Goal: Task Accomplishment & Management: Manage account settings

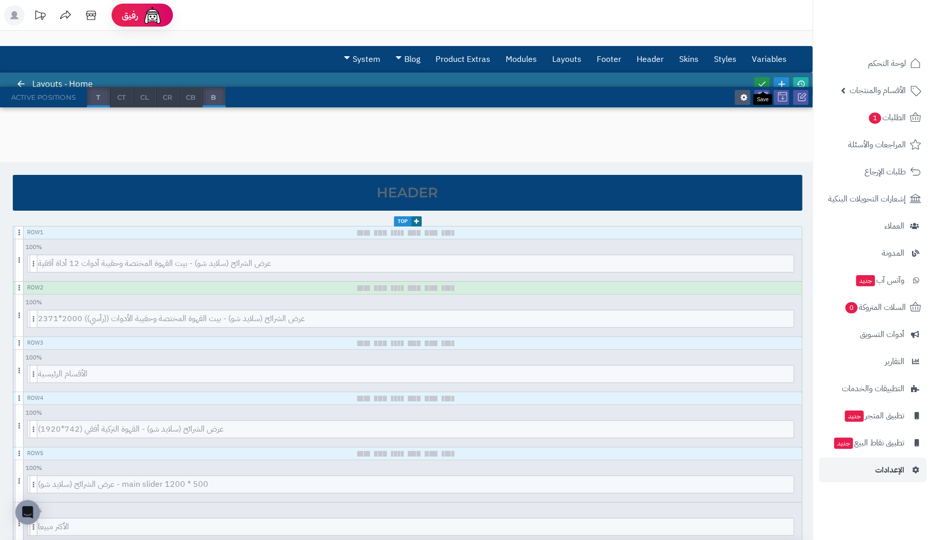
click at [765, 81] on icon at bounding box center [761, 83] width 9 height 9
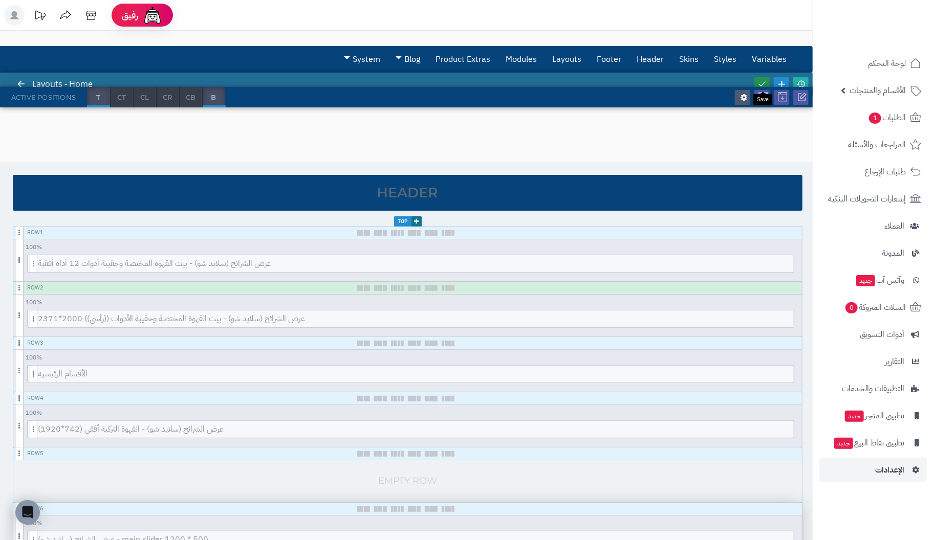
click at [764, 83] on icon at bounding box center [761, 83] width 9 height 9
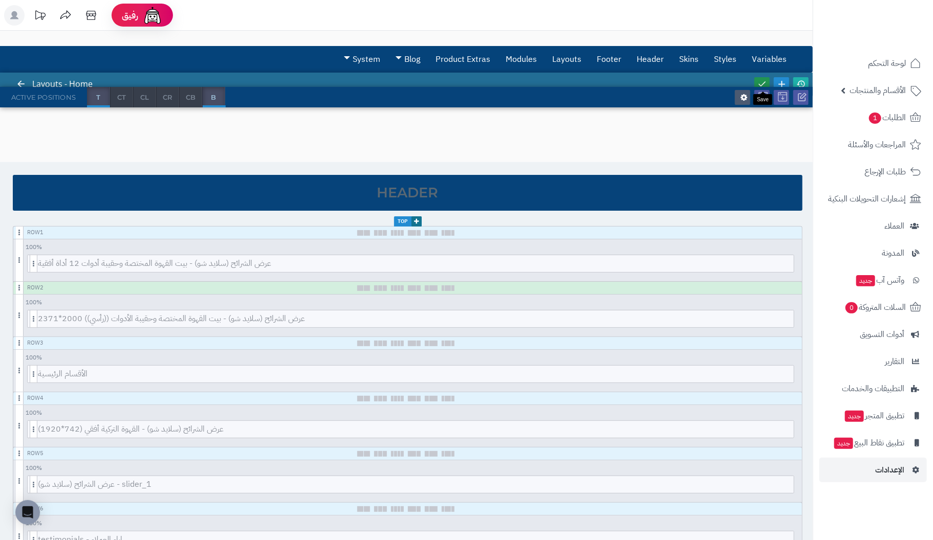
click at [761, 77] on link at bounding box center [761, 84] width 15 height 14
click at [760, 79] on icon at bounding box center [761, 83] width 9 height 9
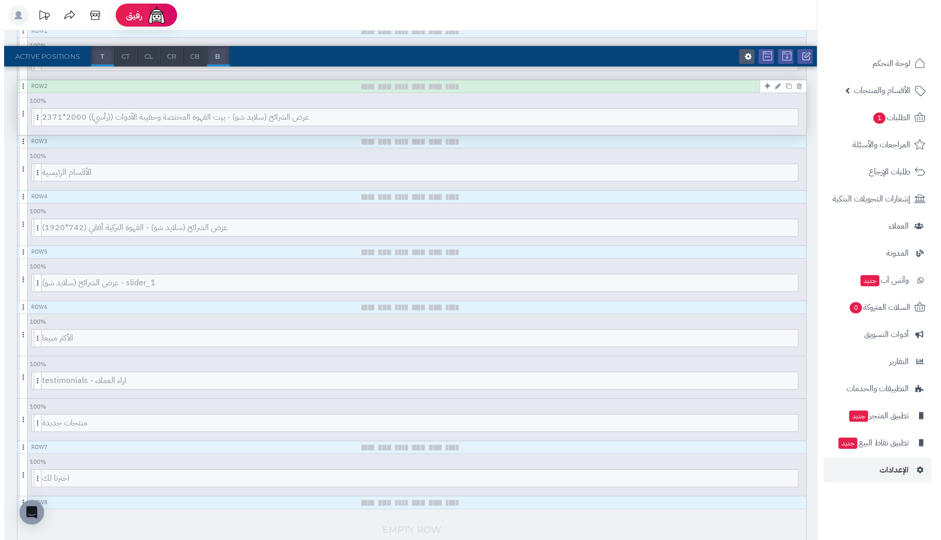
scroll to position [204, 0]
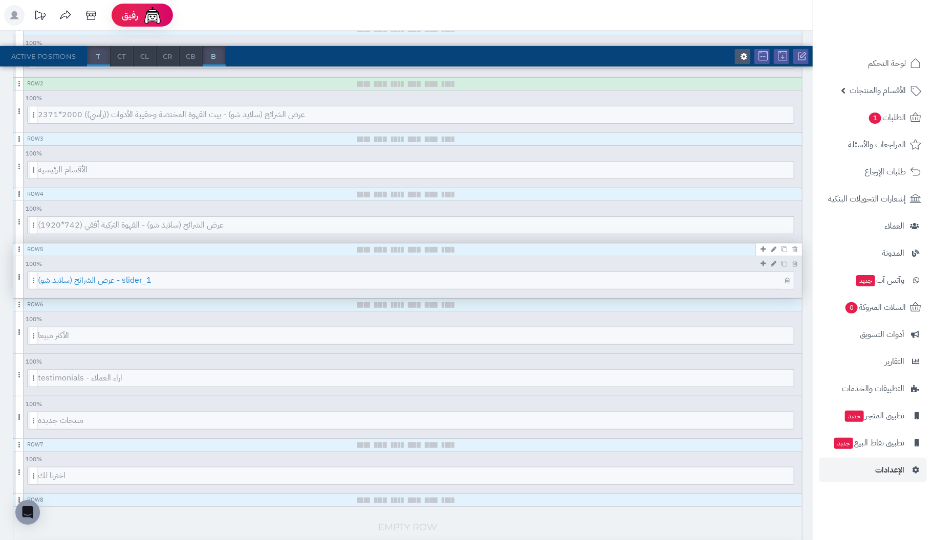
click at [726, 278] on span "عرض الشرائح (سلايد شو) - slider_1" at bounding box center [416, 280] width 756 height 17
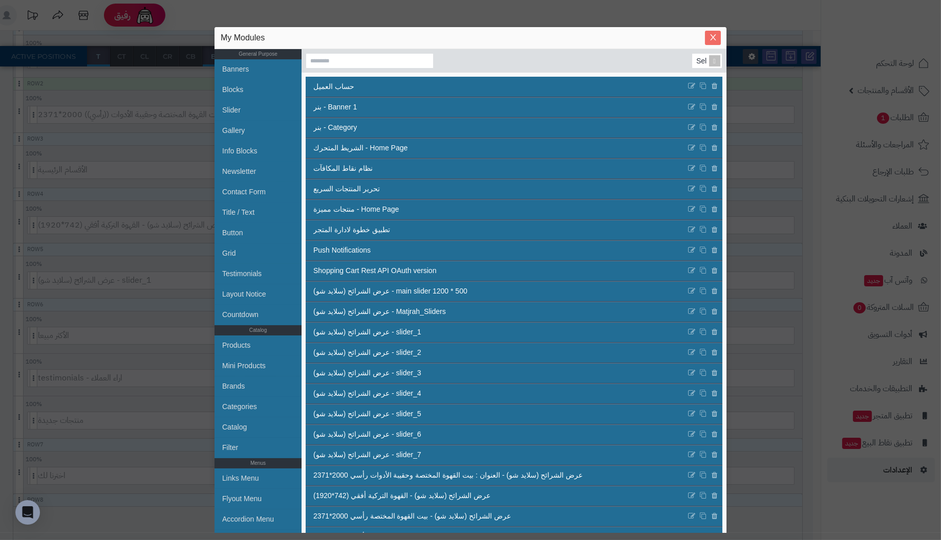
click at [716, 38] on icon "Close" at bounding box center [713, 37] width 8 height 8
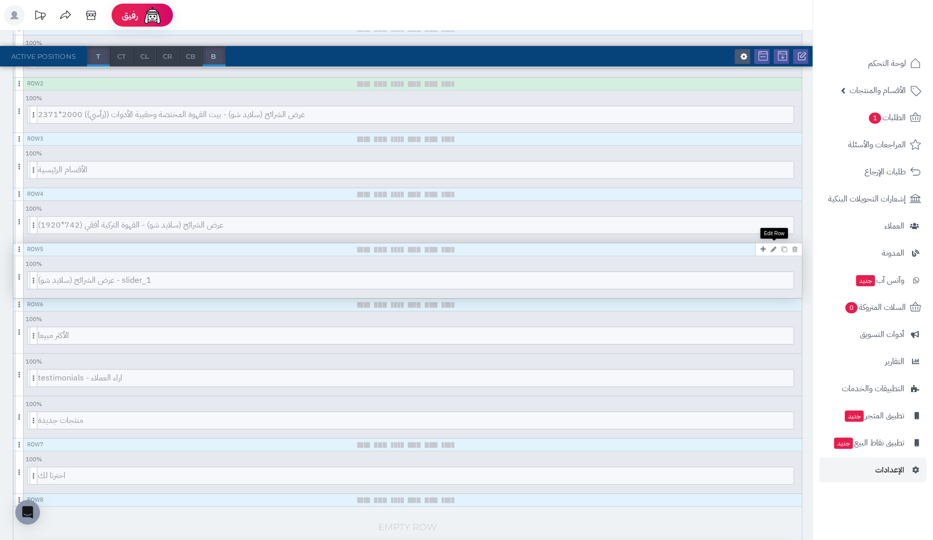
click at [773, 248] on icon at bounding box center [774, 249] width 6 height 7
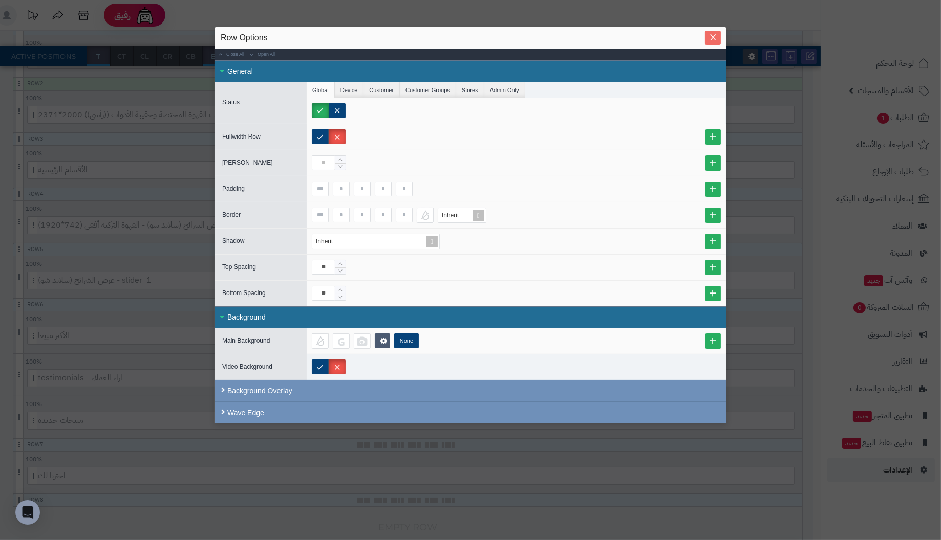
click at [711, 40] on icon "Close" at bounding box center [713, 37] width 8 height 8
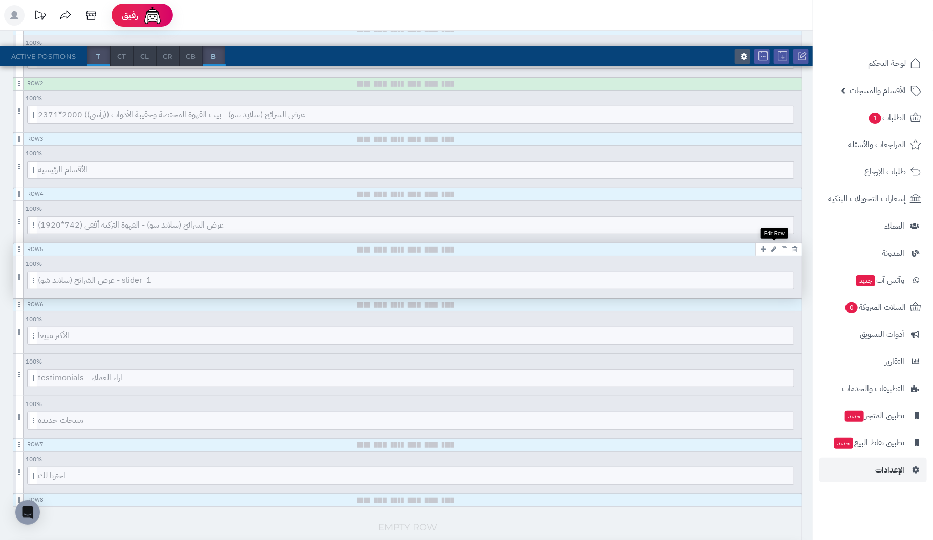
click at [773, 247] on icon at bounding box center [774, 249] width 6 height 7
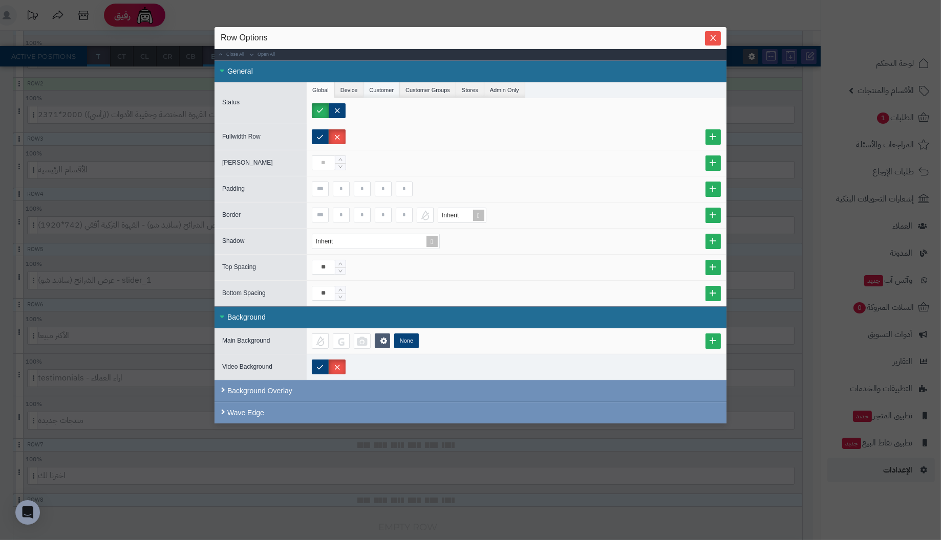
click at [377, 86] on li "Customer" at bounding box center [381, 89] width 36 height 15
click at [434, 85] on li "Customer Groups" at bounding box center [428, 89] width 56 height 15
click at [473, 91] on li "Stores" at bounding box center [470, 89] width 28 height 15
click at [511, 88] on li "Admin Only" at bounding box center [504, 89] width 41 height 15
click at [467, 91] on li "Stores" at bounding box center [470, 89] width 28 height 15
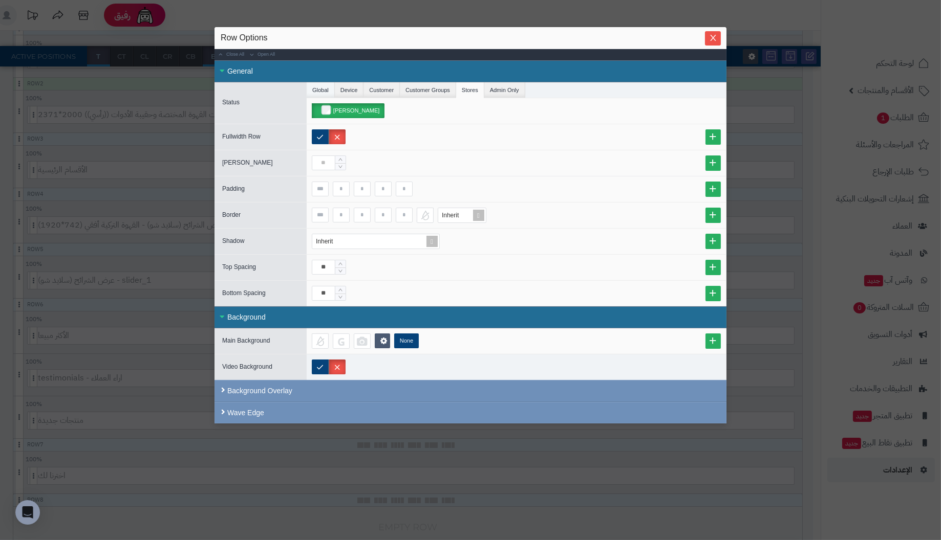
click at [314, 91] on li "Global" at bounding box center [321, 89] width 28 height 15
click at [344, 89] on li "Device" at bounding box center [349, 89] width 29 height 15
click at [317, 88] on li "Global" at bounding box center [321, 89] width 28 height 15
click at [709, 38] on icon "Close" at bounding box center [713, 37] width 8 height 8
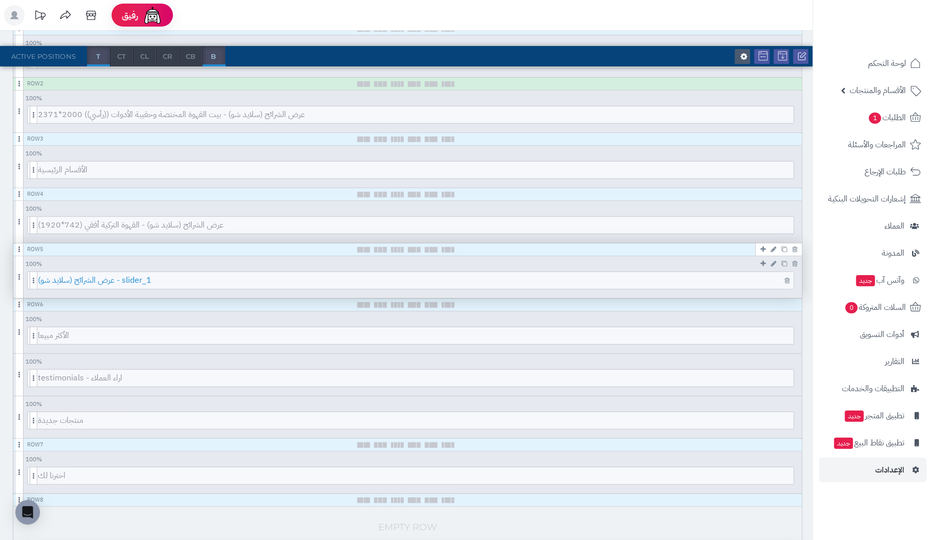
click at [709, 277] on span "عرض الشرائح (سلايد شو) - slider_1" at bounding box center [416, 280] width 756 height 17
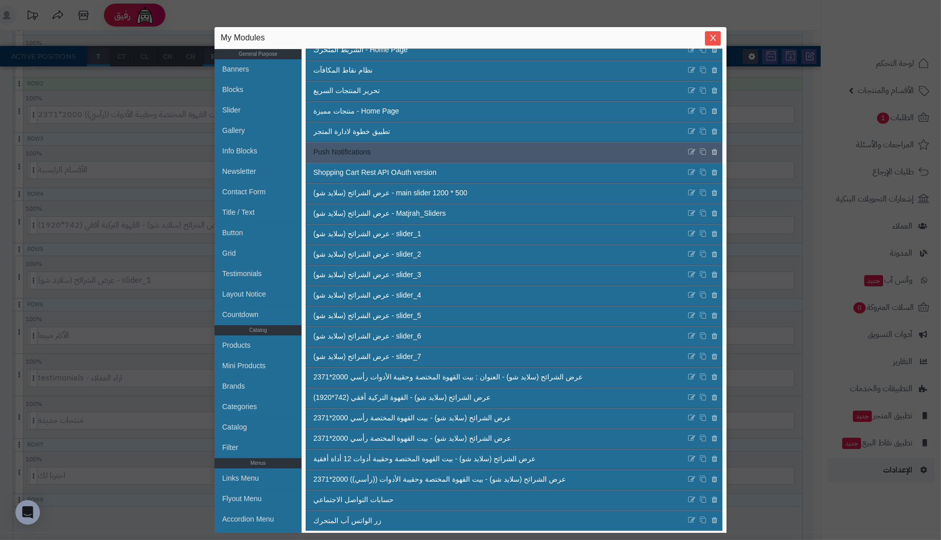
scroll to position [100, 0]
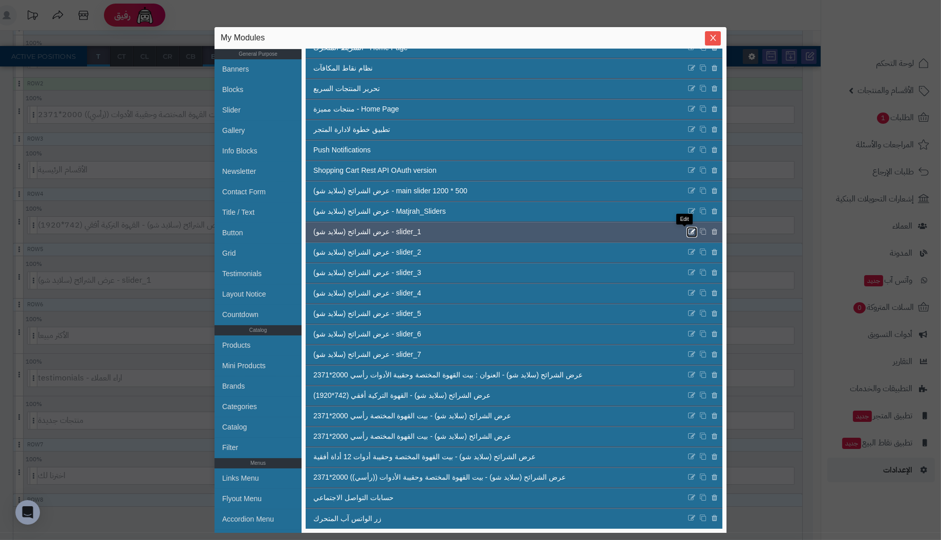
click at [688, 229] on icon at bounding box center [692, 232] width 8 height 9
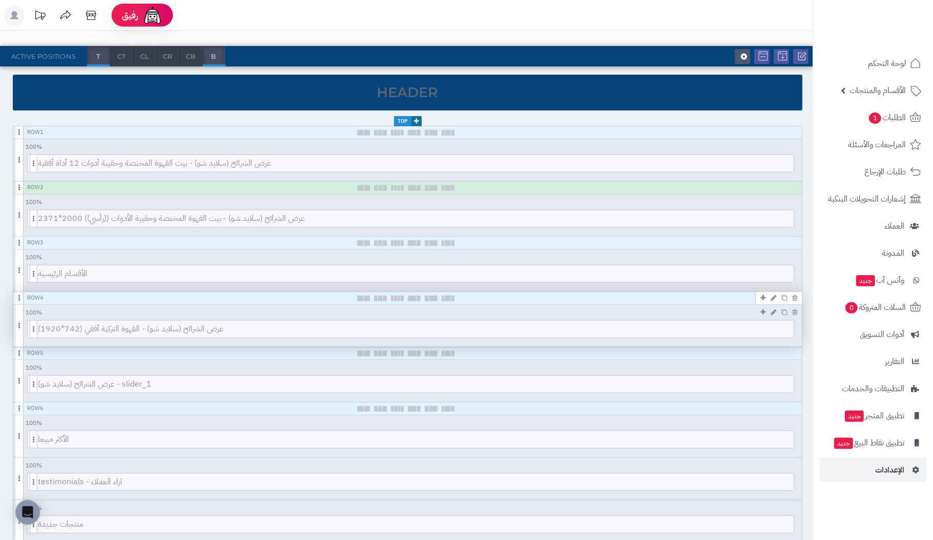
scroll to position [102, 0]
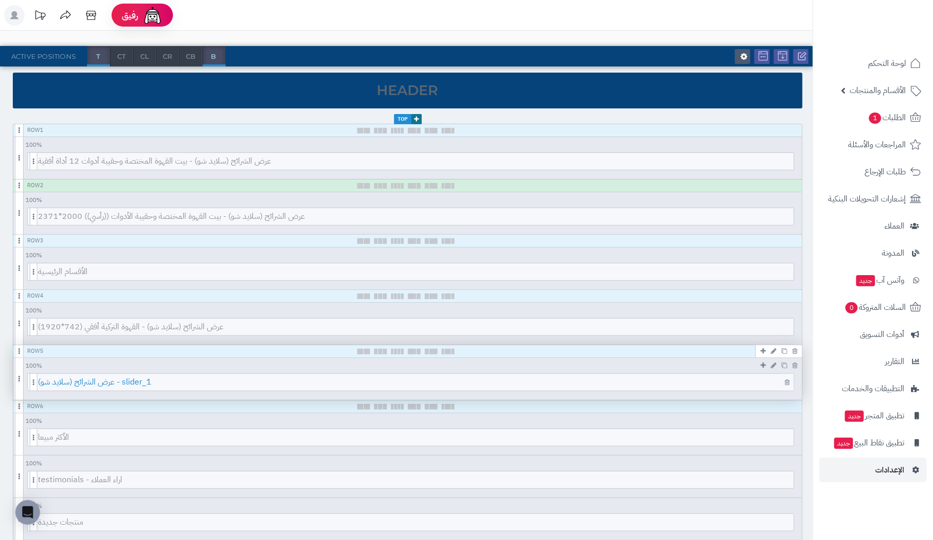
click at [704, 379] on span "عرض الشرائح (سلايد شو) - slider_1" at bounding box center [416, 382] width 756 height 17
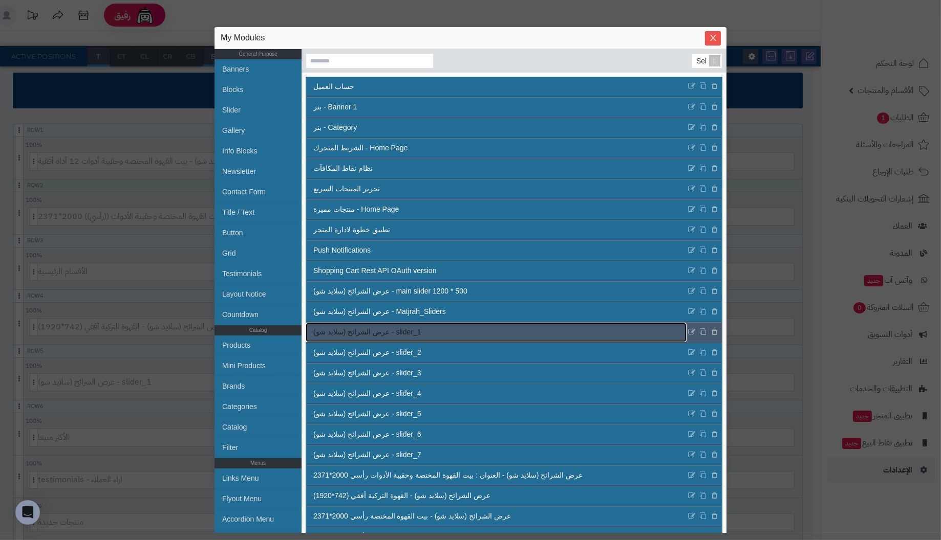
click at [449, 333] on link "عرض الشرائح (سلايد شو) - slider_1" at bounding box center [496, 332] width 381 height 19
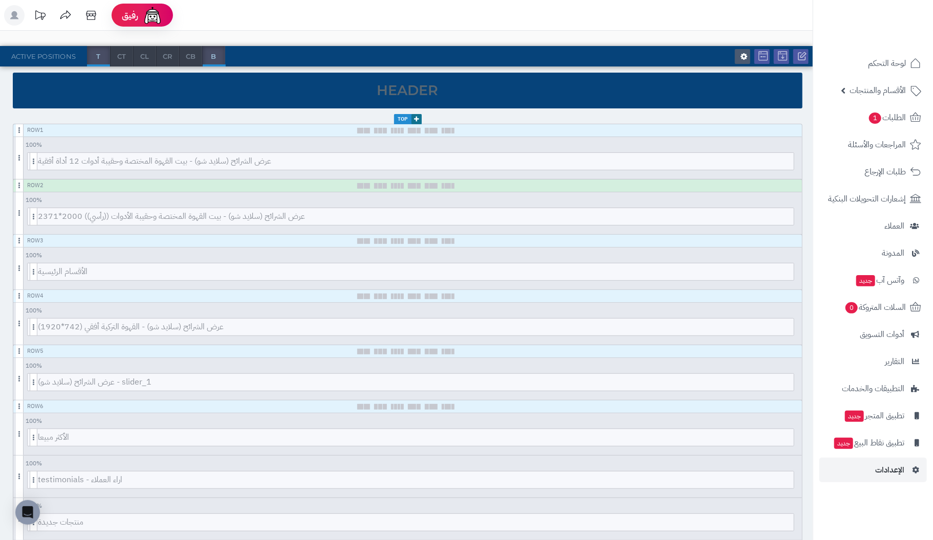
scroll to position [0, 0]
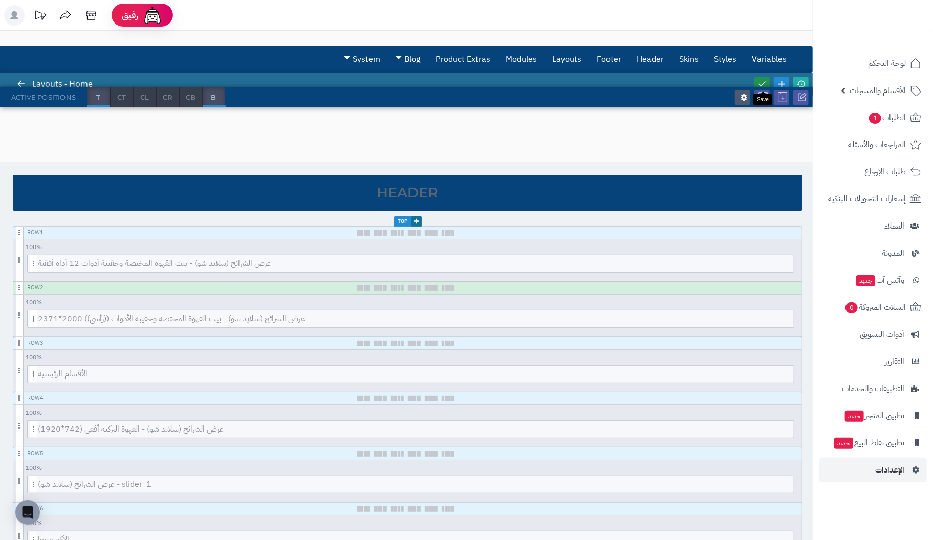
click at [761, 83] on icon at bounding box center [761, 83] width 9 height 9
click at [763, 83] on icon at bounding box center [761, 83] width 9 height 9
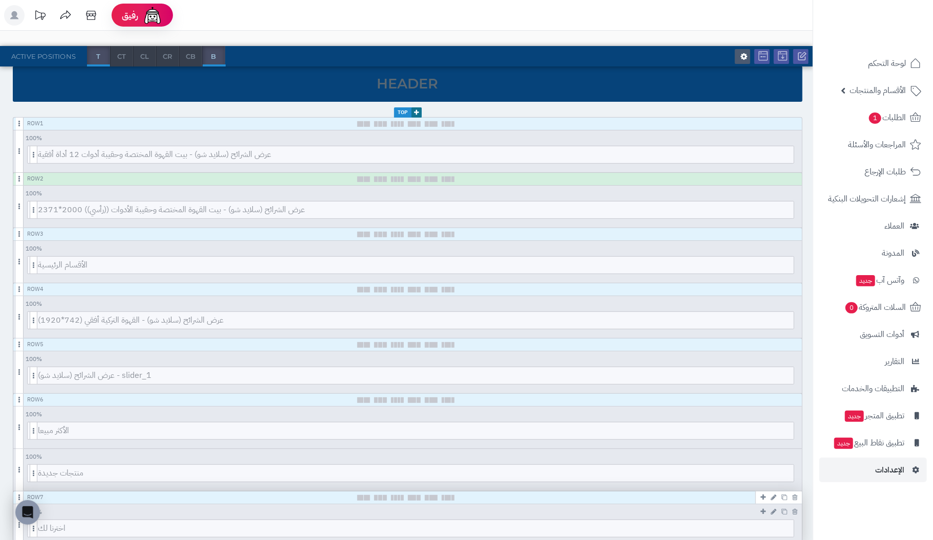
scroll to position [102, 0]
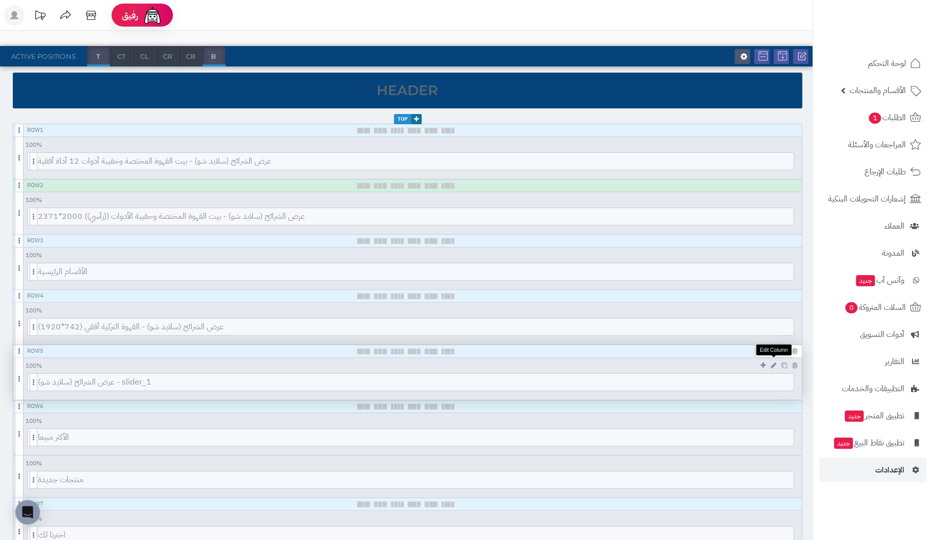
click at [774, 362] on icon at bounding box center [774, 365] width 6 height 7
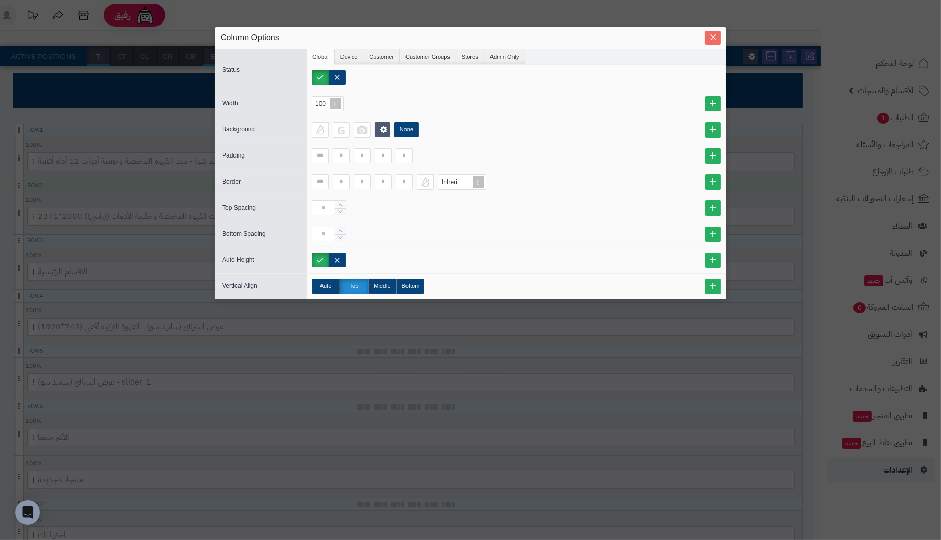
click at [707, 37] on span "Close" at bounding box center [713, 37] width 16 height 9
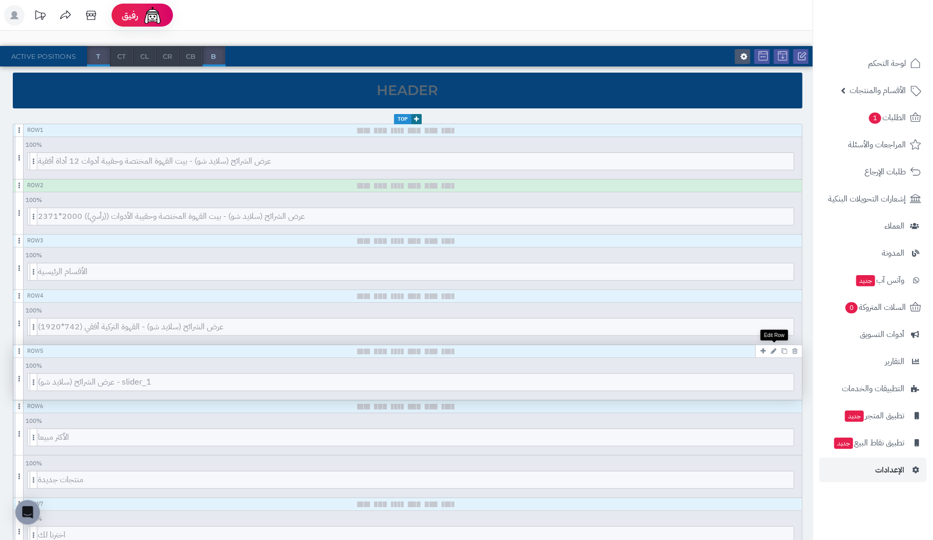
click at [774, 350] on icon at bounding box center [774, 351] width 6 height 7
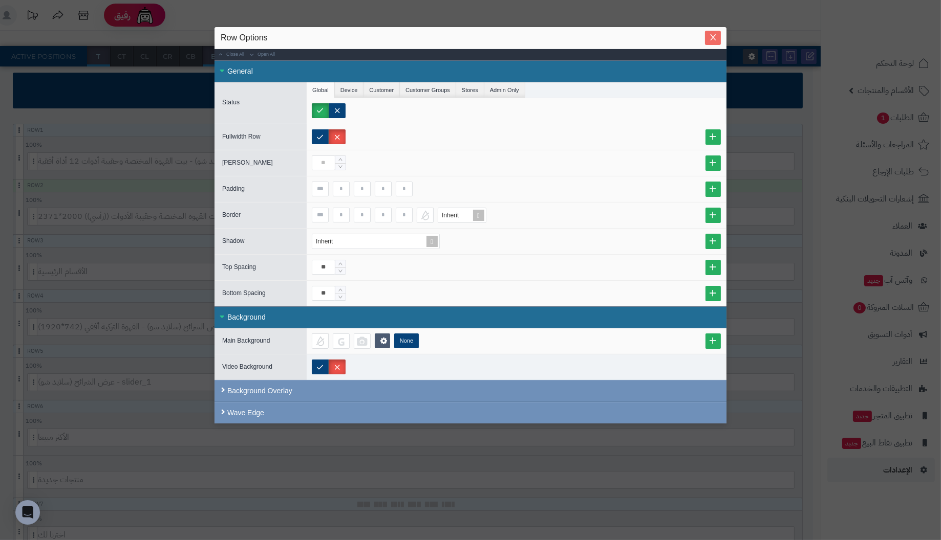
click at [719, 35] on span "Close" at bounding box center [713, 37] width 16 height 9
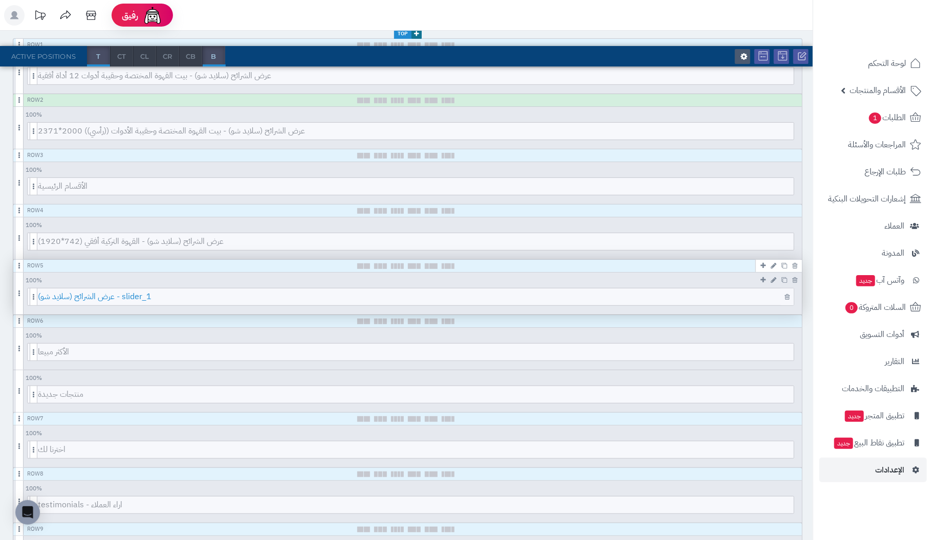
scroll to position [204, 0]
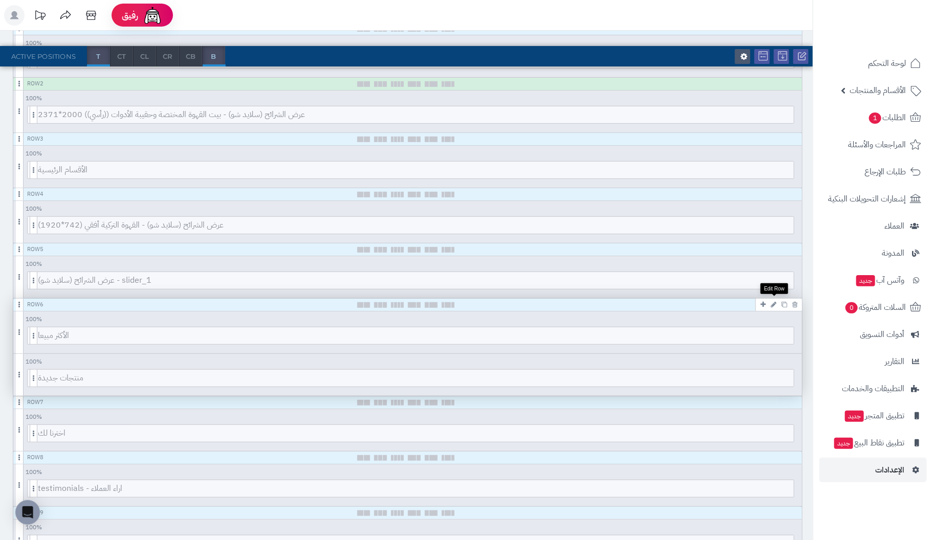
click at [774, 301] on icon at bounding box center [774, 304] width 6 height 7
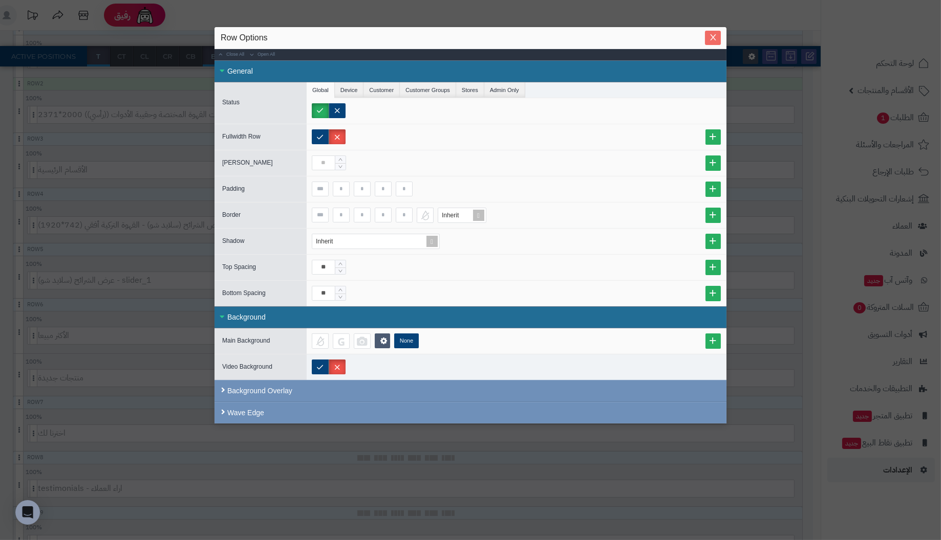
click at [713, 37] on icon "Close" at bounding box center [713, 37] width 8 height 8
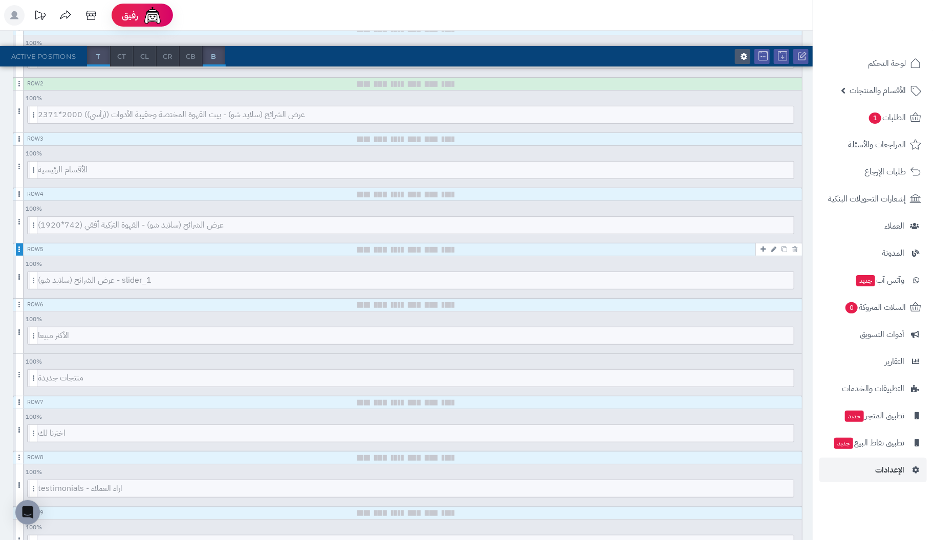
click at [19, 247] on span at bounding box center [20, 250] width 8 height 12
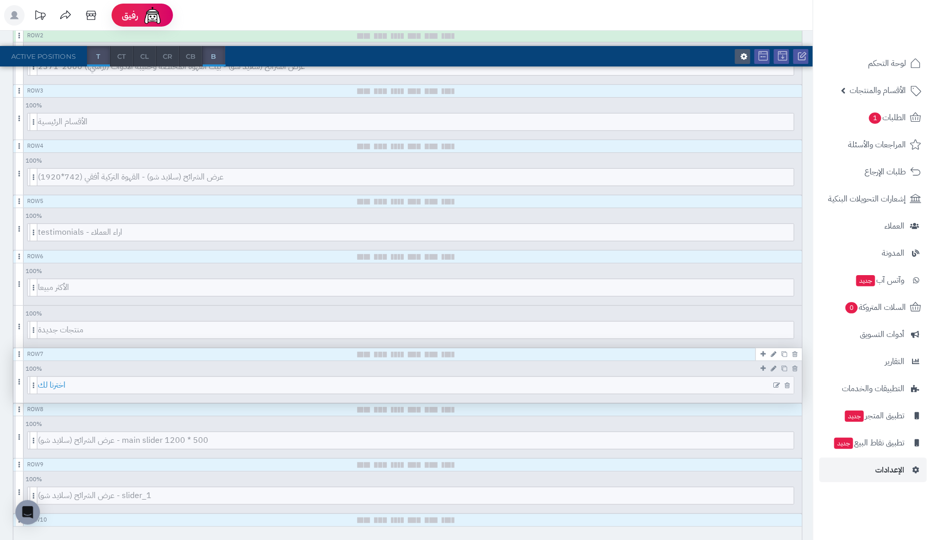
scroll to position [256, 0]
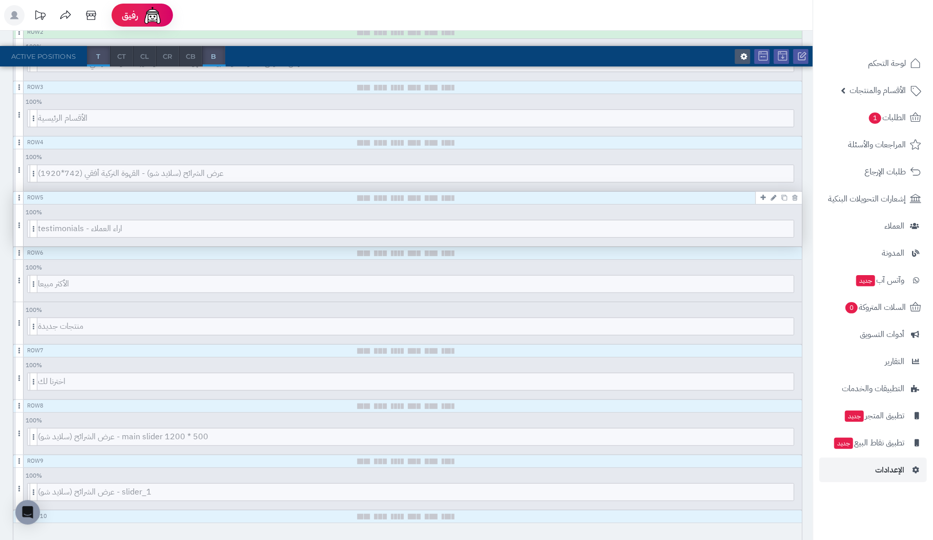
click at [26, 194] on div "Row 5" at bounding box center [407, 198] width 789 height 13
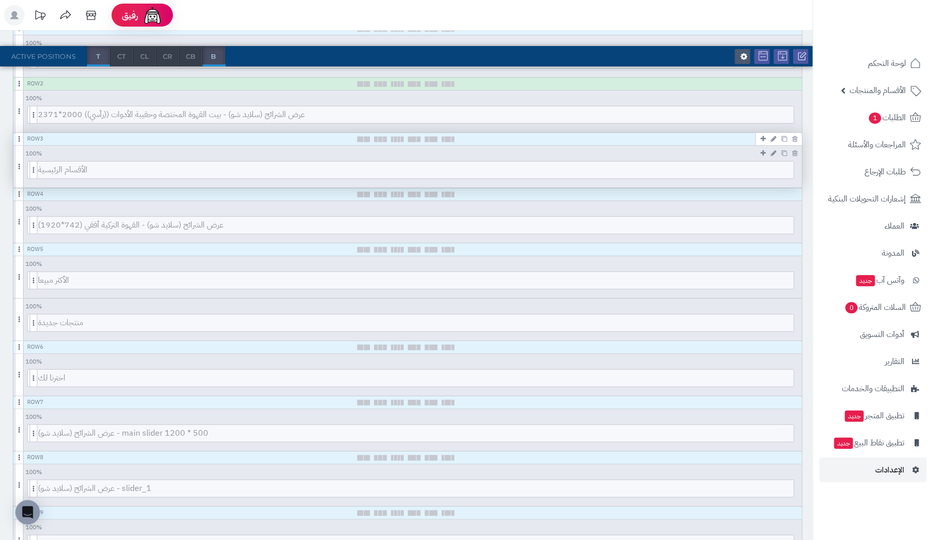
scroll to position [0, 0]
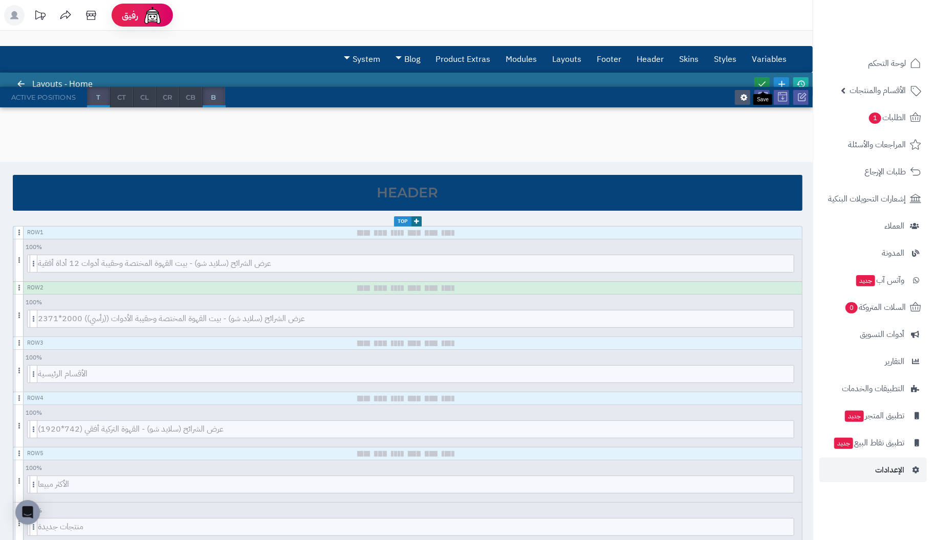
click at [763, 81] on icon at bounding box center [761, 83] width 9 height 9
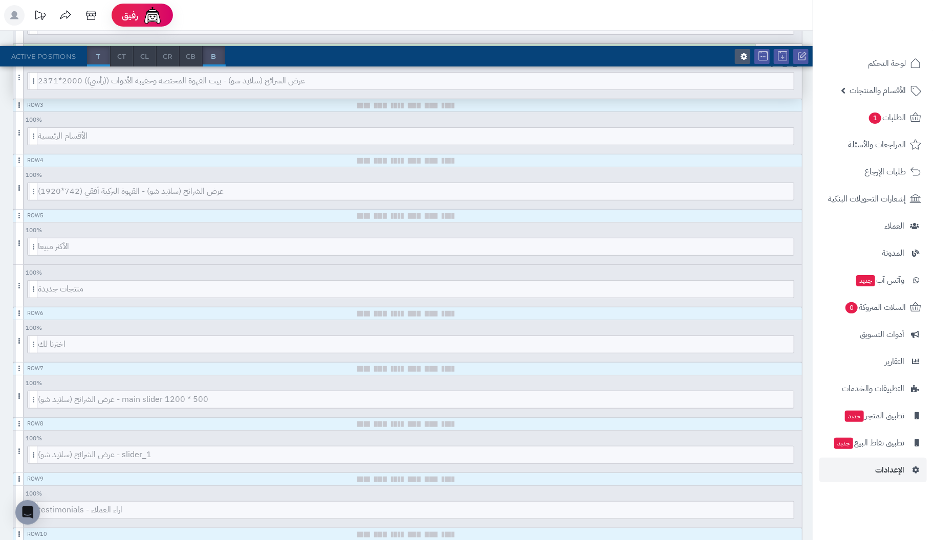
scroll to position [204, 0]
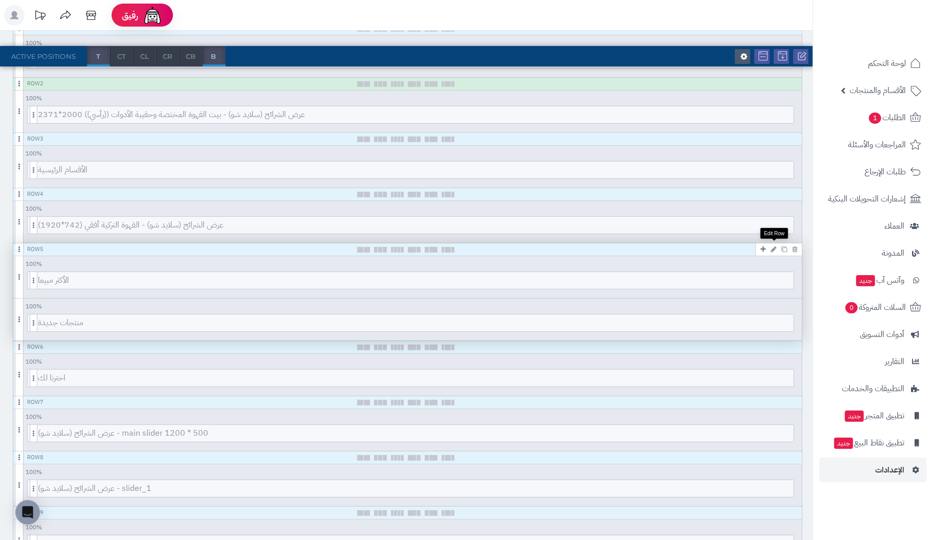
click at [773, 247] on icon at bounding box center [774, 249] width 6 height 7
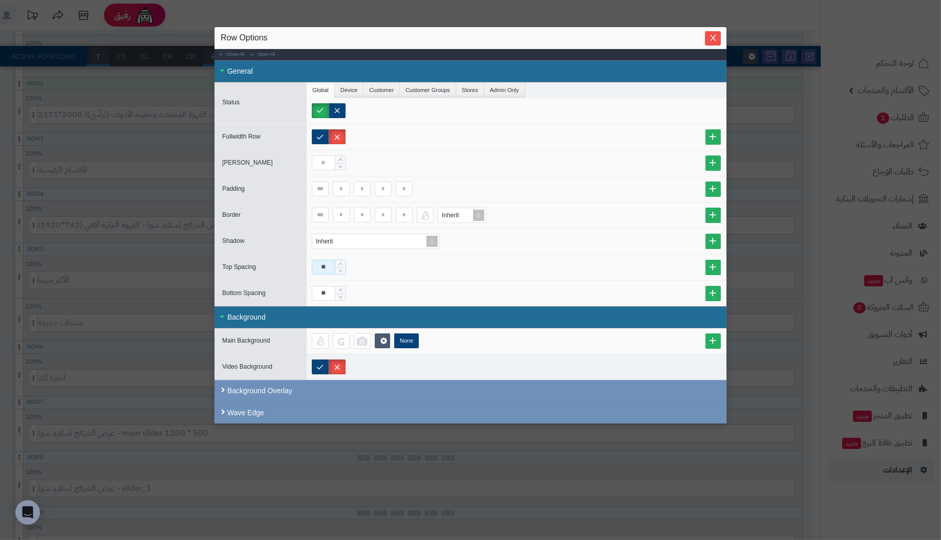
drag, startPoint x: 332, startPoint y: 263, endPoint x: 284, endPoint y: 263, distance: 48.6
click at [284, 263] on div "Top Spacing **" at bounding box center [470, 267] width 512 height 26
type input "**"
click at [330, 287] on input "**" at bounding box center [324, 293] width 24 height 15
click at [707, 40] on span "Close" at bounding box center [713, 37] width 16 height 9
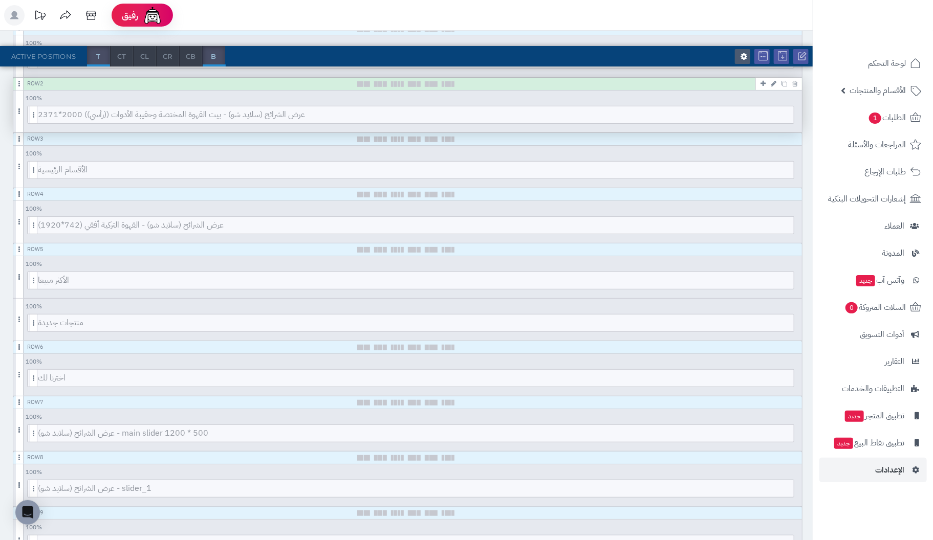
scroll to position [0, 0]
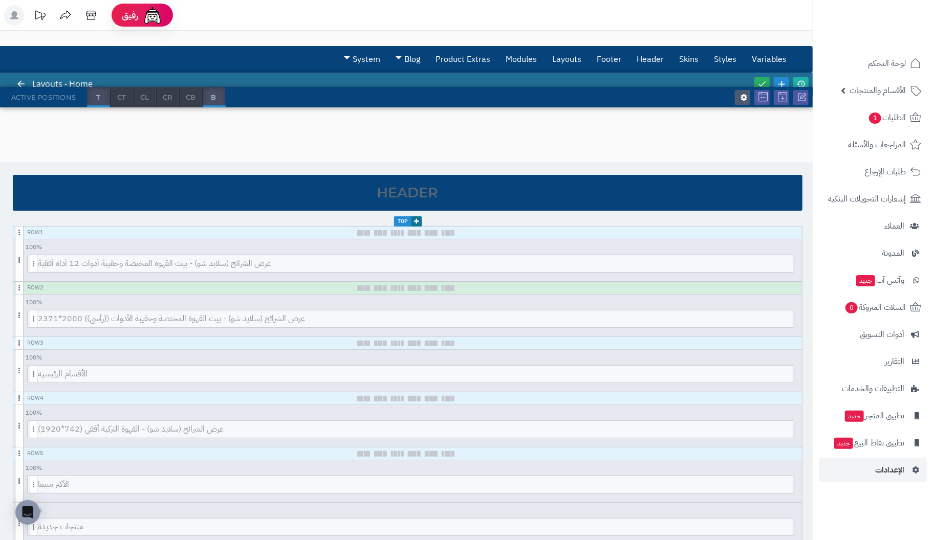
click at [763, 75] on div at bounding box center [781, 84] width 58 height 23
click at [764, 82] on icon at bounding box center [761, 83] width 9 height 9
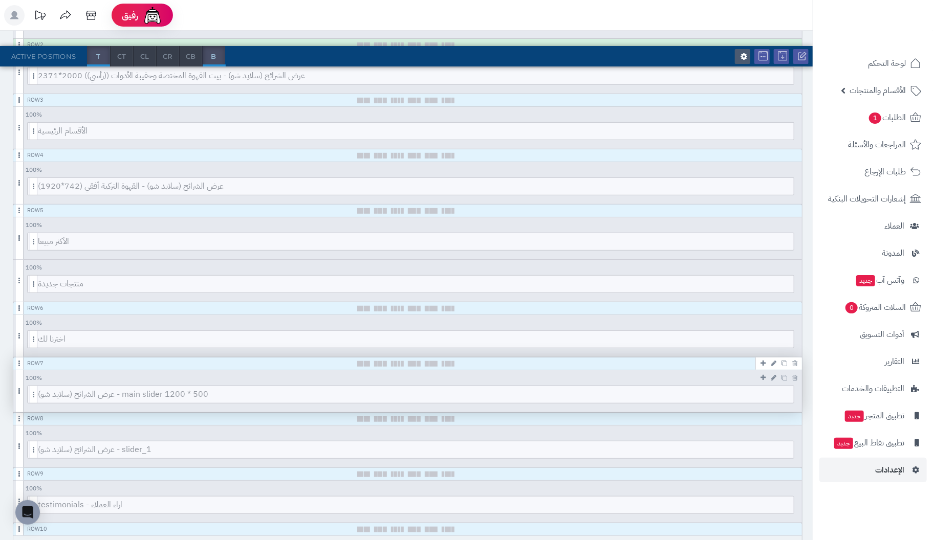
scroll to position [256, 0]
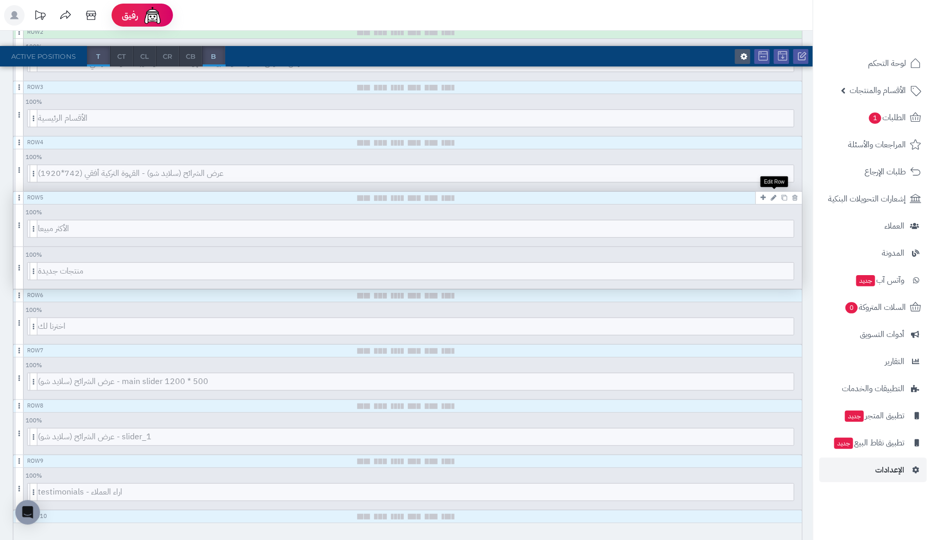
click at [771, 196] on icon at bounding box center [774, 197] width 6 height 7
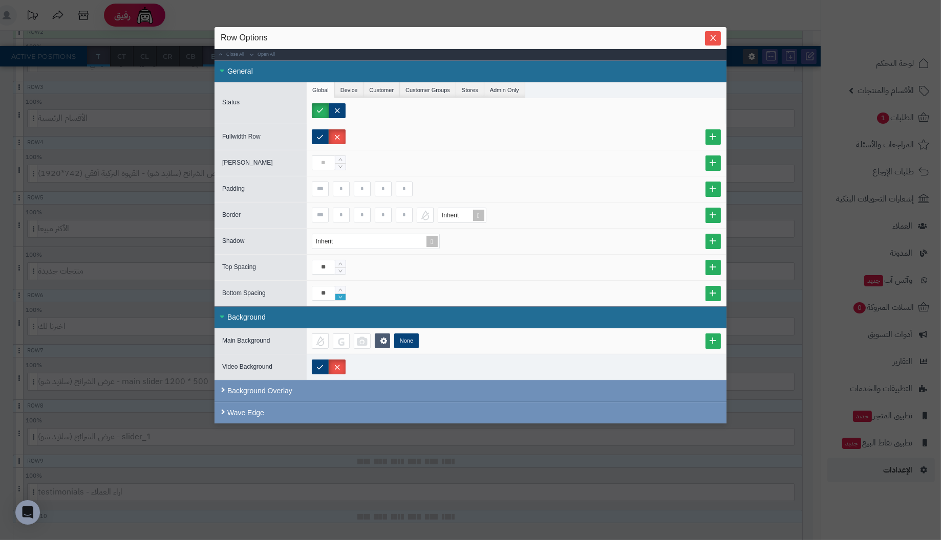
click at [341, 296] on icon "Decrease Value" at bounding box center [340, 297] width 4 height 3
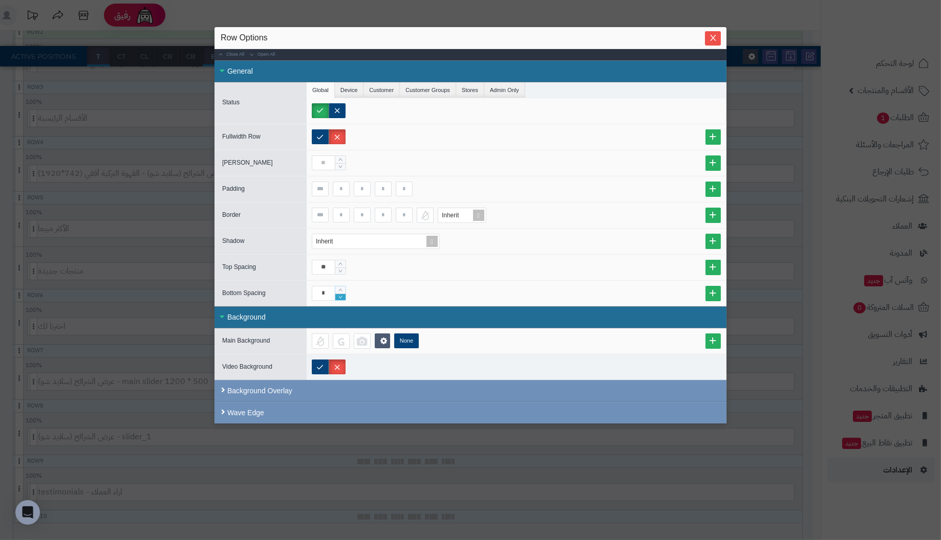
click at [341, 296] on icon "Decrease Value" at bounding box center [340, 297] width 4 height 3
type input "**"
click at [340, 289] on icon "Increase Value" at bounding box center [340, 290] width 4 height 3
click at [341, 268] on icon "Decrease Value" at bounding box center [340, 271] width 5 height 6
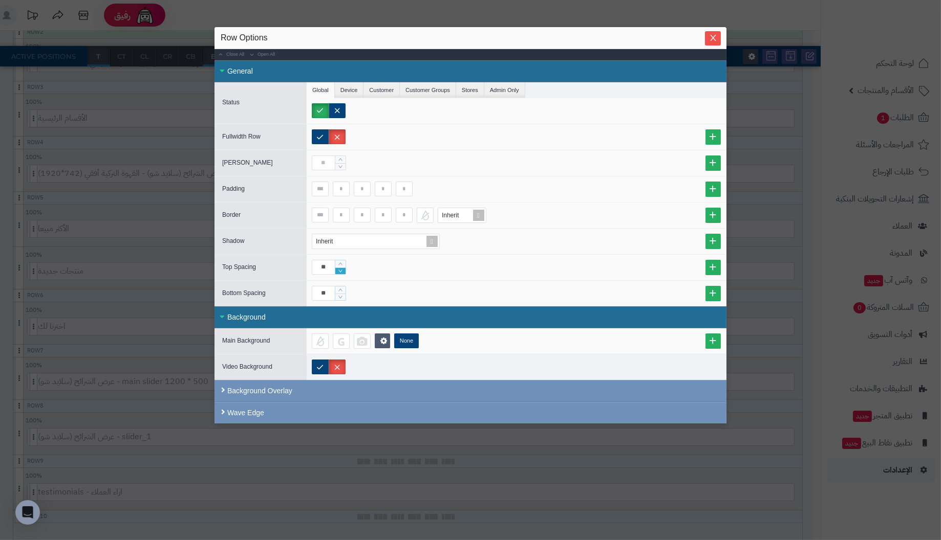
click at [341, 268] on icon "Decrease Value" at bounding box center [340, 271] width 5 height 6
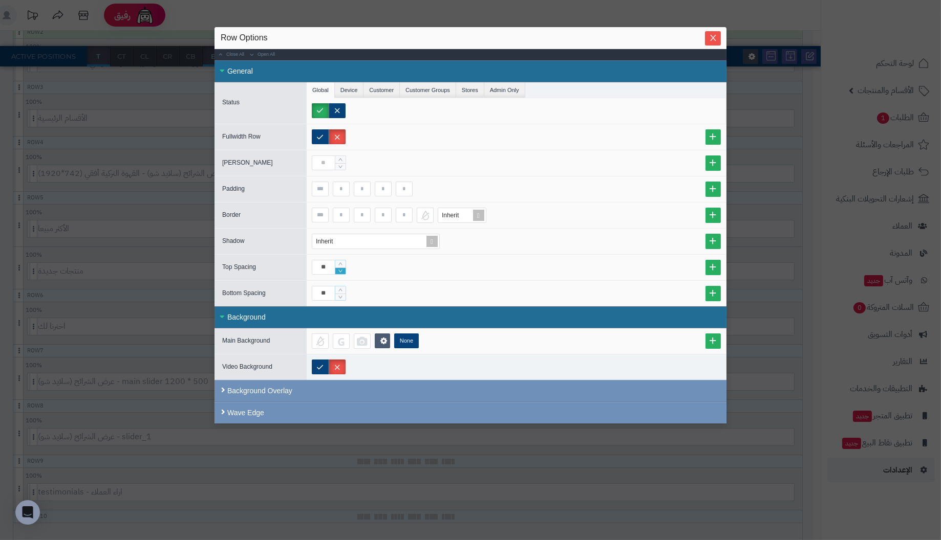
click at [341, 268] on icon "Decrease Value" at bounding box center [340, 271] width 5 height 6
type input "**"
click at [341, 268] on icon "Decrease Value" at bounding box center [340, 271] width 5 height 6
click at [339, 294] on icon "Decrease Value" at bounding box center [340, 297] width 5 height 6
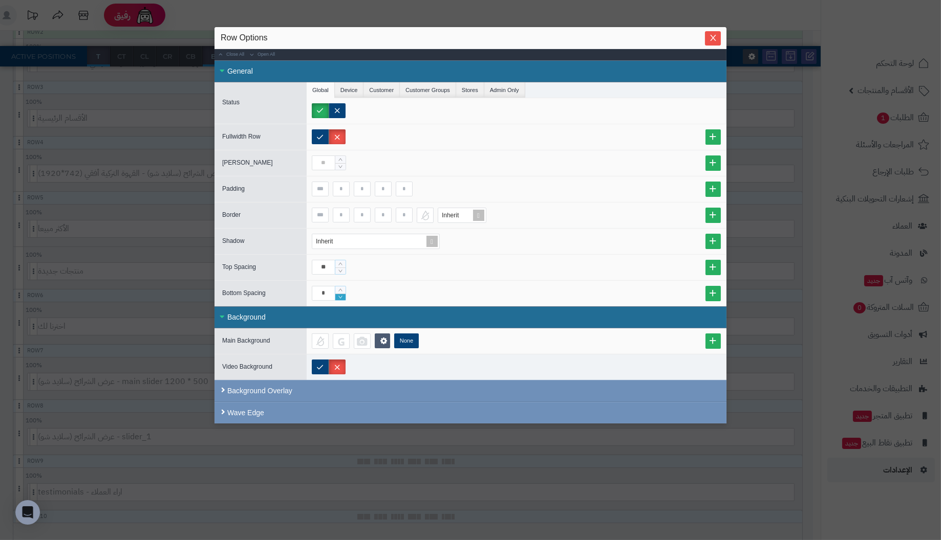
click at [339, 294] on icon "Decrease Value" at bounding box center [340, 297] width 5 height 6
type input "*"
click at [339, 294] on icon "Decrease Value" at bounding box center [340, 297] width 5 height 6
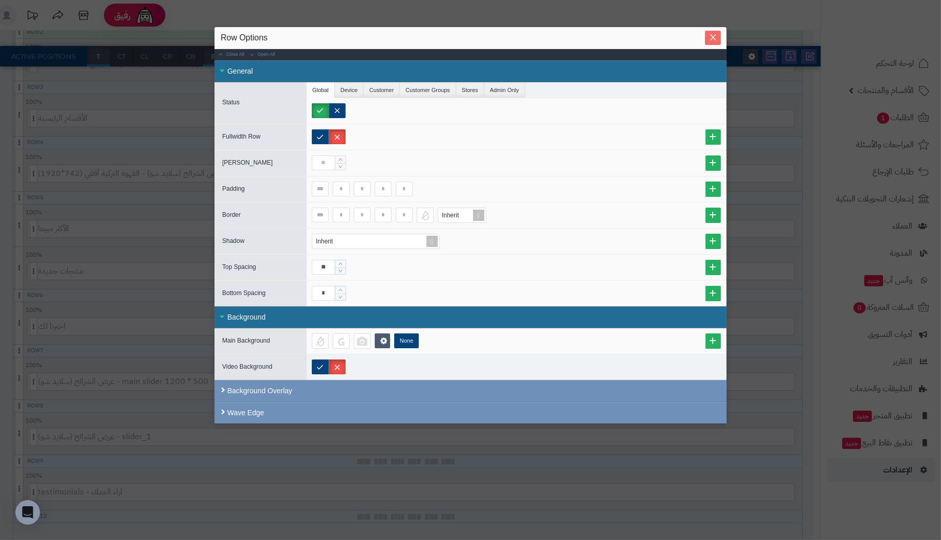
click at [719, 35] on span "Close" at bounding box center [713, 37] width 16 height 9
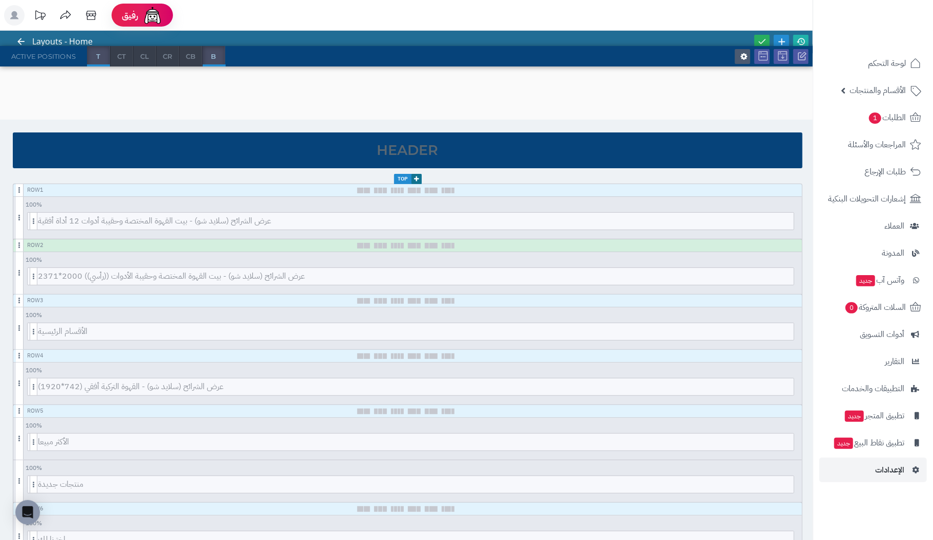
scroll to position [0, 0]
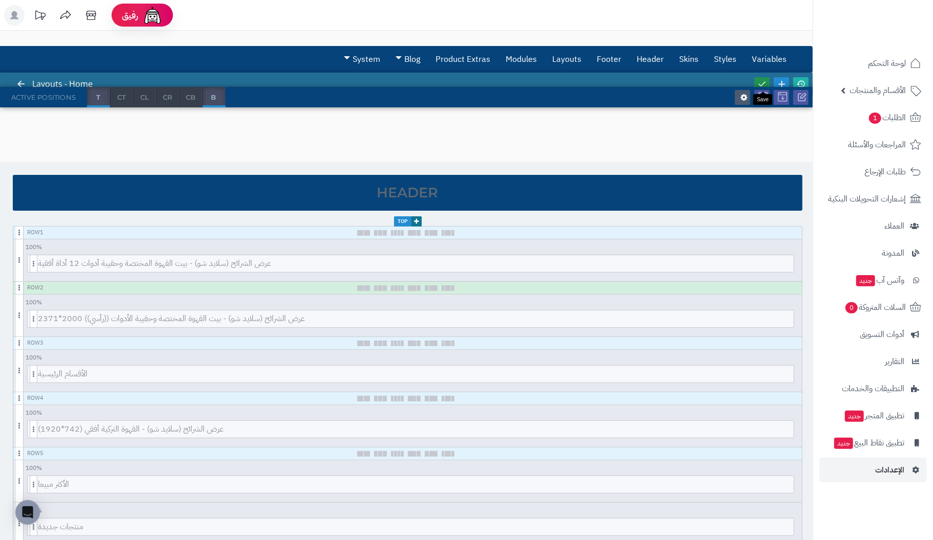
click at [756, 80] on link at bounding box center [761, 84] width 15 height 14
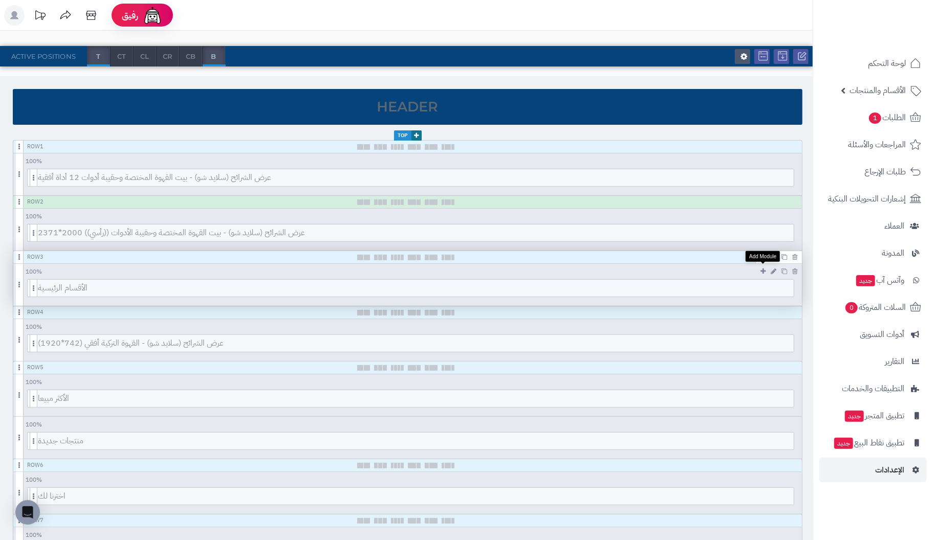
scroll to position [153, 0]
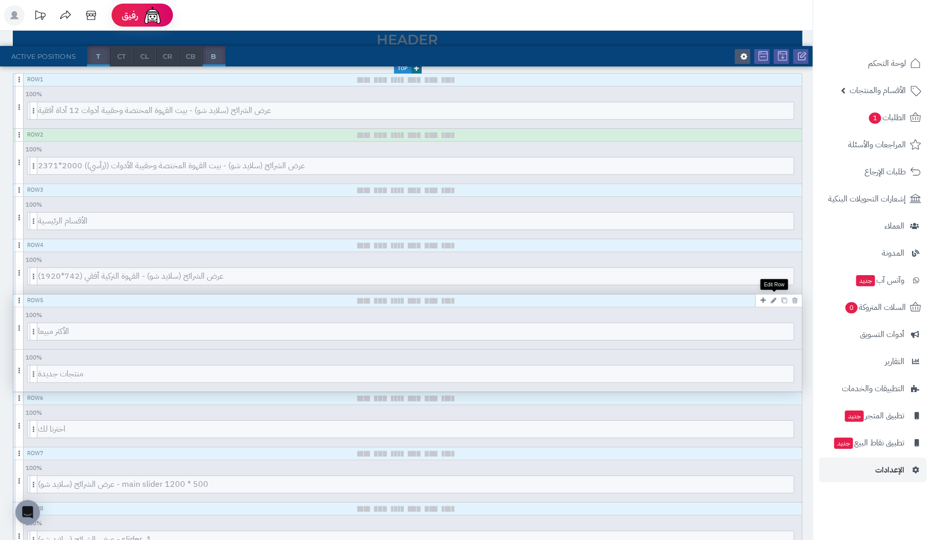
click at [774, 299] on icon at bounding box center [774, 300] width 6 height 7
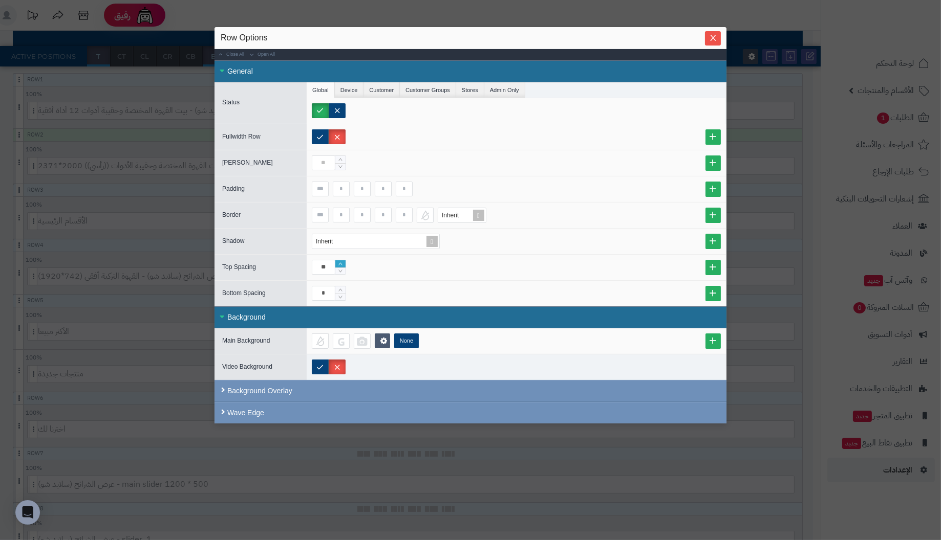
click at [341, 261] on icon "Increase Value" at bounding box center [340, 264] width 5 height 6
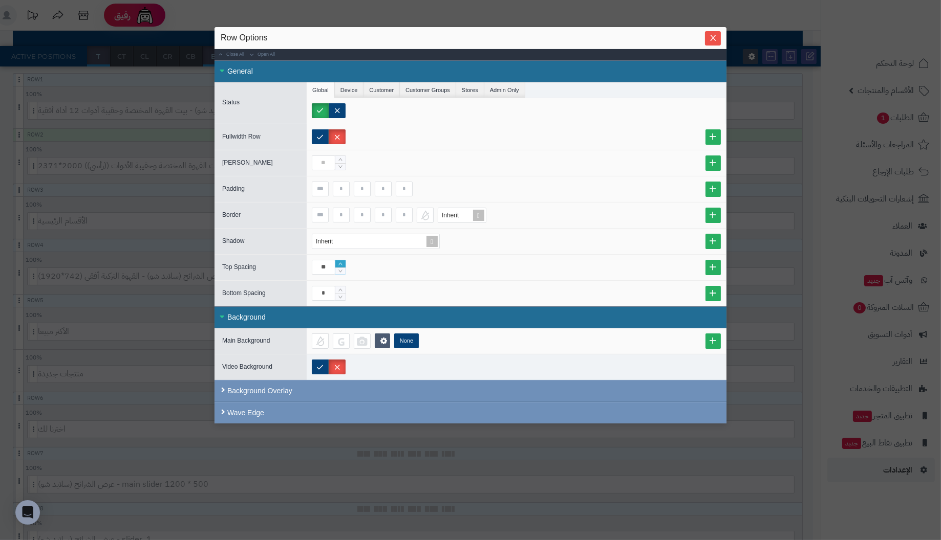
click at [341, 261] on icon "Increase Value" at bounding box center [340, 264] width 5 height 6
type input "**"
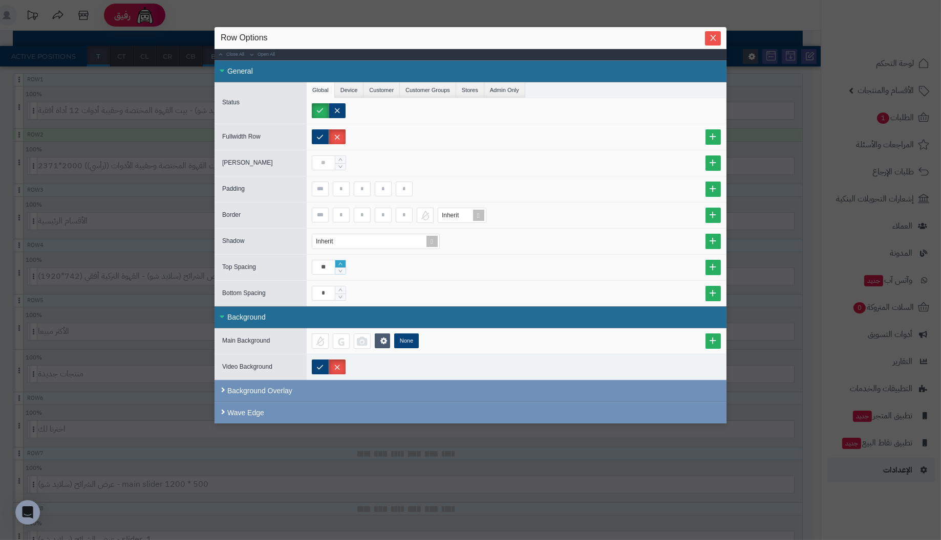
click at [341, 261] on icon "Increase Value" at bounding box center [340, 264] width 5 height 6
click at [715, 39] on icon "Close" at bounding box center [713, 37] width 8 height 8
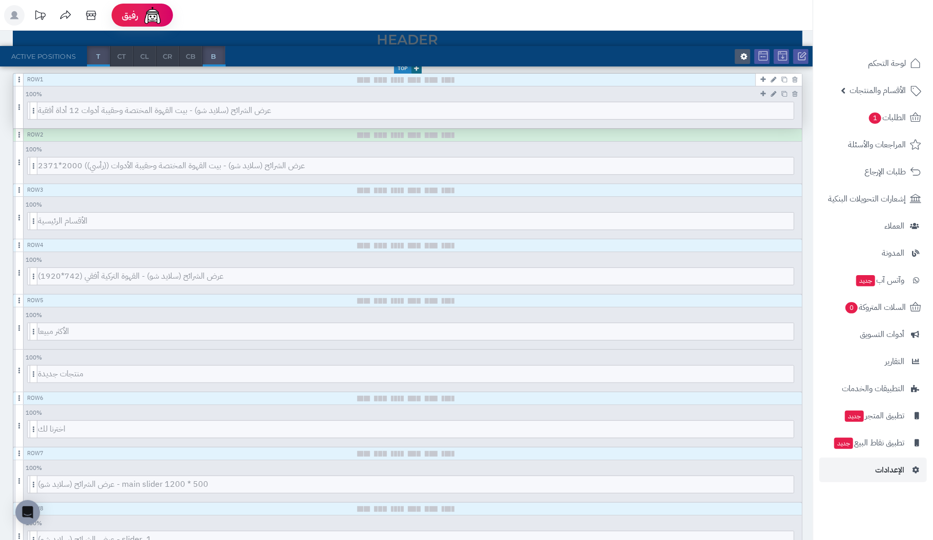
scroll to position [0, 0]
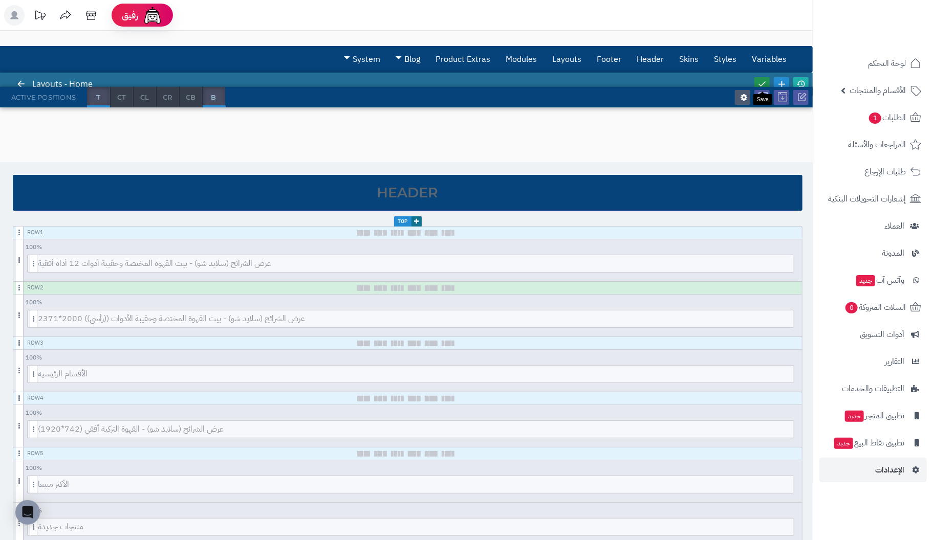
click at [759, 77] on link at bounding box center [761, 84] width 15 height 14
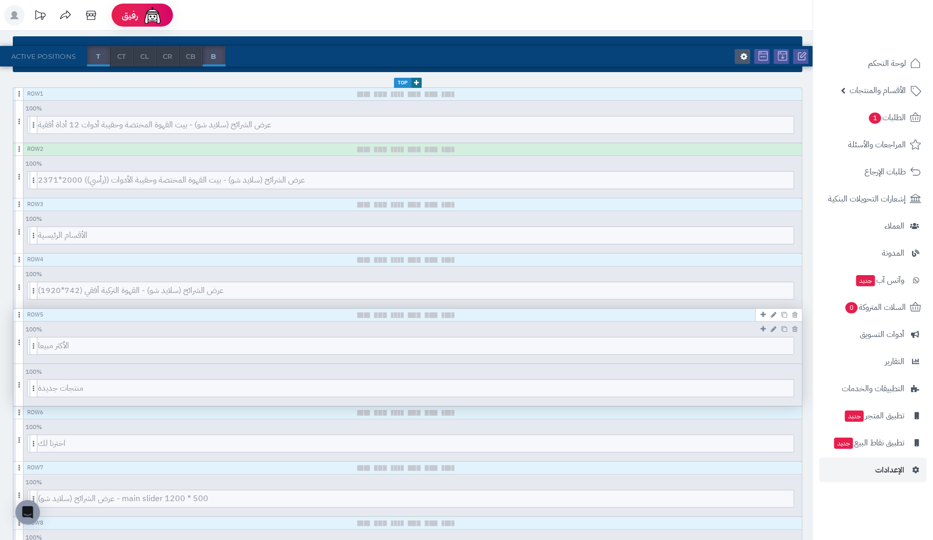
scroll to position [153, 0]
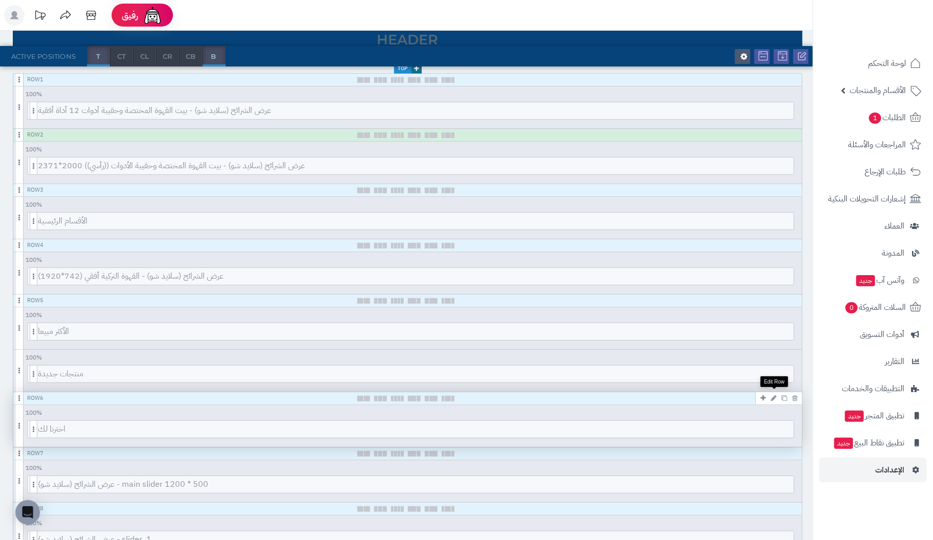
click at [773, 395] on icon at bounding box center [774, 398] width 6 height 7
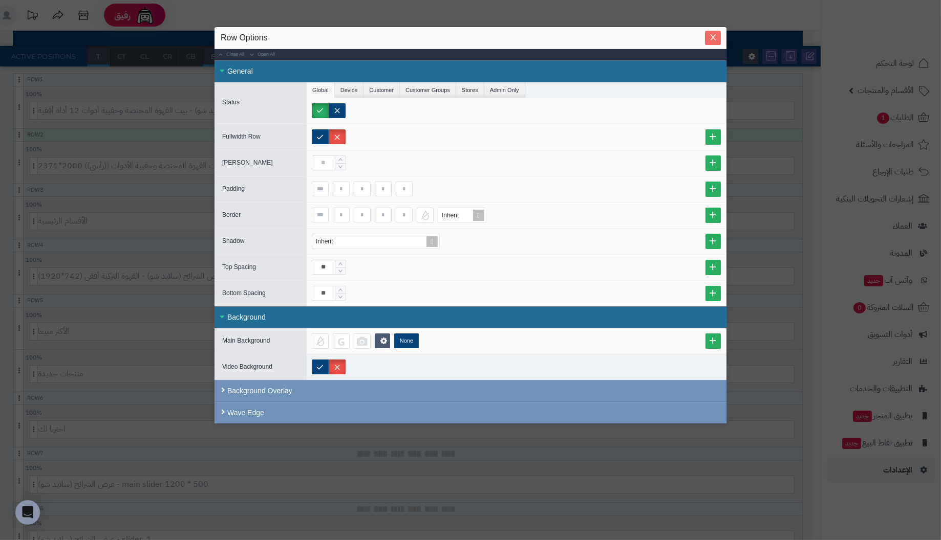
click at [714, 31] on button "Close" at bounding box center [713, 38] width 16 height 14
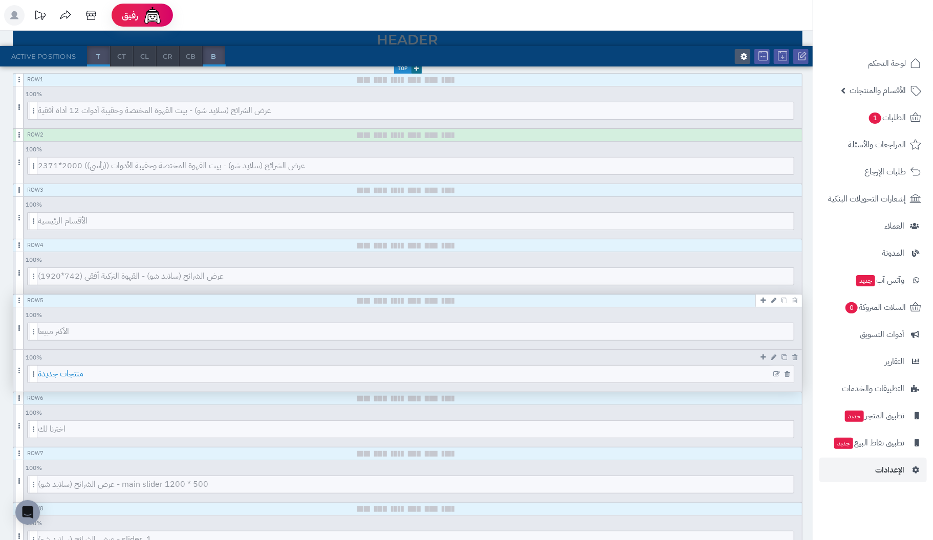
click at [705, 369] on span "منتجات جديدة" at bounding box center [416, 374] width 756 height 17
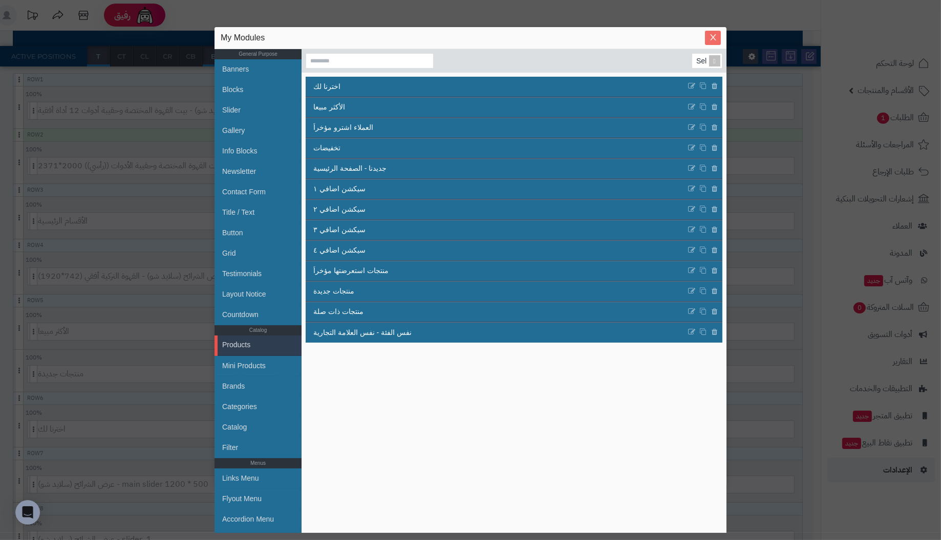
click at [716, 37] on icon "Close" at bounding box center [713, 37] width 8 height 8
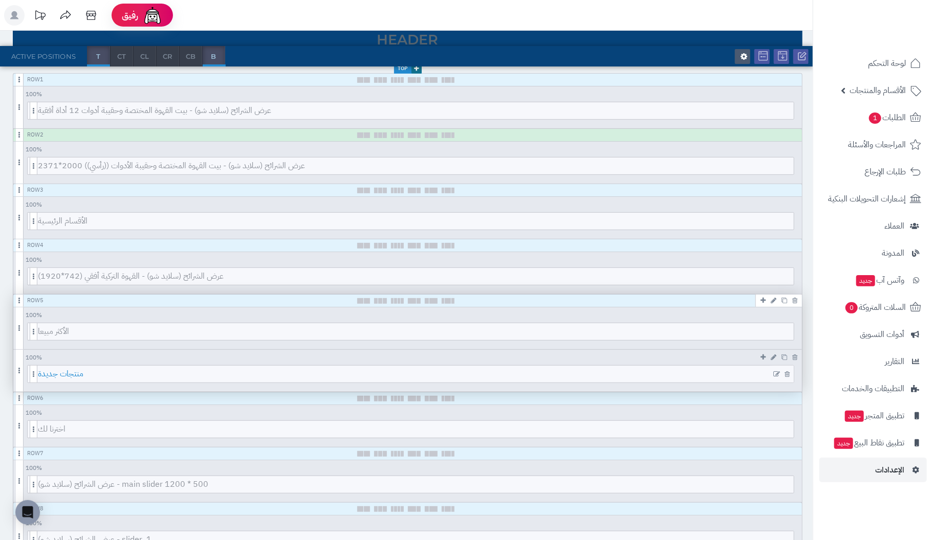
click at [670, 374] on span "منتجات جديدة" at bounding box center [416, 374] width 756 height 17
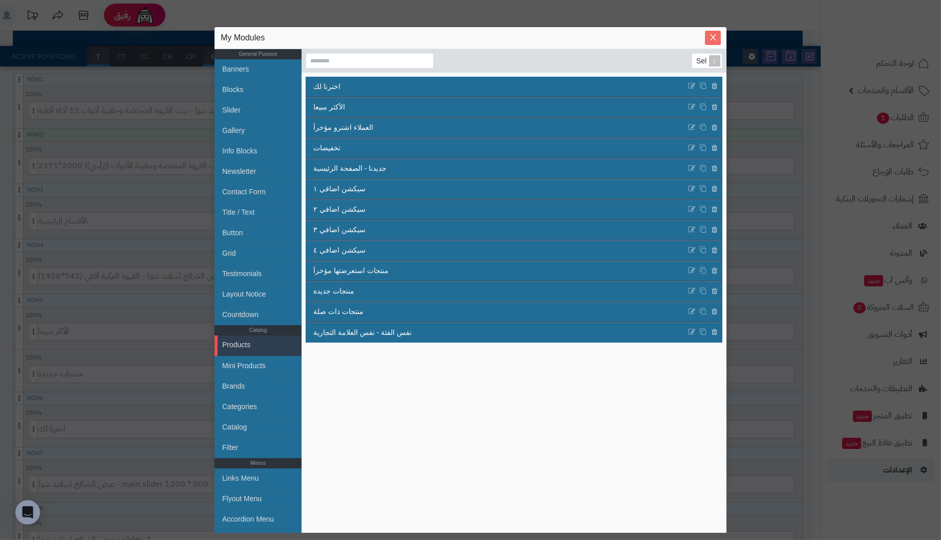
click at [709, 34] on icon "Close" at bounding box center [713, 37] width 8 height 8
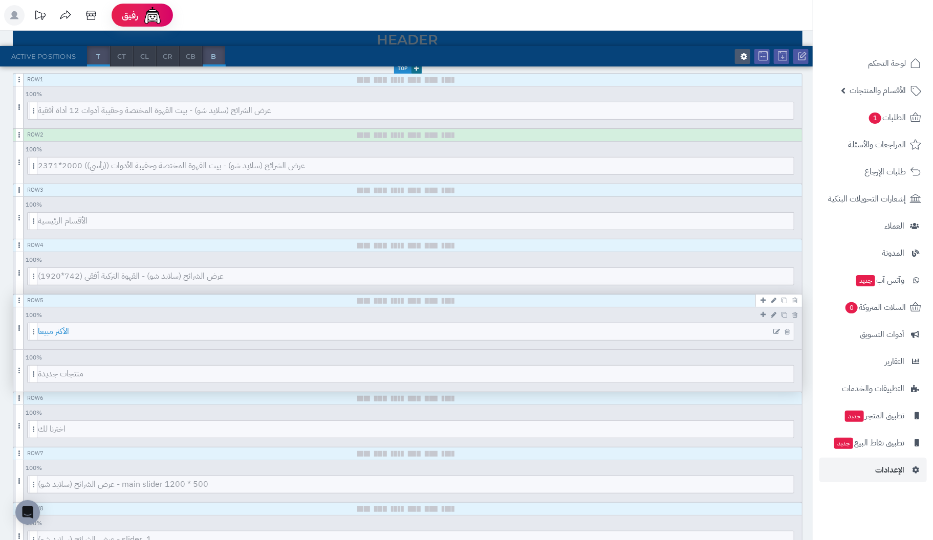
click at [463, 329] on span "الأكثر مبيعا" at bounding box center [416, 331] width 756 height 17
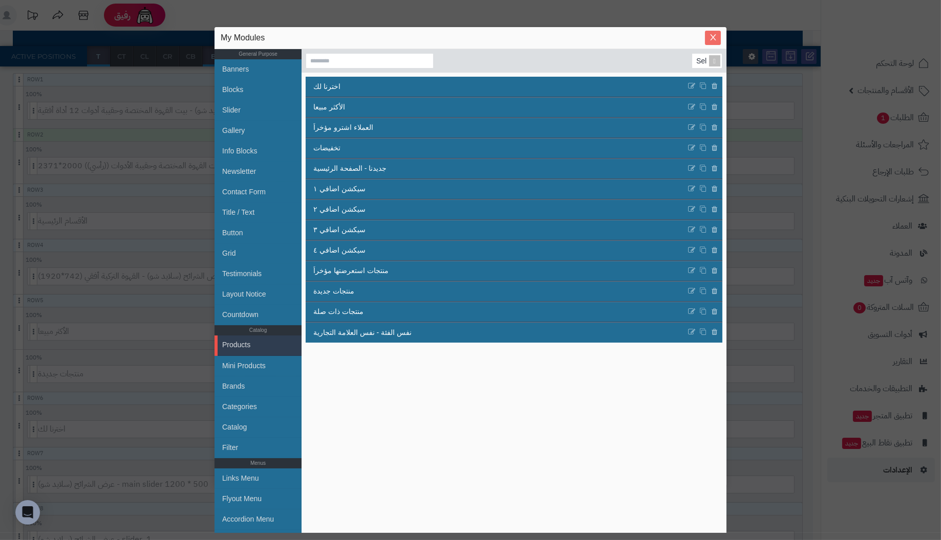
click at [713, 37] on icon "Close" at bounding box center [713, 37] width 8 height 8
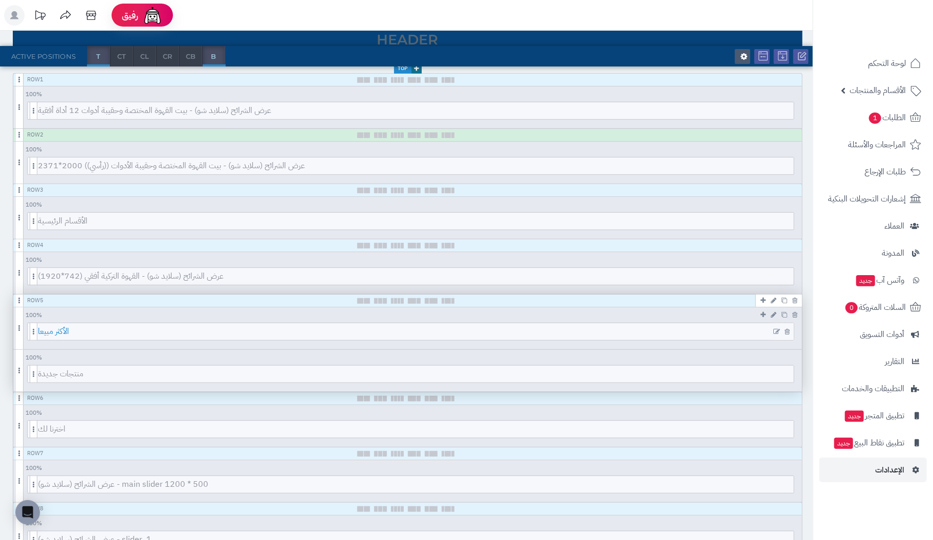
click at [431, 332] on span "الأكثر مبيعا" at bounding box center [416, 331] width 756 height 17
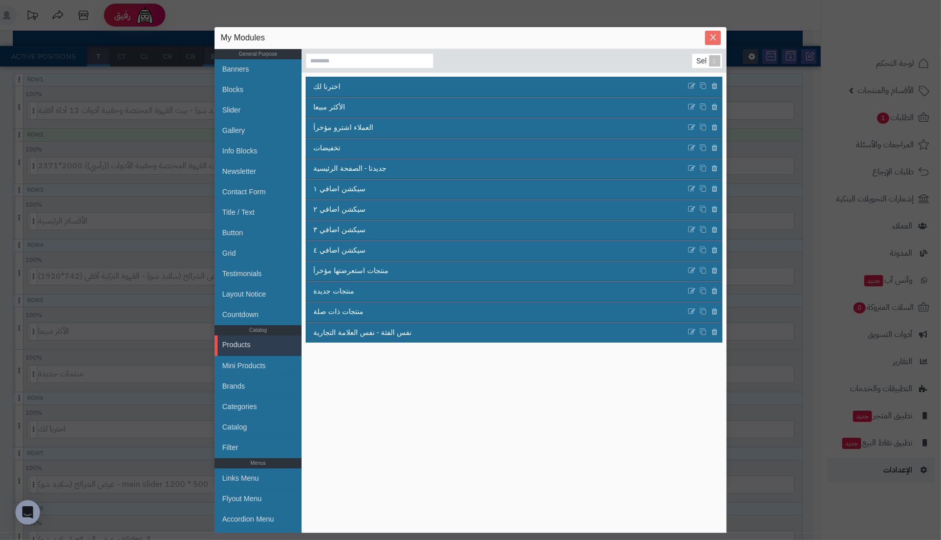
click at [715, 32] on button "Close" at bounding box center [713, 38] width 16 height 14
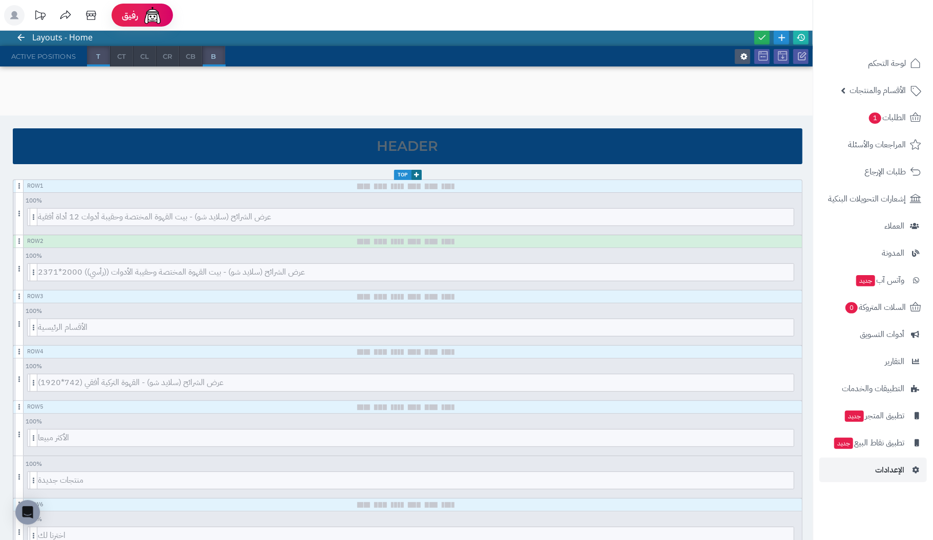
scroll to position [0, 0]
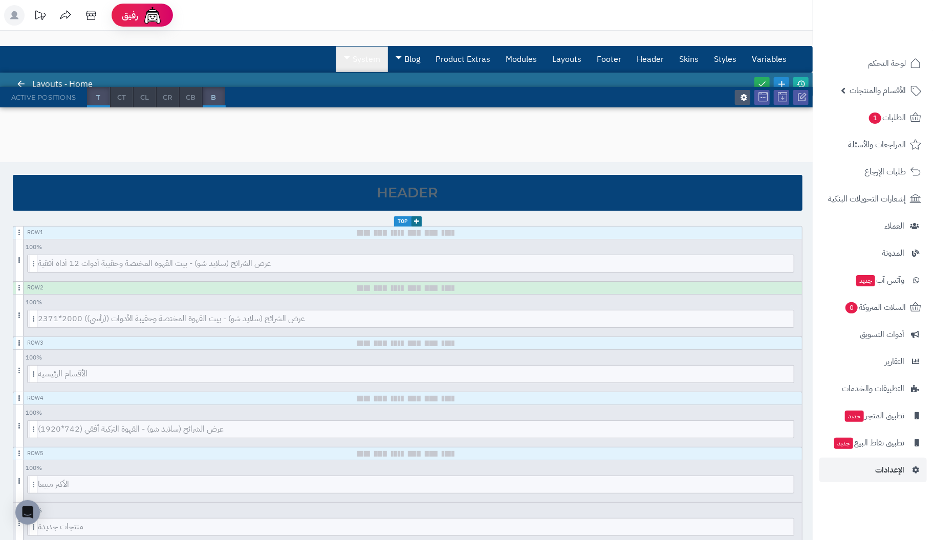
click at [353, 59] on link "System" at bounding box center [362, 60] width 52 height 26
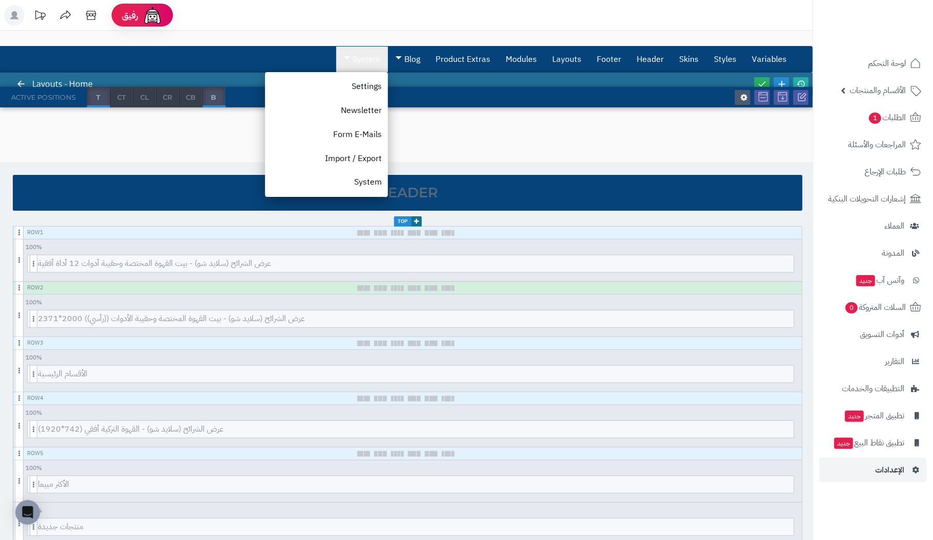
click at [353, 59] on link "System" at bounding box center [362, 60] width 52 height 26
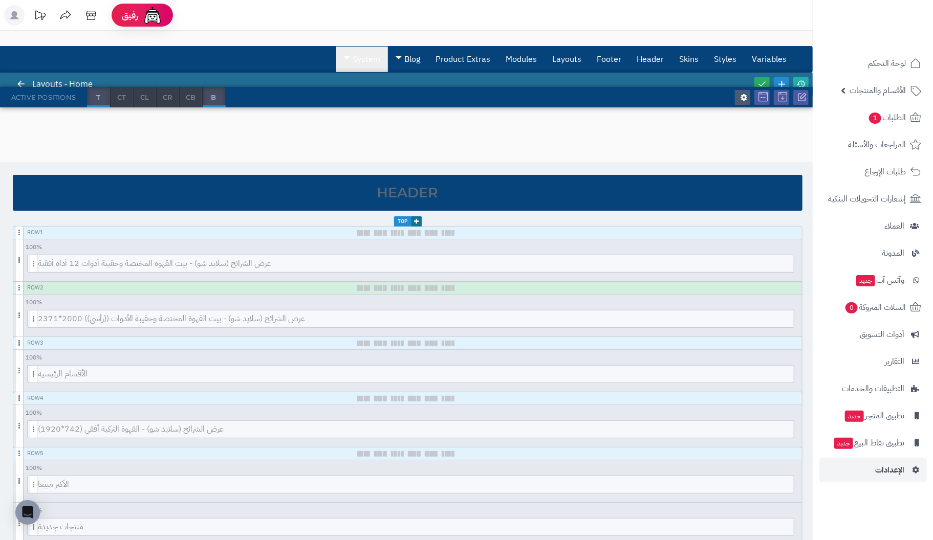
click at [353, 59] on link "System" at bounding box center [362, 60] width 52 height 26
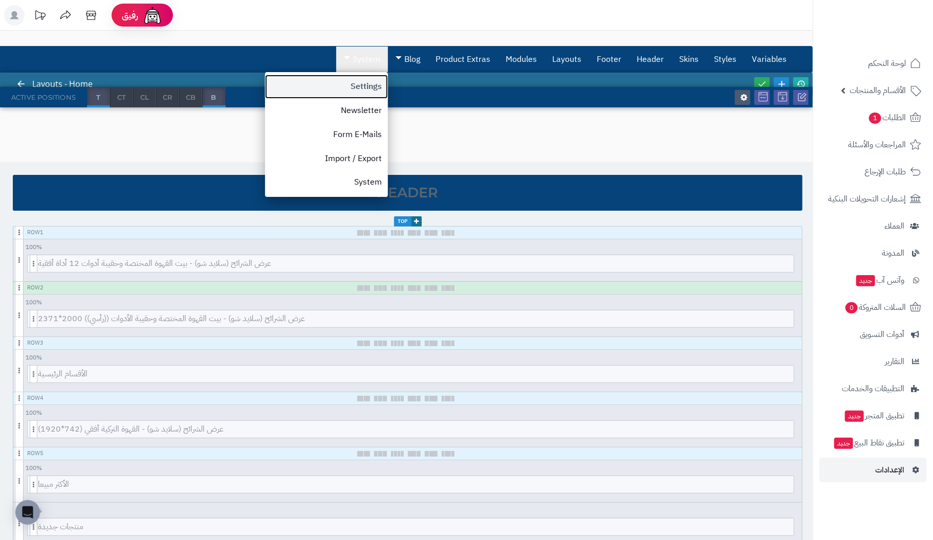
click at [364, 82] on link "Settings" at bounding box center [326, 87] width 123 height 24
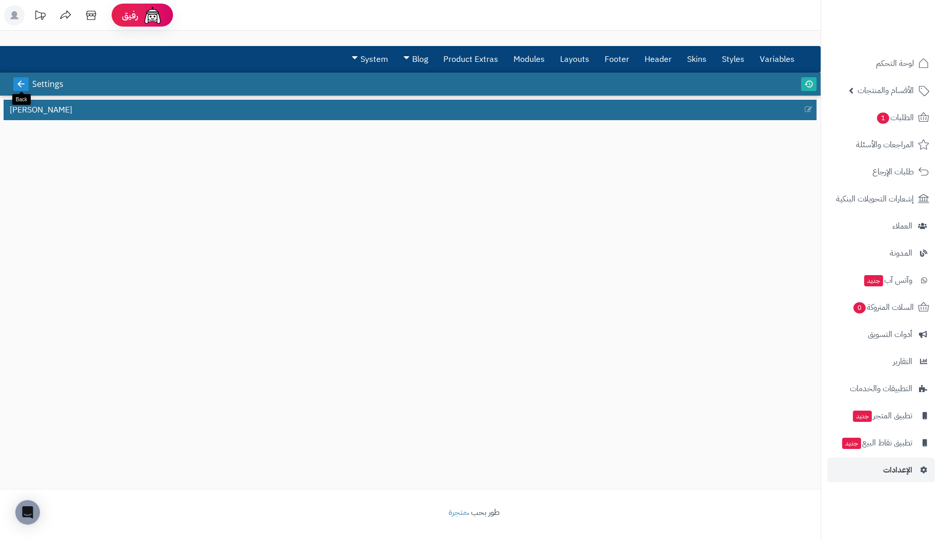
click at [21, 81] on icon at bounding box center [20, 83] width 9 height 9
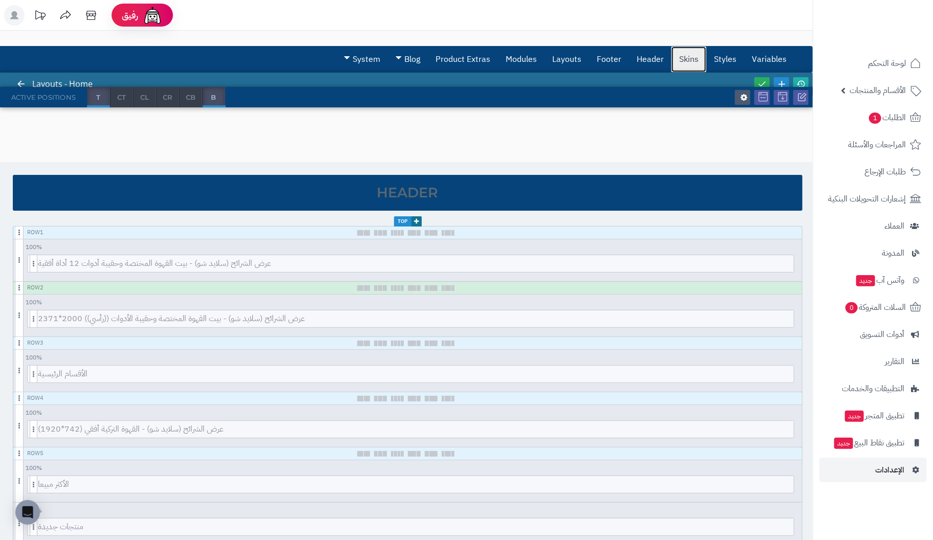
click at [680, 58] on link "Skins" at bounding box center [688, 60] width 35 height 26
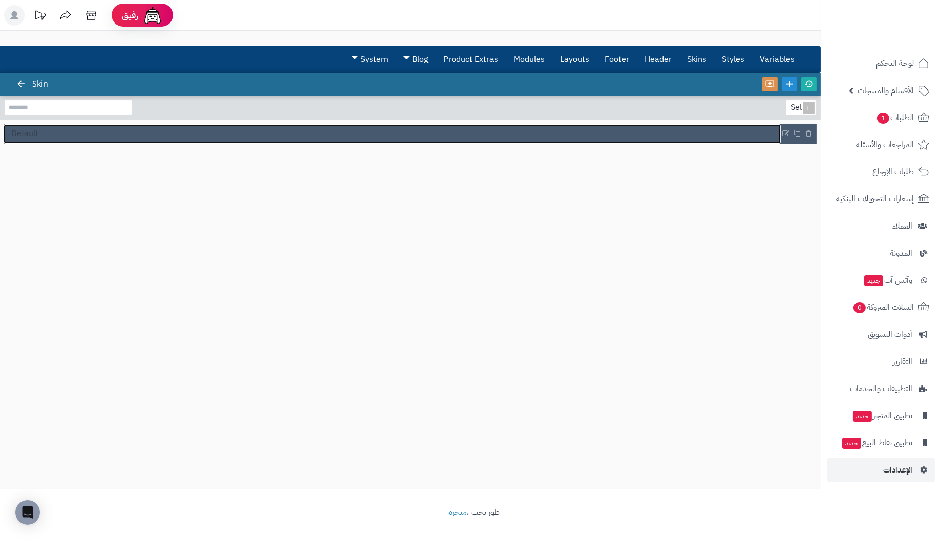
click at [63, 136] on link "Default" at bounding box center [392, 133] width 777 height 19
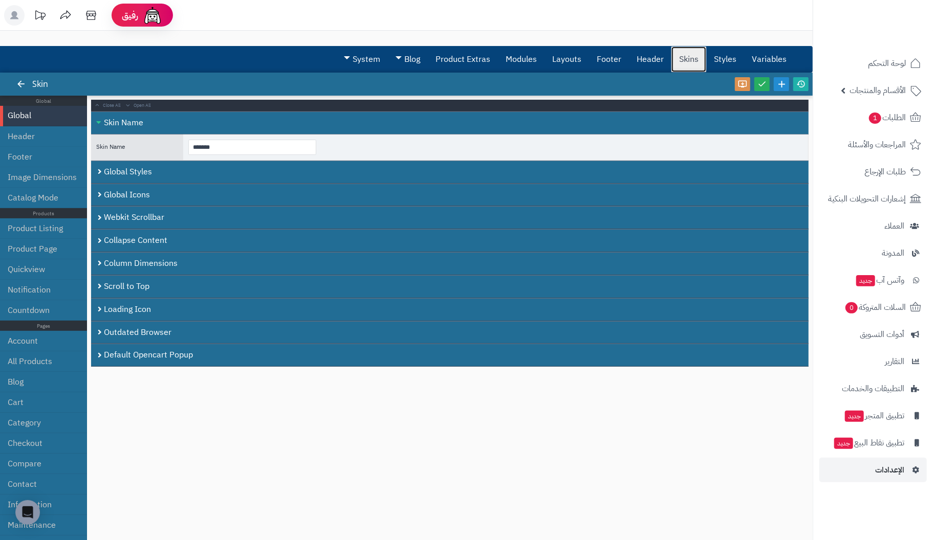
click at [689, 59] on link "Skins" at bounding box center [688, 60] width 35 height 26
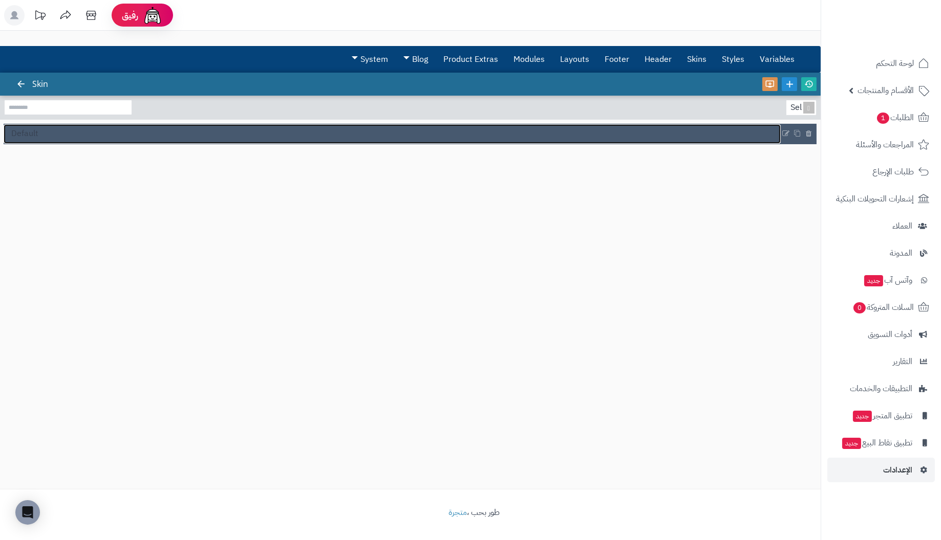
click at [672, 129] on link "Default" at bounding box center [392, 133] width 777 height 19
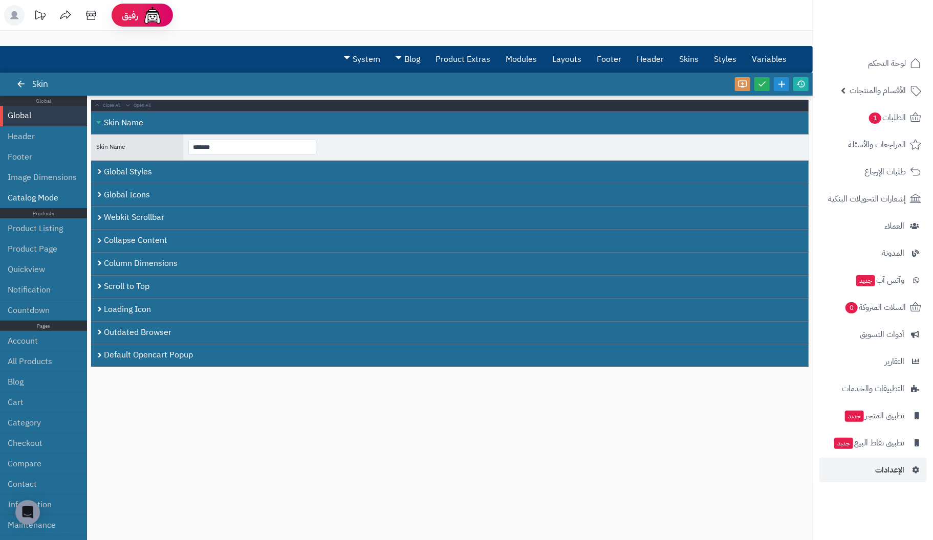
click at [49, 196] on li "Catalog Mode" at bounding box center [43, 198] width 87 height 20
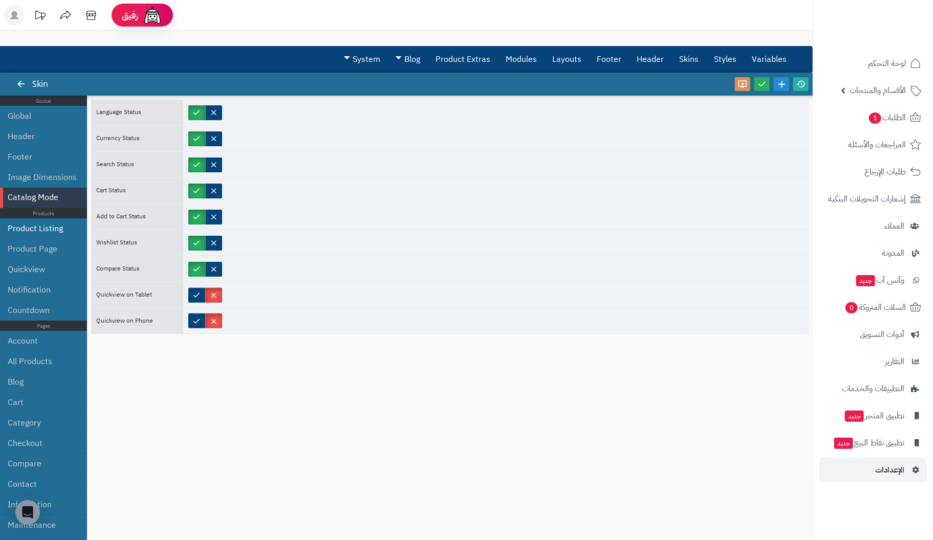
click at [50, 227] on li "Product Listing" at bounding box center [43, 229] width 87 height 20
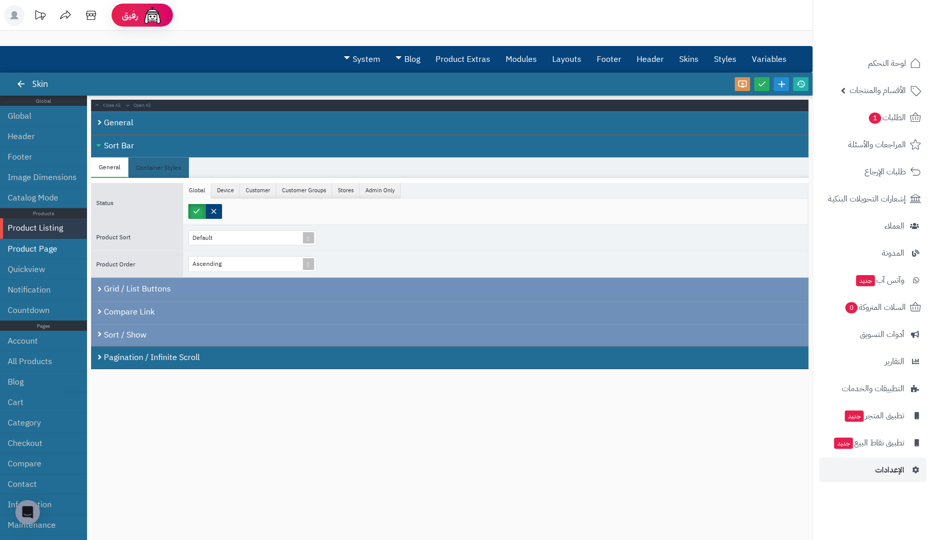
click at [36, 249] on li "Product Page" at bounding box center [43, 249] width 87 height 20
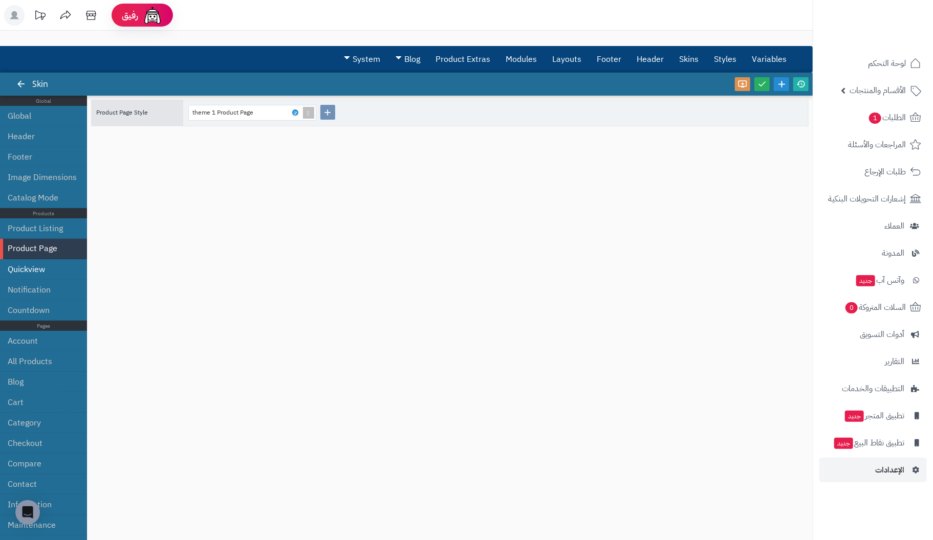
click at [39, 271] on li "Quickview" at bounding box center [43, 269] width 87 height 20
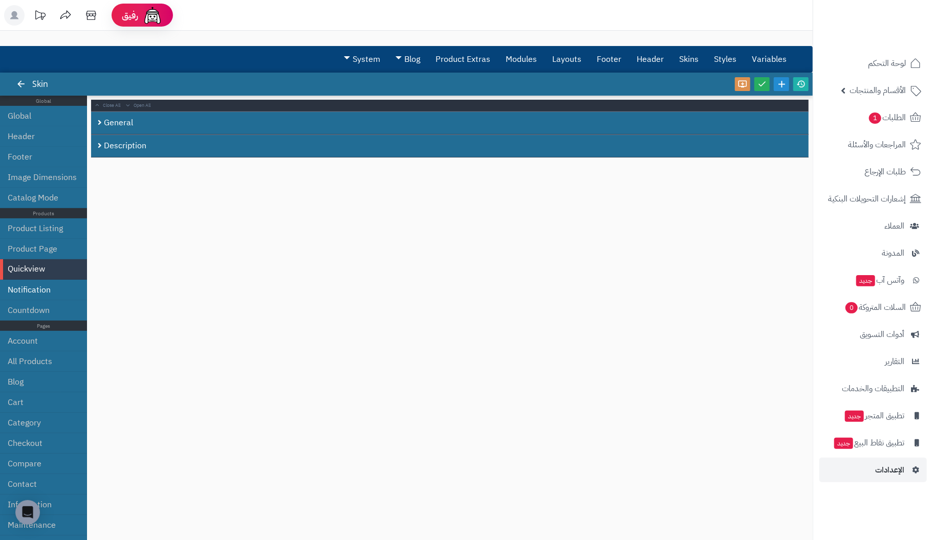
click at [32, 288] on li "Notification" at bounding box center [43, 290] width 87 height 20
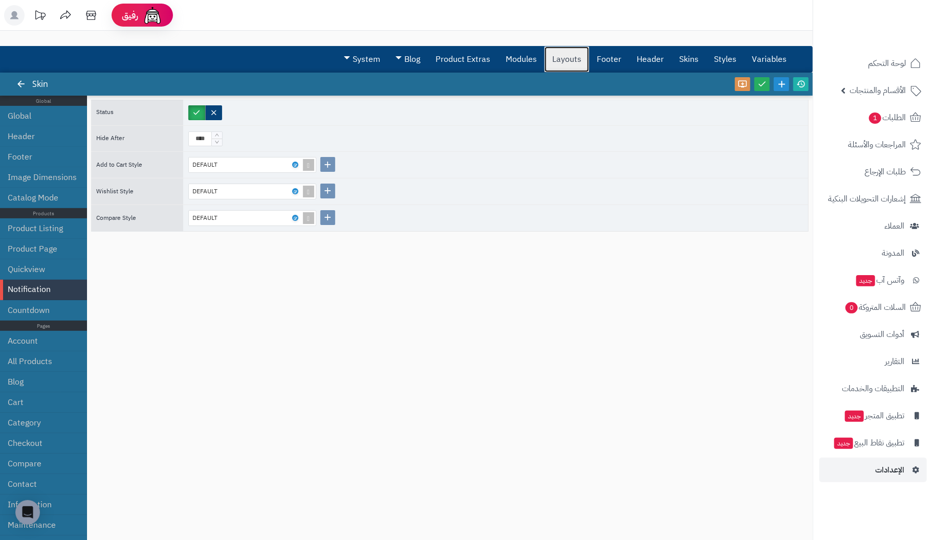
click at [569, 60] on link "Layouts" at bounding box center [567, 60] width 45 height 26
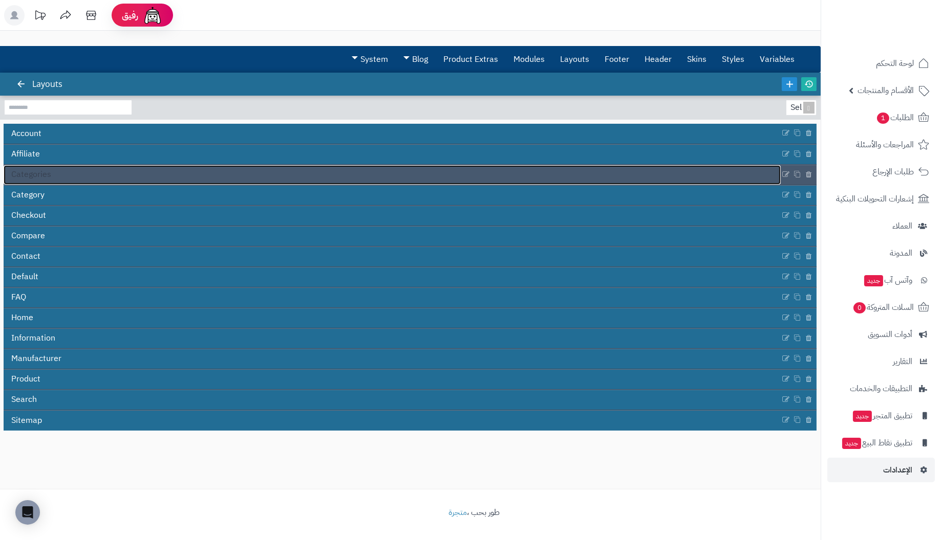
click at [60, 180] on link "Categories" at bounding box center [392, 174] width 777 height 19
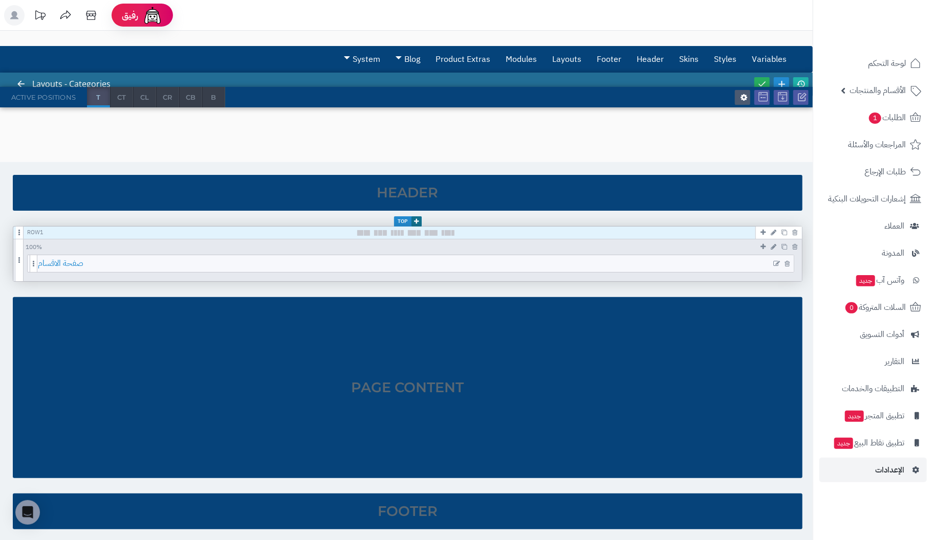
click at [355, 265] on span "صفحة الاقسام" at bounding box center [416, 263] width 756 height 17
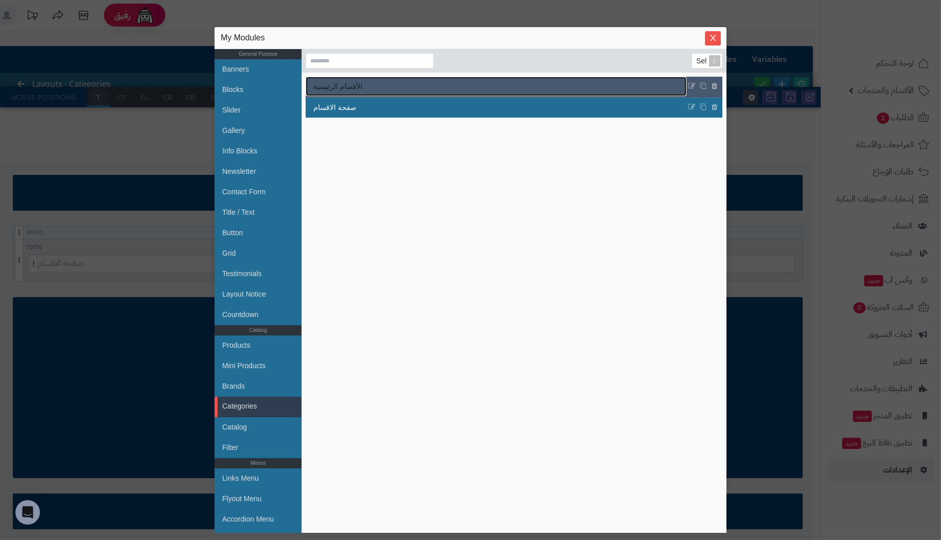
click at [443, 84] on link "الأقسام الرئيسية" at bounding box center [496, 86] width 381 height 19
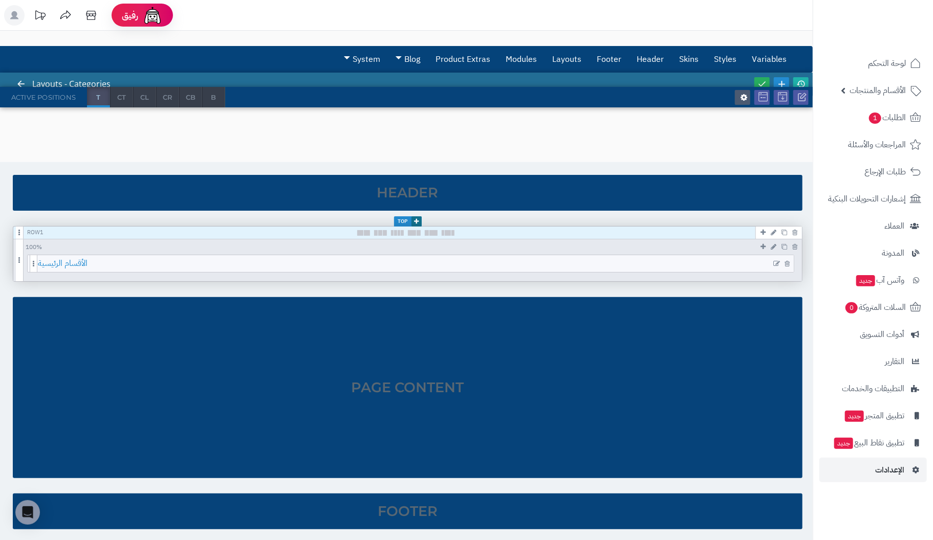
click at [458, 263] on span "الأقسام الرئيسية" at bounding box center [416, 263] width 756 height 17
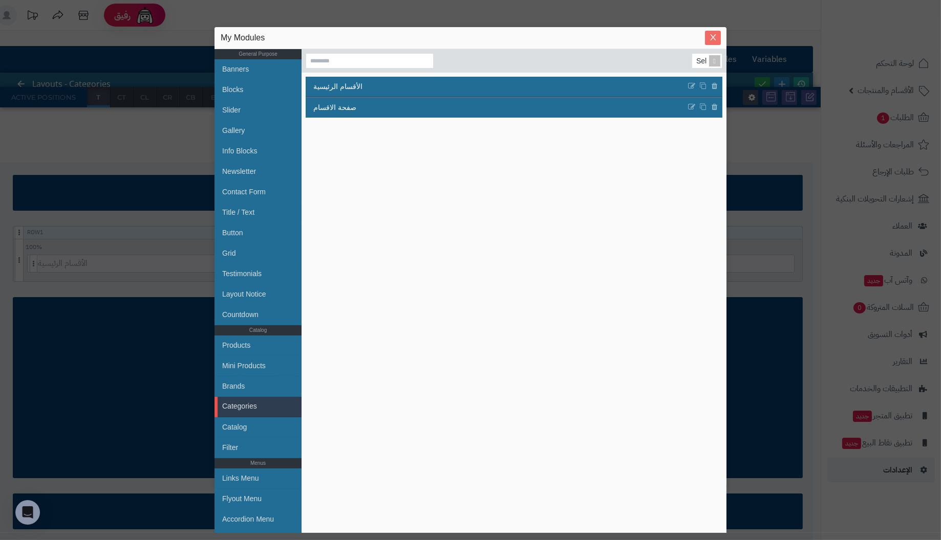
click at [715, 36] on icon "Close" at bounding box center [713, 37] width 8 height 8
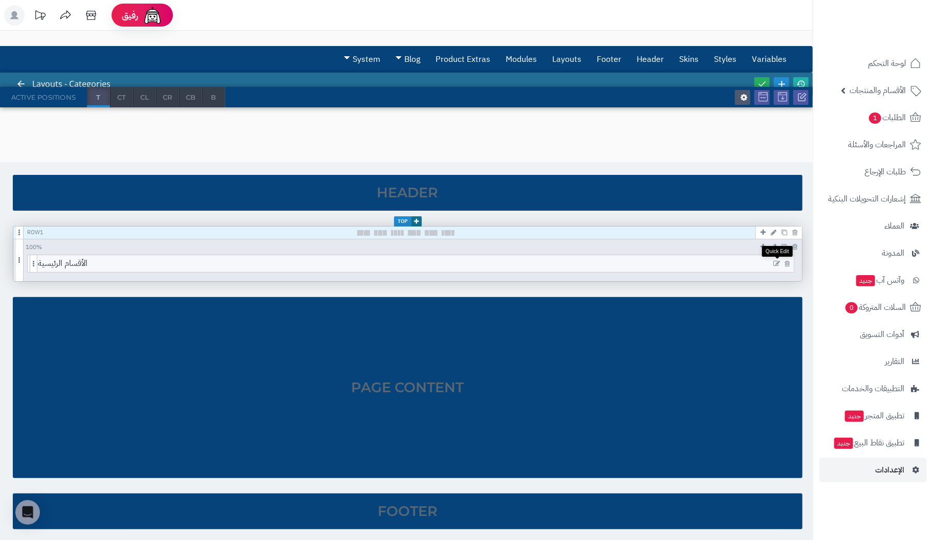
click at [777, 263] on icon at bounding box center [776, 263] width 7 height 7
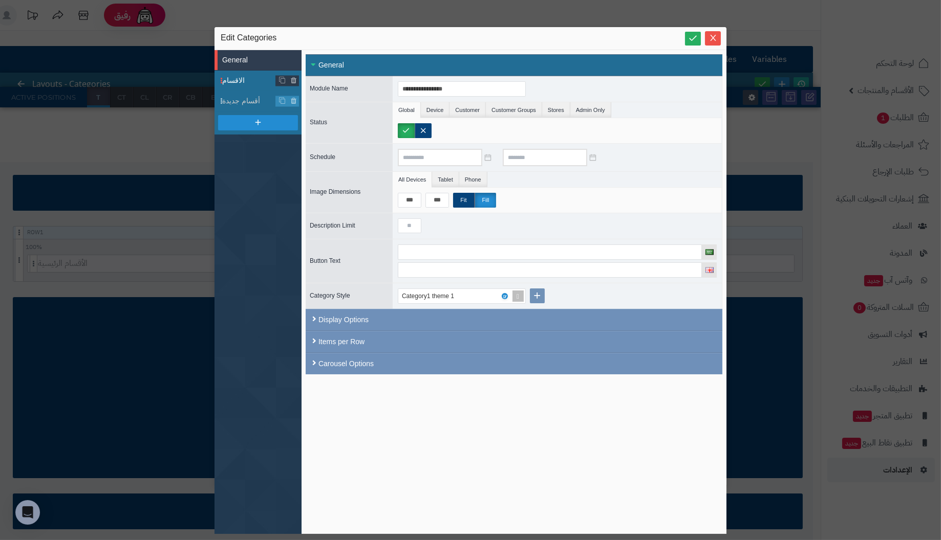
click at [255, 80] on span "الاقسام" at bounding box center [249, 80] width 54 height 11
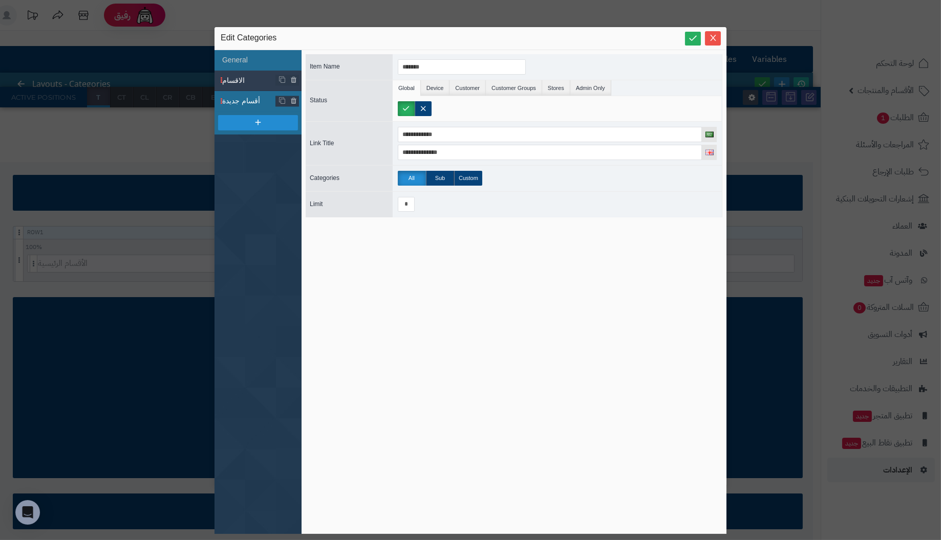
click at [249, 96] on span "أقسام جديدة" at bounding box center [249, 101] width 54 height 11
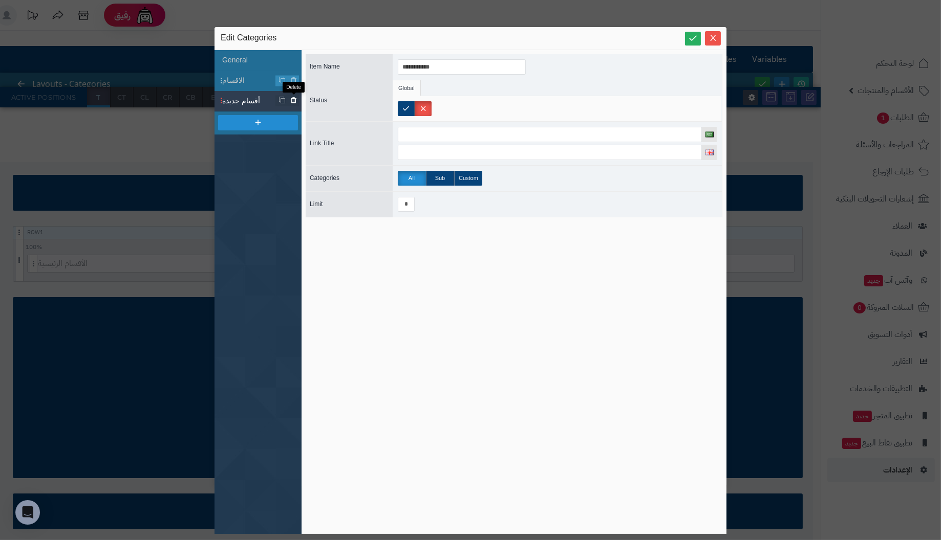
click at [292, 101] on icon at bounding box center [293, 101] width 7 height 9
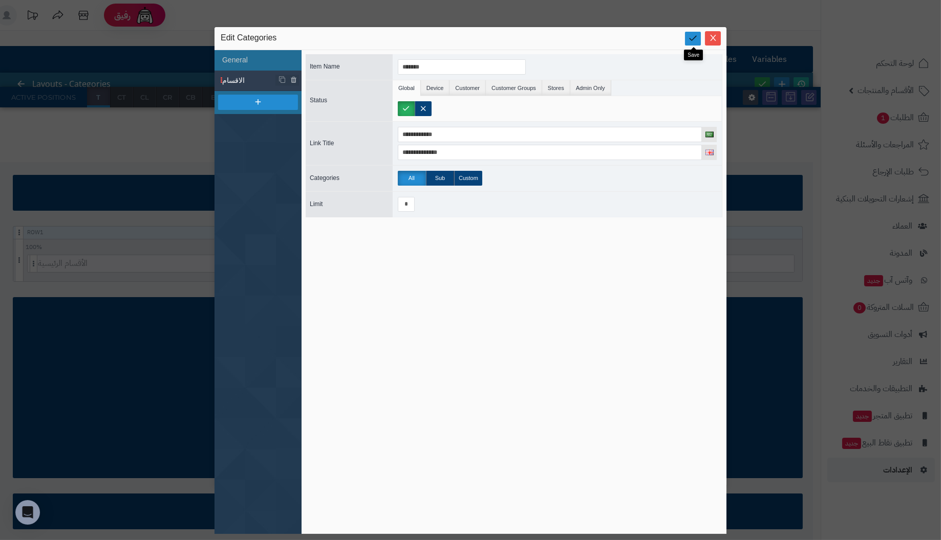
click at [693, 37] on icon at bounding box center [693, 38] width 10 height 10
click at [715, 38] on icon "Close" at bounding box center [713, 37] width 8 height 8
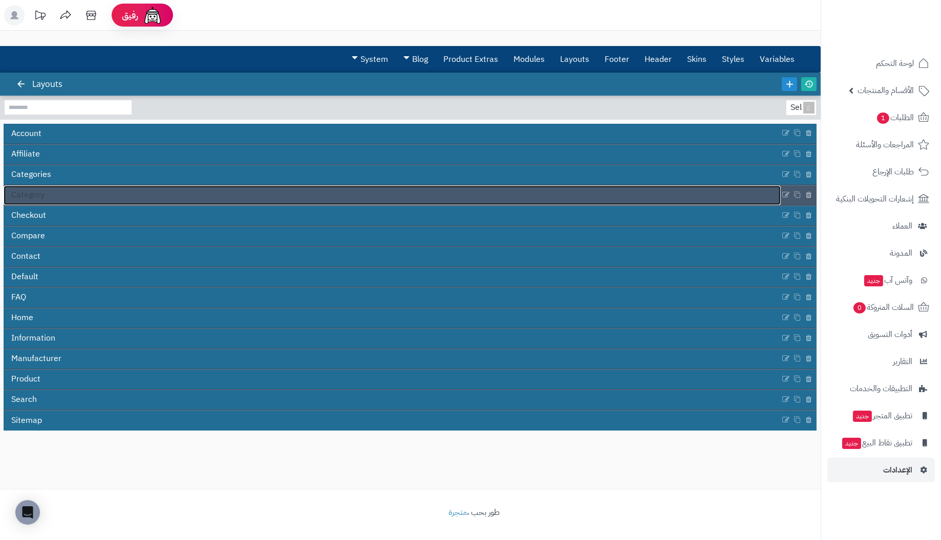
click at [50, 192] on link "Category" at bounding box center [392, 195] width 777 height 19
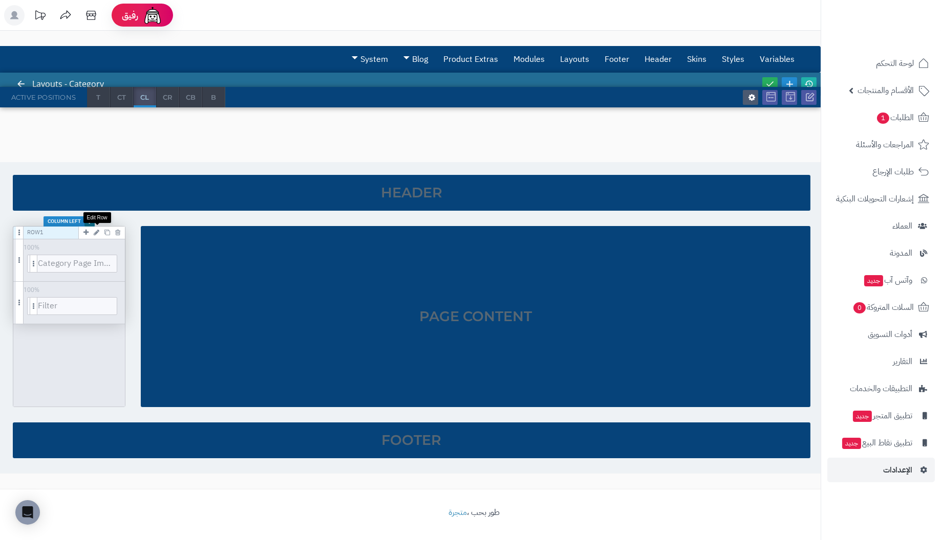
click at [98, 230] on icon at bounding box center [97, 232] width 6 height 7
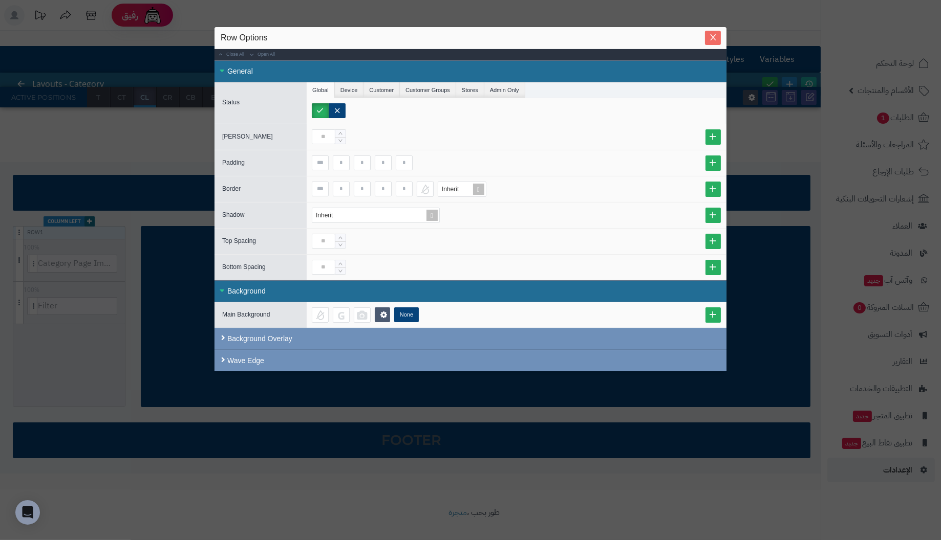
click at [711, 37] on icon "Close" at bounding box center [713, 37] width 8 height 8
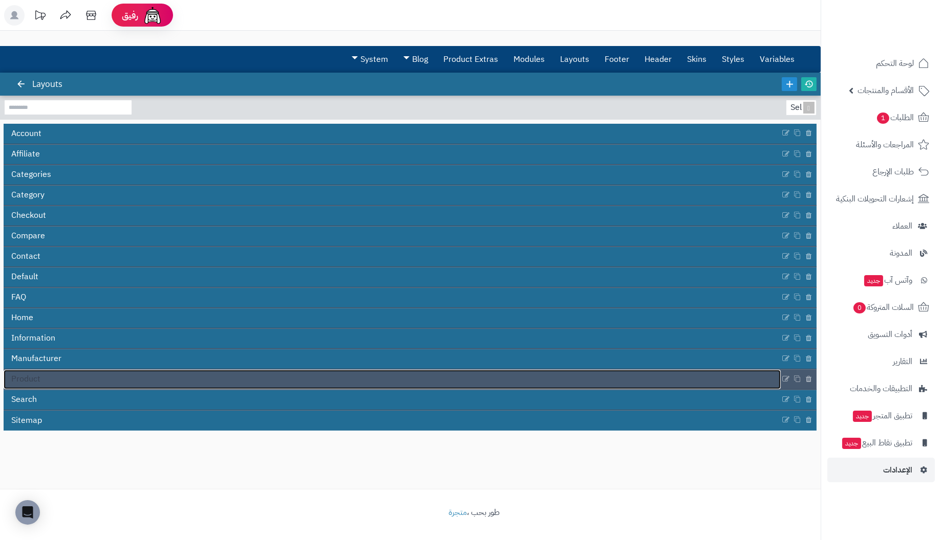
click at [85, 380] on link "Product" at bounding box center [392, 379] width 777 height 19
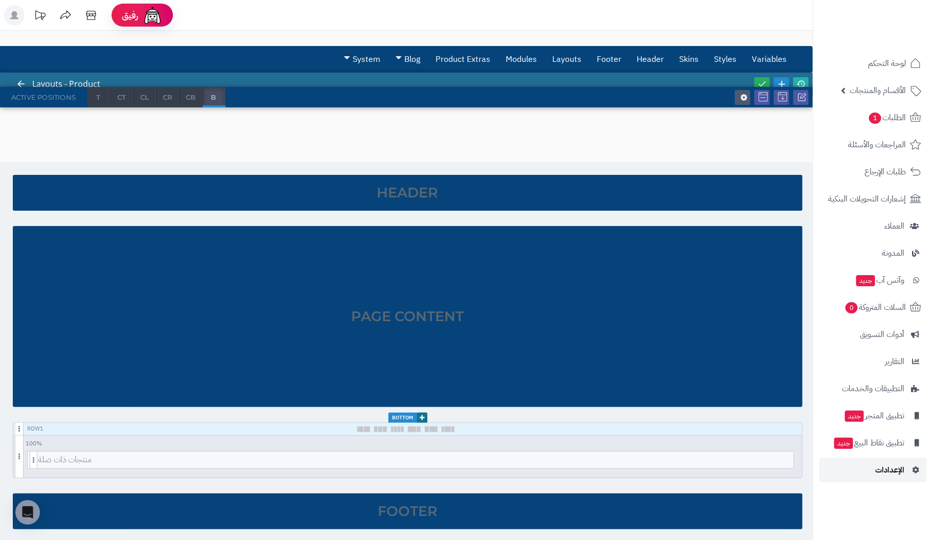
click at [892, 466] on span "الإعدادات" at bounding box center [889, 470] width 29 height 14
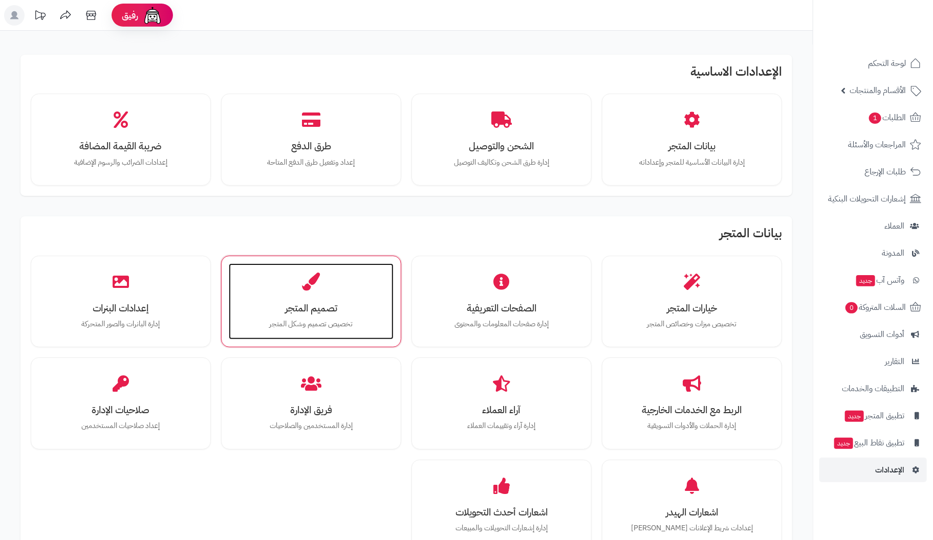
click at [312, 316] on div "تصميم المتجر تخصيص تصميم وشكل المتجر" at bounding box center [311, 302] width 165 height 77
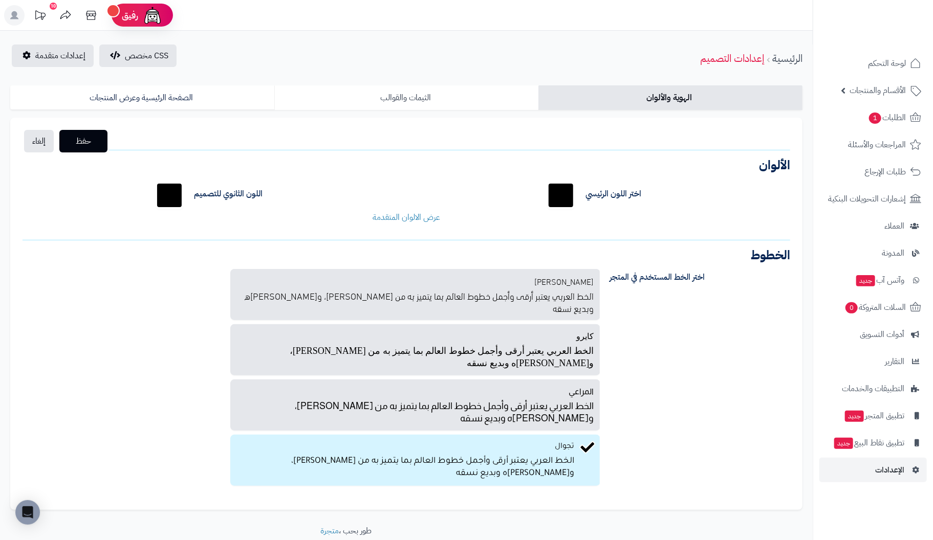
click at [413, 100] on link "الثيمات والقوالب" at bounding box center [406, 97] width 264 height 25
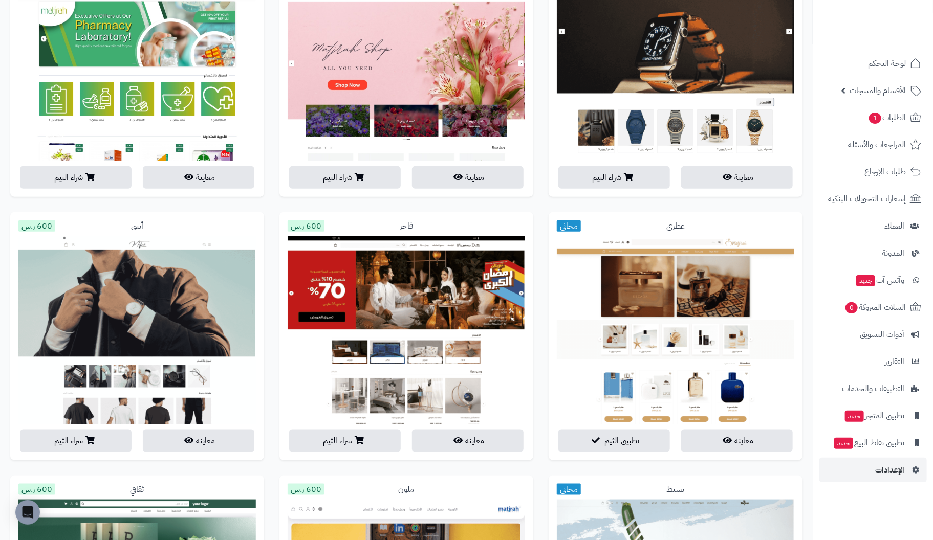
scroll to position [460, 0]
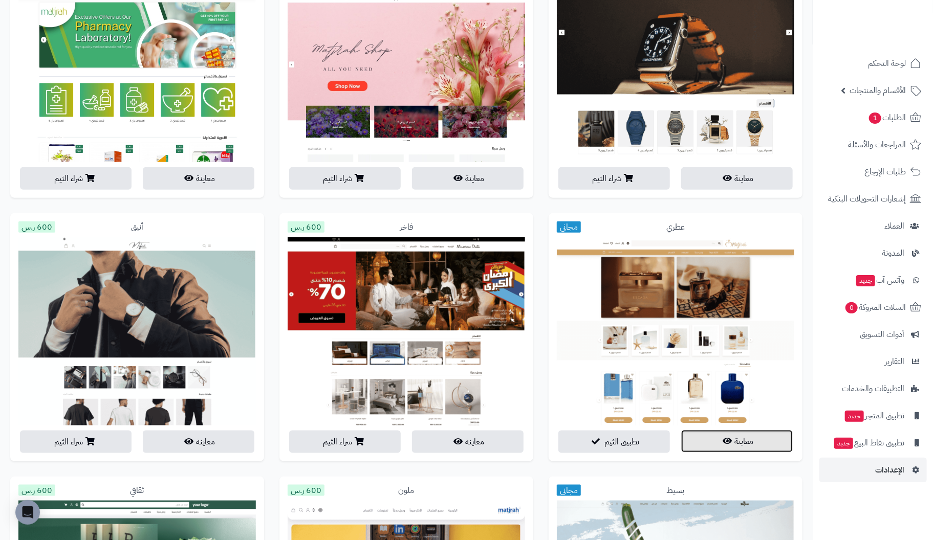
click at [731, 442] on icon "button" at bounding box center [727, 441] width 9 height 8
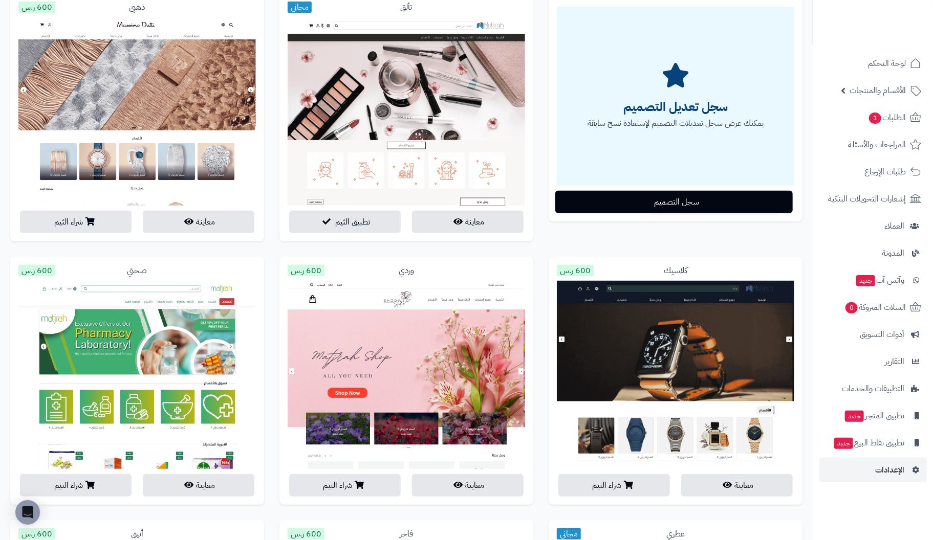
scroll to position [0, 0]
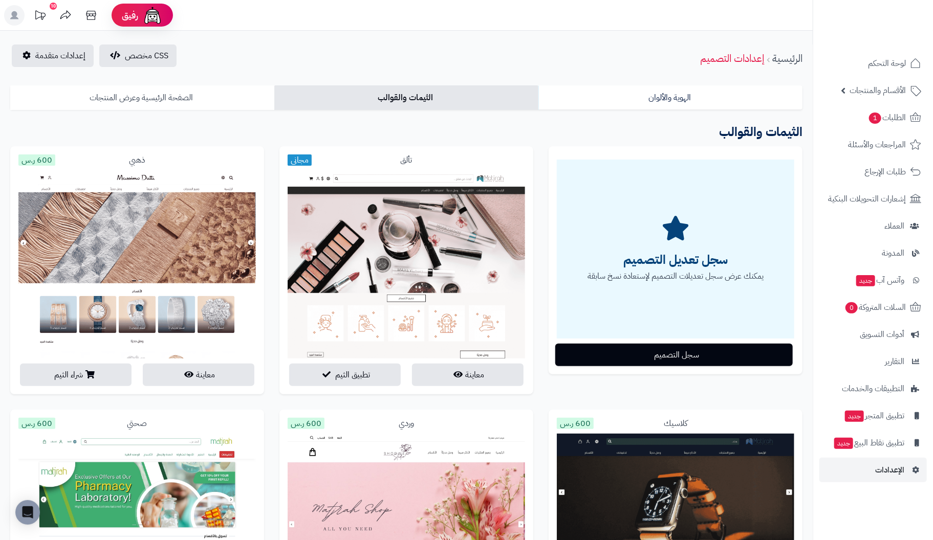
click at [169, 98] on link "الصفحة الرئيسية وعرض المنتجات" at bounding box center [142, 97] width 264 height 25
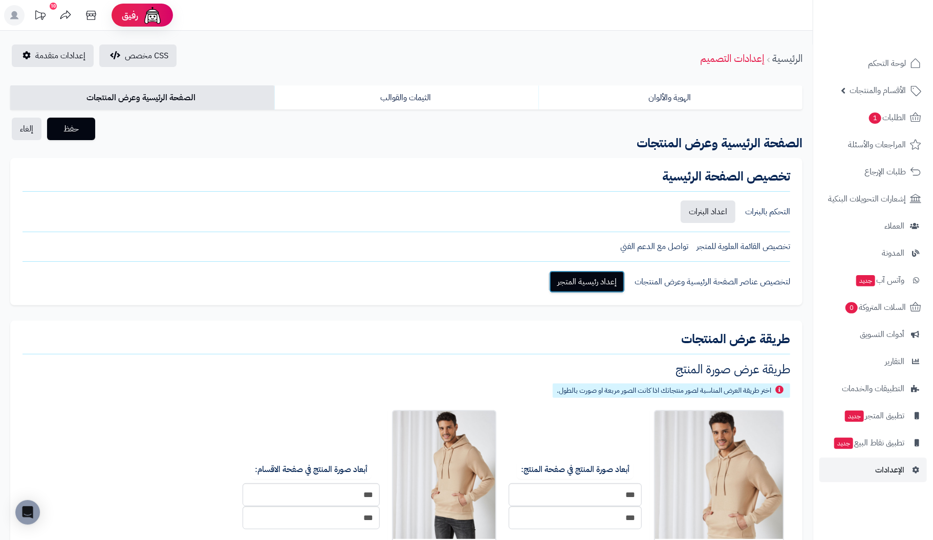
click at [599, 282] on link "إعداد رئيسية المتجر" at bounding box center [587, 282] width 76 height 23
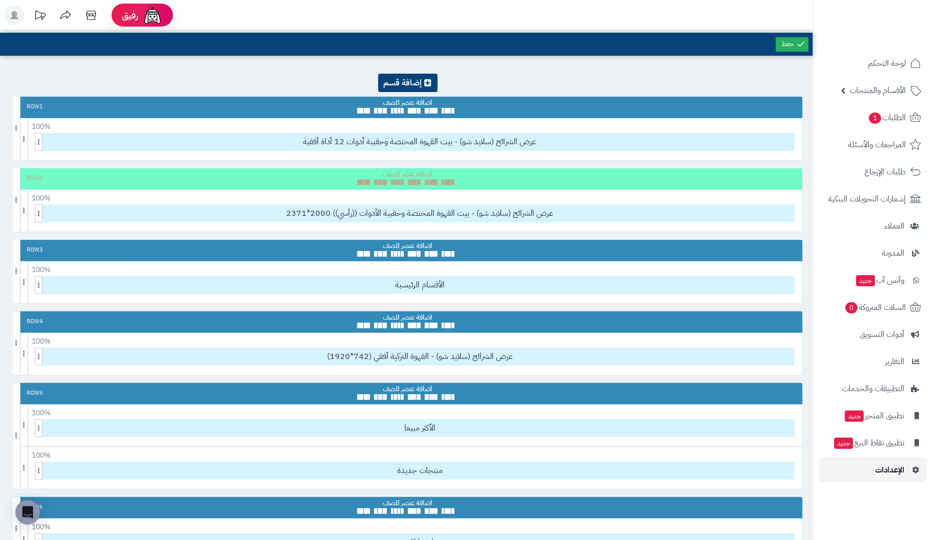
click at [891, 469] on span "الإعدادات" at bounding box center [889, 470] width 29 height 14
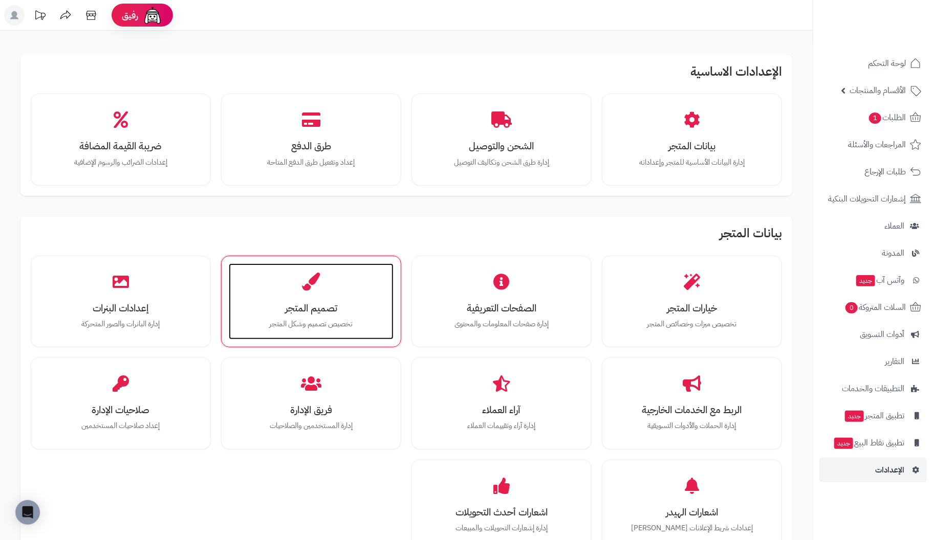
click at [308, 303] on h3 "تصميم المتجر" at bounding box center [311, 308] width 144 height 11
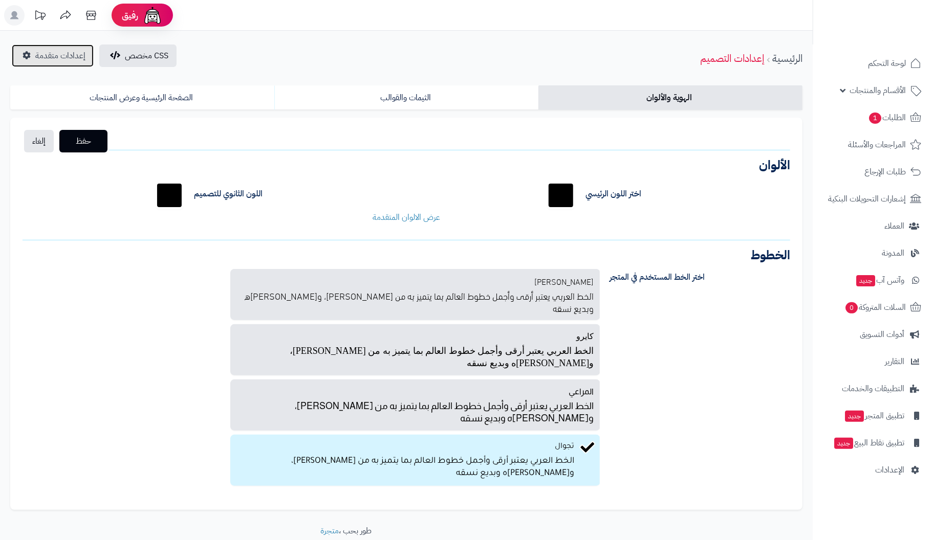
click at [72, 57] on span "إعدادات متقدمة" at bounding box center [60, 56] width 50 height 12
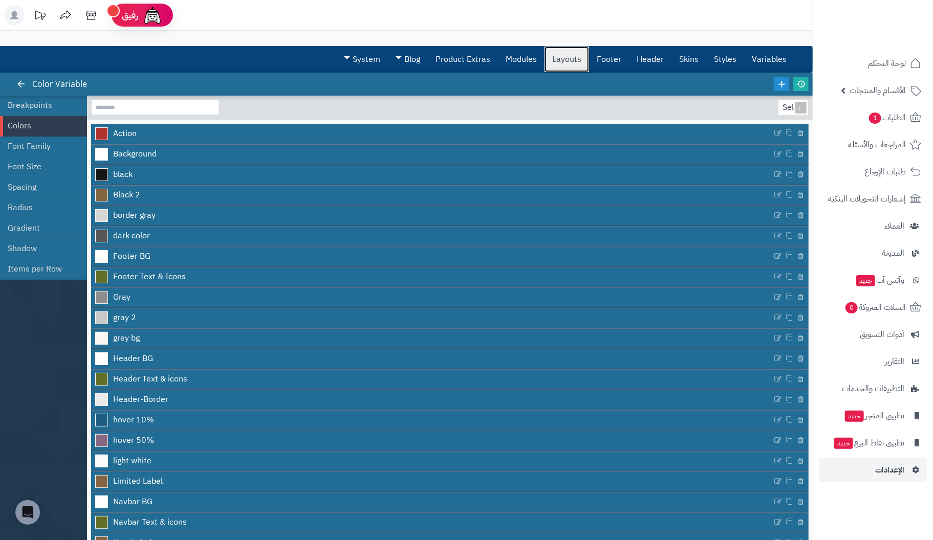
click at [577, 60] on link "Layouts" at bounding box center [567, 60] width 45 height 26
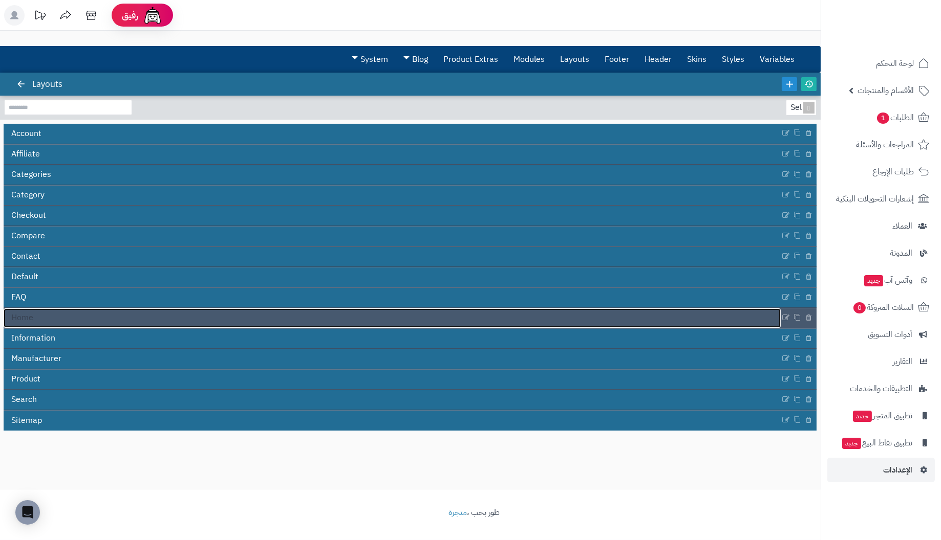
click at [35, 315] on link "Home" at bounding box center [392, 318] width 777 height 19
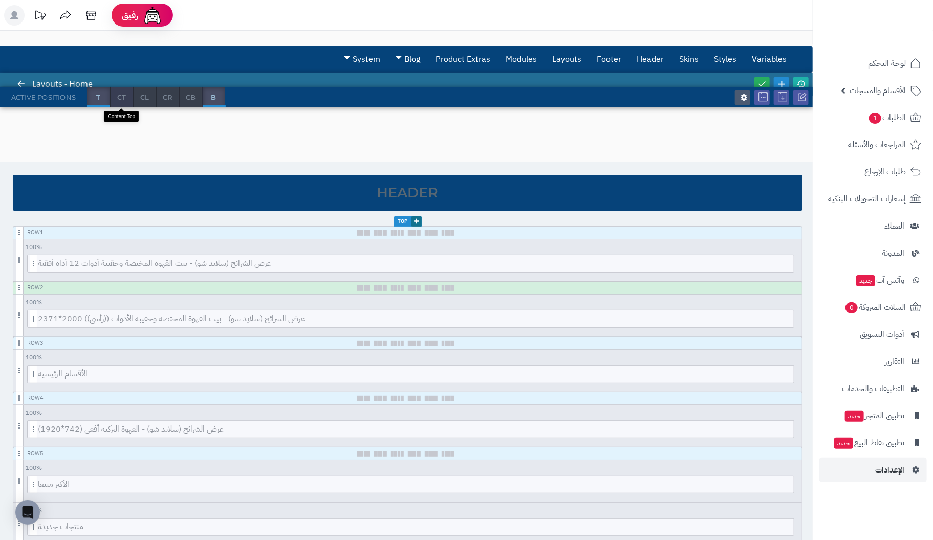
click at [122, 96] on span "CT" at bounding box center [122, 97] width 22 height 20
click at [146, 98] on span "CL" at bounding box center [145, 97] width 22 height 20
click at [141, 97] on span "CL" at bounding box center [145, 97] width 22 height 20
click at [121, 96] on span "CT" at bounding box center [122, 97] width 22 height 20
click at [95, 95] on span "T" at bounding box center [98, 97] width 23 height 20
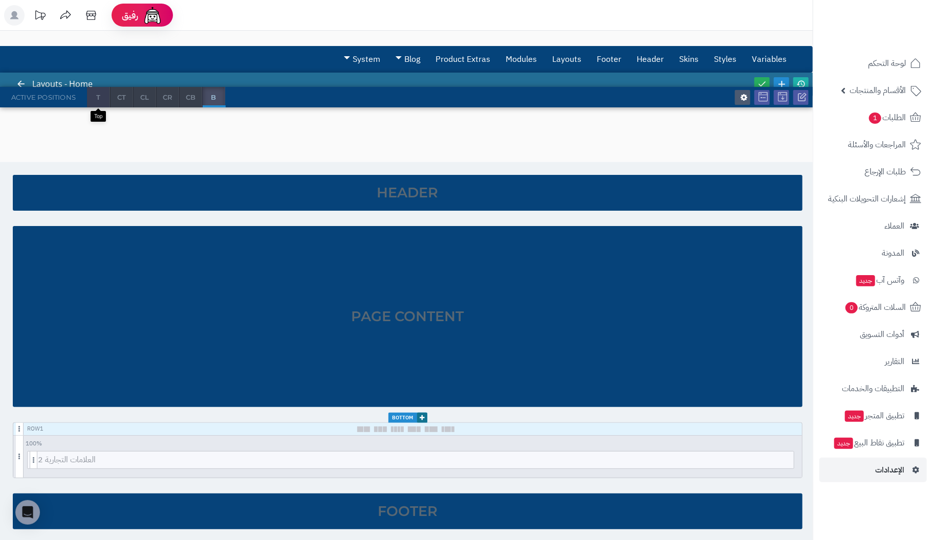
click at [99, 94] on span "T" at bounding box center [98, 97] width 23 height 20
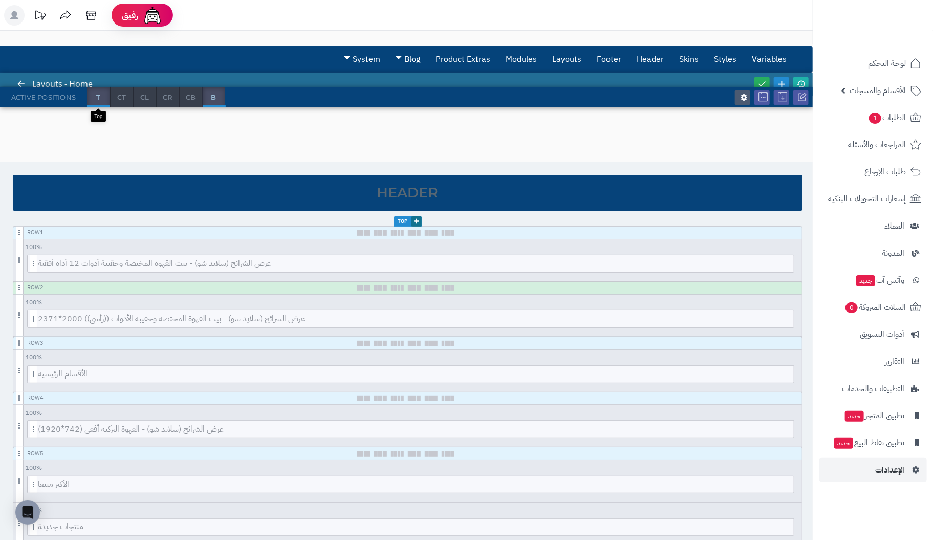
click at [99, 94] on span "T" at bounding box center [98, 97] width 23 height 20
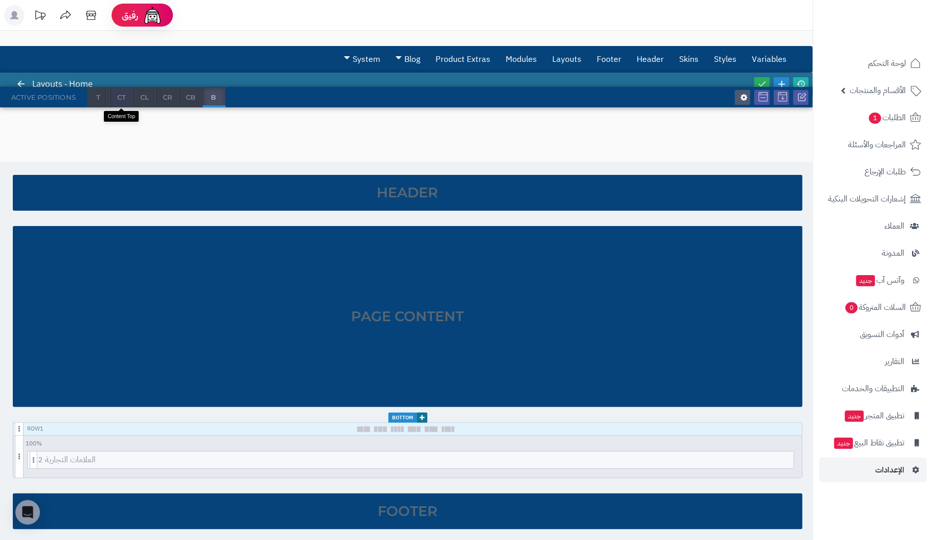
click at [121, 97] on span "CT" at bounding box center [122, 97] width 22 height 20
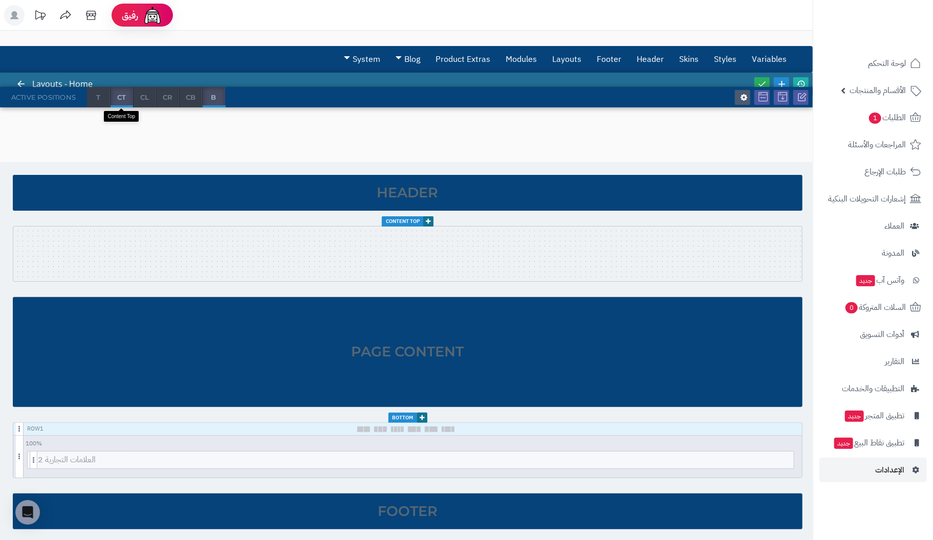
click at [121, 97] on span "CT" at bounding box center [122, 97] width 22 height 20
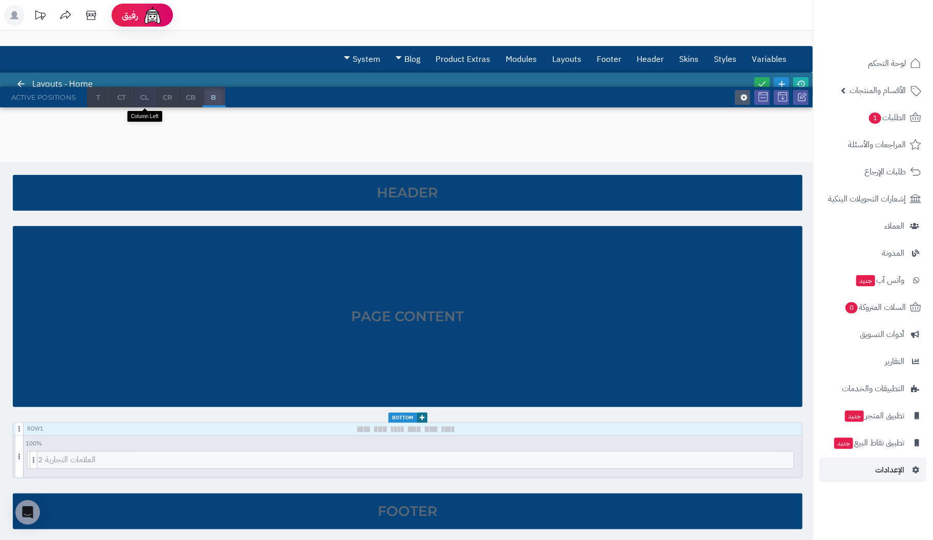
click at [144, 98] on span "CL" at bounding box center [145, 97] width 22 height 20
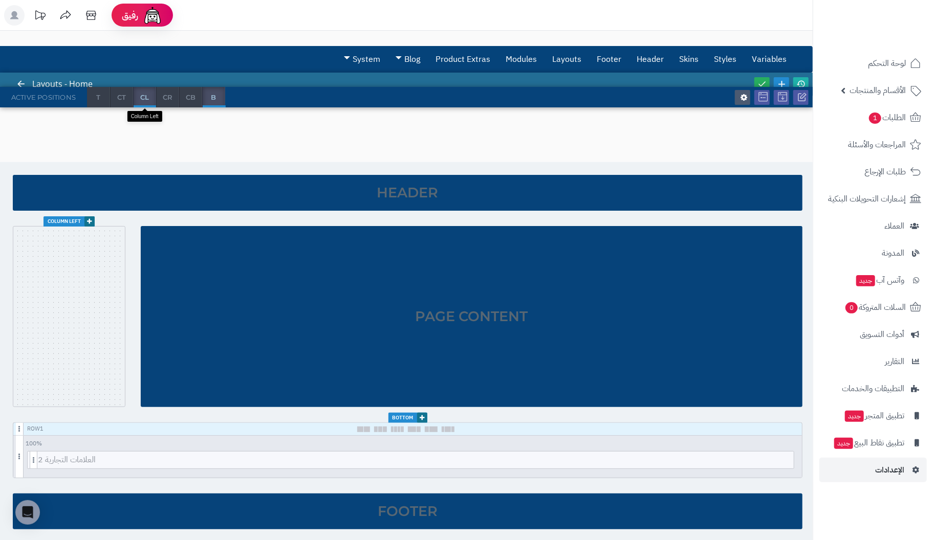
click at [144, 98] on span "CL" at bounding box center [145, 97] width 22 height 20
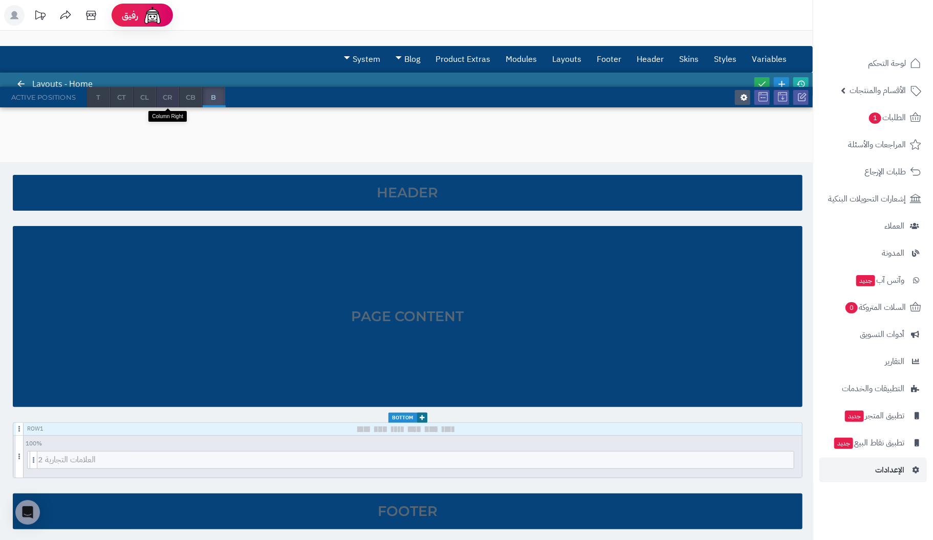
click at [167, 98] on span "CR" at bounding box center [168, 97] width 22 height 20
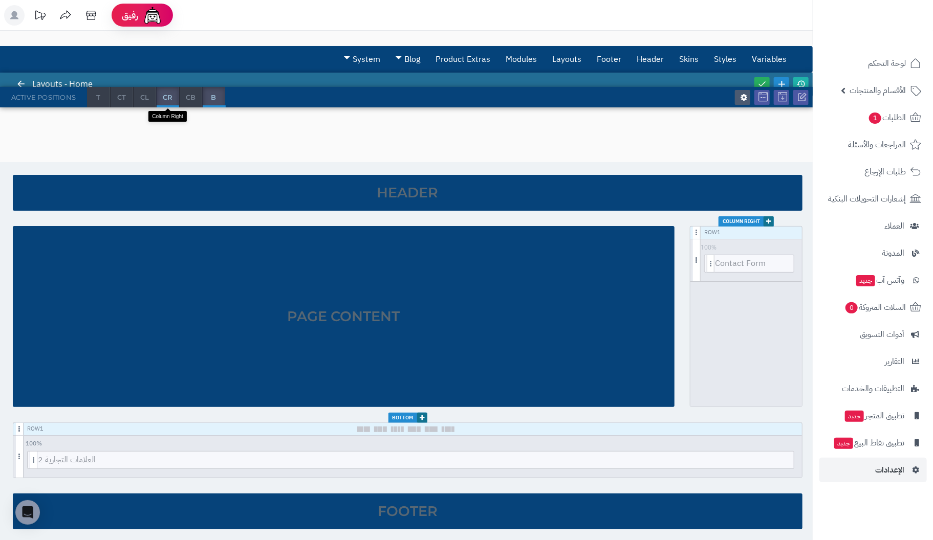
click at [167, 98] on span "CR" at bounding box center [168, 97] width 22 height 20
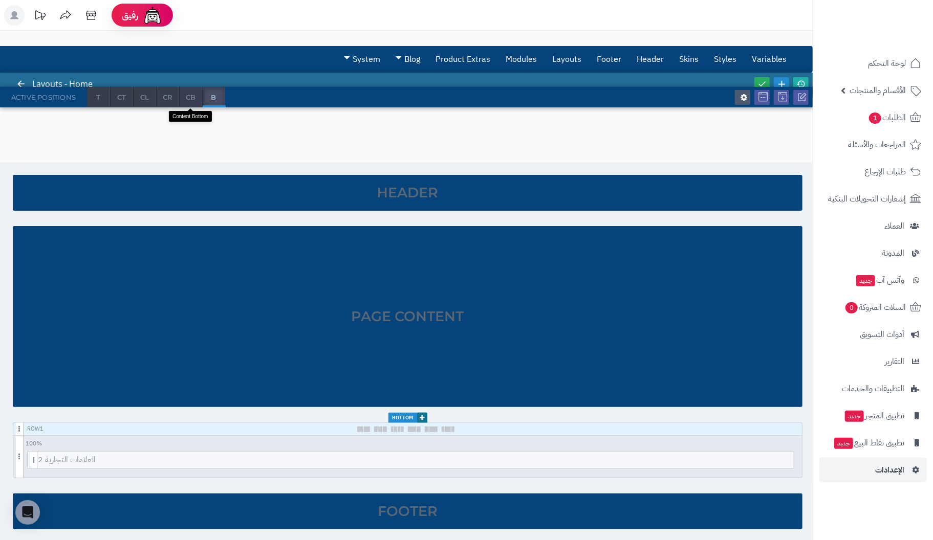
click at [186, 97] on span "CB" at bounding box center [191, 97] width 22 height 20
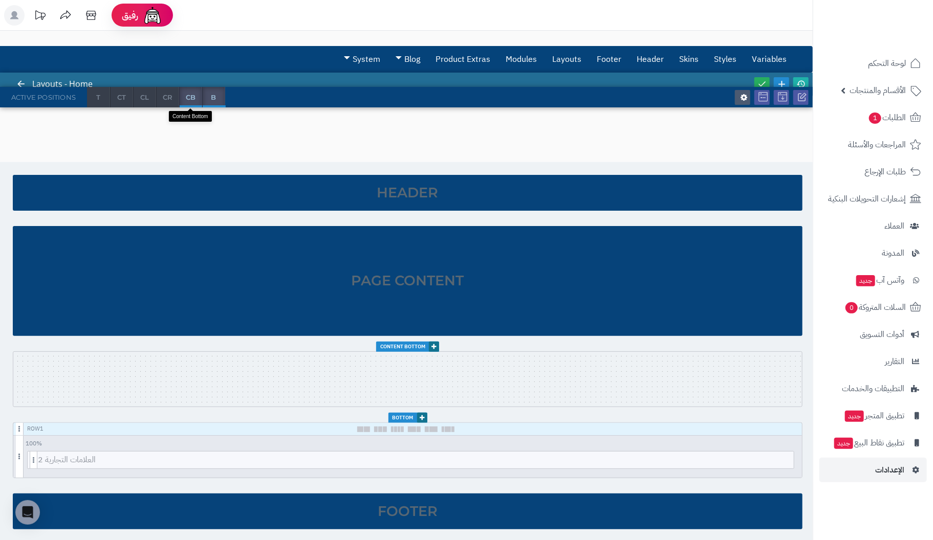
click at [192, 97] on span "CB" at bounding box center [191, 97] width 22 height 20
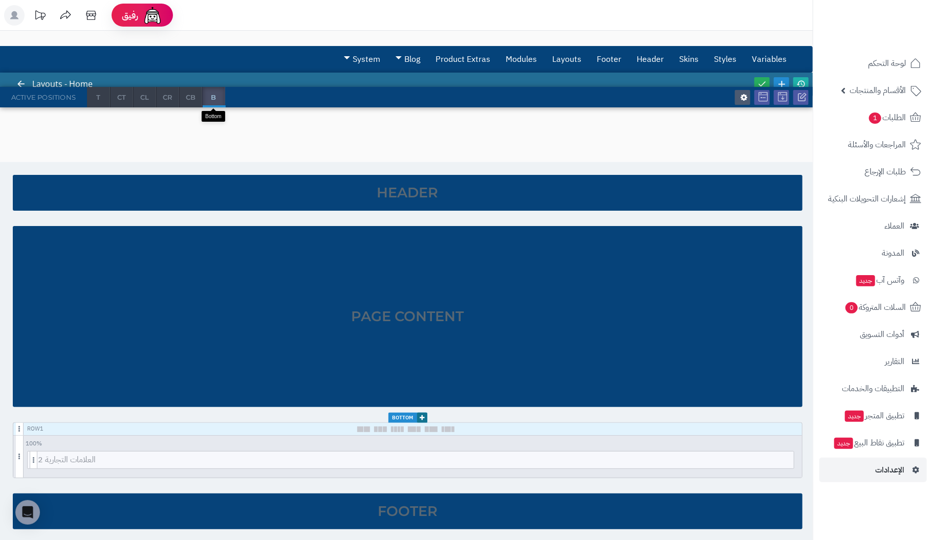
click at [212, 98] on span "B" at bounding box center [214, 97] width 22 height 20
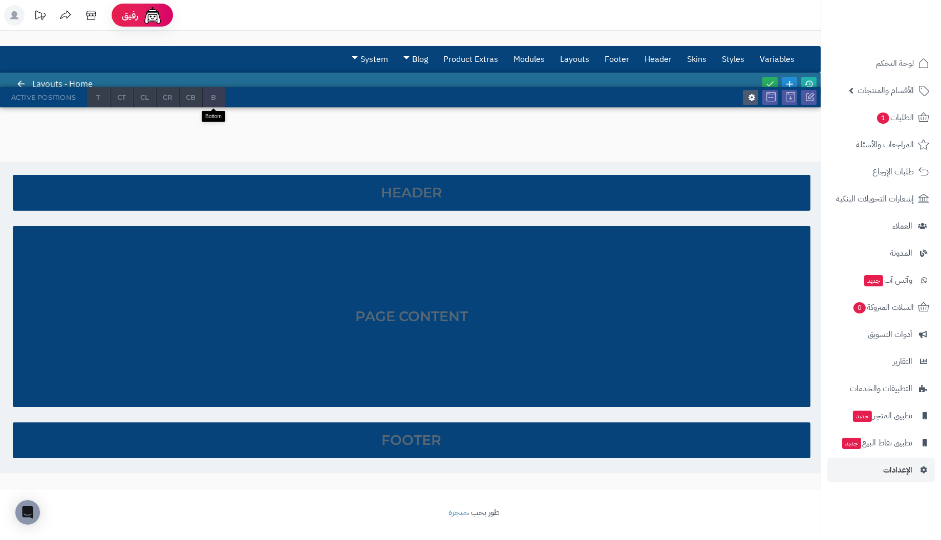
click at [212, 98] on span "B" at bounding box center [214, 97] width 22 height 20
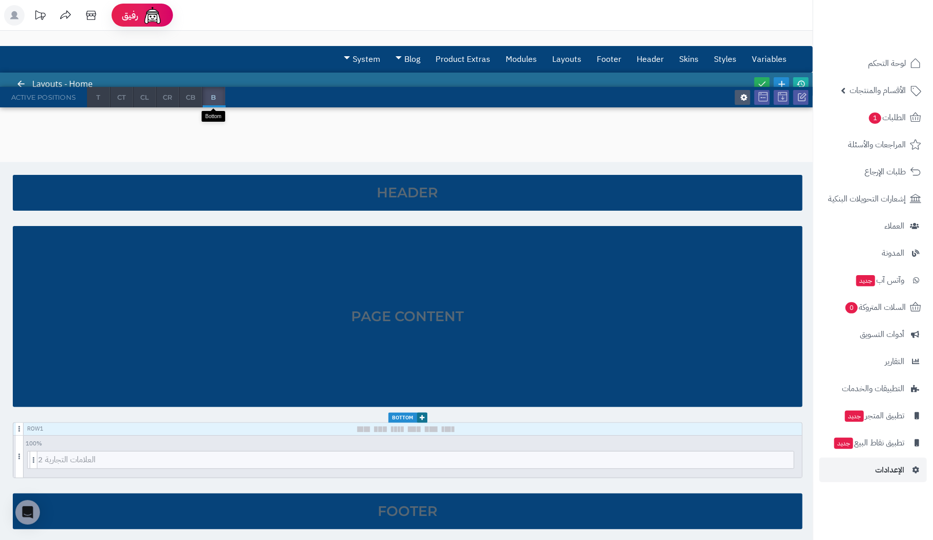
click at [212, 98] on span "B" at bounding box center [214, 97] width 22 height 20
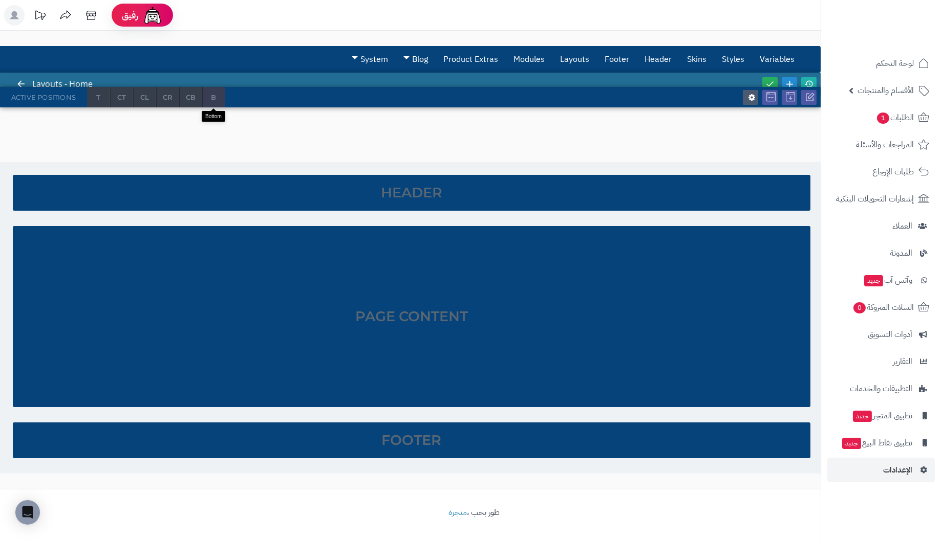
click at [212, 98] on span "B" at bounding box center [214, 97] width 22 height 20
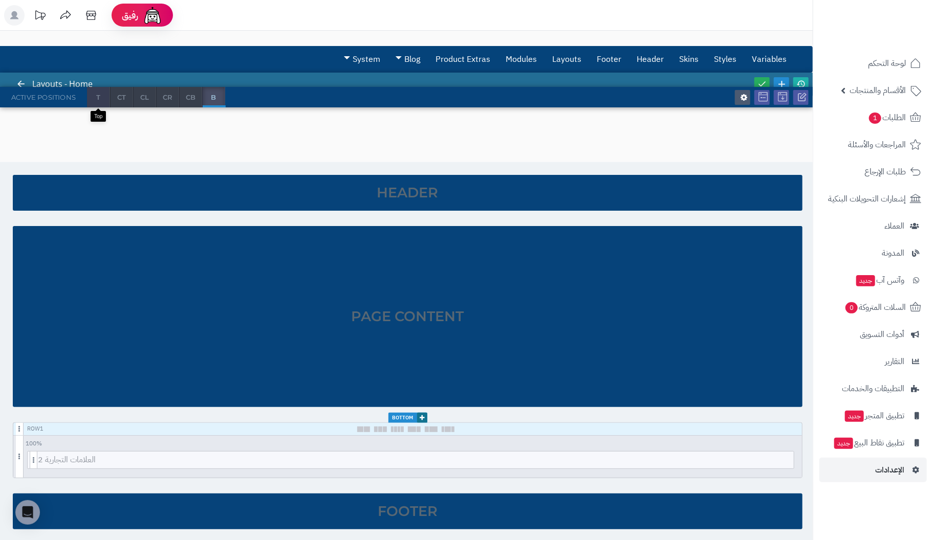
click at [95, 97] on span "T" at bounding box center [98, 97] width 23 height 20
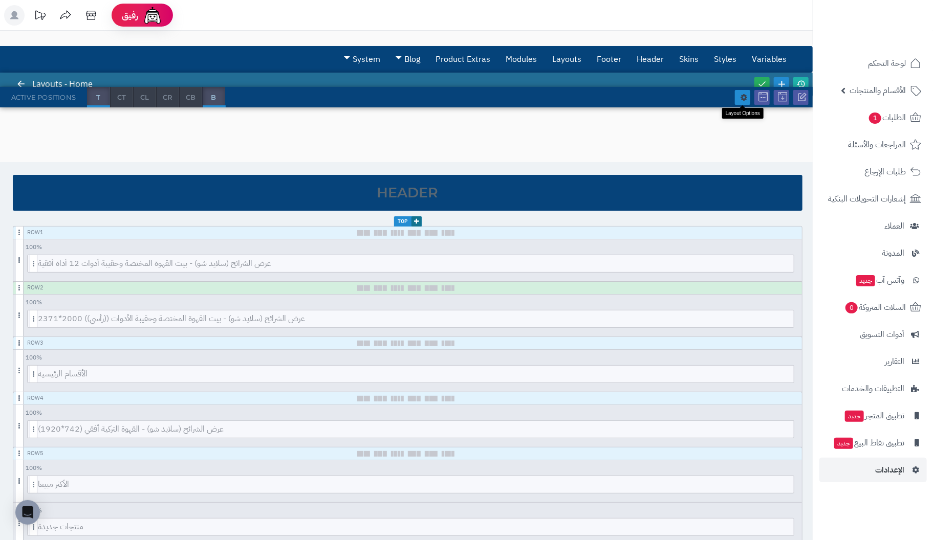
click at [742, 94] on icon at bounding box center [744, 97] width 8 height 8
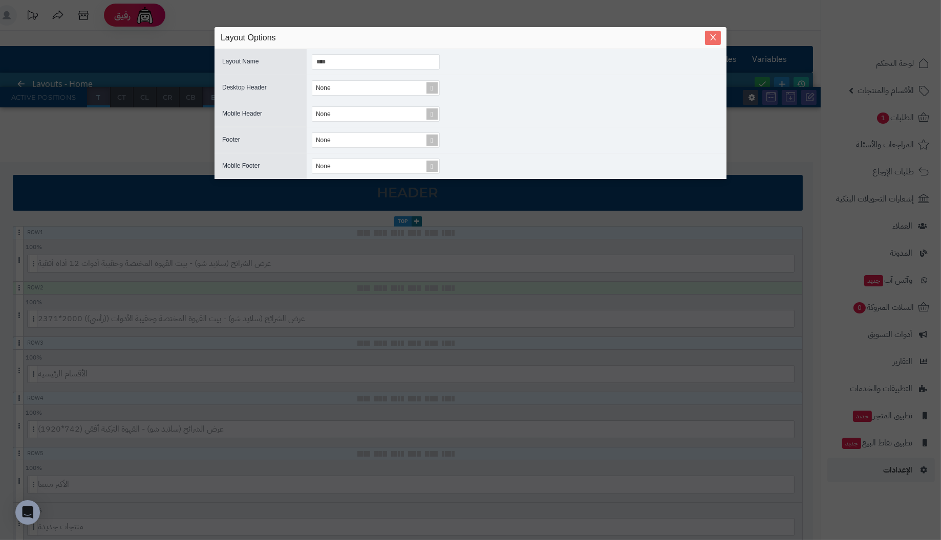
click at [717, 39] on span "Close" at bounding box center [713, 37] width 16 height 9
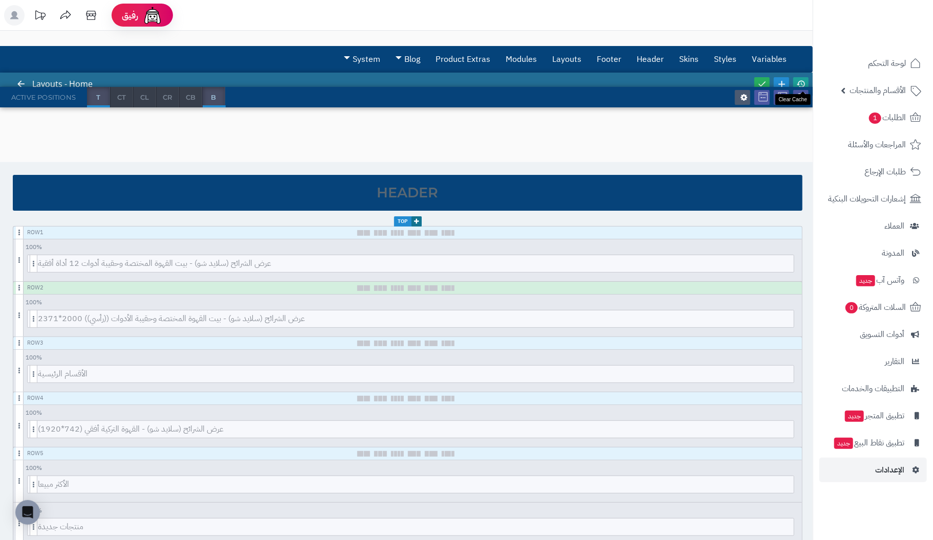
click at [801, 80] on icon at bounding box center [800, 83] width 9 height 9
click at [781, 80] on icon at bounding box center [781, 83] width 11 height 11
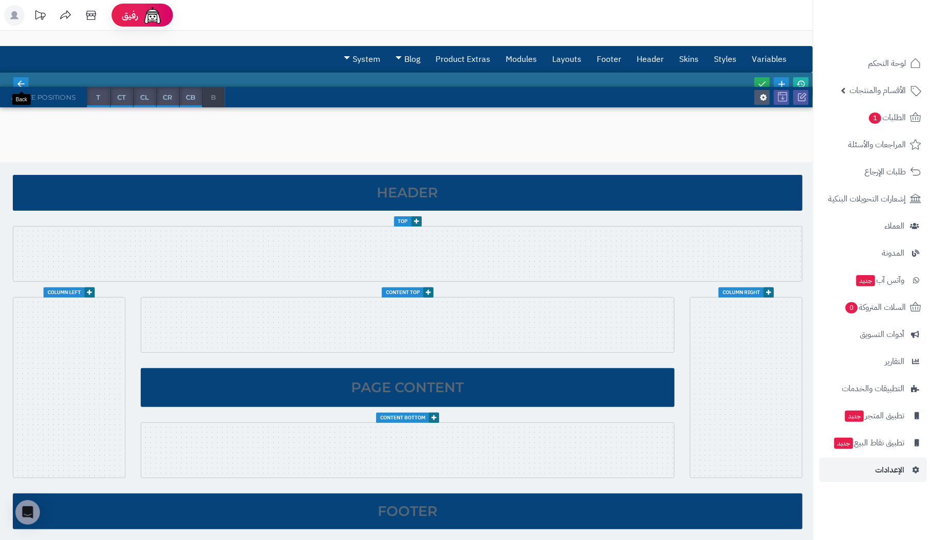
click at [25, 82] on icon at bounding box center [20, 83] width 9 height 9
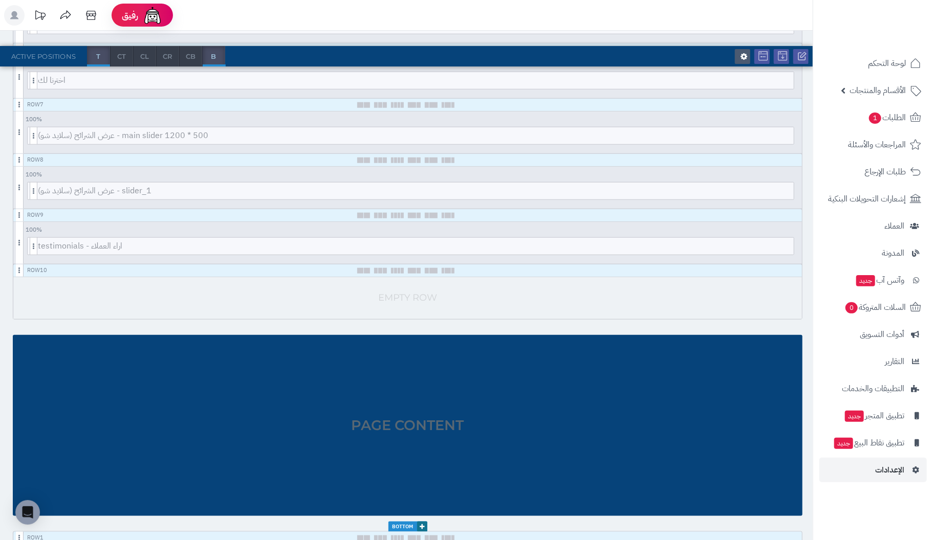
scroll to position [459, 0]
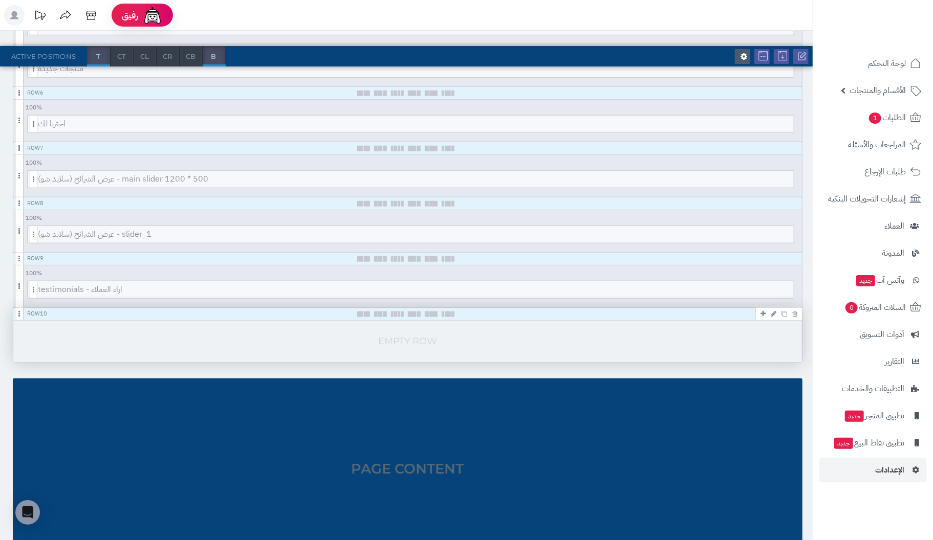
click at [719, 310] on div "Row 10" at bounding box center [407, 314] width 789 height 13
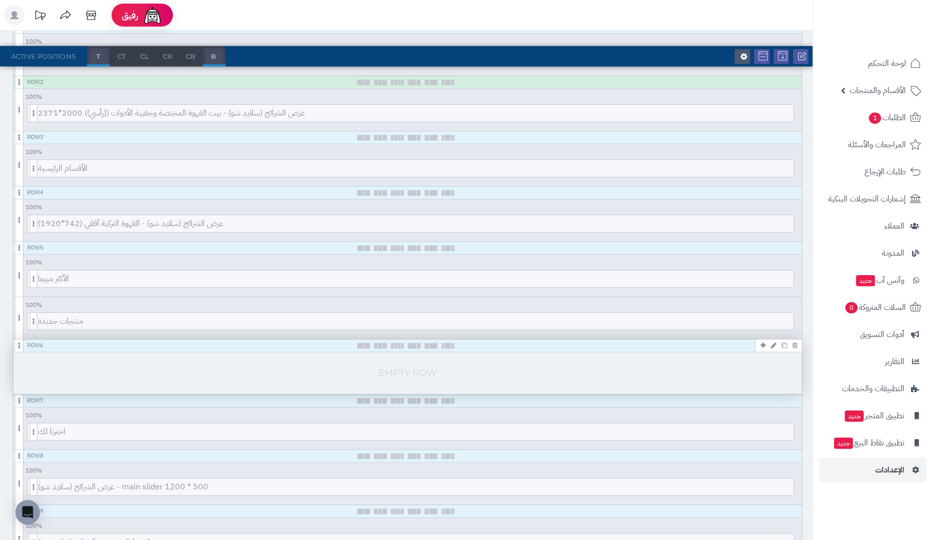
scroll to position [203, 0]
click at [763, 345] on icon at bounding box center [762, 348] width 5 height 7
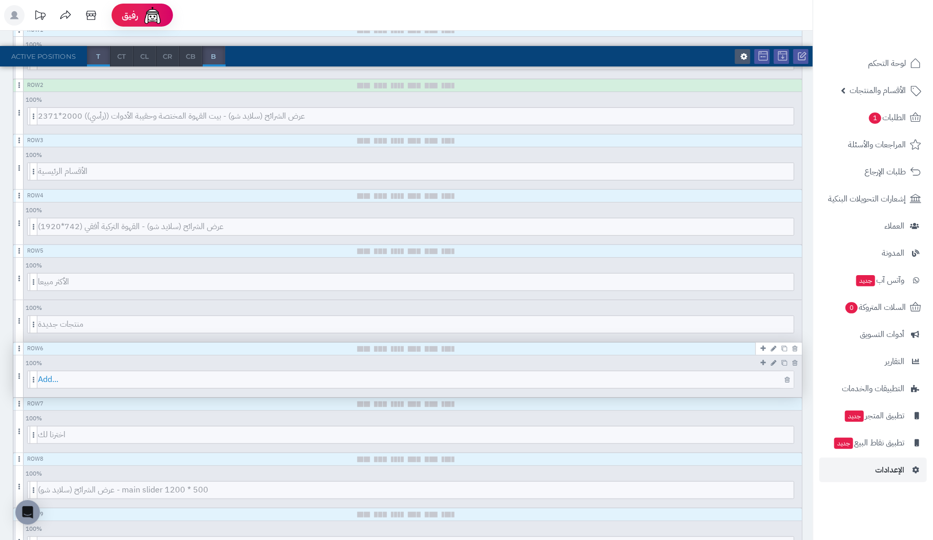
click at [745, 378] on span "Add..." at bounding box center [416, 380] width 756 height 17
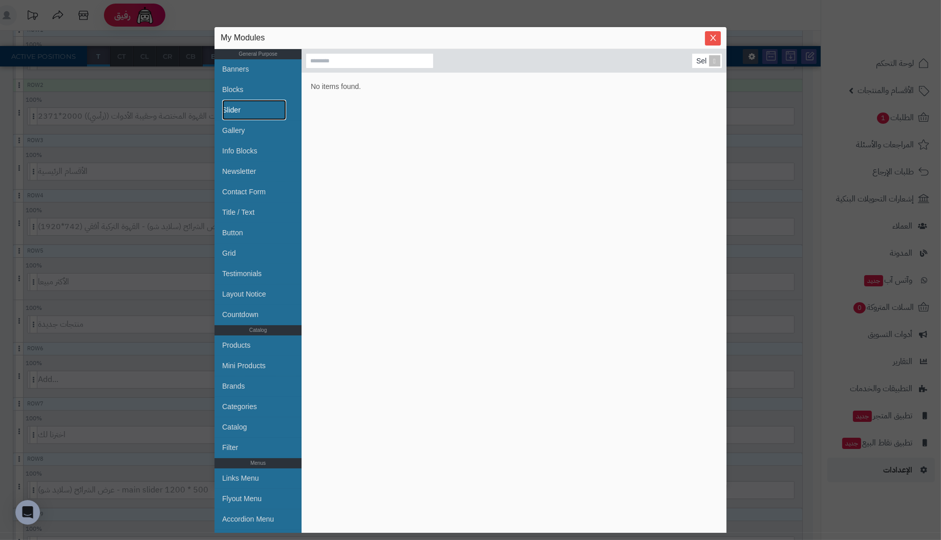
click at [237, 108] on link "Slider" at bounding box center [254, 110] width 64 height 20
click at [244, 345] on link "Products" at bounding box center [254, 345] width 64 height 20
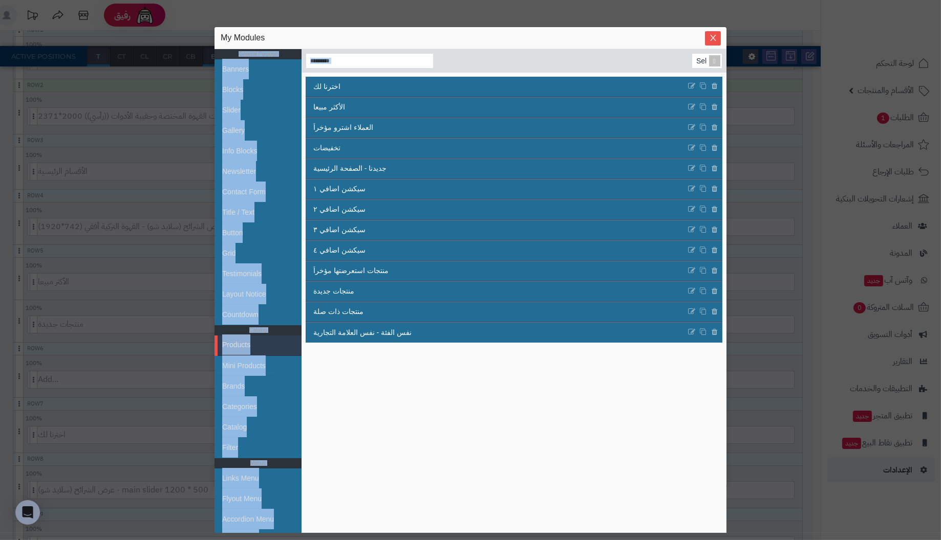
drag, startPoint x: 394, startPoint y: 43, endPoint x: 621, endPoint y: 49, distance: 226.8
click at [621, 49] on div "My Modules General Purpose Banners Blocks Slider Gallery Info Blocks Newsletter…" at bounding box center [470, 257] width 512 height 460
click at [385, 60] on input at bounding box center [370, 60] width 128 height 15
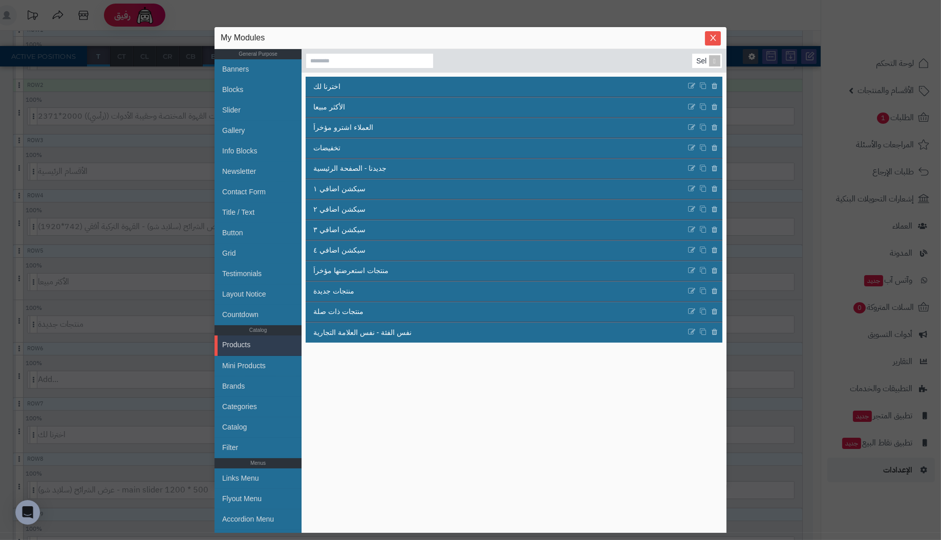
drag, startPoint x: 384, startPoint y: 36, endPoint x: 643, endPoint y: 31, distance: 259.5
click at [406, 33] on div "My Modules" at bounding box center [470, 37] width 499 height 11
click at [710, 34] on icon "Close" at bounding box center [713, 37] width 8 height 8
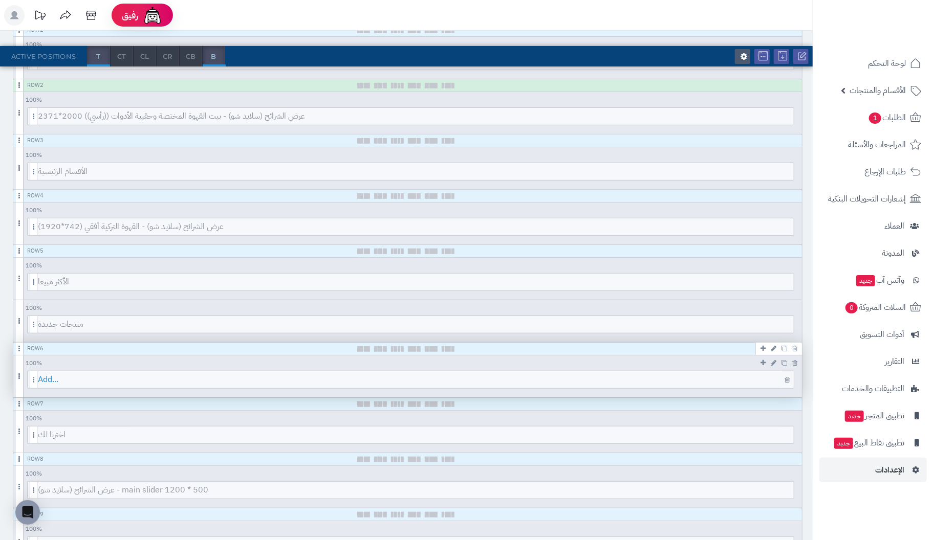
click at [724, 377] on span "Add..." at bounding box center [416, 380] width 756 height 17
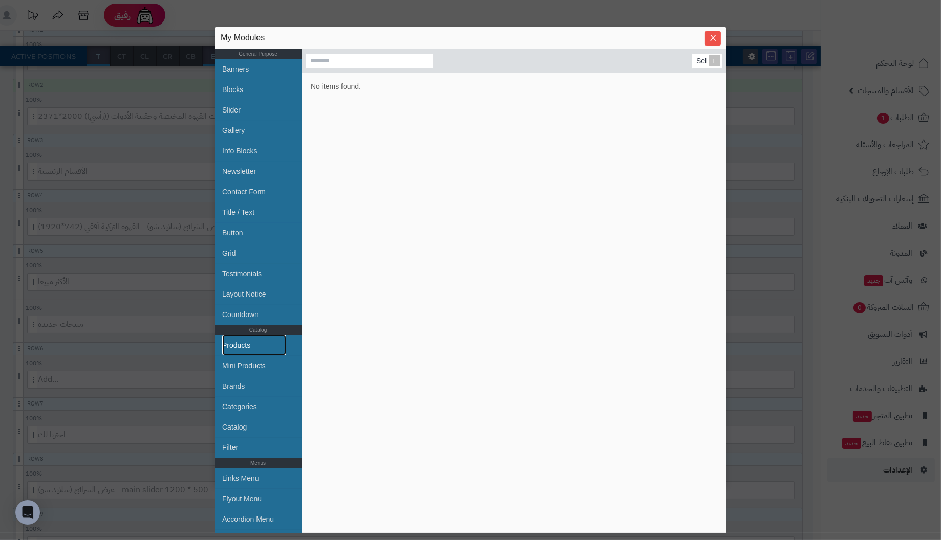
click at [241, 342] on link "Products" at bounding box center [254, 345] width 64 height 20
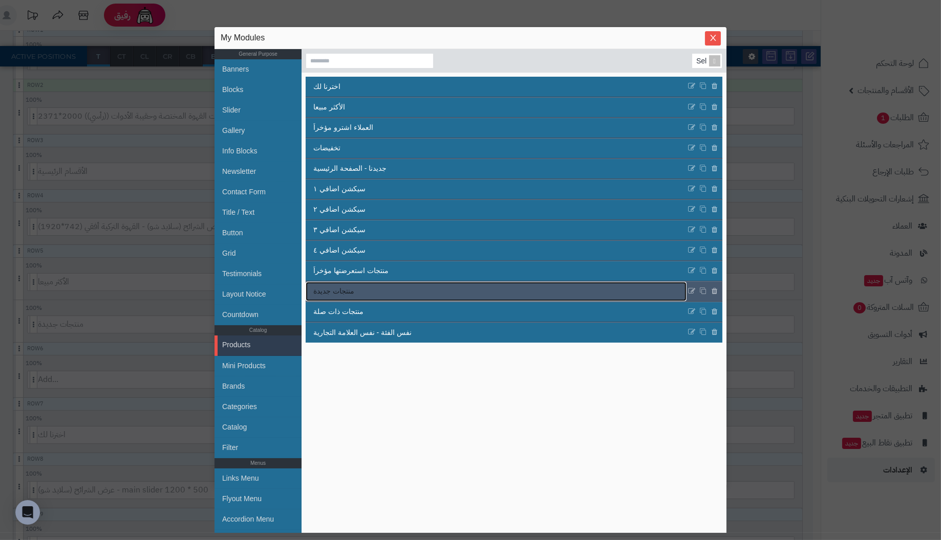
click at [362, 294] on link "منتجات جديدة" at bounding box center [496, 291] width 381 height 19
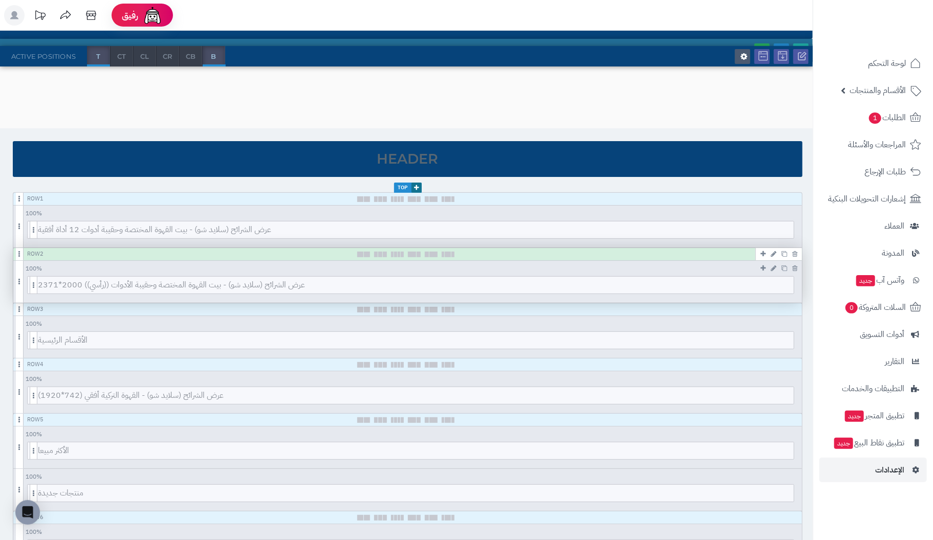
scroll to position [0, 0]
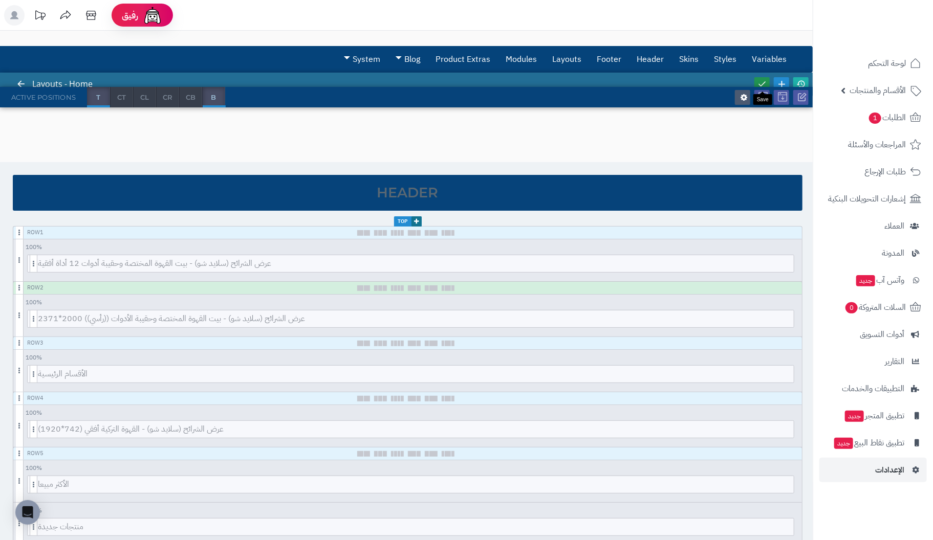
click at [763, 83] on icon at bounding box center [761, 83] width 9 height 9
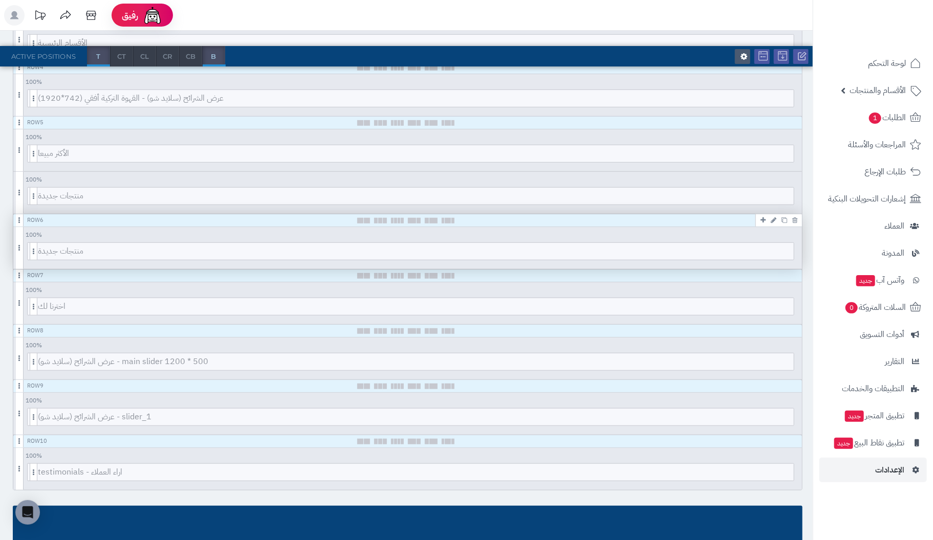
scroll to position [358, 0]
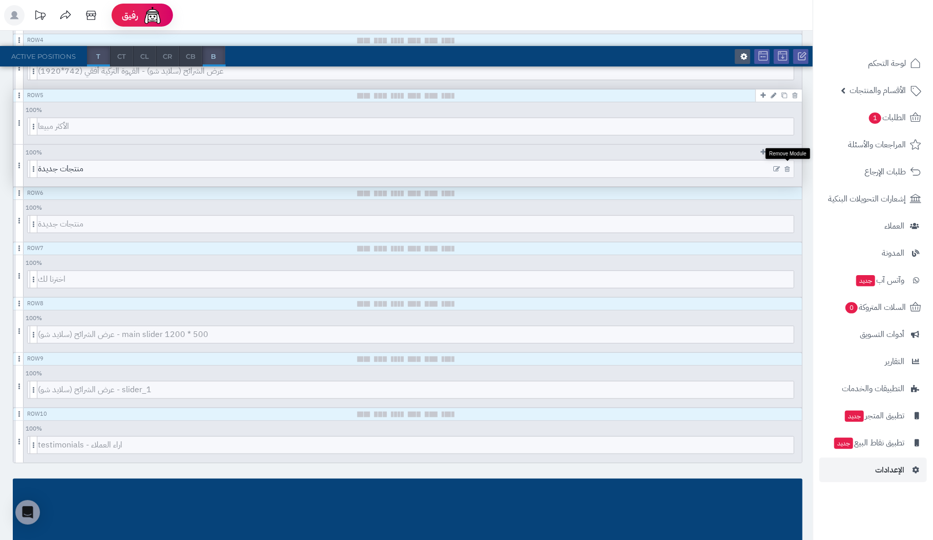
click at [788, 168] on icon at bounding box center [787, 169] width 5 height 7
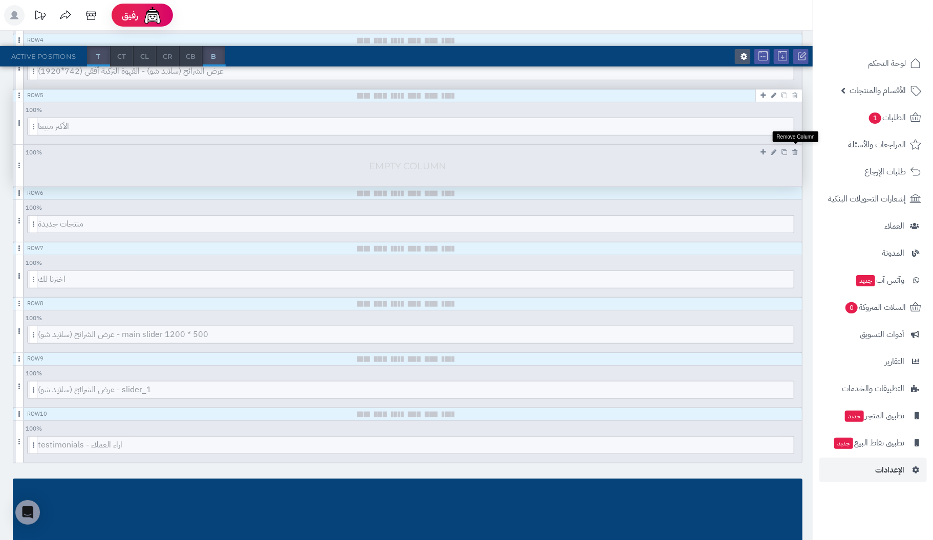
click at [793, 149] on icon at bounding box center [794, 152] width 5 height 7
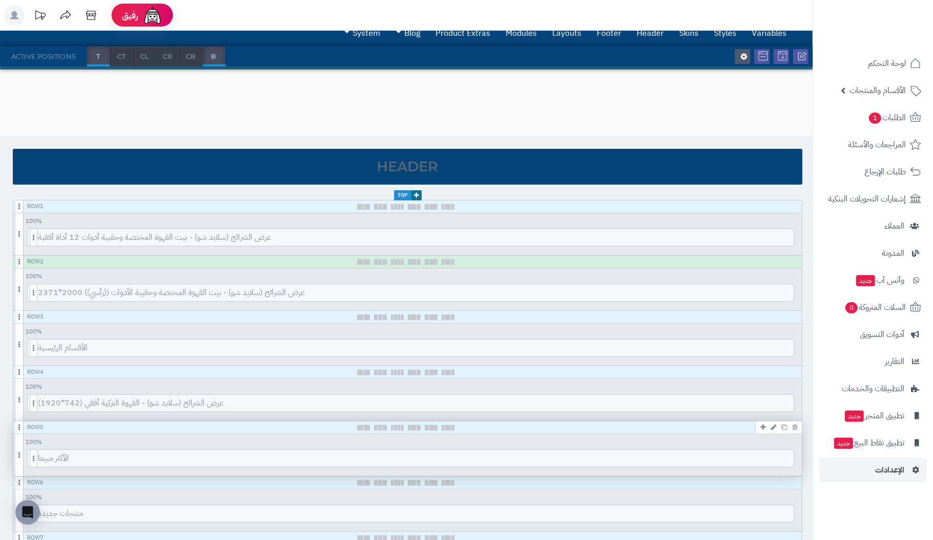
scroll to position [0, 0]
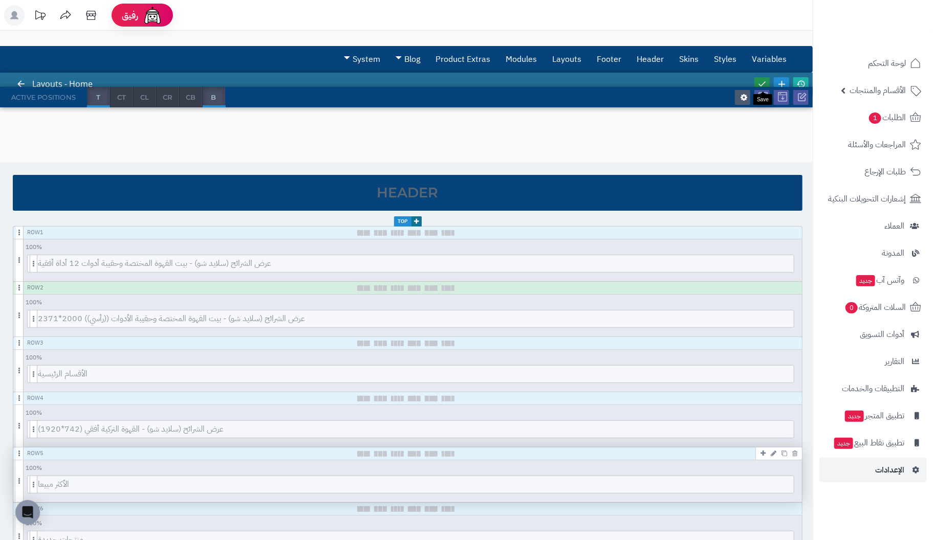
click at [763, 81] on icon at bounding box center [761, 83] width 9 height 9
click at [761, 81] on icon at bounding box center [761, 83] width 9 height 9
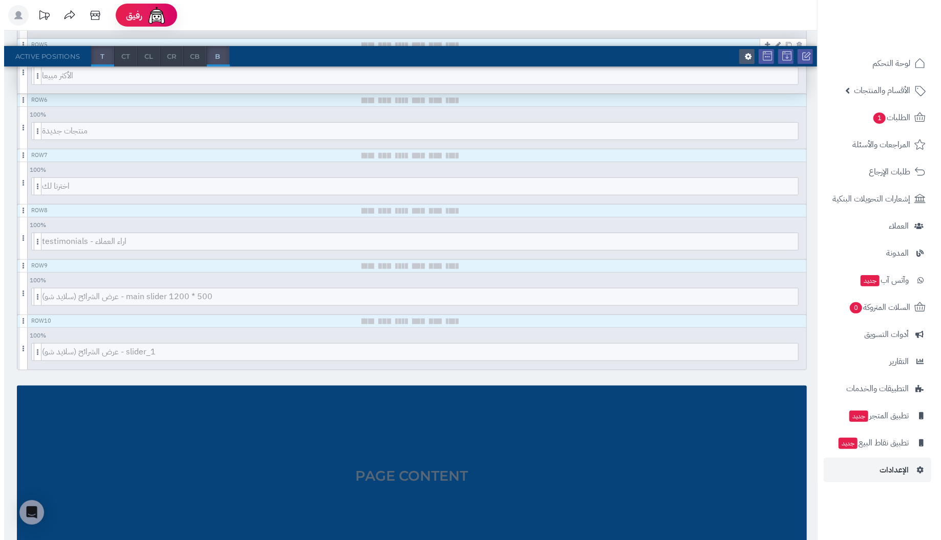
scroll to position [358, 0]
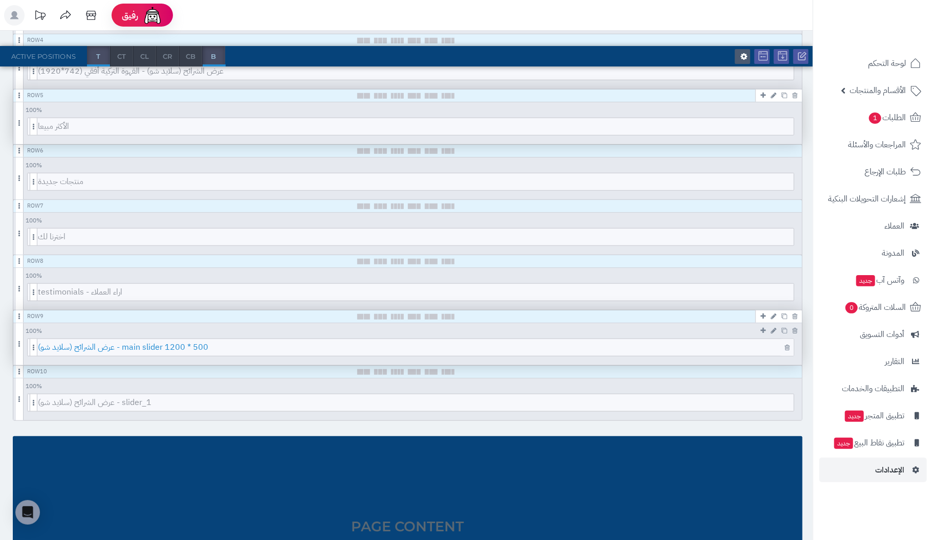
click at [693, 344] on span "عرض الشرائح (سلايد شو) - main slider 1200 * 500" at bounding box center [416, 347] width 756 height 17
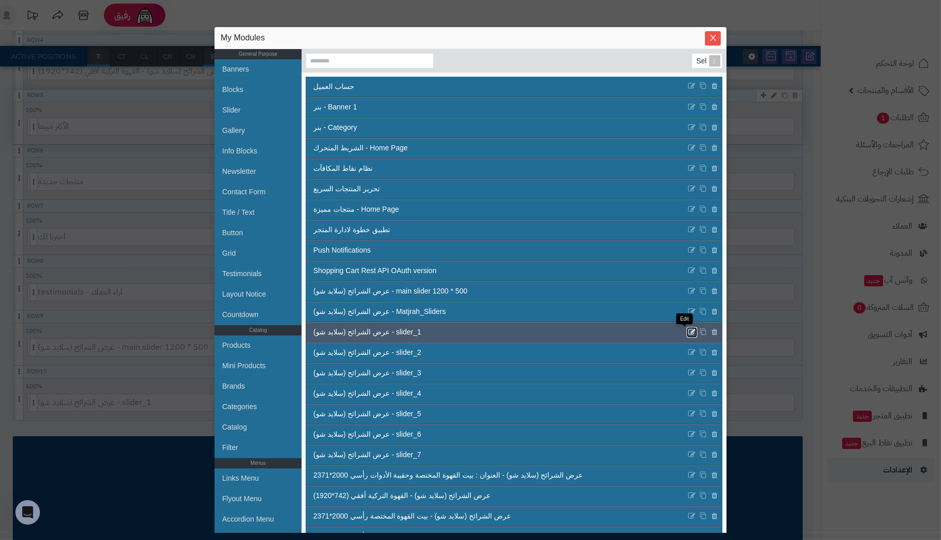
click at [688, 330] on icon at bounding box center [692, 332] width 8 height 9
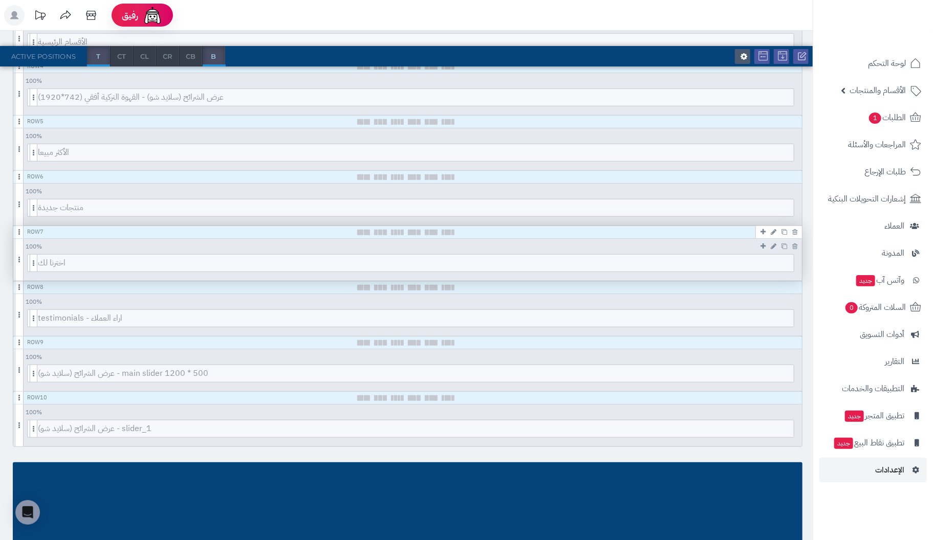
scroll to position [358, 0]
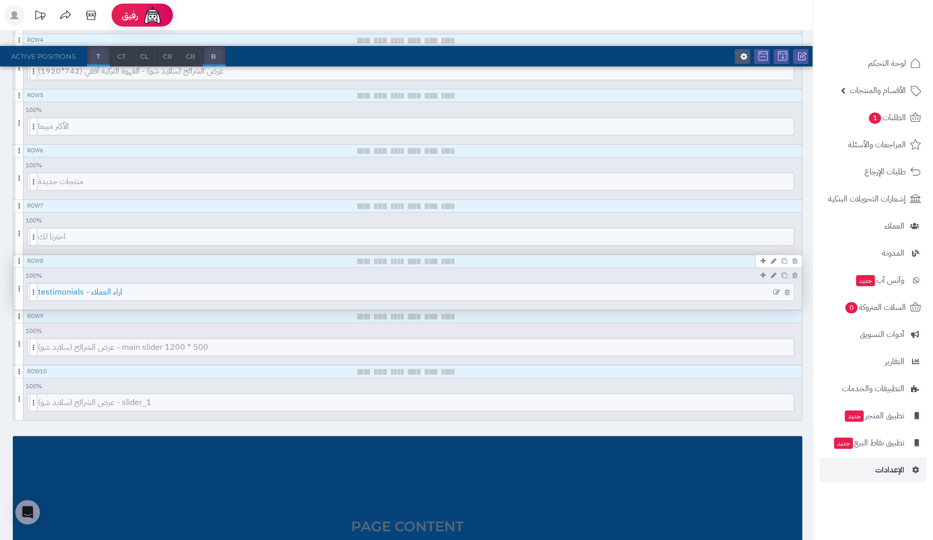
click at [645, 293] on span "testimonials - اراء العملاء" at bounding box center [416, 292] width 756 height 17
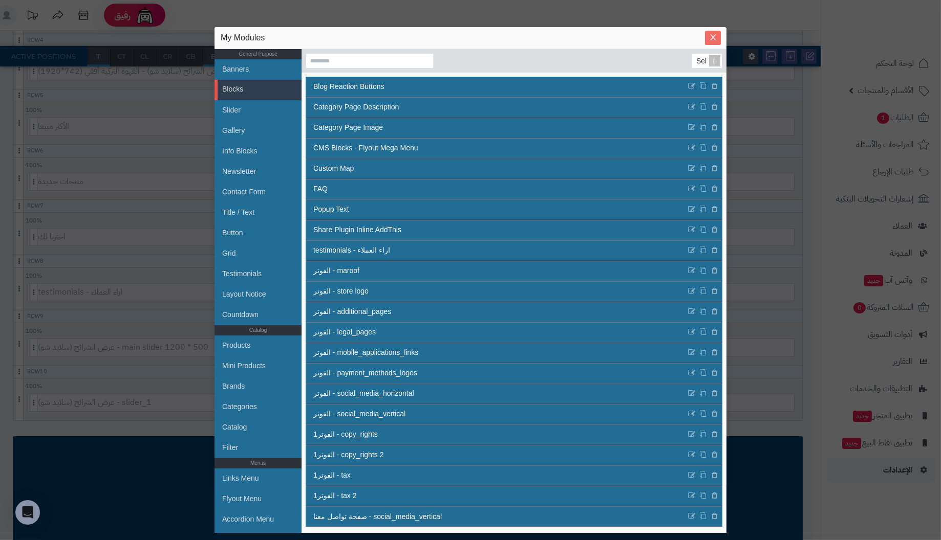
click at [713, 35] on icon "Close" at bounding box center [713, 37] width 8 height 8
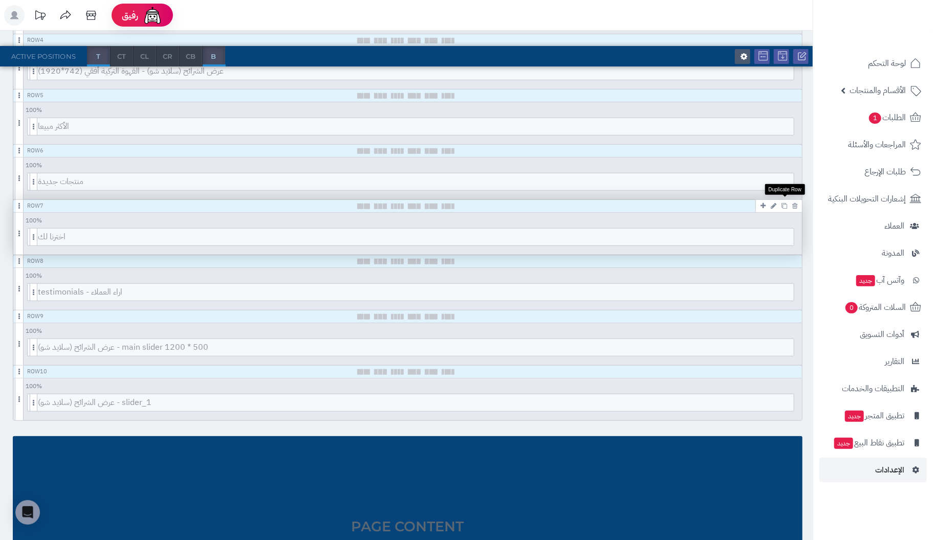
click at [786, 203] on icon at bounding box center [784, 206] width 6 height 6
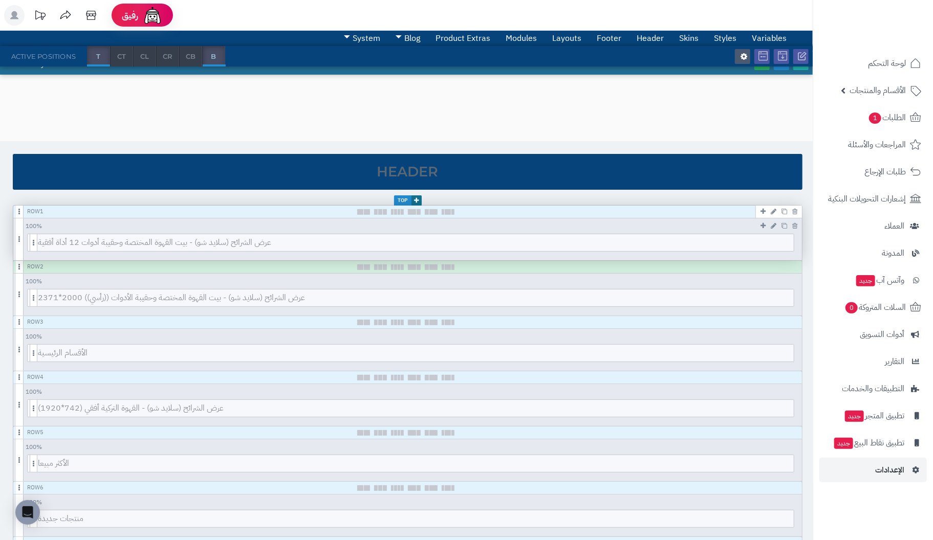
scroll to position [0, 0]
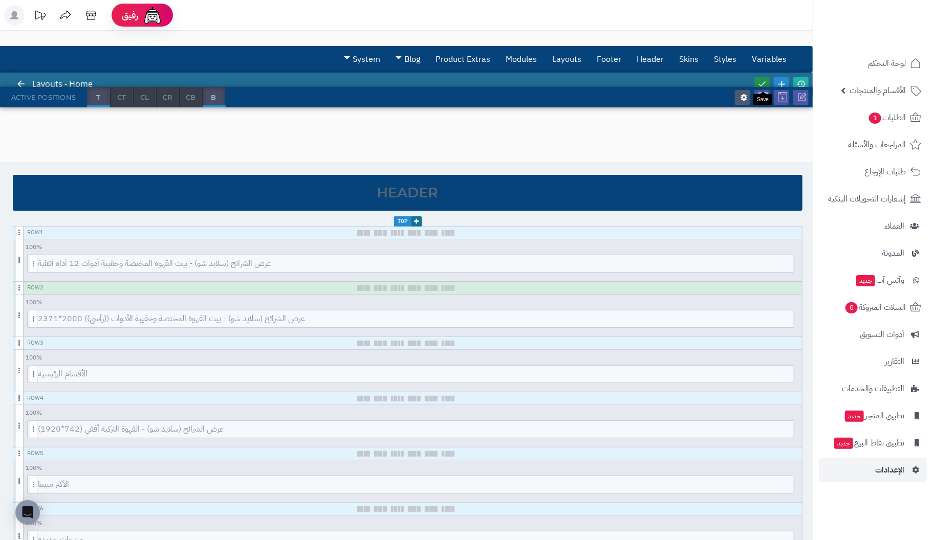
click at [760, 77] on link at bounding box center [761, 84] width 15 height 14
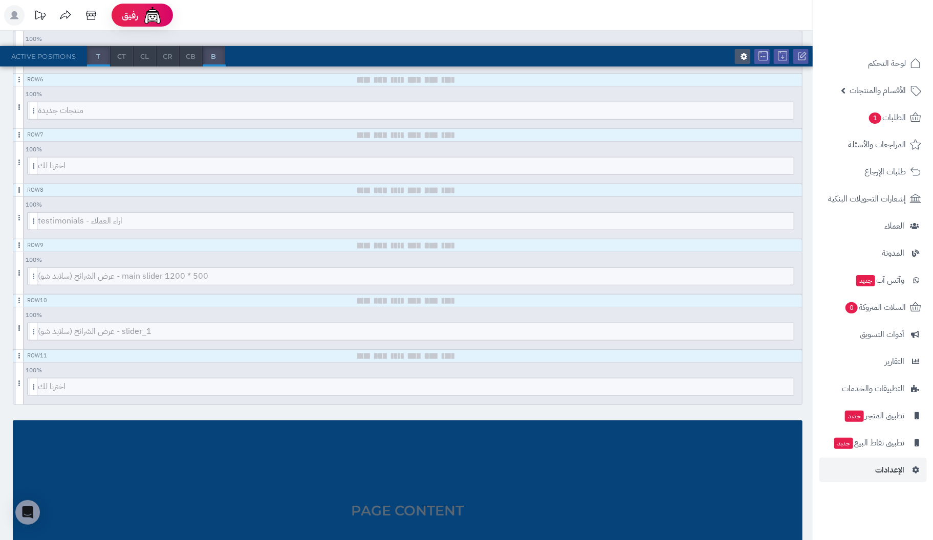
scroll to position [421, 0]
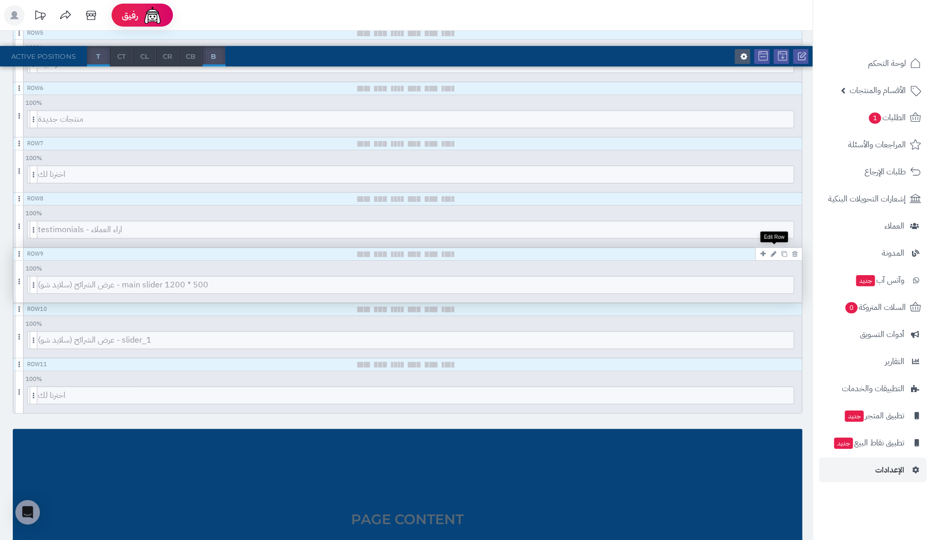
click at [774, 251] on icon at bounding box center [774, 254] width 6 height 7
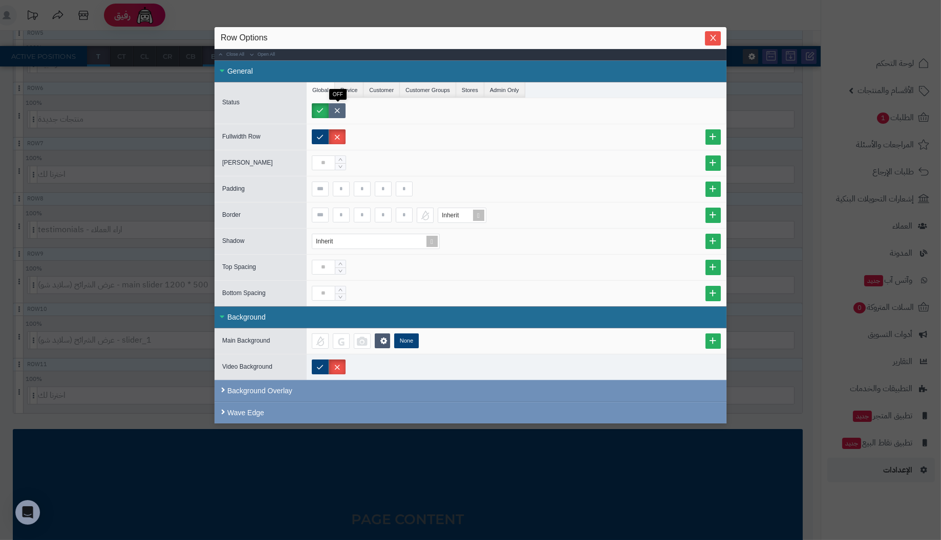
click at [338, 110] on label at bounding box center [337, 110] width 17 height 15
click at [705, 36] on span "Close" at bounding box center [713, 37] width 16 height 9
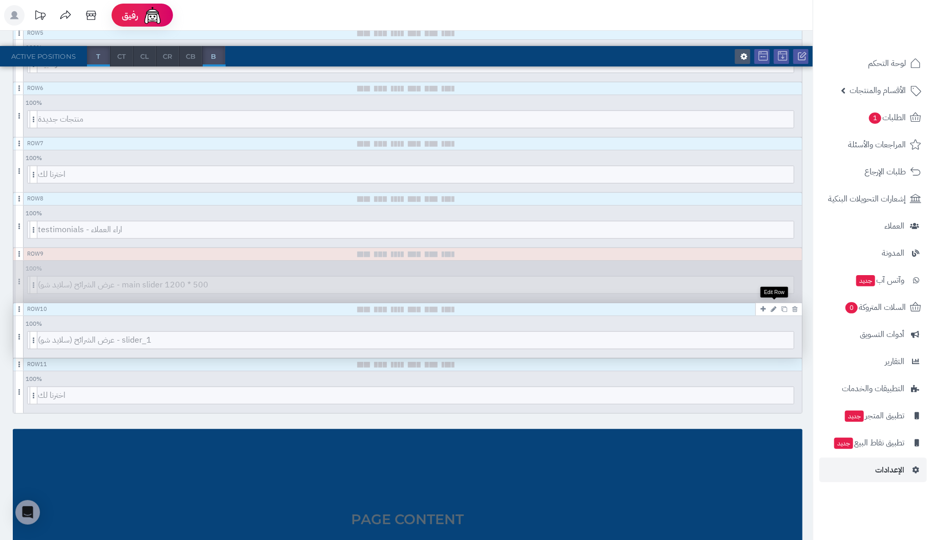
click at [774, 307] on icon at bounding box center [774, 309] width 6 height 7
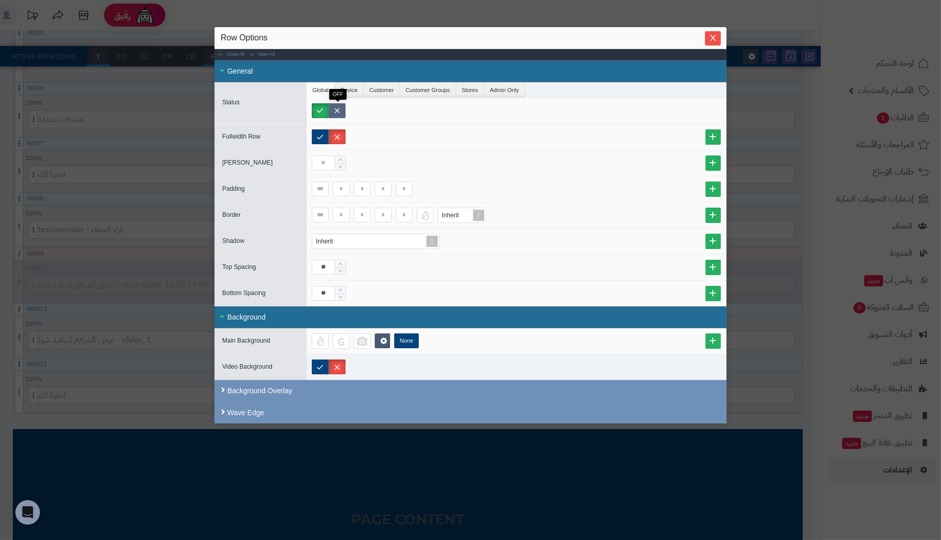
click at [335, 111] on label at bounding box center [337, 110] width 17 height 15
click at [707, 39] on span "Close" at bounding box center [713, 37] width 16 height 9
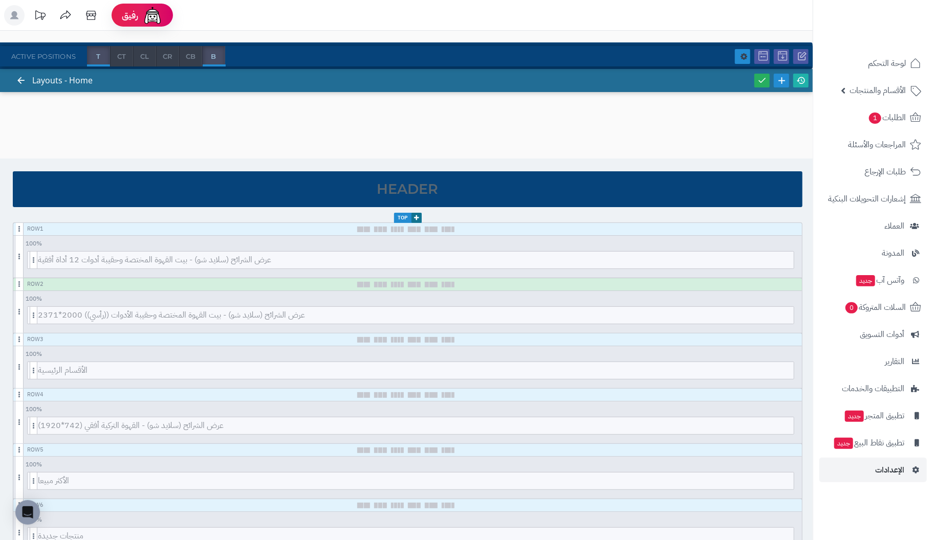
scroll to position [0, 0]
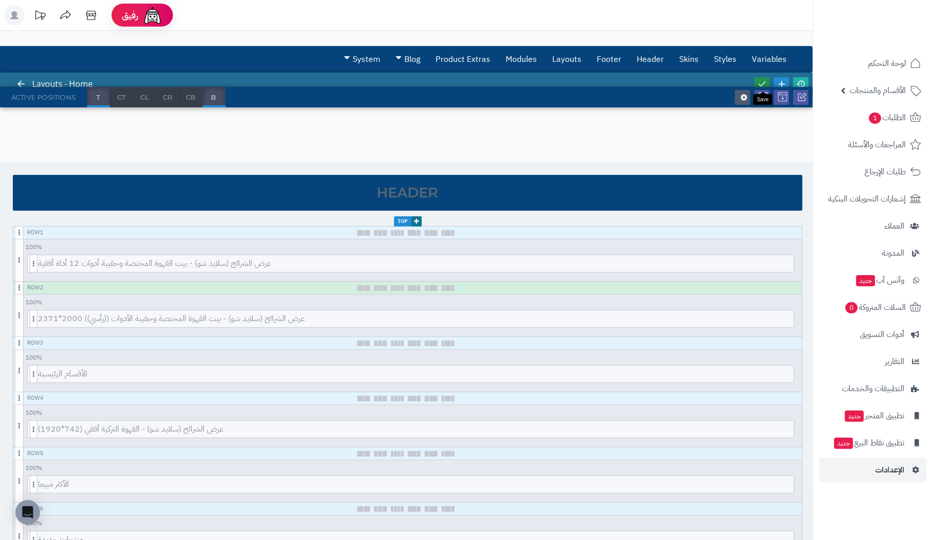
click at [765, 79] on icon at bounding box center [761, 83] width 9 height 9
click at [761, 79] on icon at bounding box center [761, 83] width 9 height 9
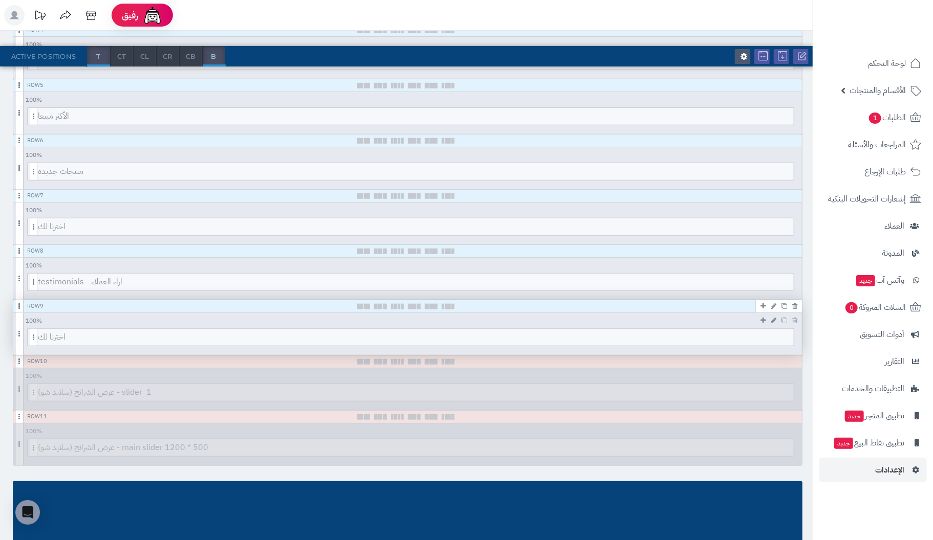
scroll to position [369, 0]
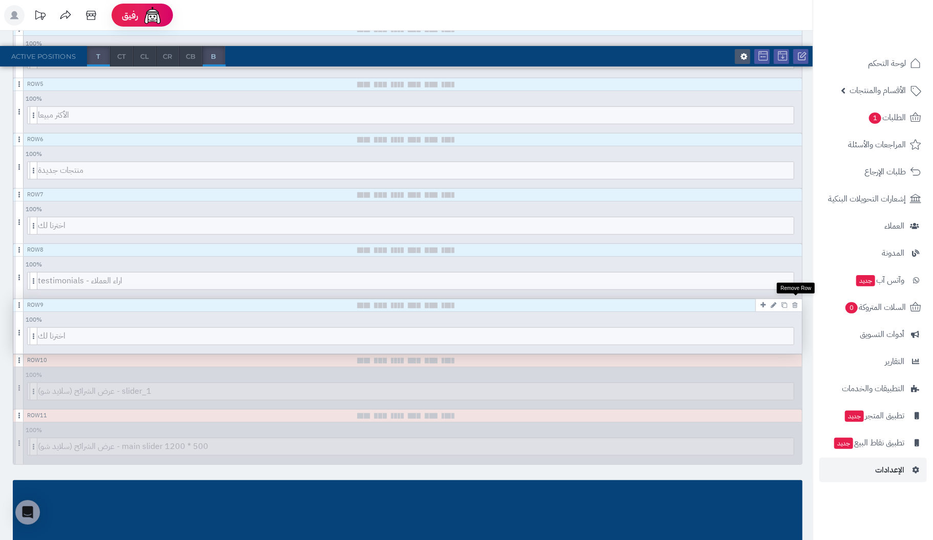
click at [796, 303] on icon at bounding box center [794, 305] width 5 height 7
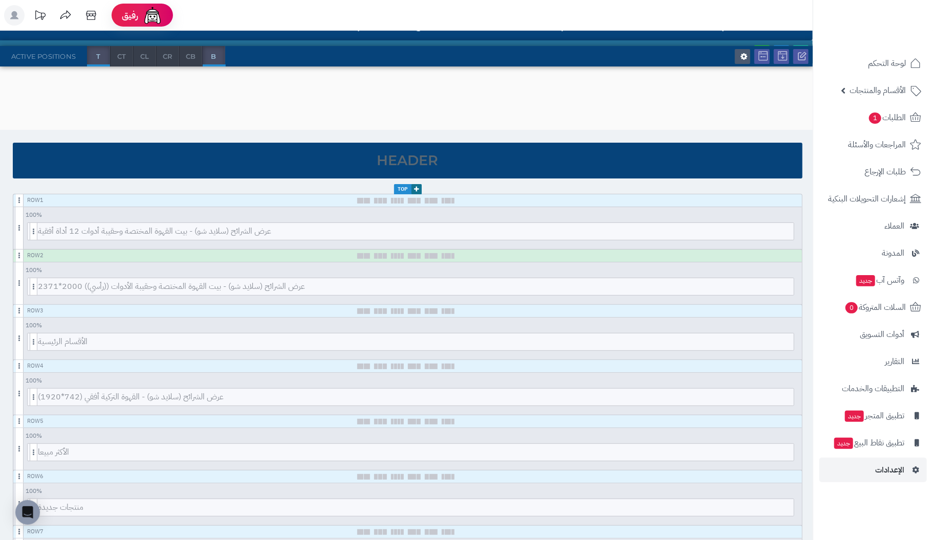
scroll to position [0, 0]
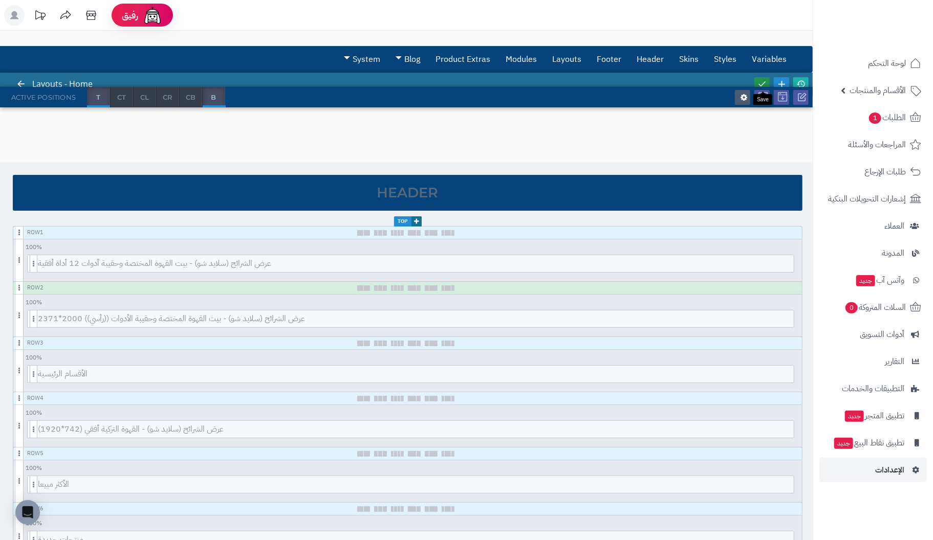
click at [763, 80] on icon at bounding box center [761, 83] width 9 height 9
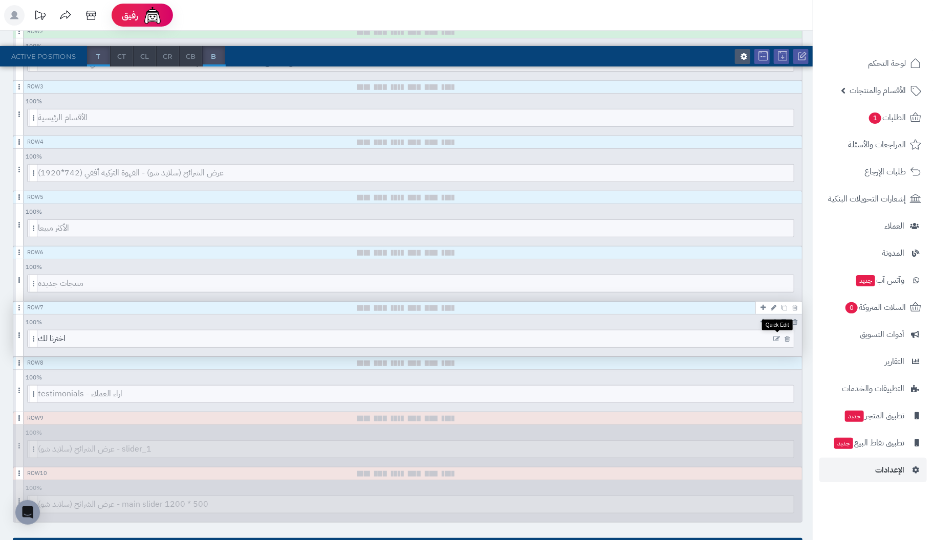
scroll to position [256, 0]
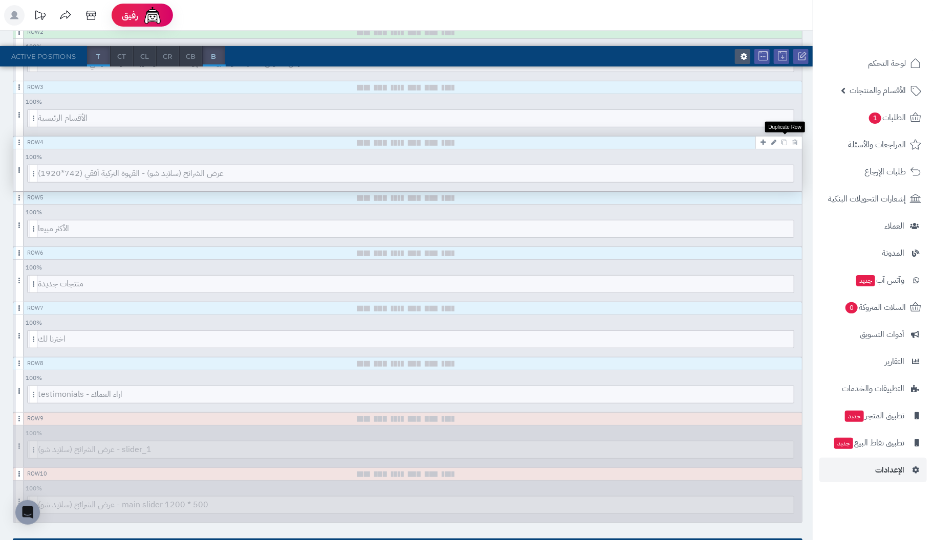
click at [785, 142] on icon at bounding box center [784, 143] width 6 height 6
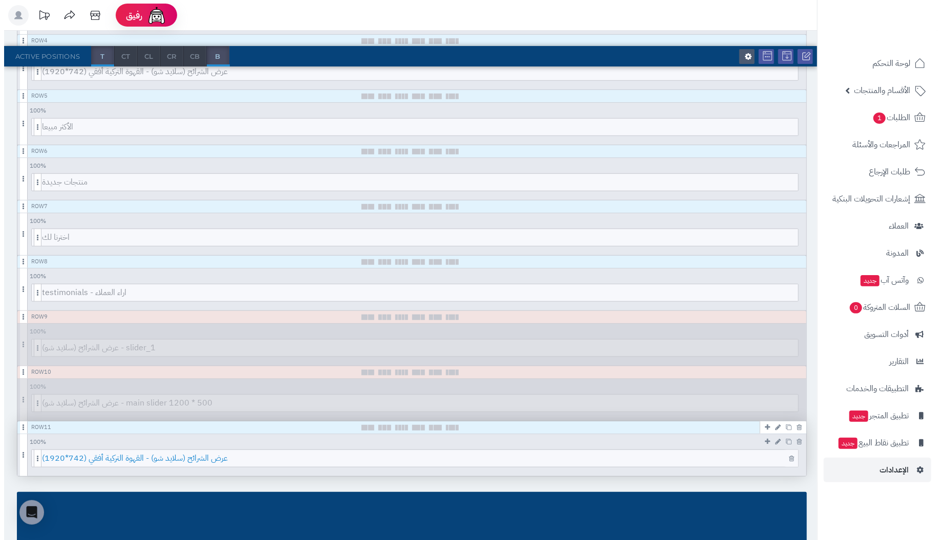
scroll to position [358, 0]
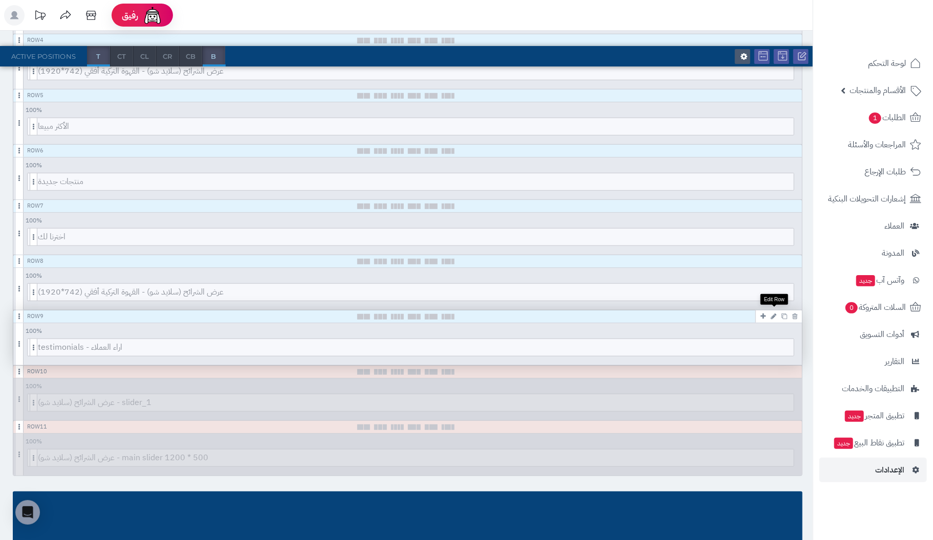
click at [774, 314] on icon at bounding box center [774, 316] width 6 height 7
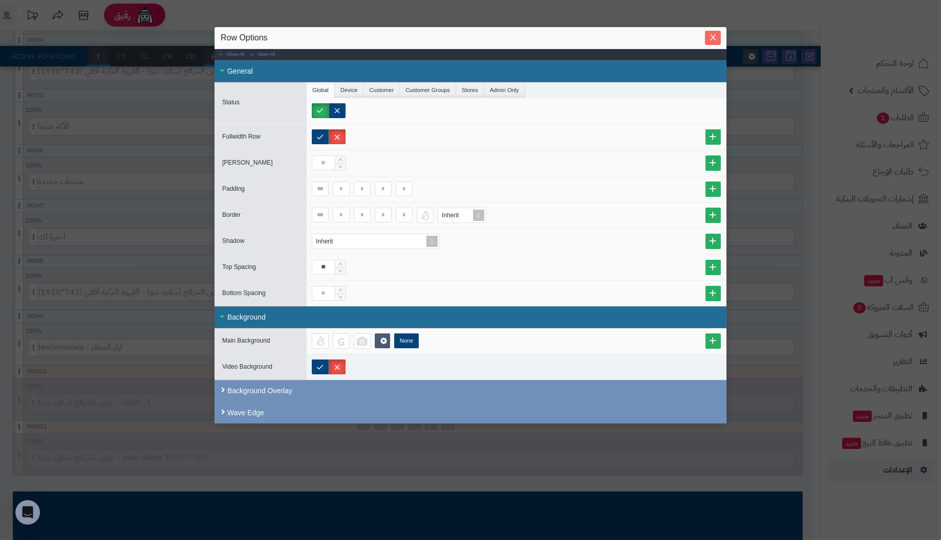
click at [713, 35] on icon "Close" at bounding box center [713, 37] width 8 height 8
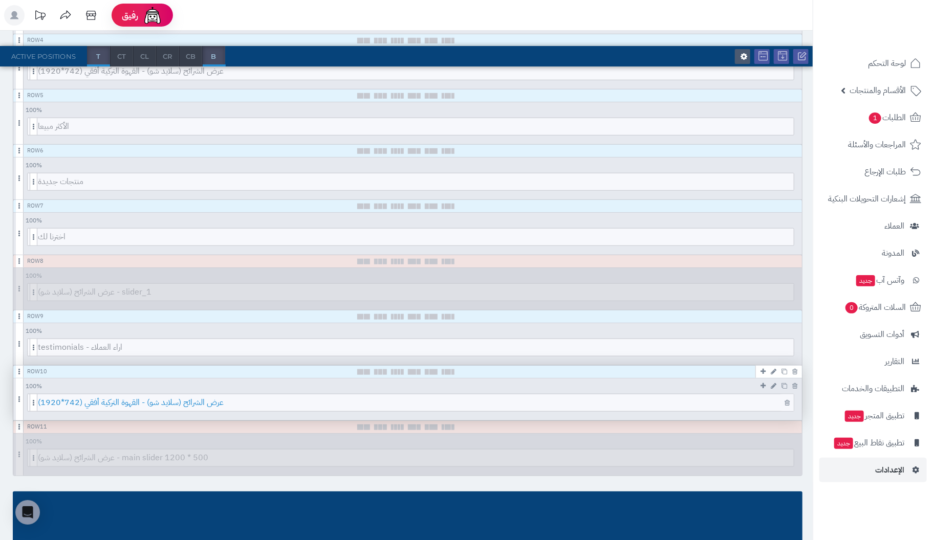
click at [743, 400] on span "عرض الشرائح (سلايد شو) - القهوة التركية أفقي (742*1920)" at bounding box center [416, 403] width 756 height 17
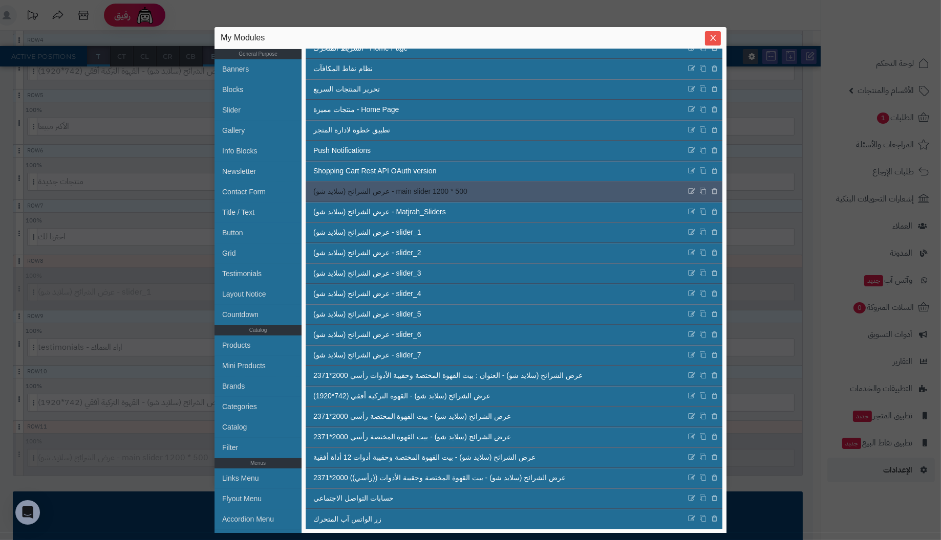
scroll to position [100, 0]
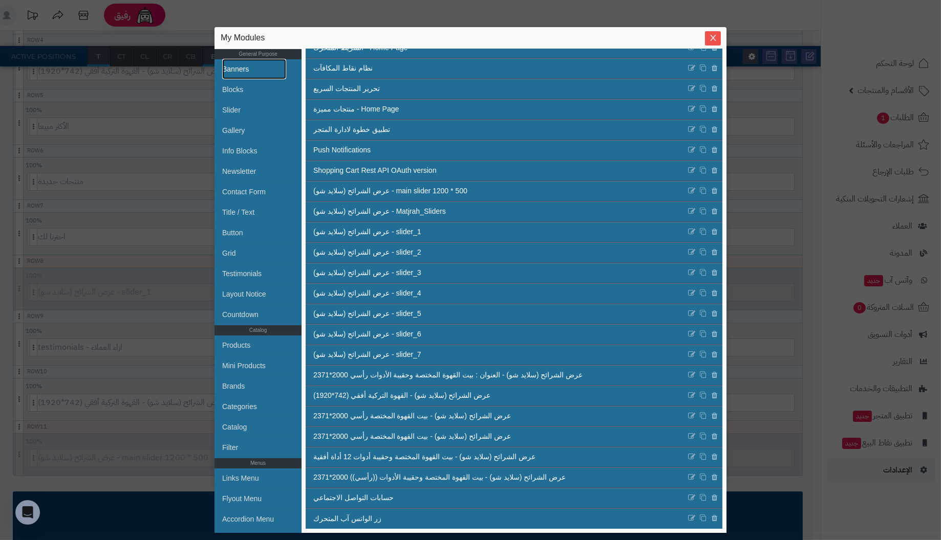
click at [227, 68] on link "Banners" at bounding box center [254, 69] width 64 height 20
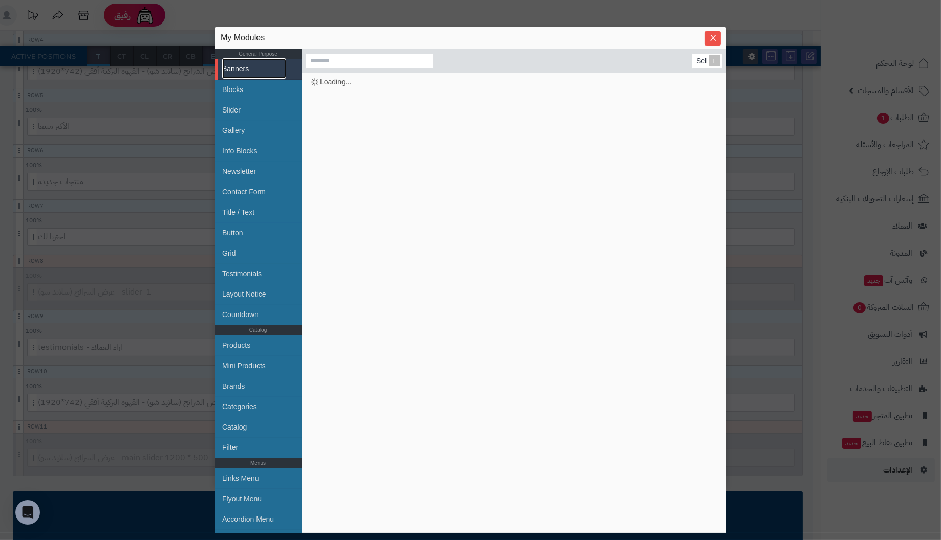
scroll to position [0, 0]
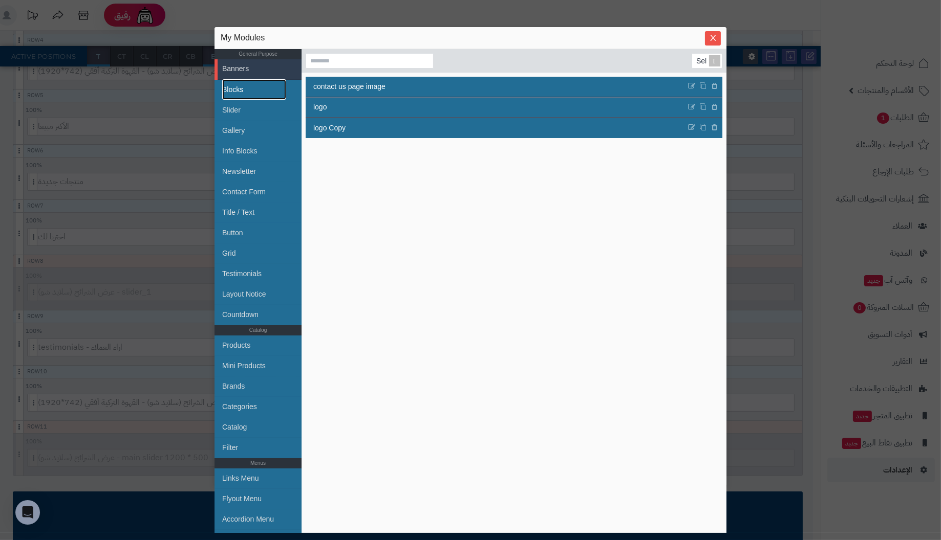
click at [244, 89] on link "Blocks" at bounding box center [254, 89] width 64 height 20
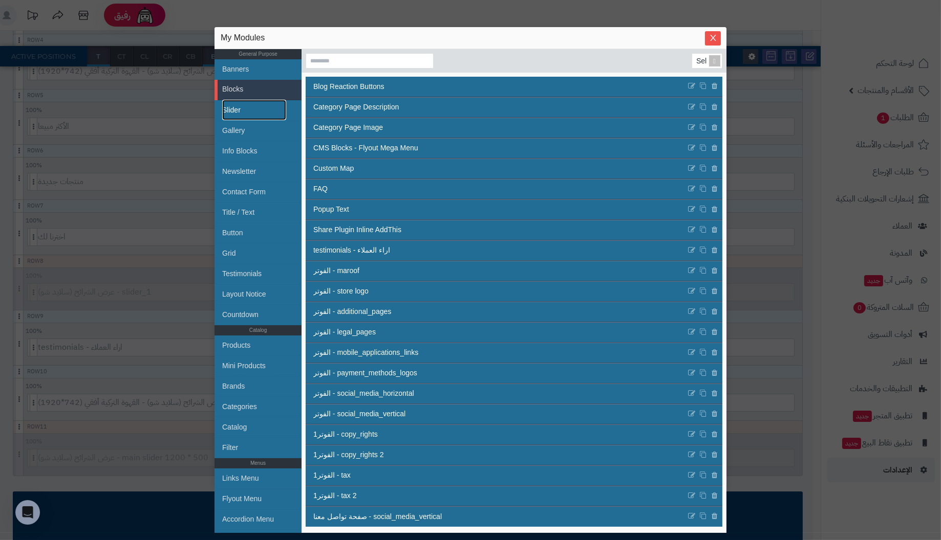
click at [234, 106] on link "Slider" at bounding box center [254, 110] width 64 height 20
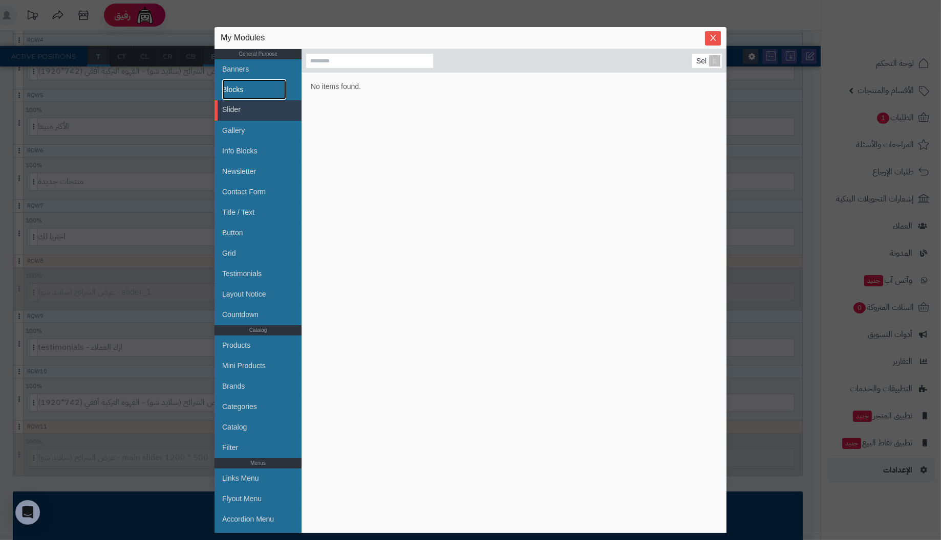
click at [225, 86] on link "Blocks" at bounding box center [254, 89] width 64 height 20
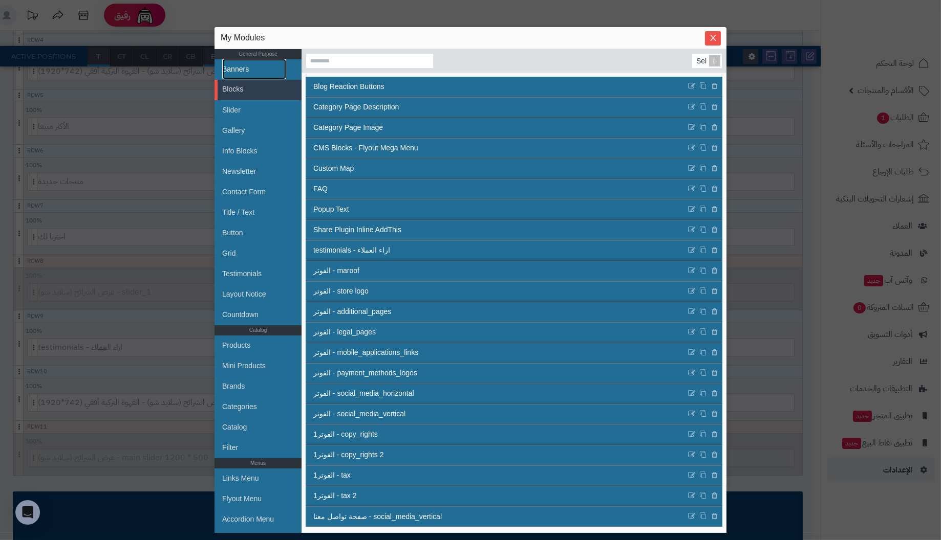
click at [236, 71] on link "Banners" at bounding box center [254, 69] width 64 height 20
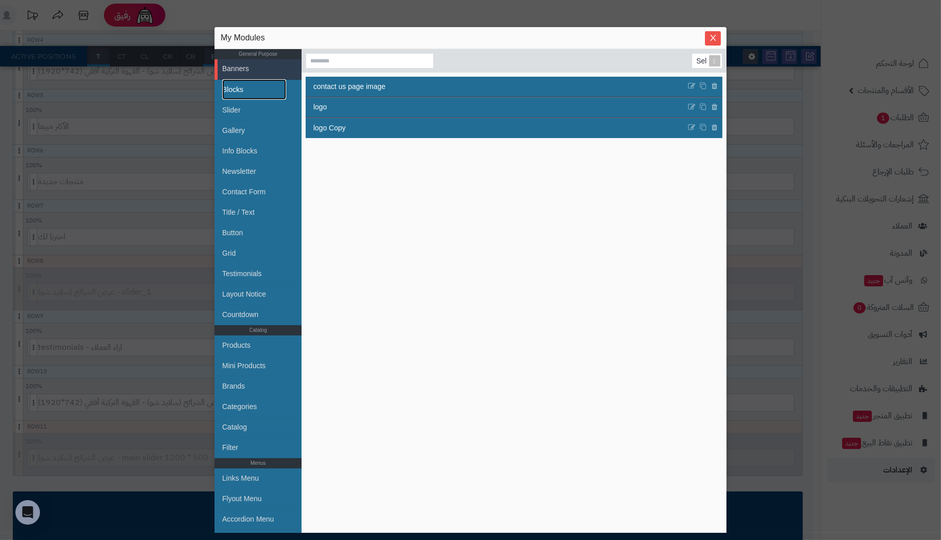
click at [242, 90] on link "Blocks" at bounding box center [254, 89] width 64 height 20
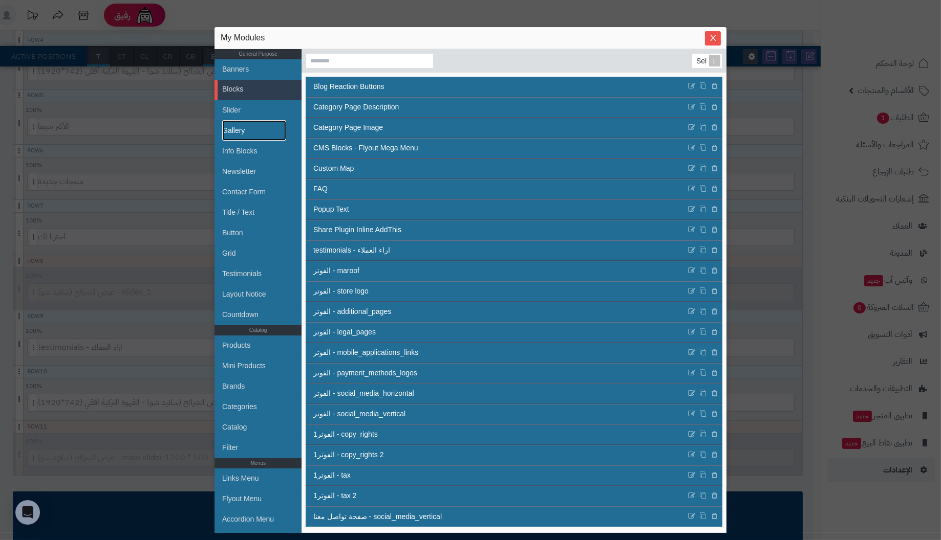
click at [245, 126] on link "Gallery" at bounding box center [254, 130] width 64 height 20
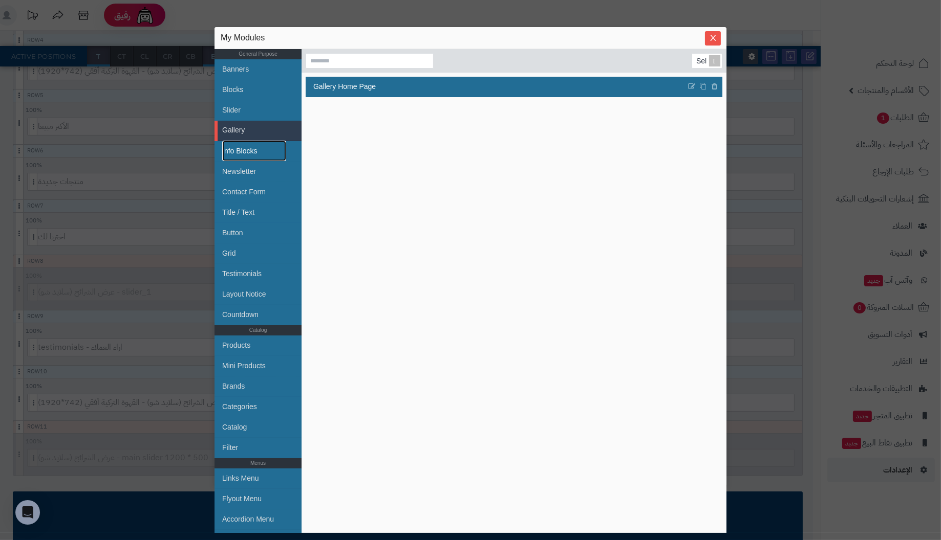
click at [256, 150] on link "Info Blocks" at bounding box center [254, 151] width 64 height 20
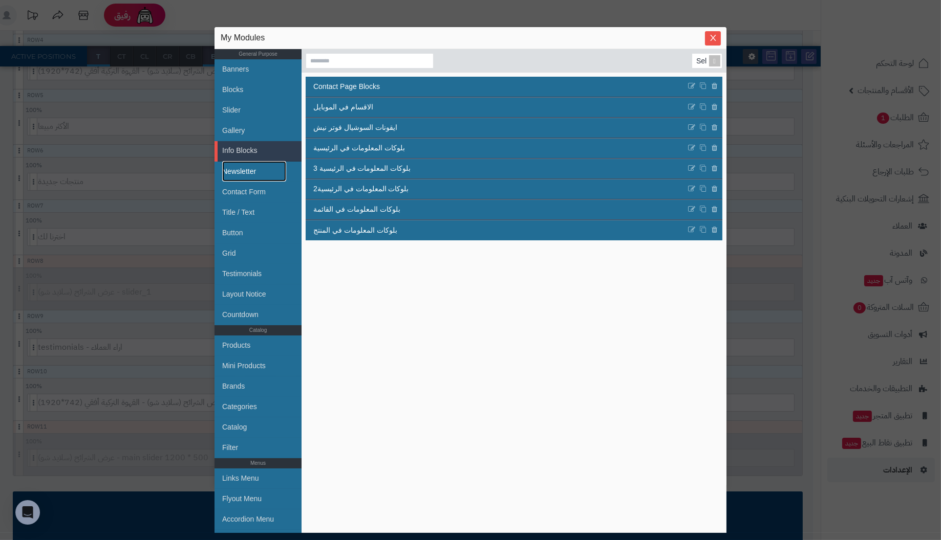
click at [253, 172] on link "Newsletter" at bounding box center [254, 171] width 64 height 20
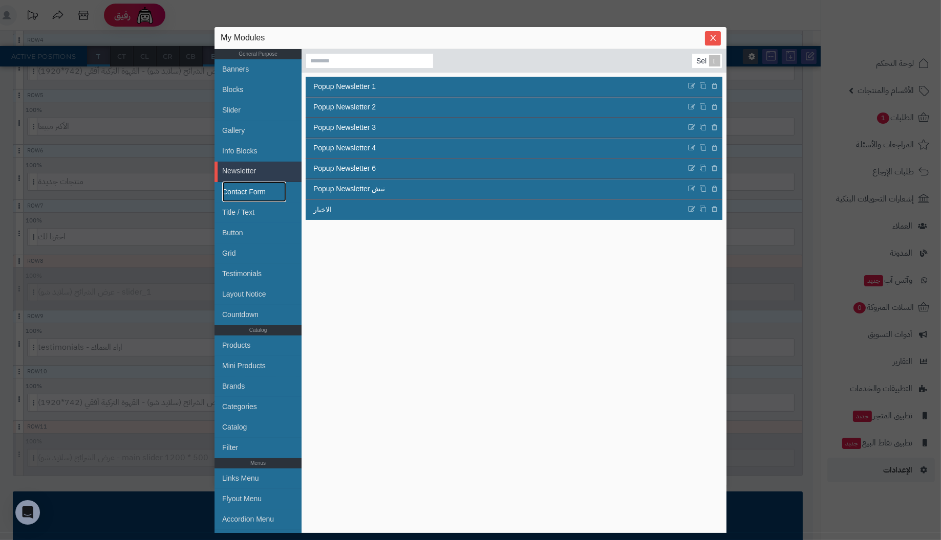
click at [253, 188] on link "Contact Form" at bounding box center [254, 192] width 64 height 20
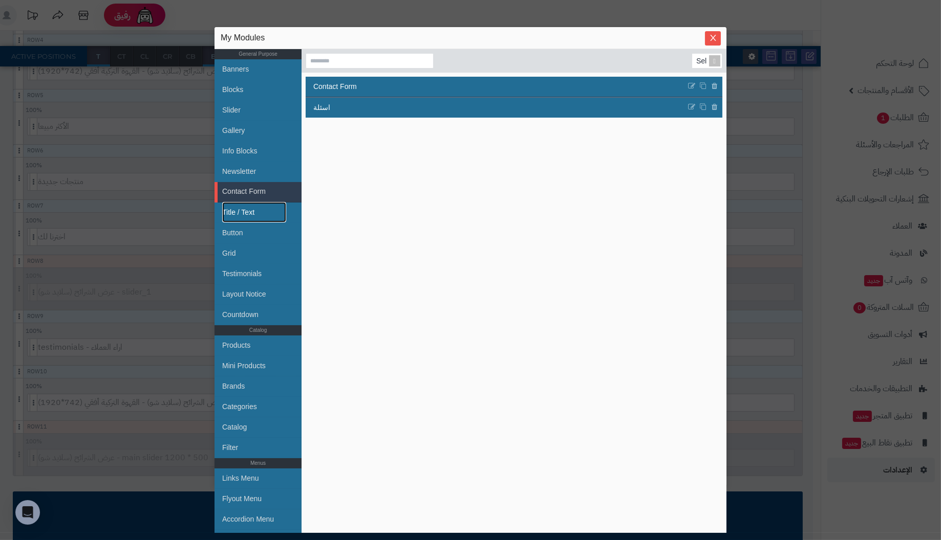
click at [256, 206] on link "Title / Text" at bounding box center [254, 212] width 64 height 20
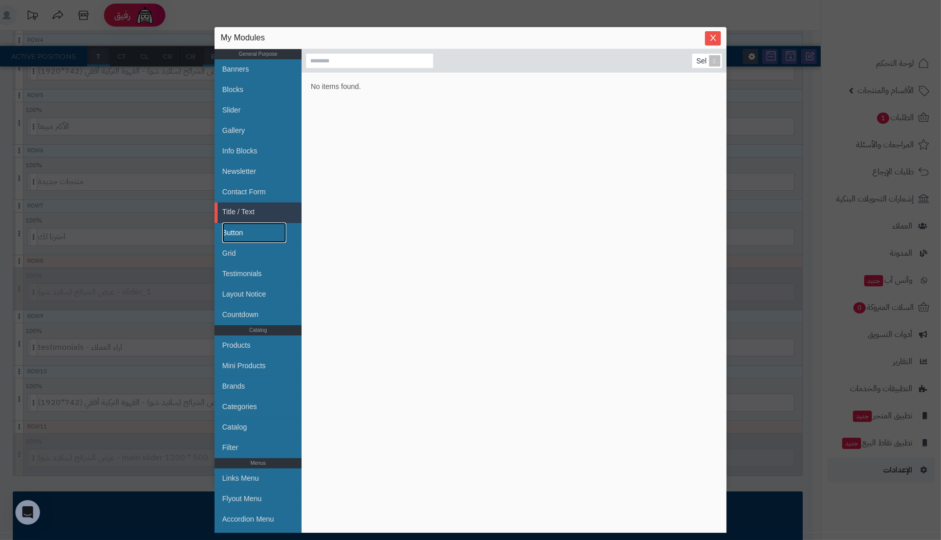
click at [247, 229] on link "Button" at bounding box center [254, 233] width 64 height 20
click at [231, 252] on link "Grid" at bounding box center [254, 253] width 64 height 20
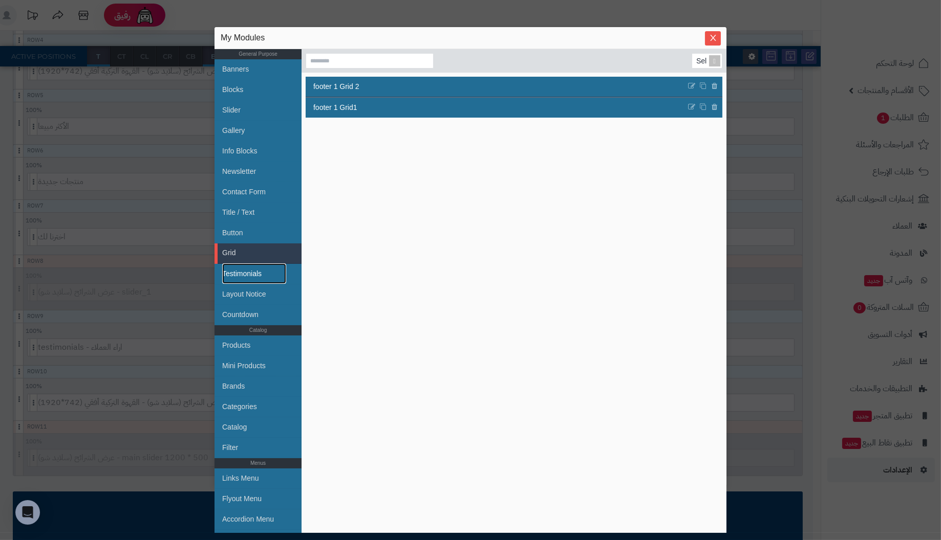
click at [263, 273] on link "Testimonials" at bounding box center [254, 274] width 64 height 20
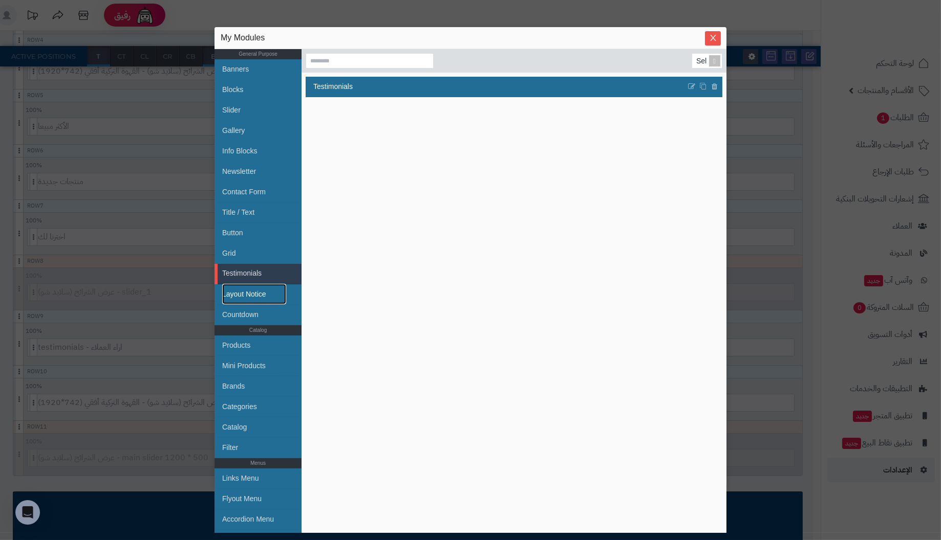
click at [263, 289] on link "Layout Notice" at bounding box center [254, 294] width 64 height 20
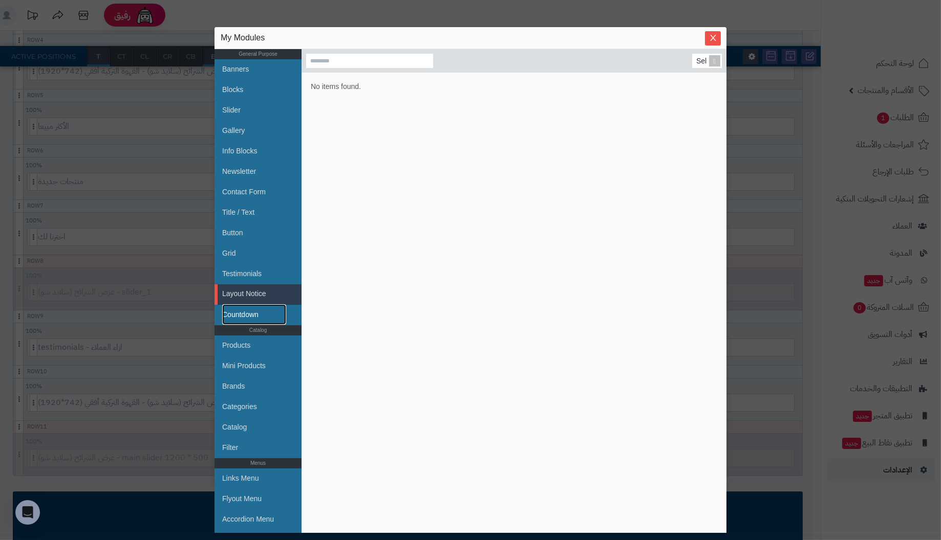
click at [258, 311] on link "Countdown" at bounding box center [254, 314] width 64 height 20
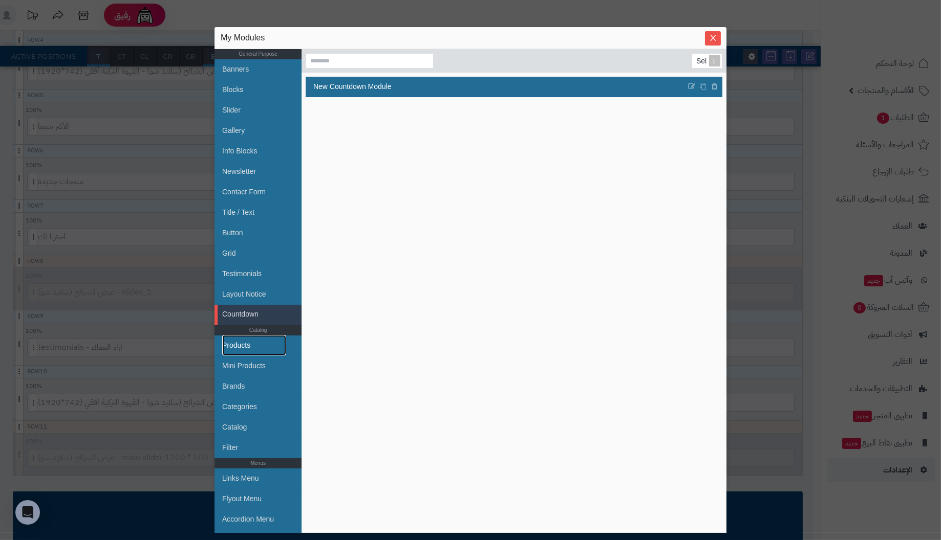
click at [261, 341] on link "Products" at bounding box center [254, 345] width 64 height 20
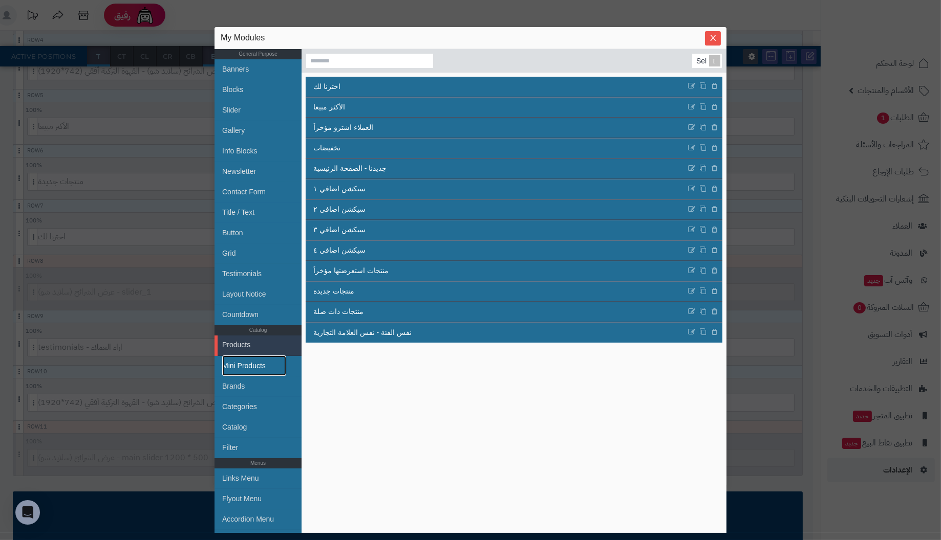
click at [261, 359] on link "Mini Products" at bounding box center [254, 366] width 64 height 20
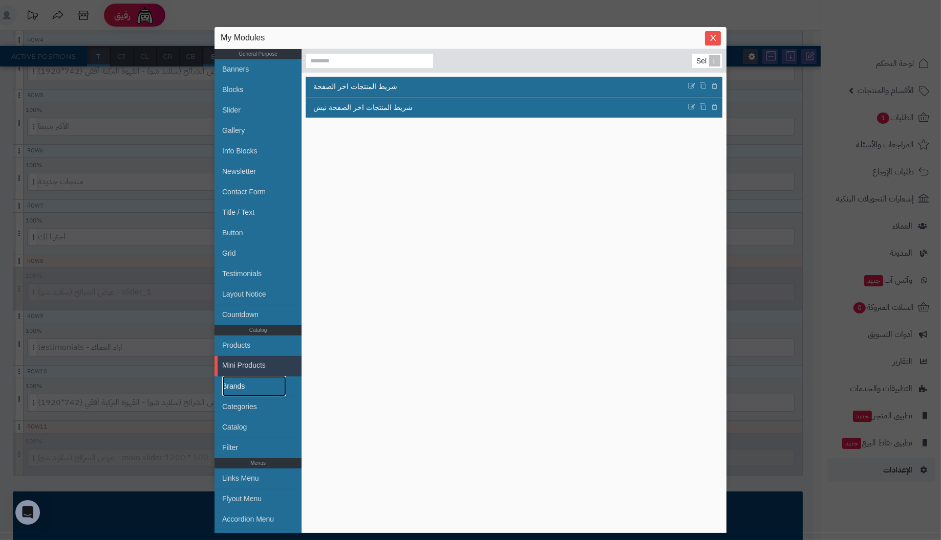
click at [252, 381] on link "Brands" at bounding box center [254, 386] width 64 height 20
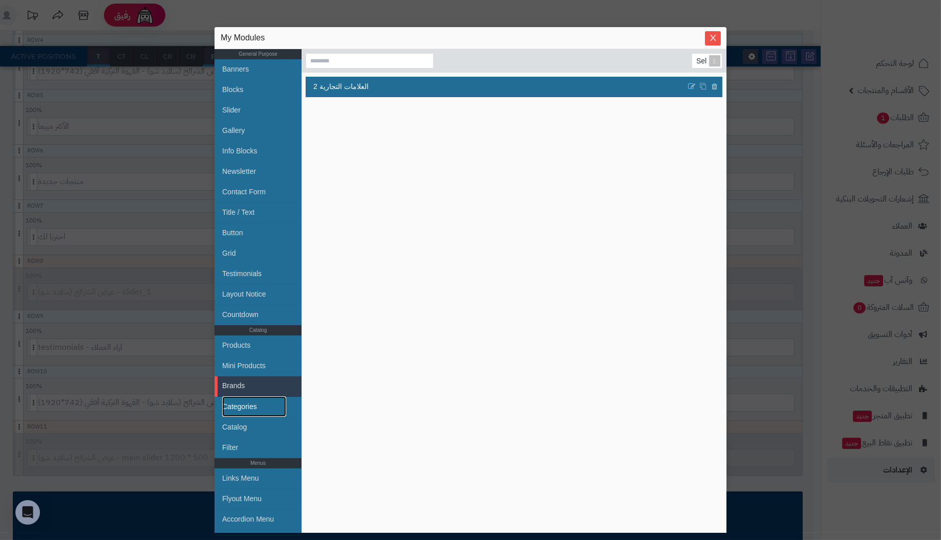
click at [254, 404] on link "Categories" at bounding box center [254, 407] width 64 height 20
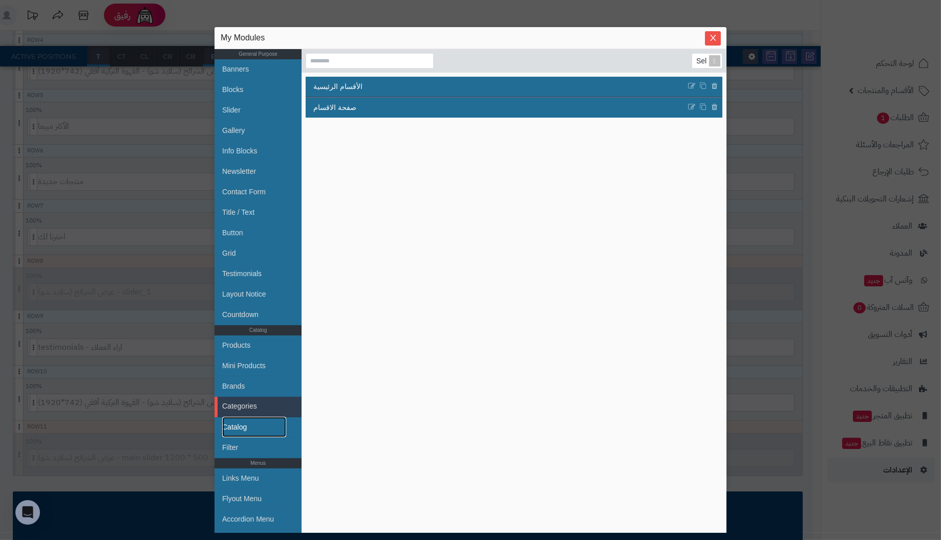
click at [250, 424] on link "Catalog" at bounding box center [254, 427] width 64 height 20
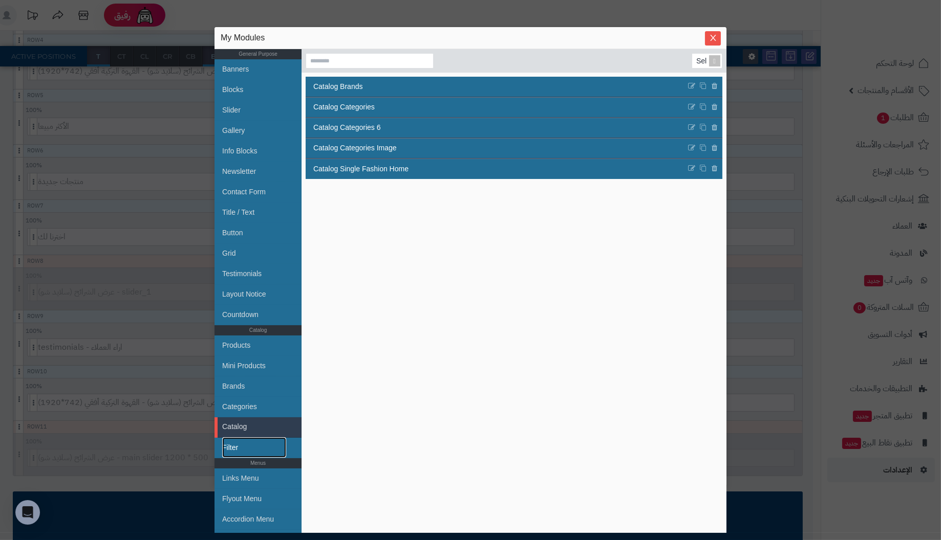
click at [239, 444] on link "Filter" at bounding box center [254, 448] width 64 height 20
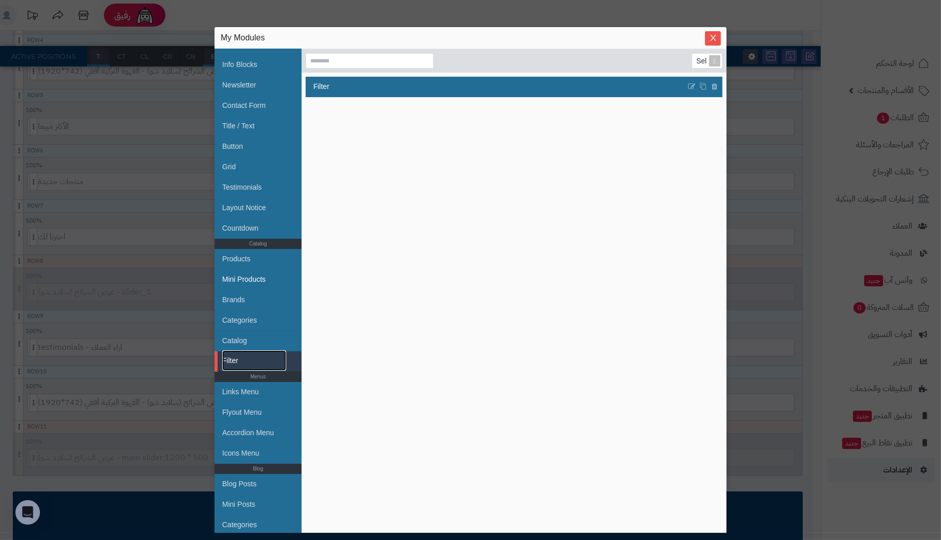
scroll to position [102, 0]
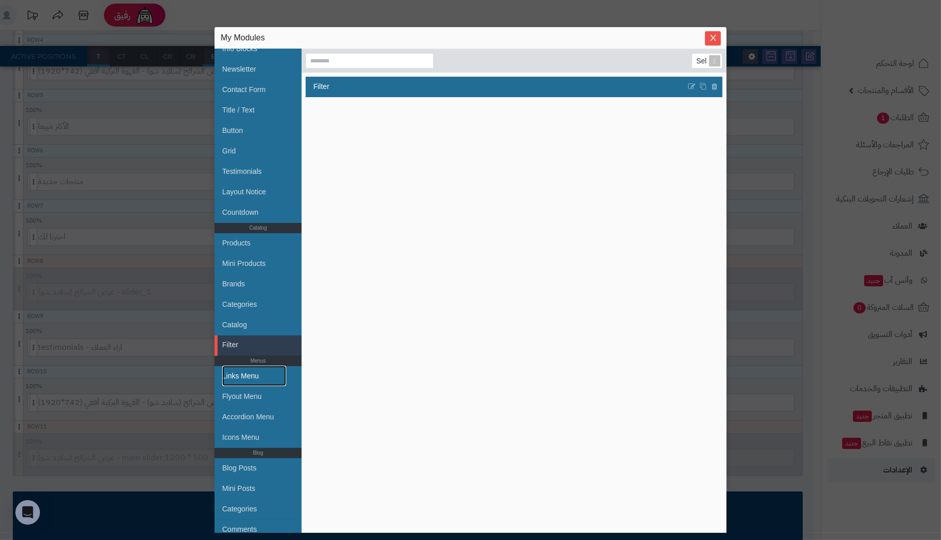
click at [251, 377] on link "Links Menu" at bounding box center [254, 376] width 64 height 20
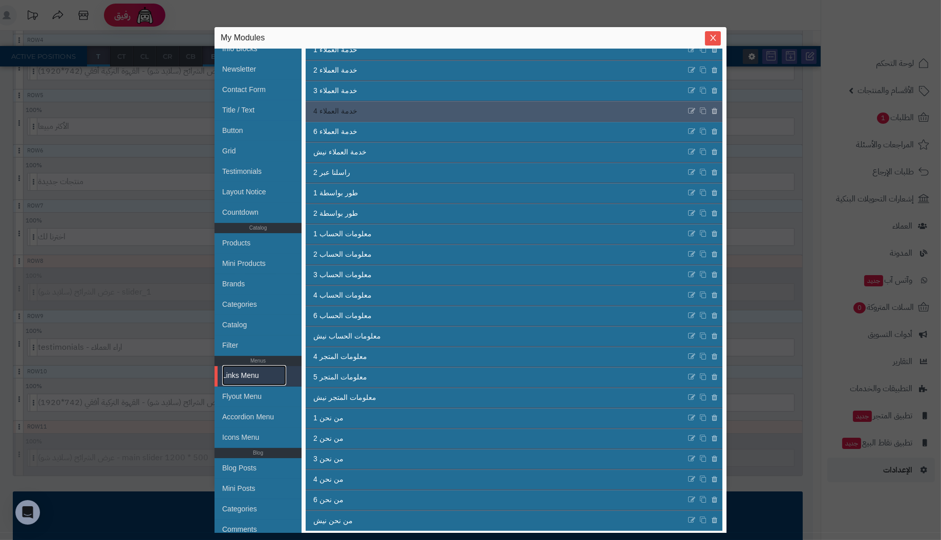
scroll to position [243, 0]
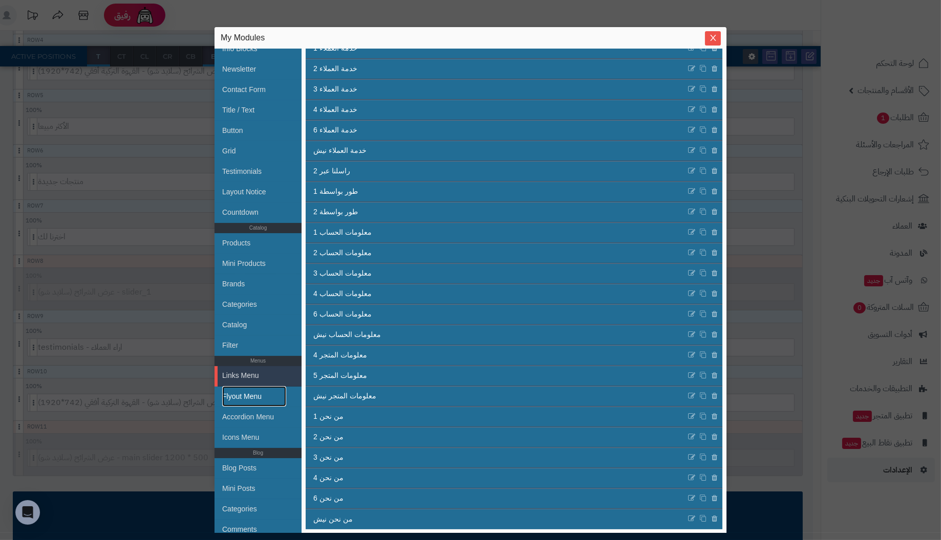
click at [243, 396] on link "Flyout Menu" at bounding box center [254, 396] width 64 height 20
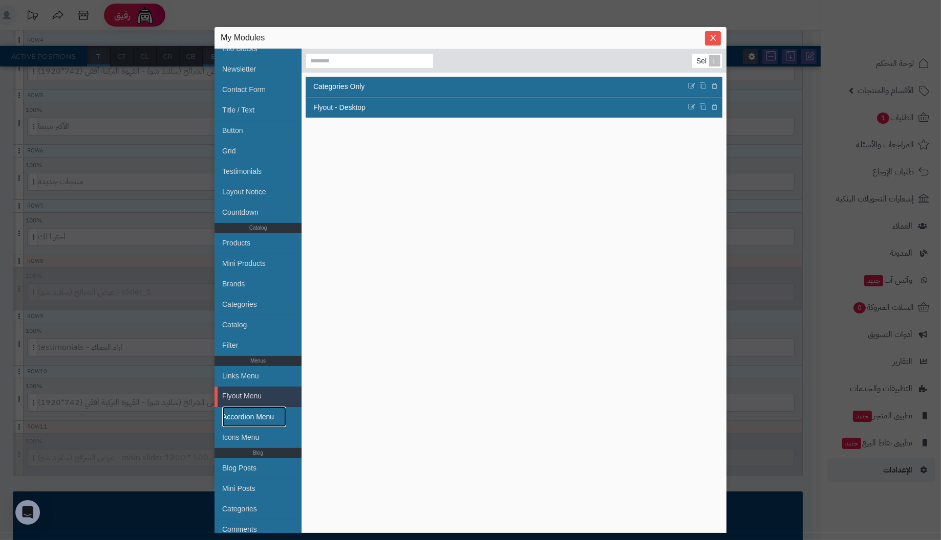
click at [272, 416] on link "Accordion Menu" at bounding box center [254, 417] width 64 height 20
click at [257, 433] on link "Icons Menu" at bounding box center [254, 437] width 64 height 20
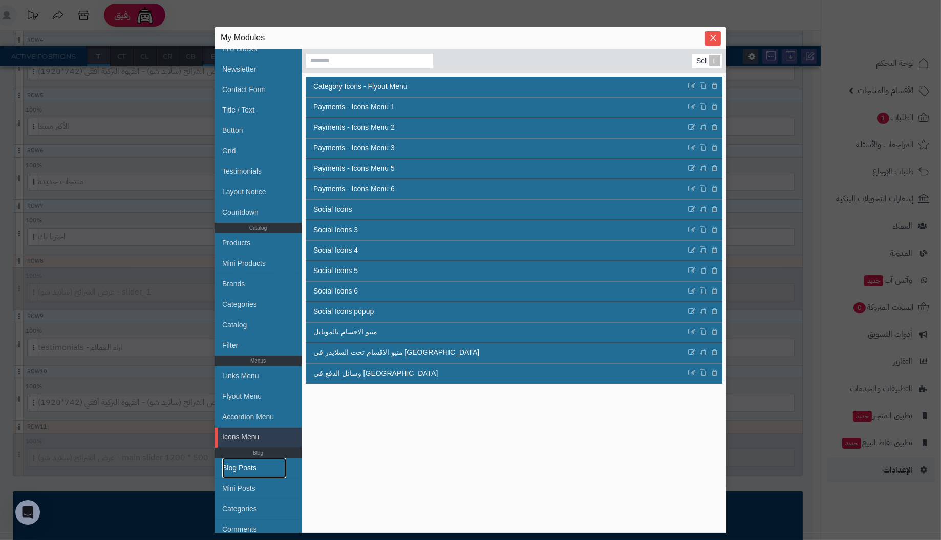
click at [239, 467] on link "Blog Posts" at bounding box center [254, 468] width 64 height 20
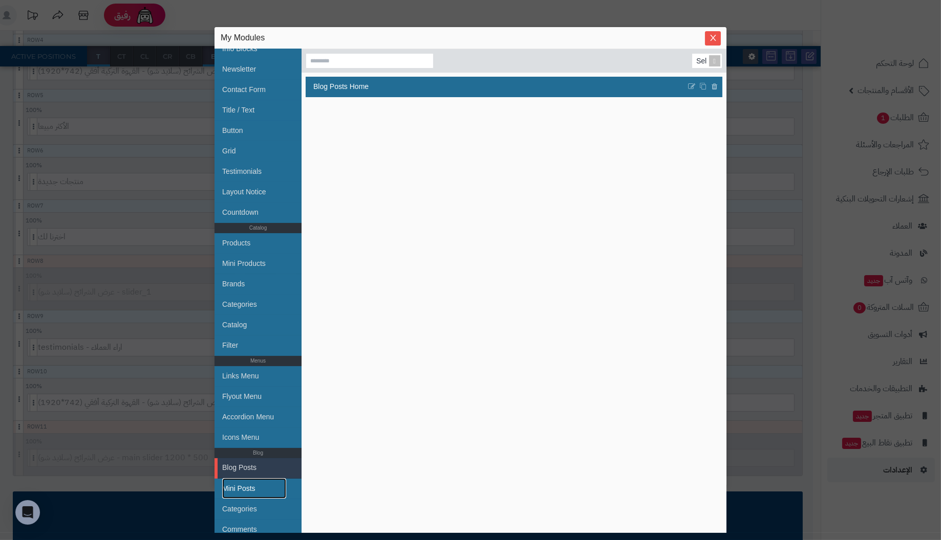
click at [249, 489] on link "Mini Posts" at bounding box center [254, 488] width 64 height 20
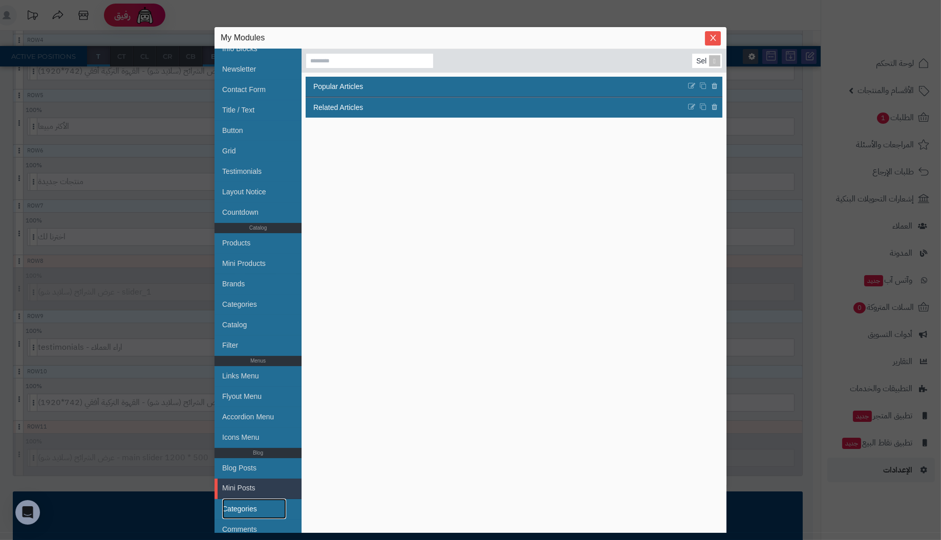
click at [249, 505] on link "Categories" at bounding box center [254, 509] width 64 height 20
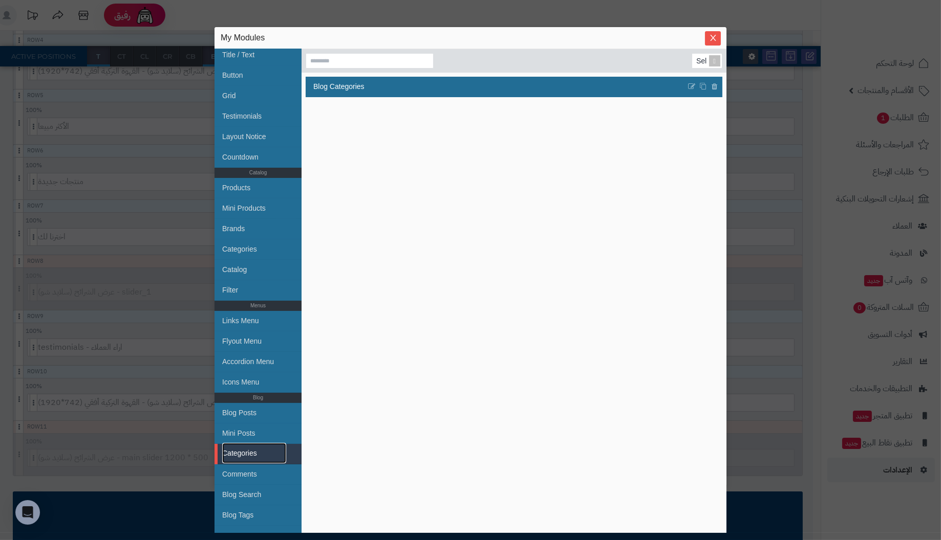
scroll to position [170, 0]
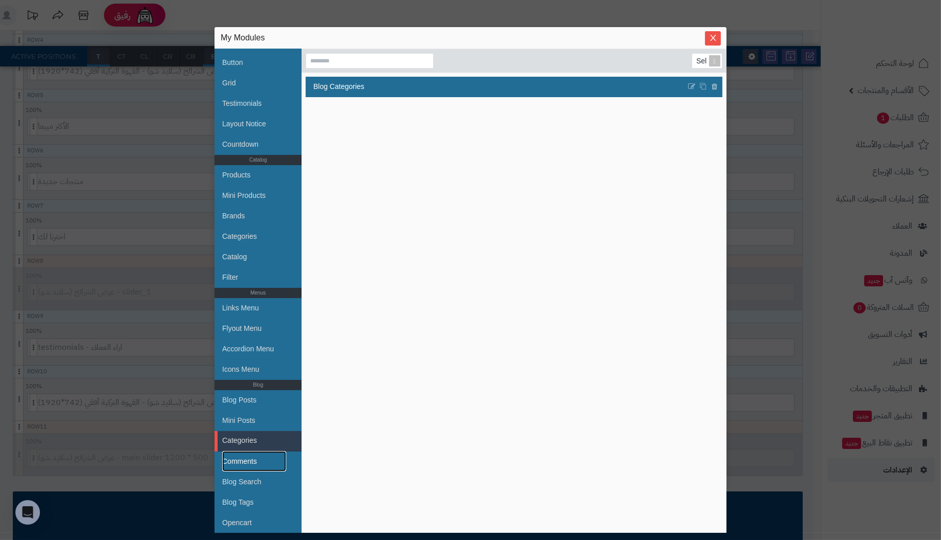
click at [244, 460] on link "Comments" at bounding box center [254, 461] width 64 height 20
click at [260, 480] on link "Blog Search" at bounding box center [254, 482] width 64 height 20
click at [244, 502] on link "Blog Tags" at bounding box center [254, 502] width 64 height 20
click at [242, 518] on link "Opencart" at bounding box center [254, 523] width 64 height 20
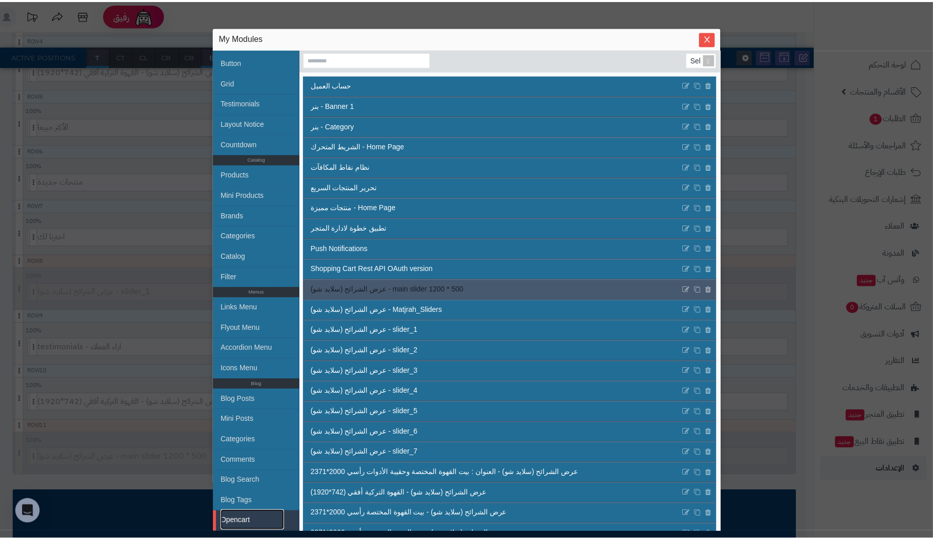
scroll to position [0, 0]
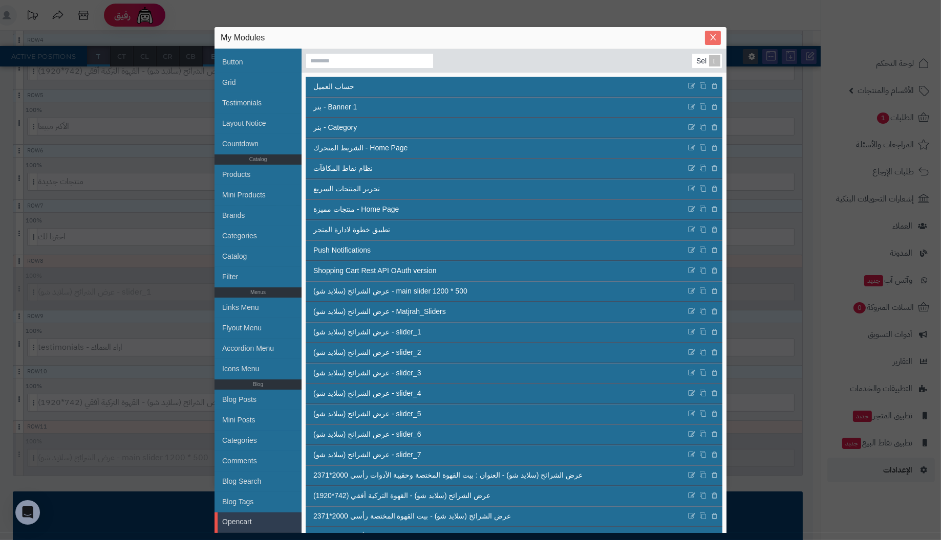
click at [713, 34] on icon "Close" at bounding box center [713, 37] width 8 height 8
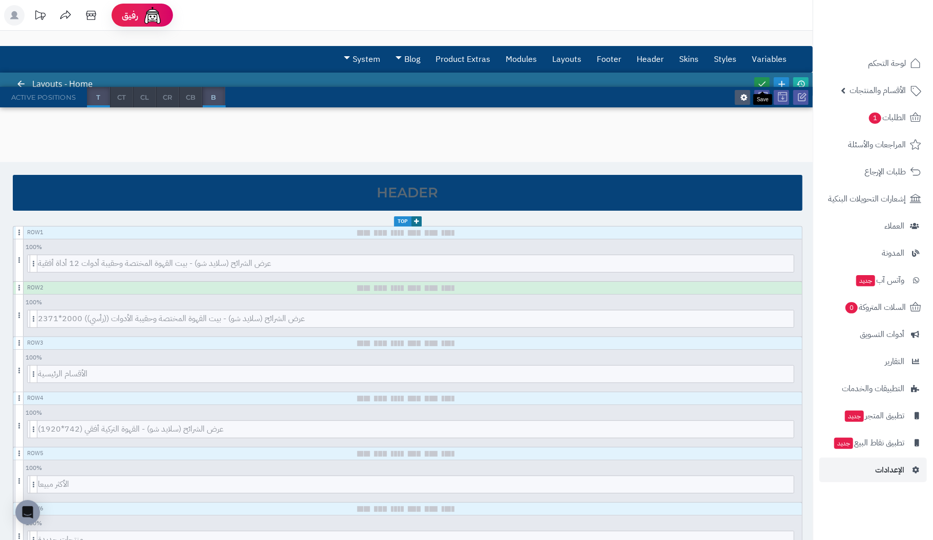
click at [759, 79] on icon at bounding box center [761, 83] width 9 height 9
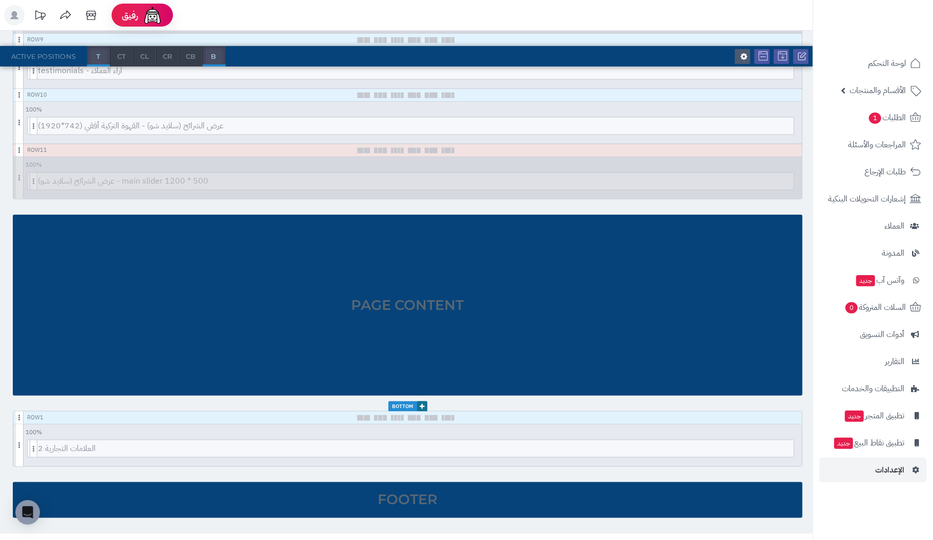
scroll to position [677, 0]
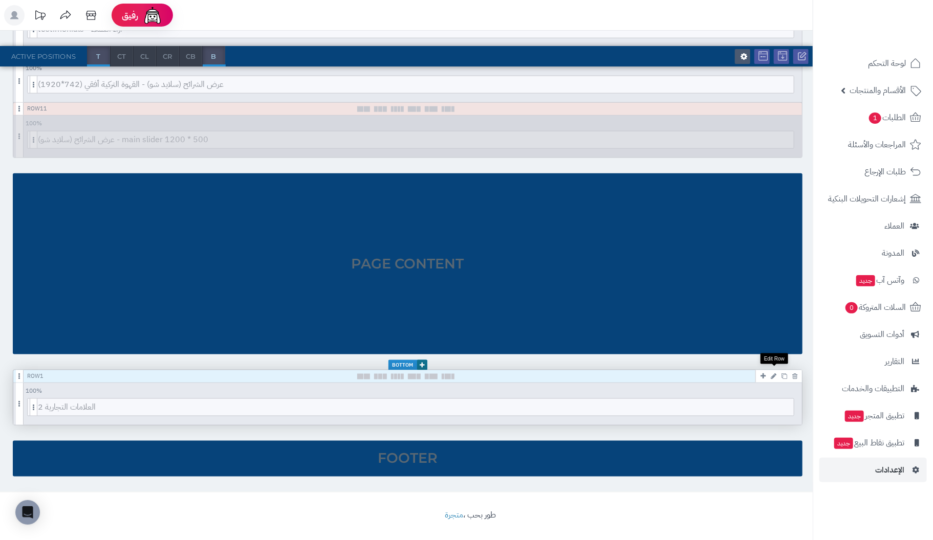
click at [775, 374] on icon at bounding box center [774, 376] width 6 height 7
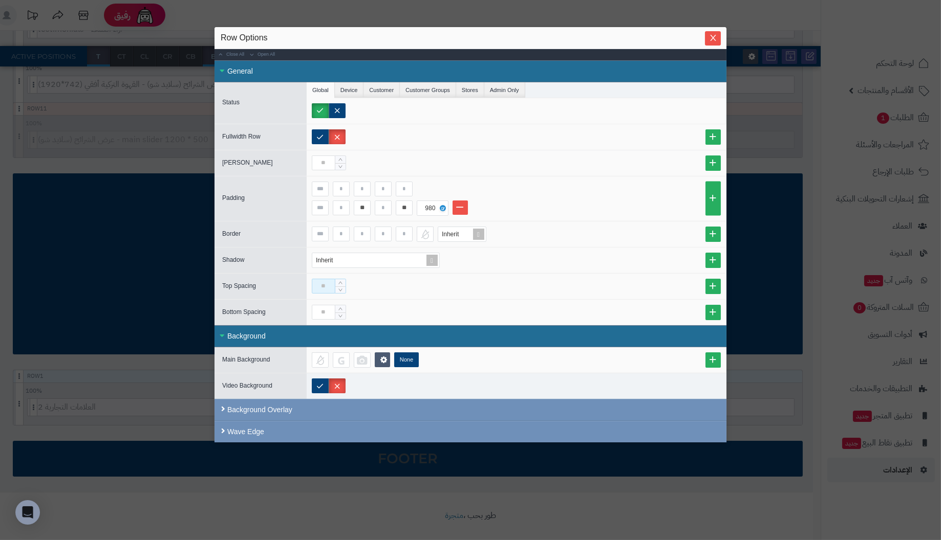
drag, startPoint x: 333, startPoint y: 284, endPoint x: 268, endPoint y: 277, distance: 65.3
click at [268, 277] on div "Top Spacing" at bounding box center [470, 286] width 512 height 26
type input "**"
click at [328, 307] on input at bounding box center [324, 312] width 24 height 15
click at [710, 41] on icon "Close" at bounding box center [713, 37] width 8 height 8
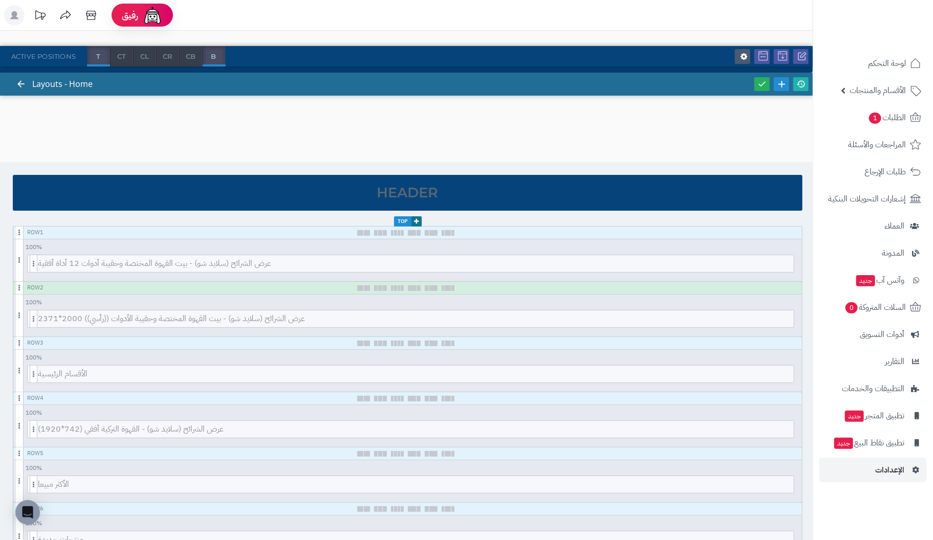
scroll to position [0, 0]
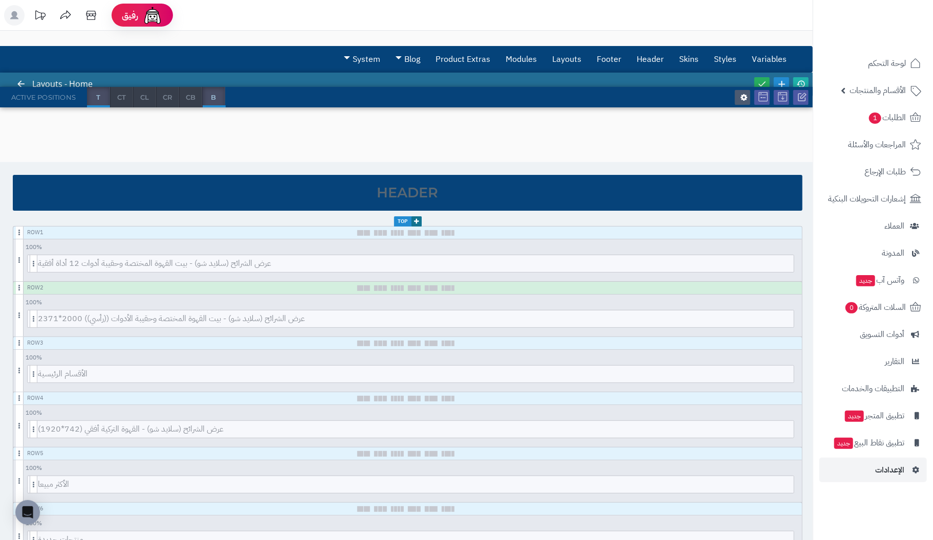
click at [761, 74] on div at bounding box center [781, 84] width 58 height 23
click at [761, 82] on icon at bounding box center [761, 83] width 9 height 9
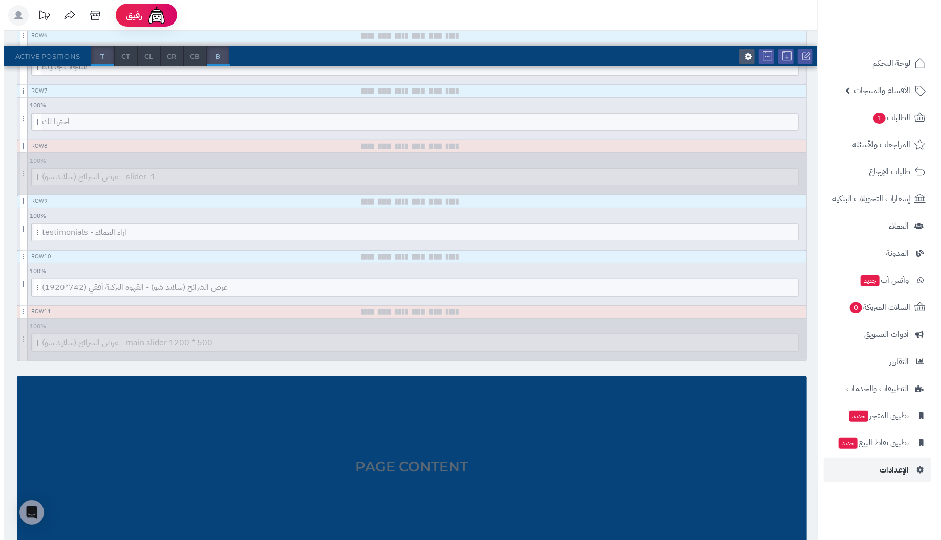
scroll to position [472, 0]
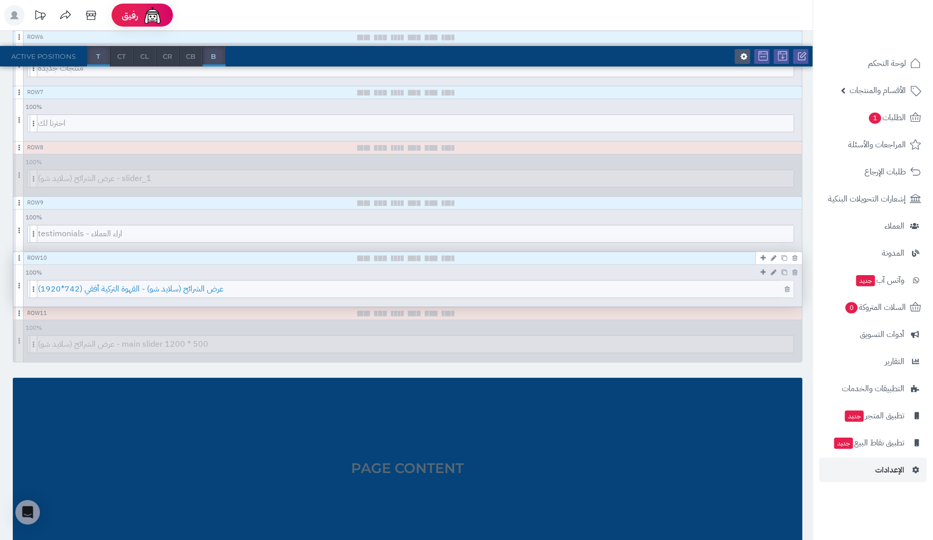
click at [696, 283] on span "عرض الشرائح (سلايد شو) - القهوة التركية أفقي (742*1920)" at bounding box center [416, 289] width 756 height 17
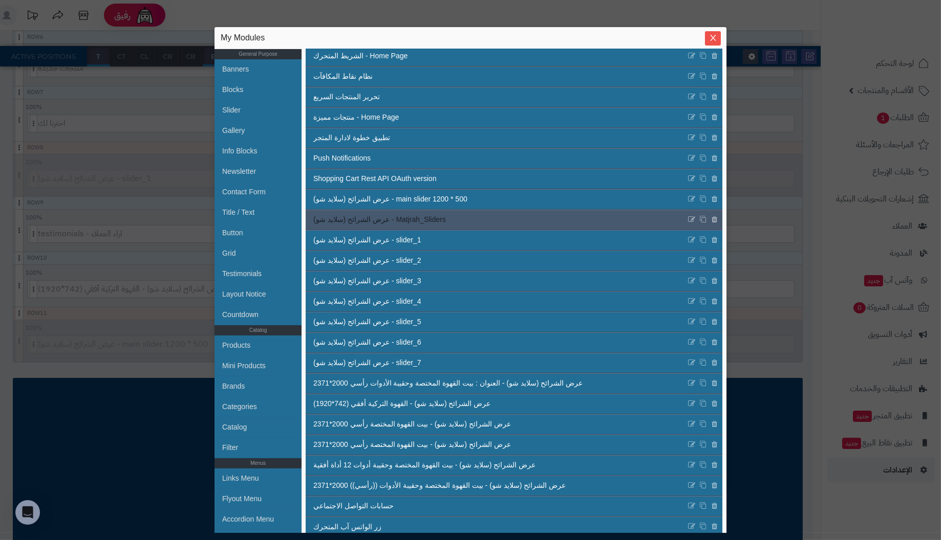
scroll to position [100, 0]
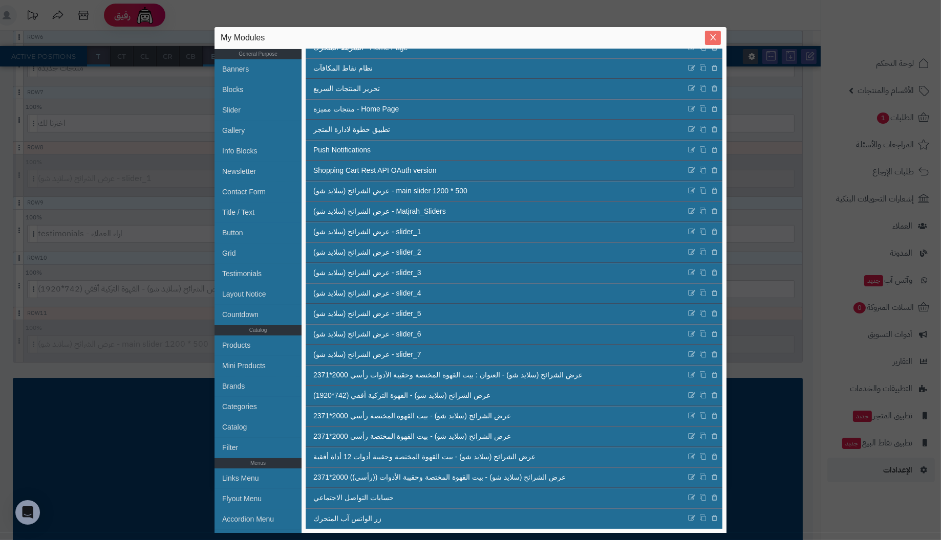
click at [713, 33] on button "Close" at bounding box center [713, 38] width 16 height 14
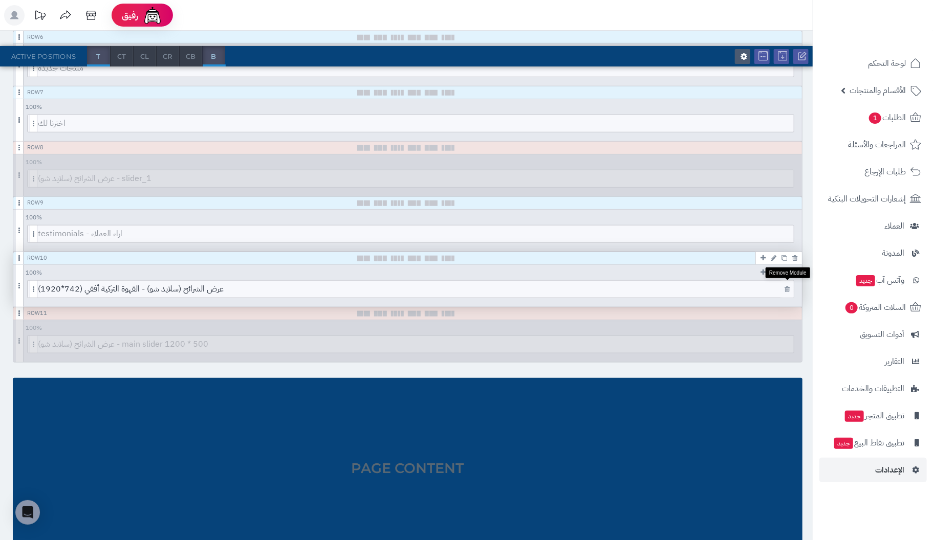
click at [785, 286] on icon at bounding box center [787, 289] width 5 height 7
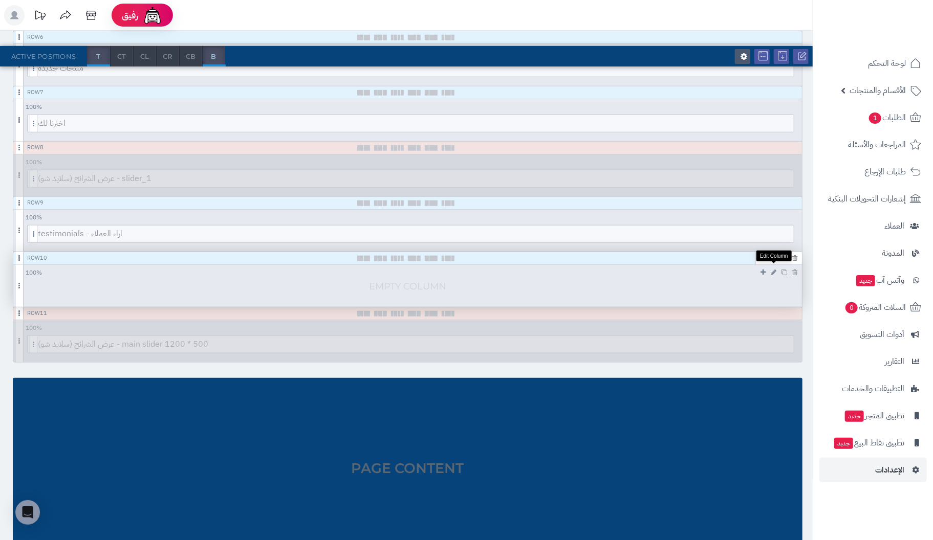
click at [773, 269] on icon at bounding box center [774, 272] width 6 height 7
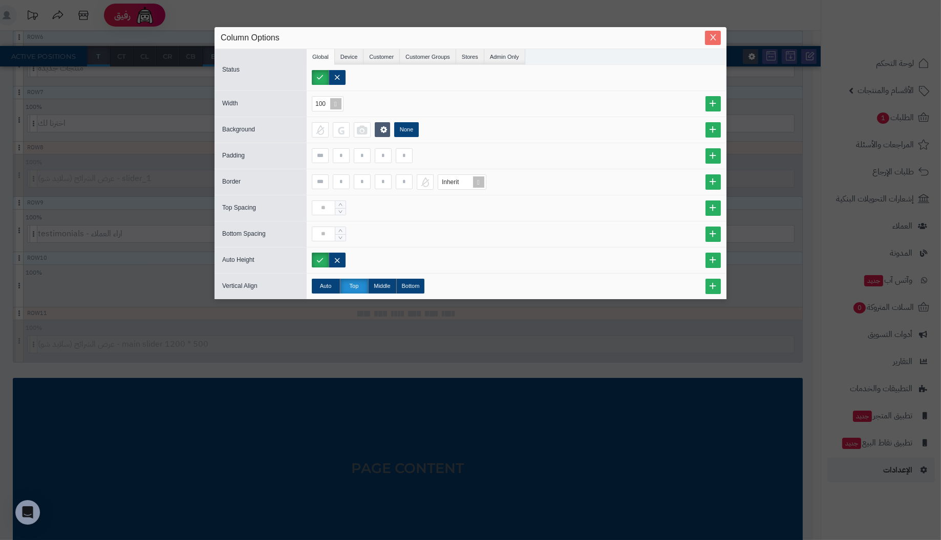
click at [715, 35] on icon "Close" at bounding box center [713, 37] width 8 height 8
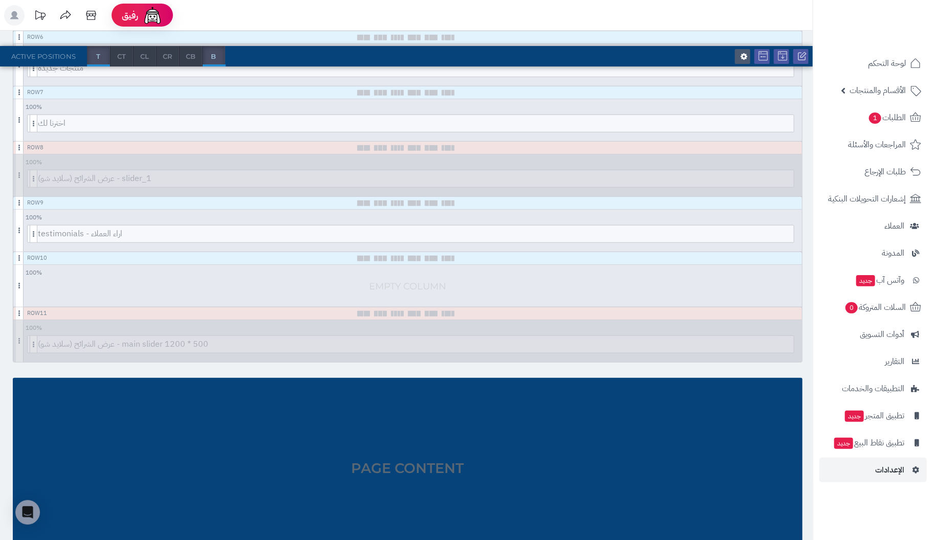
click at [435, 282] on div at bounding box center [410, 292] width 794 height 24
click at [763, 269] on icon at bounding box center [762, 272] width 5 height 7
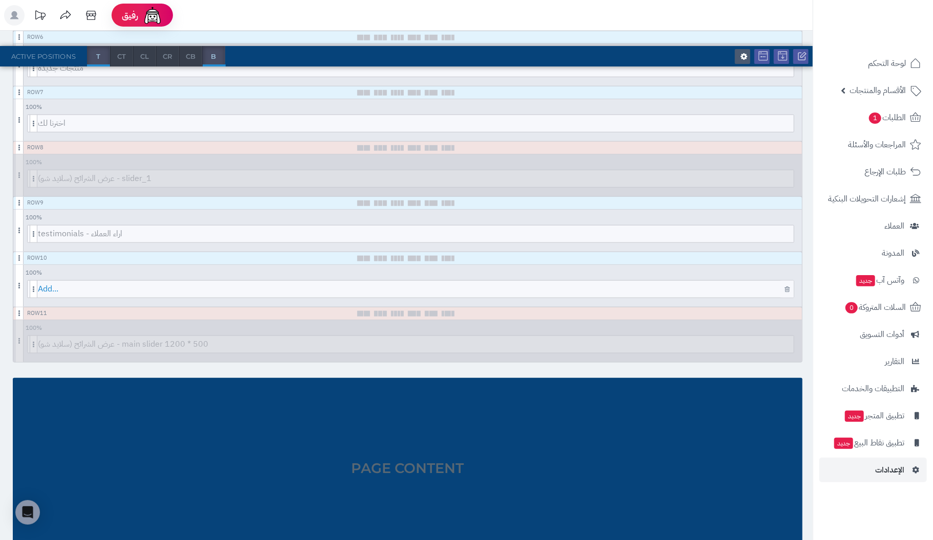
click at [665, 288] on span "Add..." at bounding box center [416, 289] width 756 height 17
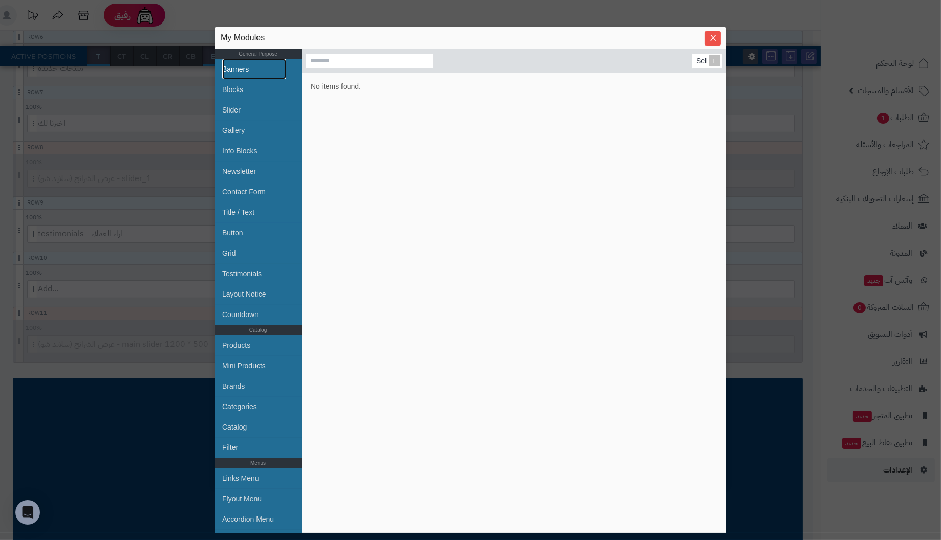
click at [246, 69] on link "Banners" at bounding box center [254, 69] width 64 height 20
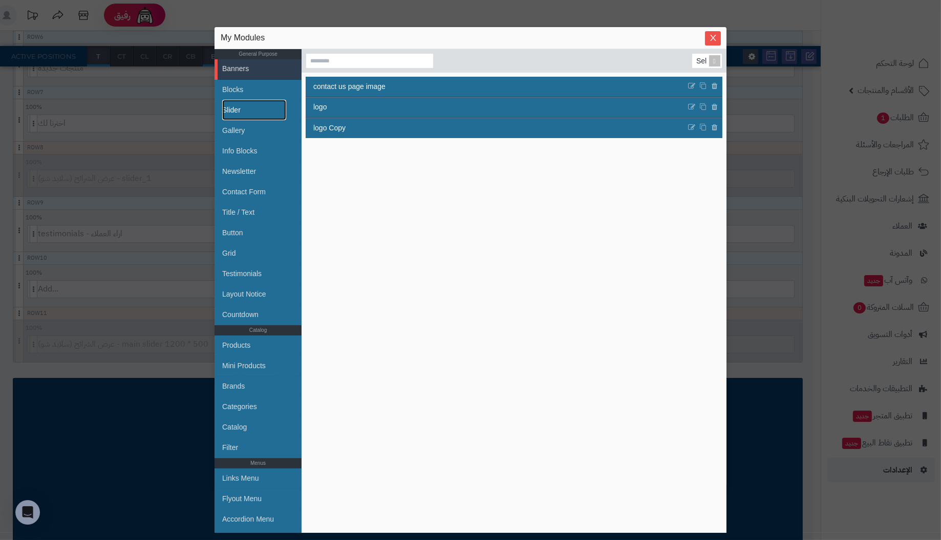
click at [234, 106] on link "Slider" at bounding box center [254, 110] width 64 height 20
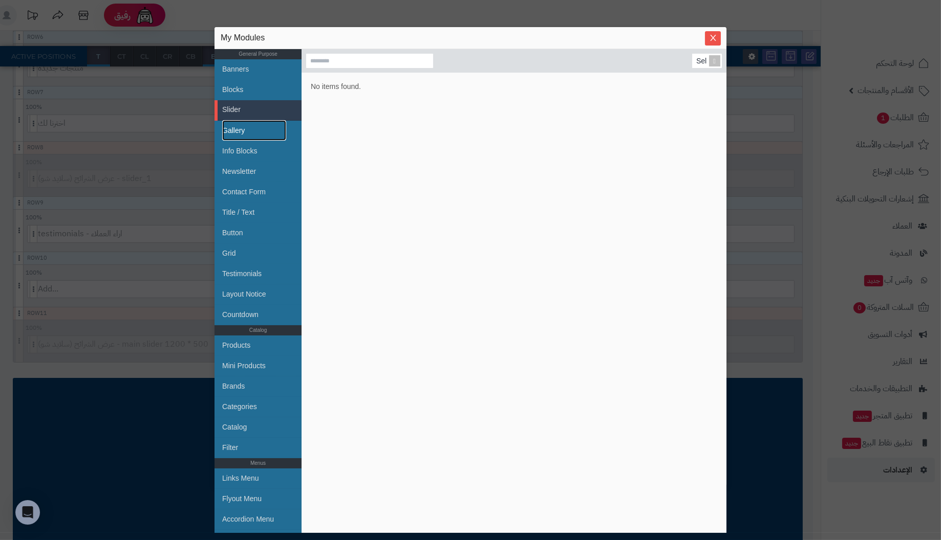
click at [251, 131] on link "Gallery" at bounding box center [254, 130] width 64 height 20
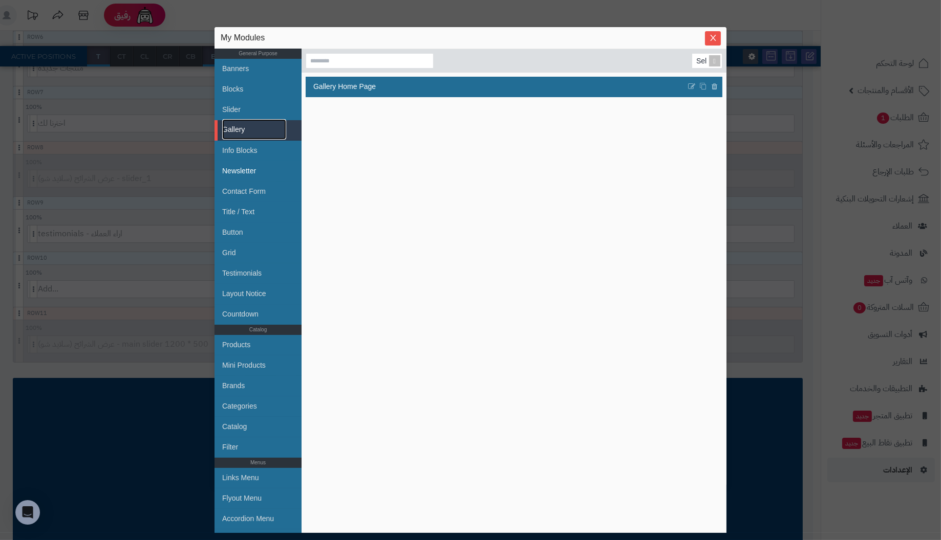
scroll to position [0, 0]
click at [244, 68] on link "Banners" at bounding box center [254, 69] width 64 height 20
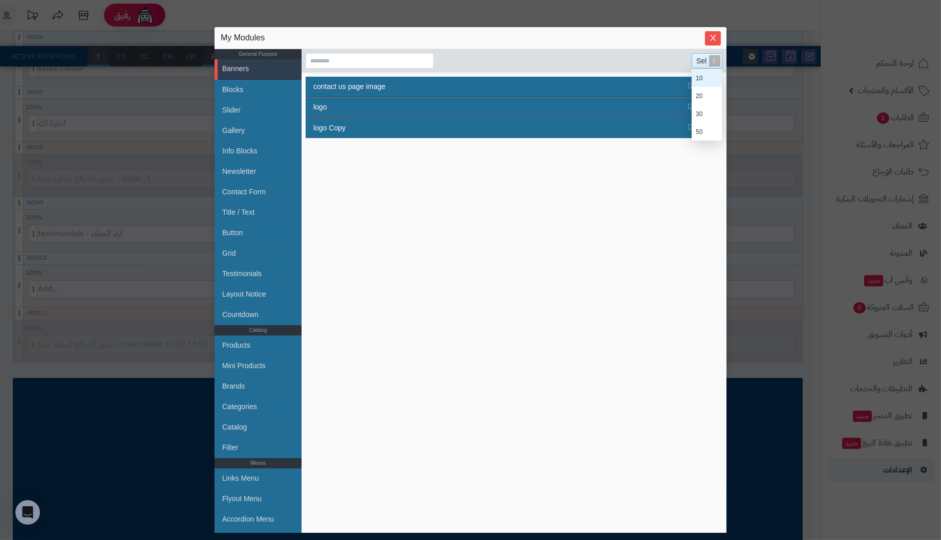
scroll to position [63, 23]
click at [692, 62] on div "Select..." at bounding box center [706, 61] width 28 height 14
click at [630, 61] on section "Select..." at bounding box center [513, 61] width 425 height 24
click at [371, 56] on input at bounding box center [370, 60] width 128 height 15
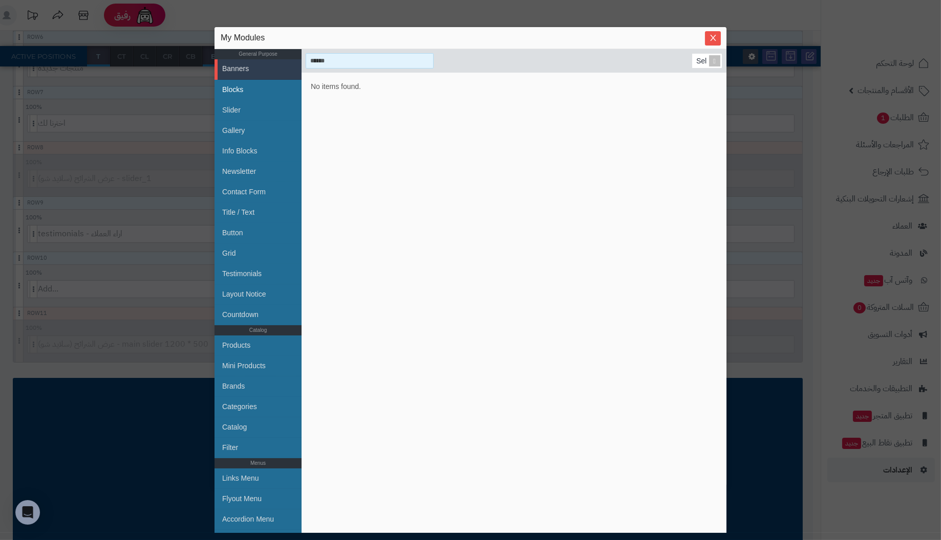
type input "******"
click at [237, 87] on link "Blocks" at bounding box center [254, 89] width 64 height 20
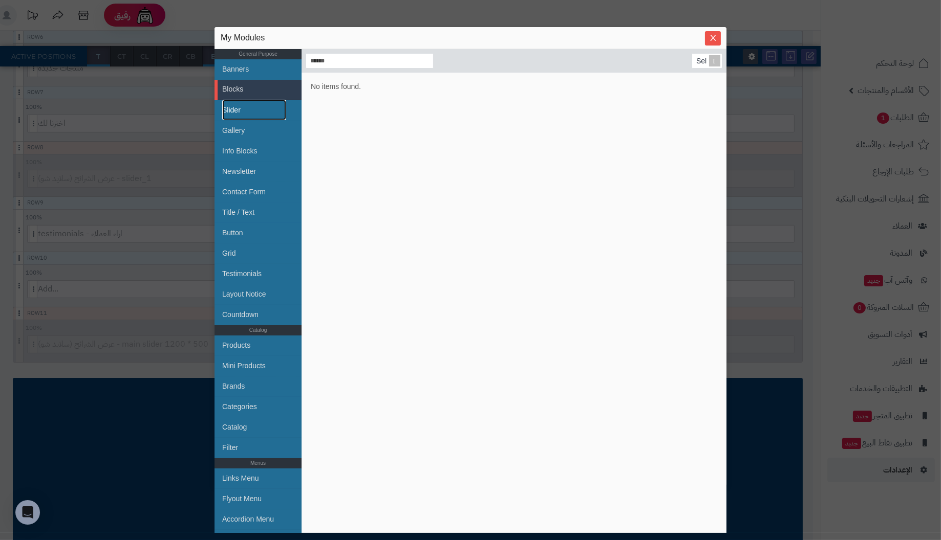
click at [232, 106] on link "Slider" at bounding box center [254, 110] width 64 height 20
drag, startPoint x: 399, startPoint y: 67, endPoint x: 88, endPoint y: 25, distance: 314.0
click at [88, 25] on div "sentinelStart My Modules General Purpose Banners Blocks Slider Gallery Info Blo…" at bounding box center [470, 270] width 941 height 540
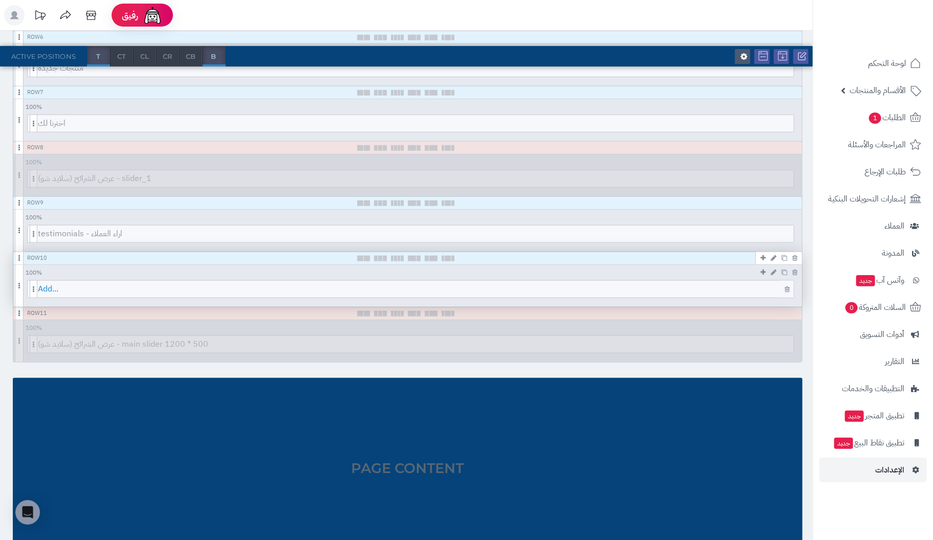
click at [49, 289] on span "Add..." at bounding box center [416, 289] width 756 height 17
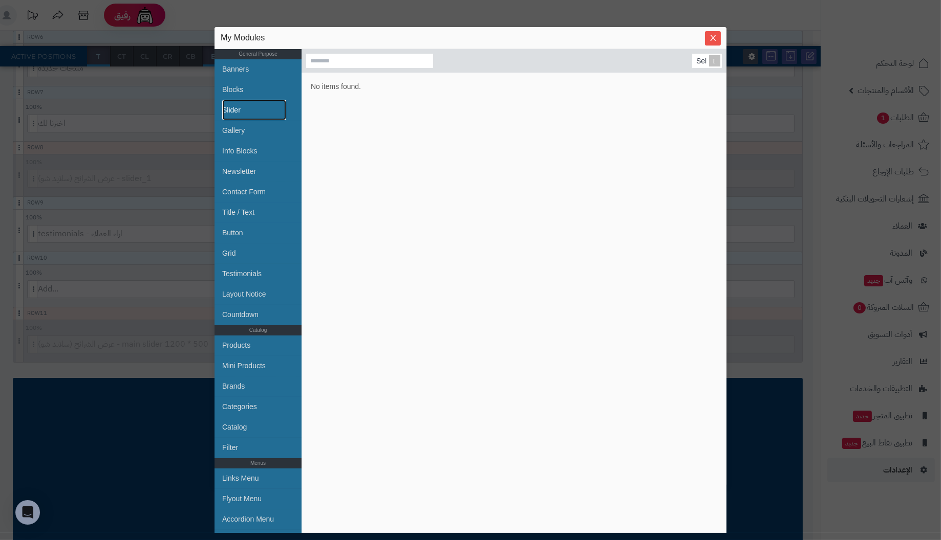
click at [249, 109] on link "Slider" at bounding box center [254, 110] width 64 height 20
click at [707, 58] on span at bounding box center [714, 61] width 14 height 14
click at [234, 126] on link "Gallery" at bounding box center [254, 130] width 64 height 20
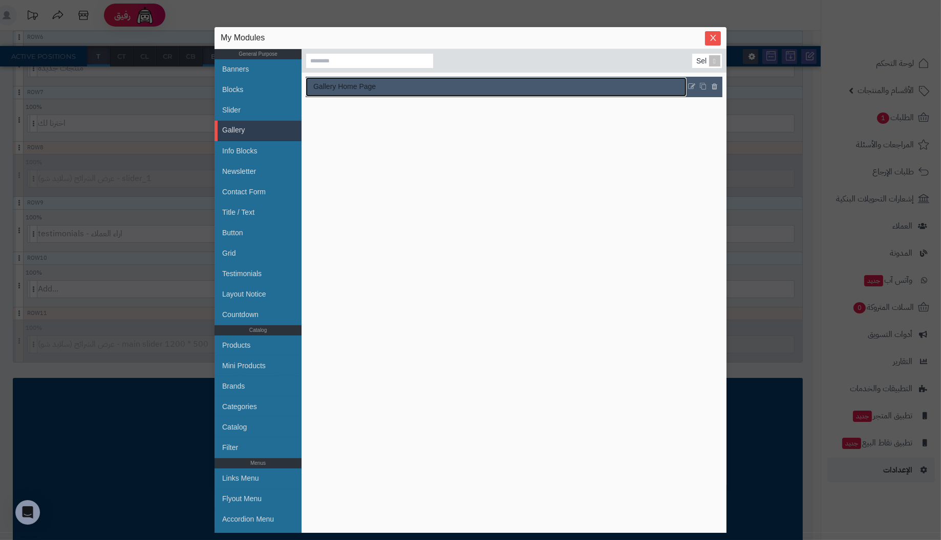
click at [393, 84] on link "Gallery Home Page" at bounding box center [496, 86] width 381 height 19
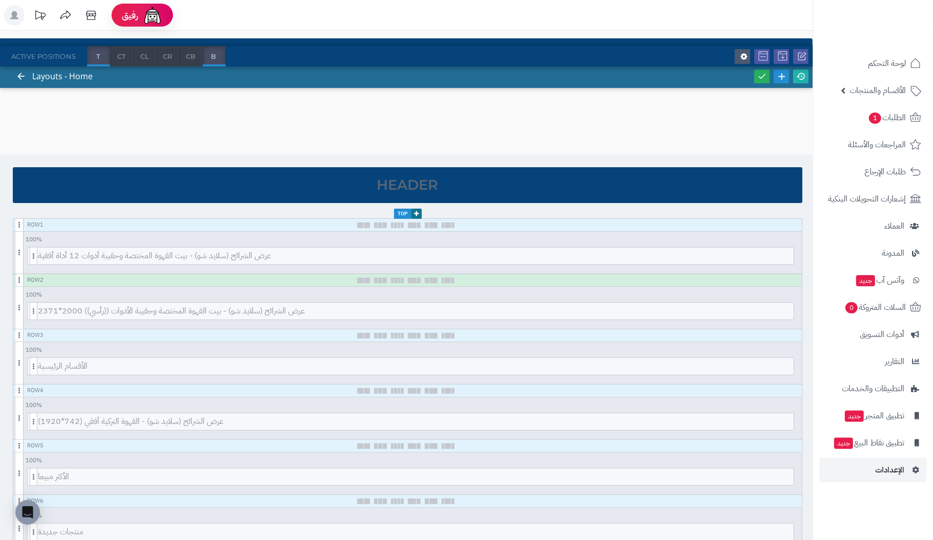
scroll to position [0, 0]
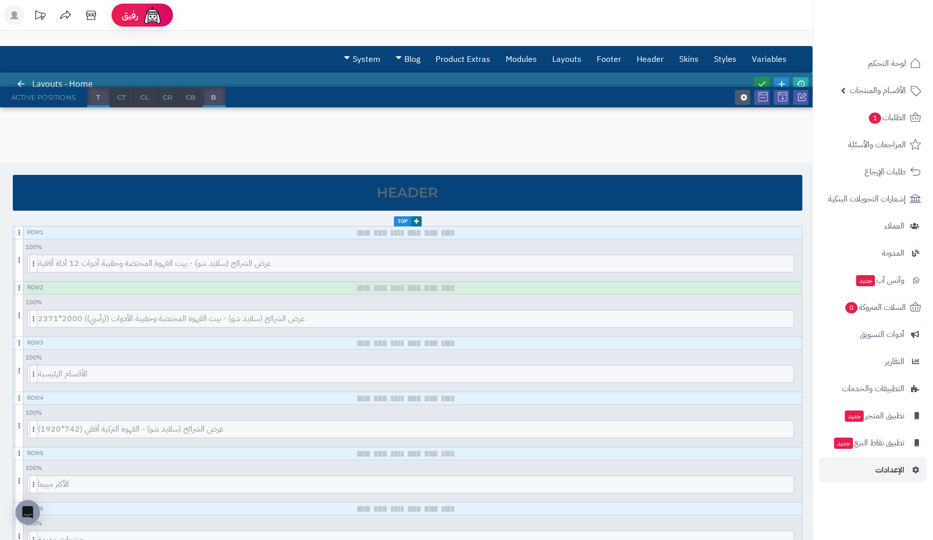
click at [761, 82] on icon at bounding box center [761, 83] width 9 height 9
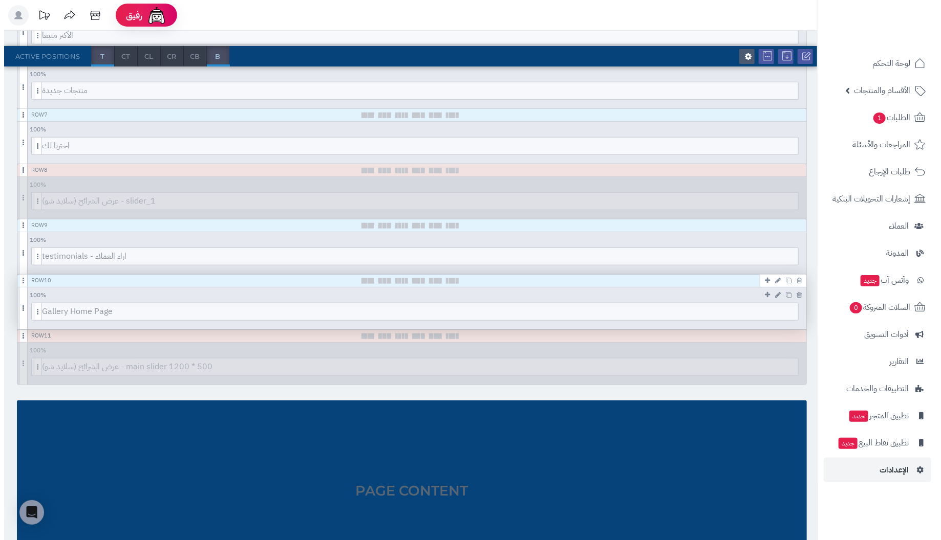
scroll to position [460, 0]
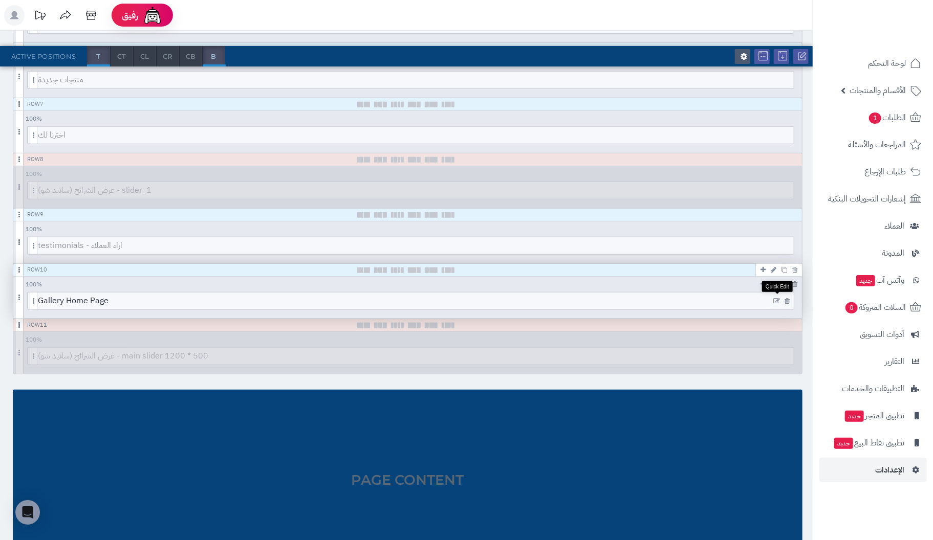
click at [777, 298] on icon at bounding box center [776, 301] width 7 height 7
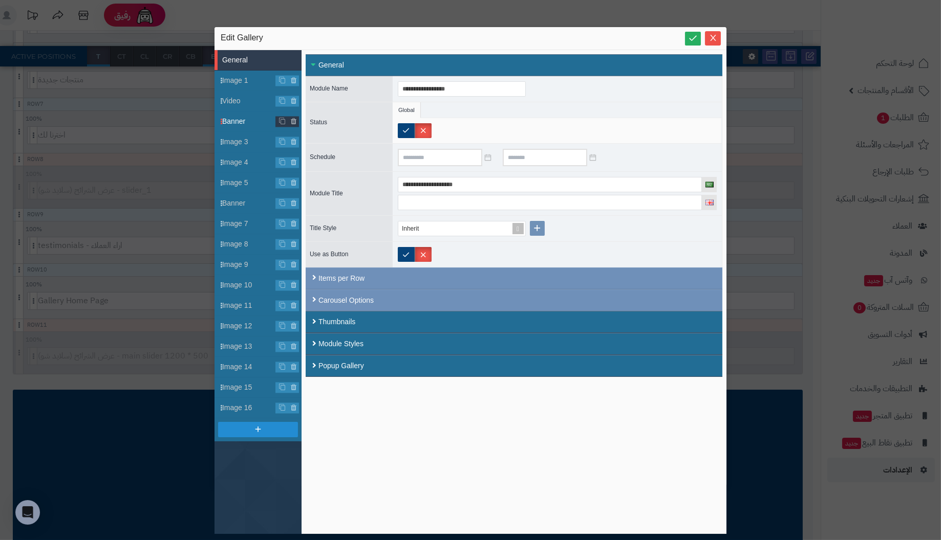
click at [244, 115] on li "Banner" at bounding box center [257, 122] width 87 height 20
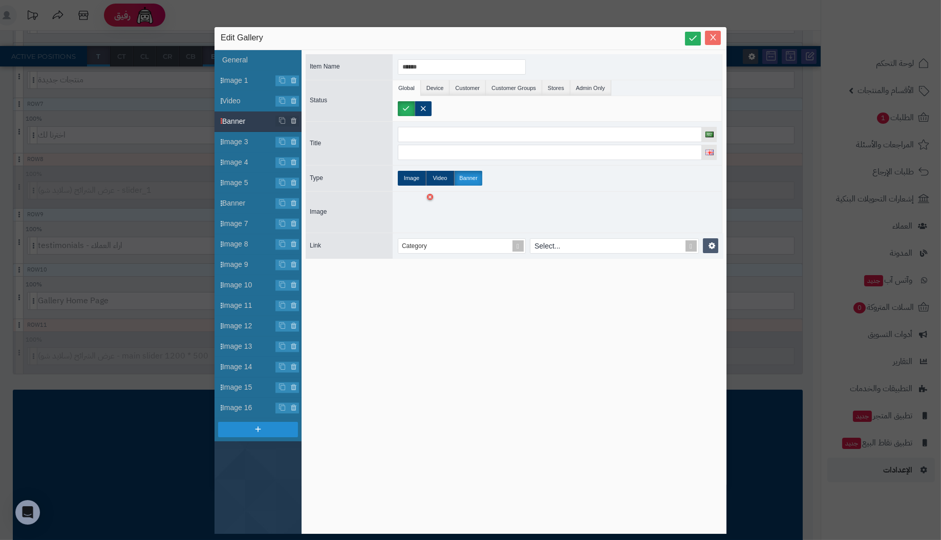
click at [713, 33] on button "Close" at bounding box center [713, 38] width 16 height 14
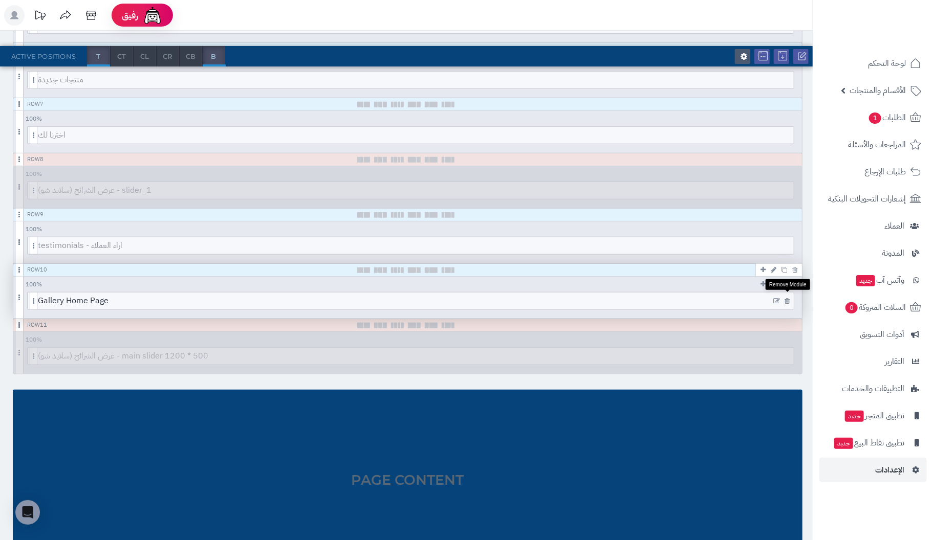
click at [790, 298] on icon at bounding box center [787, 301] width 5 height 7
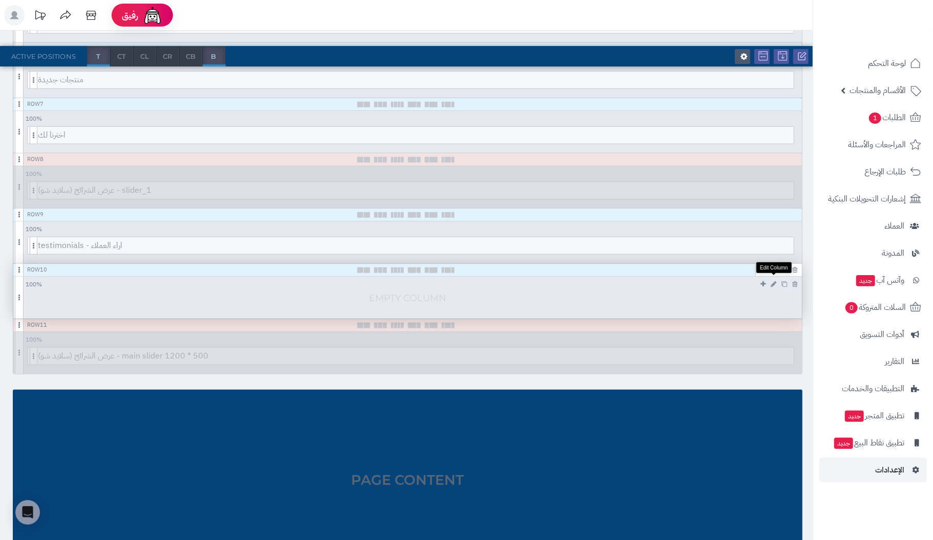
click at [773, 281] on icon at bounding box center [774, 284] width 6 height 7
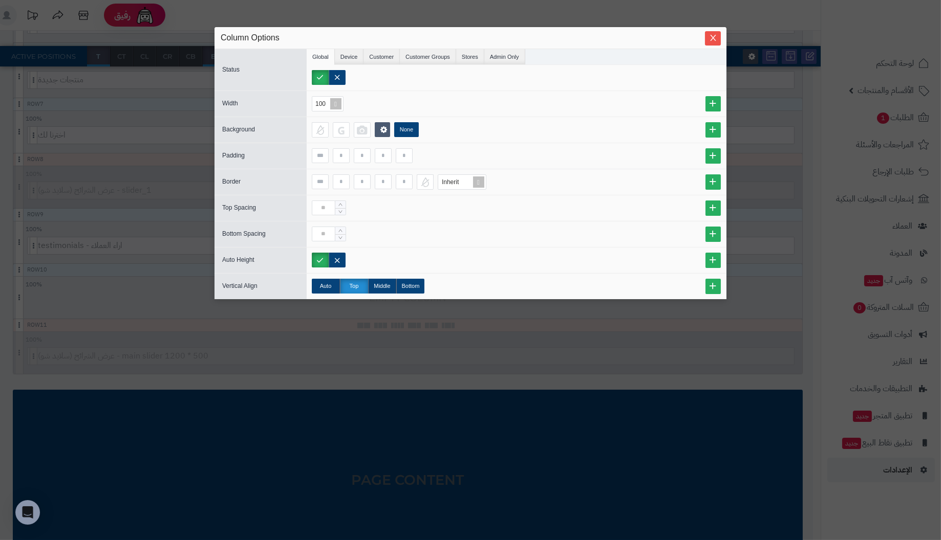
click at [234, 124] on div "Background" at bounding box center [257, 130] width 87 height 12
click at [715, 35] on icon "Close" at bounding box center [713, 37] width 8 height 8
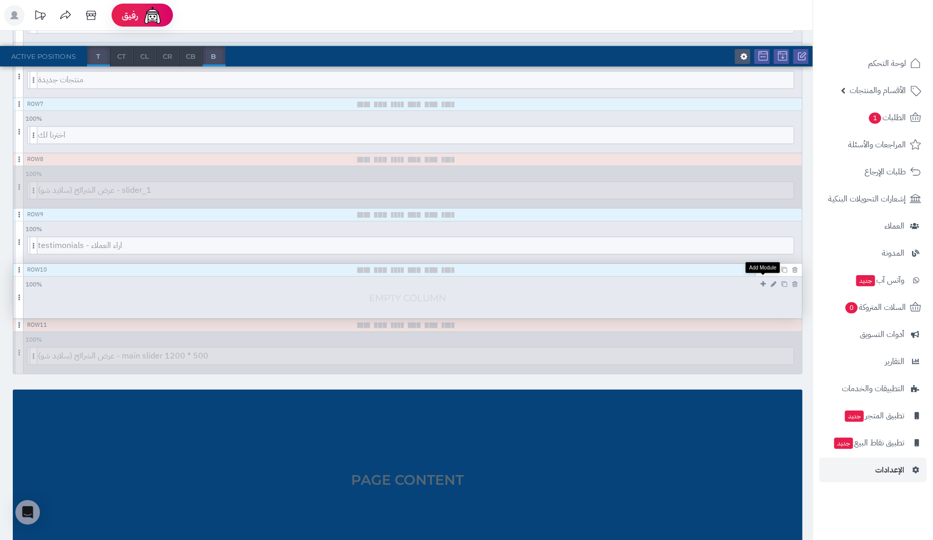
click at [763, 281] on icon at bounding box center [762, 284] width 5 height 7
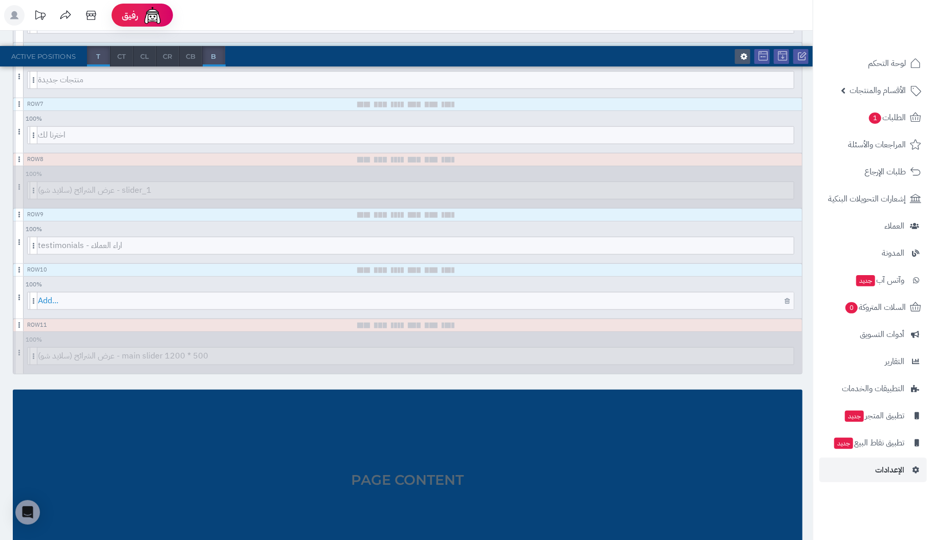
click at [734, 298] on span "Add..." at bounding box center [416, 301] width 756 height 17
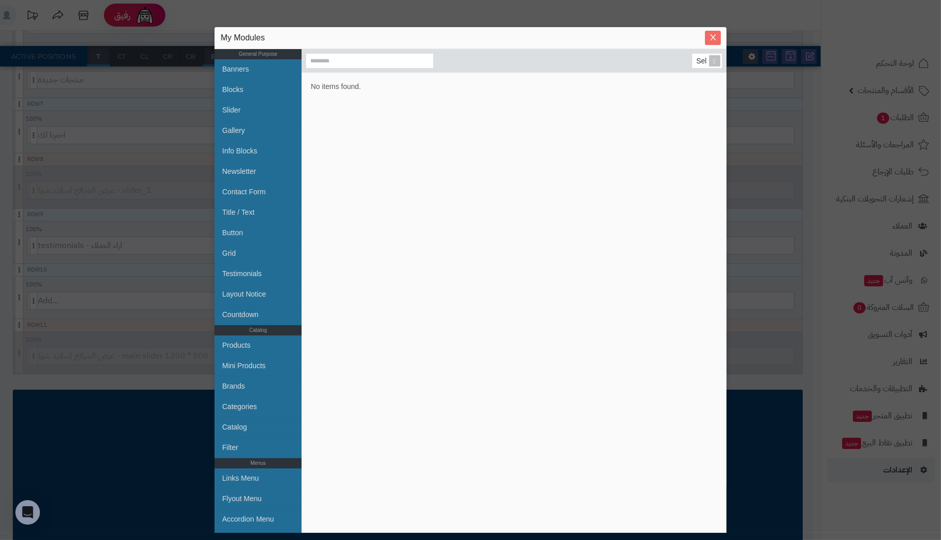
click at [714, 38] on icon "Close" at bounding box center [713, 37] width 8 height 8
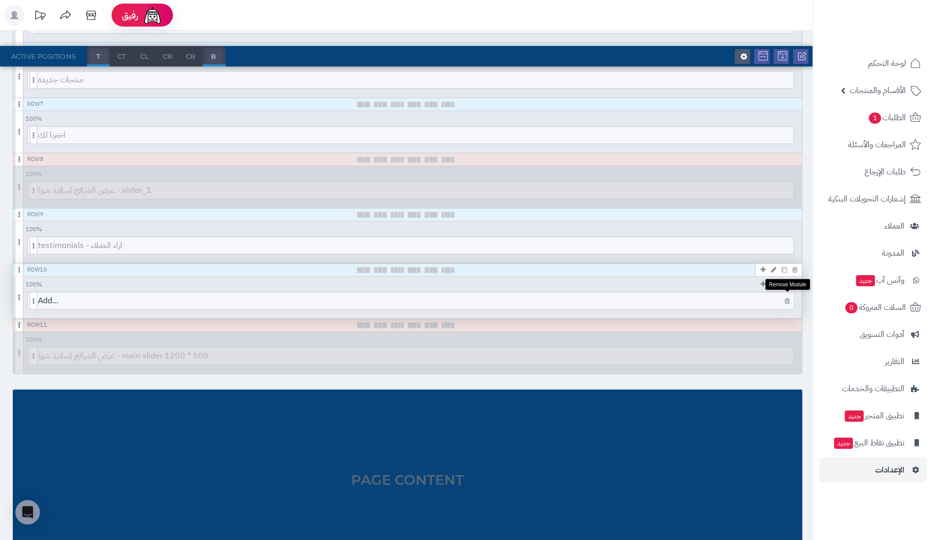
click at [786, 298] on icon at bounding box center [787, 301] width 5 height 7
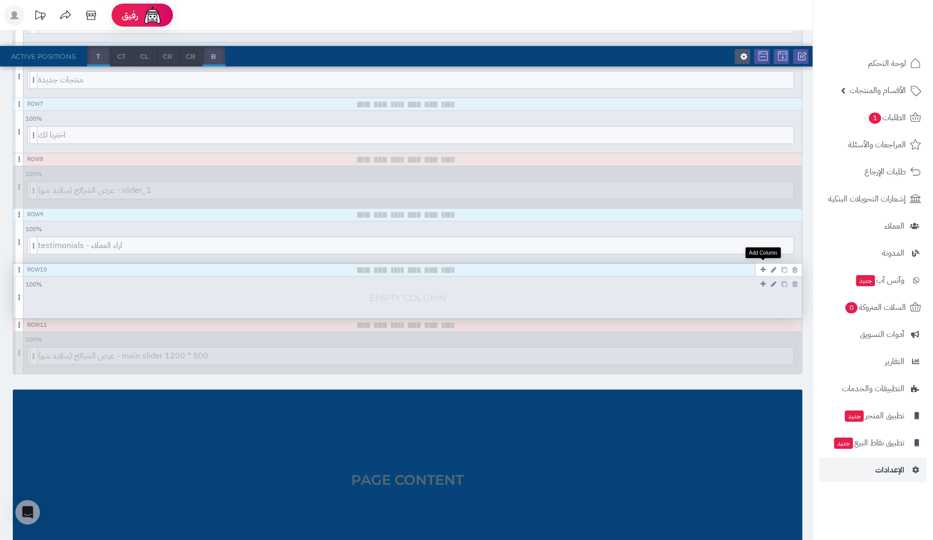
click at [763, 267] on icon at bounding box center [762, 270] width 5 height 7
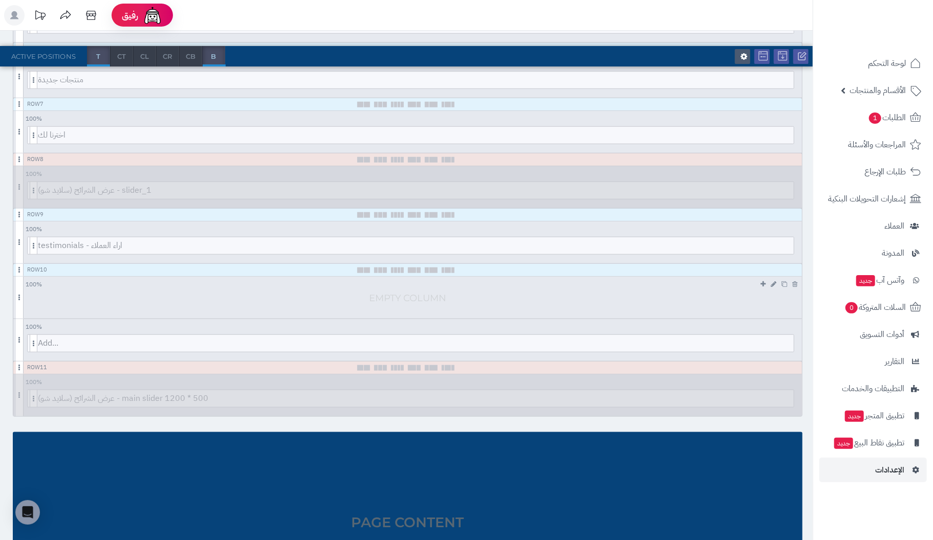
click at [747, 298] on div at bounding box center [410, 304] width 794 height 24
click at [794, 281] on icon at bounding box center [794, 284] width 5 height 7
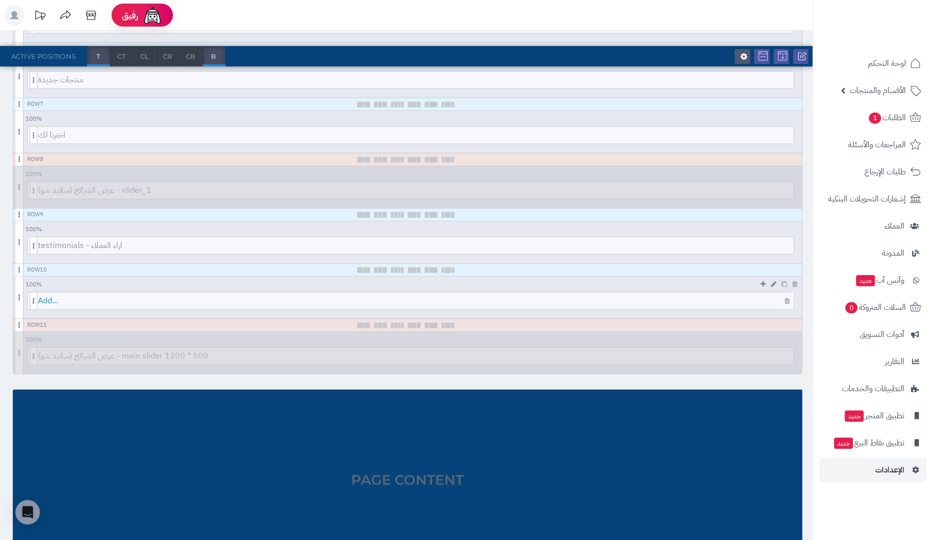
click at [670, 299] on span "Add..." at bounding box center [416, 301] width 756 height 17
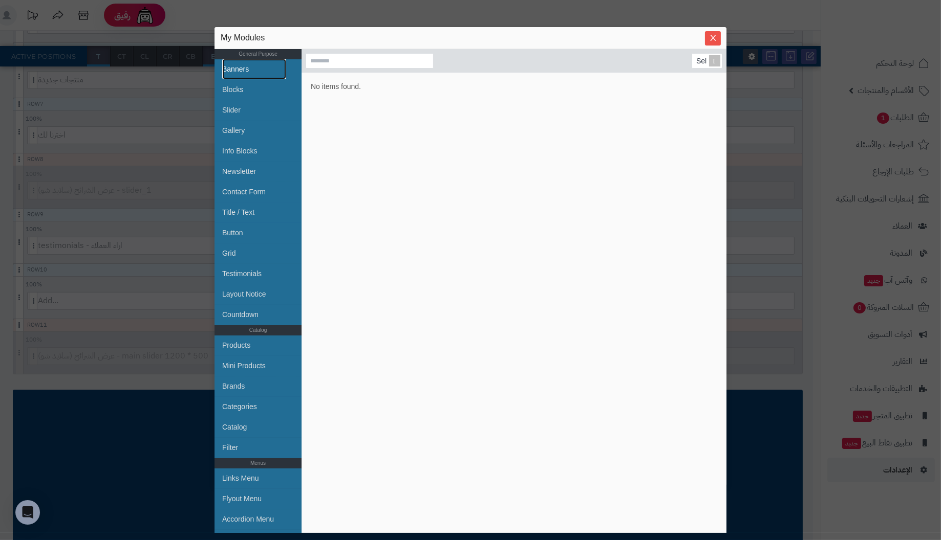
click at [227, 71] on link "Banners" at bounding box center [254, 69] width 64 height 20
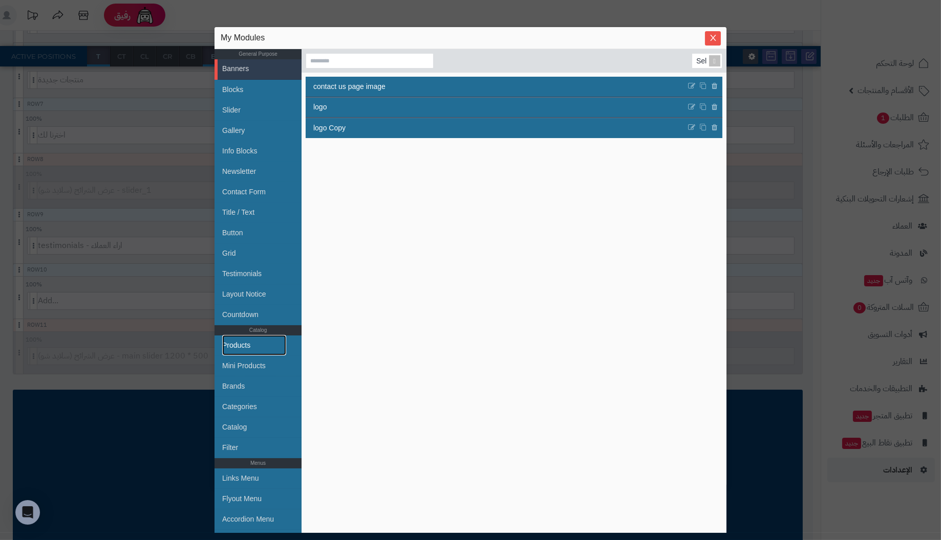
click at [255, 342] on link "Products" at bounding box center [254, 345] width 64 height 20
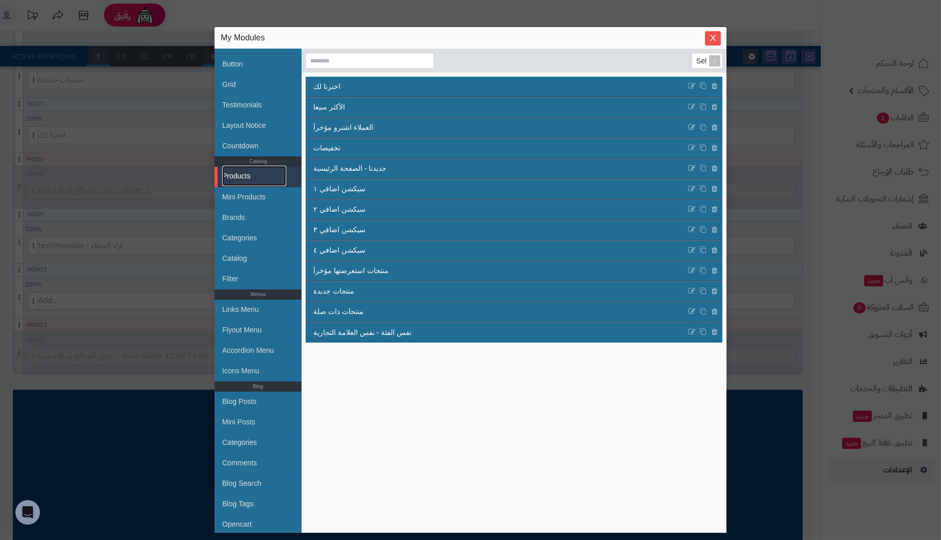
scroll to position [170, 0]
click at [254, 187] on link "Mini Products" at bounding box center [254, 195] width 64 height 20
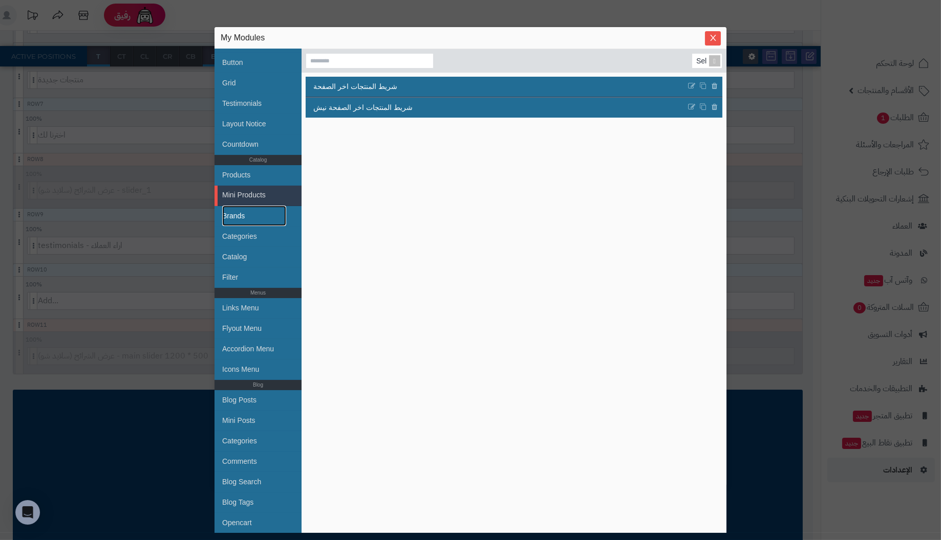
click at [251, 215] on link "Brands" at bounding box center [254, 216] width 64 height 20
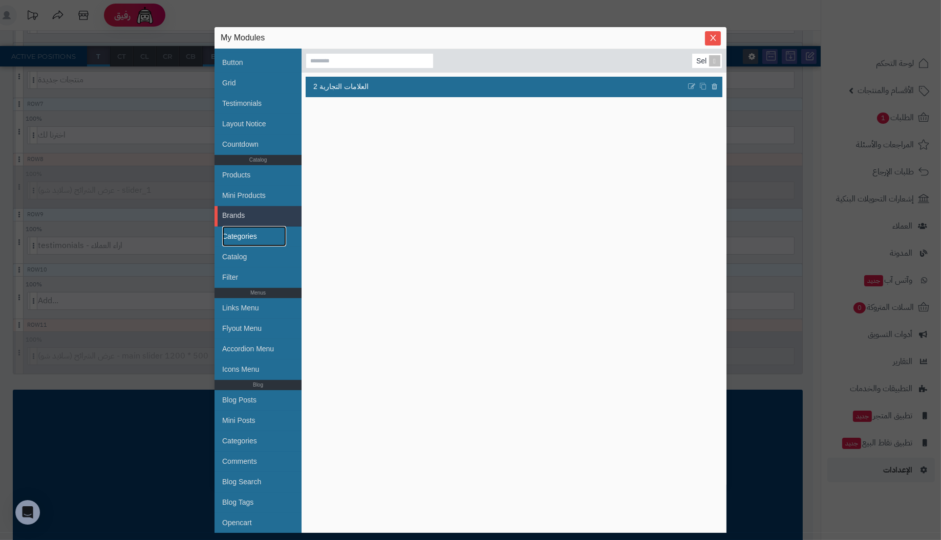
click at [253, 232] on link "Categories" at bounding box center [254, 236] width 64 height 20
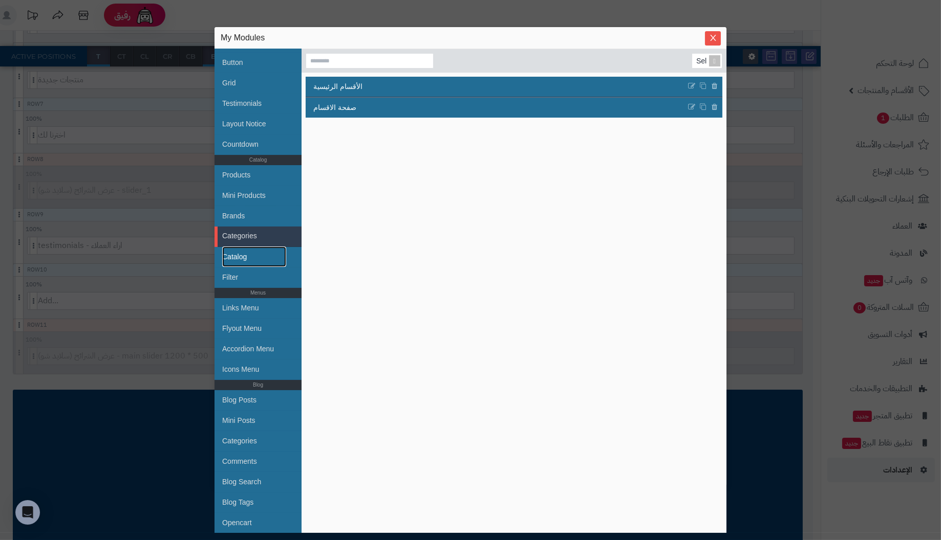
click at [243, 256] on link "Catalog" at bounding box center [254, 257] width 64 height 20
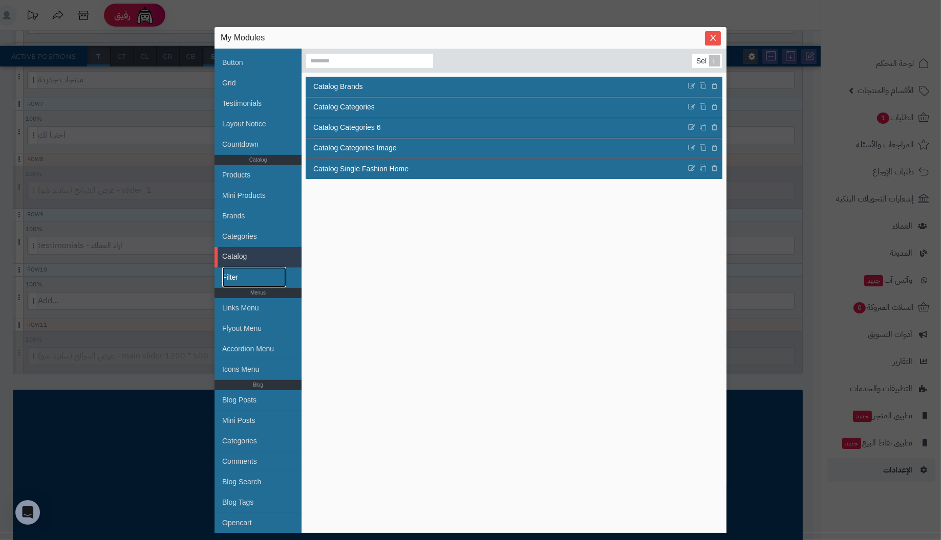
click at [241, 271] on link "Filter" at bounding box center [254, 277] width 64 height 20
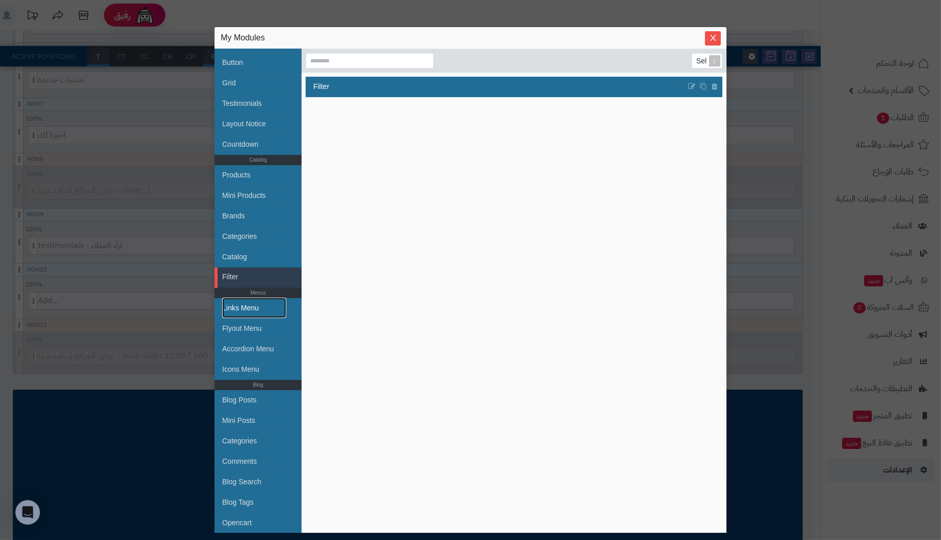
click at [240, 307] on link "Links Menu" at bounding box center [254, 308] width 64 height 20
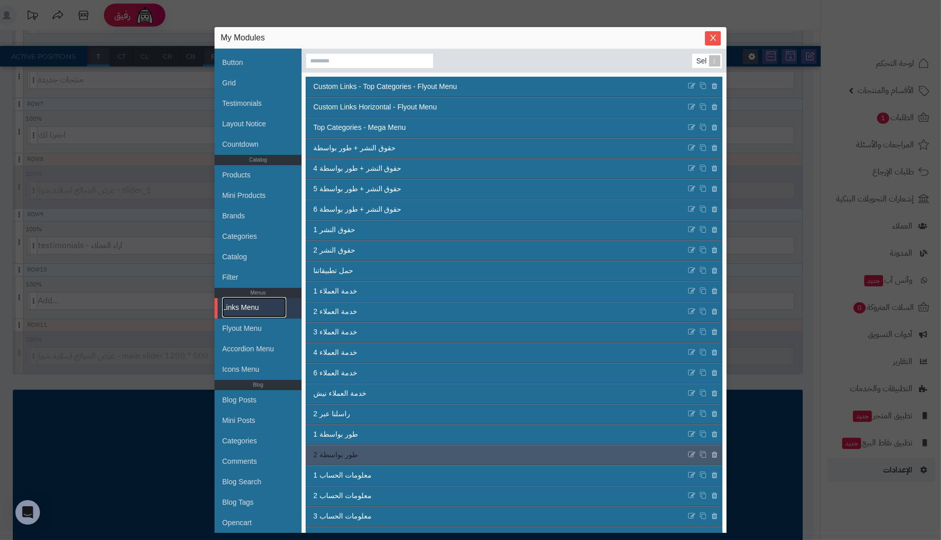
scroll to position [0, 0]
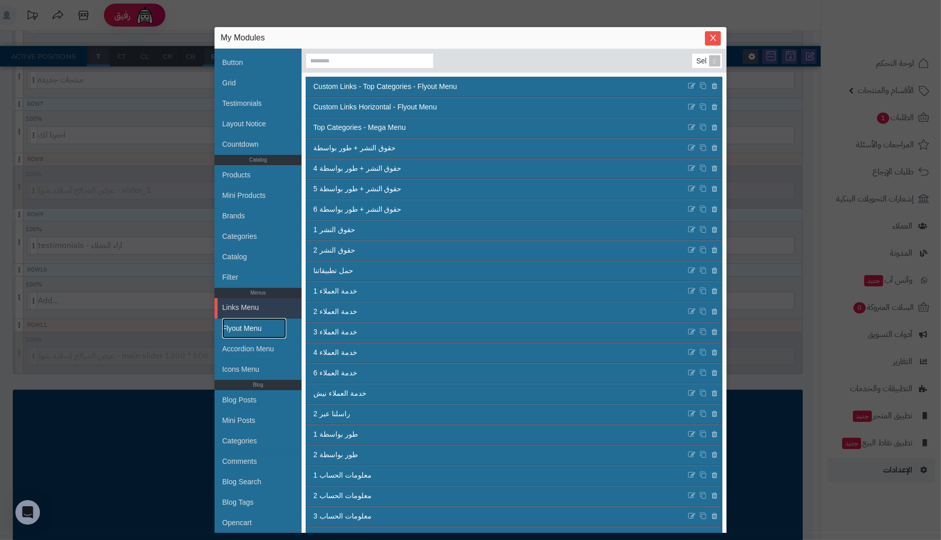
click at [253, 327] on link "Flyout Menu" at bounding box center [254, 328] width 64 height 20
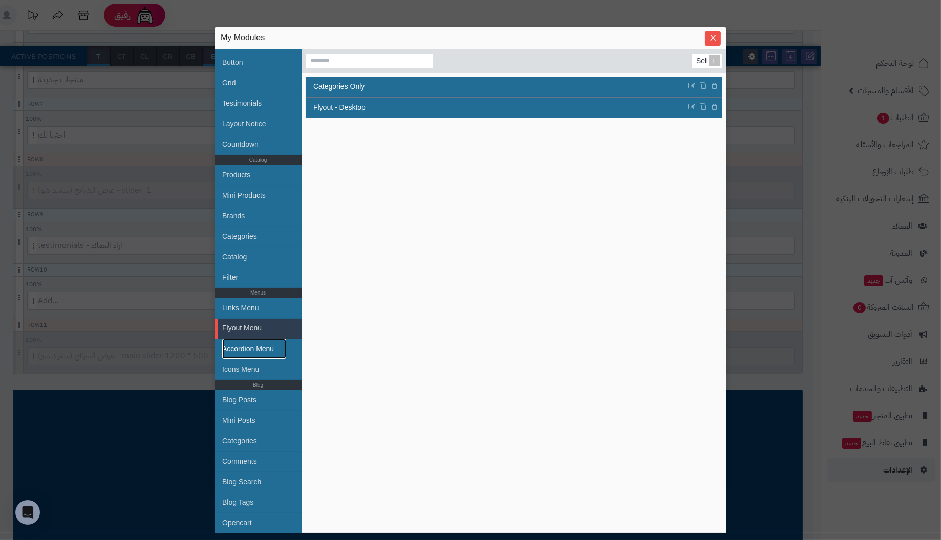
click at [267, 347] on link "Accordion Menu" at bounding box center [254, 349] width 64 height 20
click at [252, 365] on link "Icons Menu" at bounding box center [254, 369] width 64 height 20
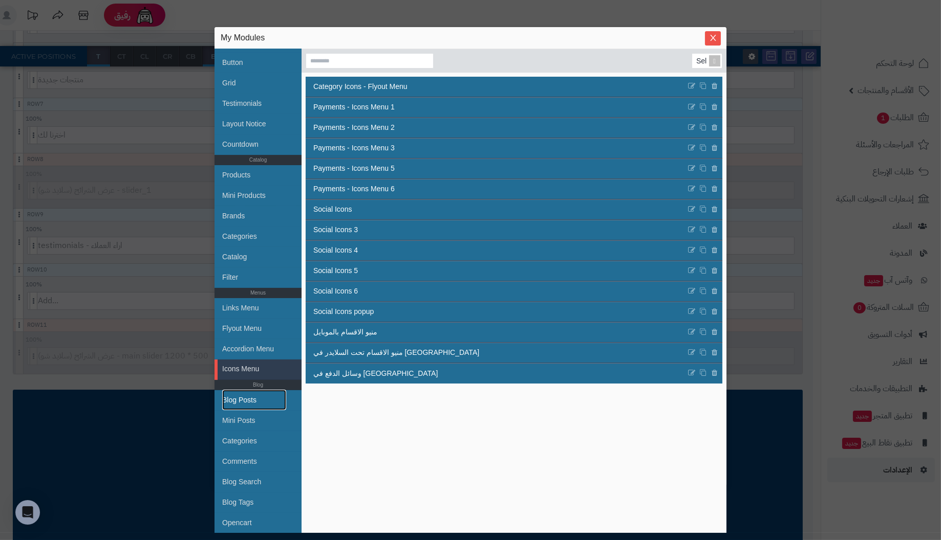
click at [241, 401] on link "Blog Posts" at bounding box center [254, 400] width 64 height 20
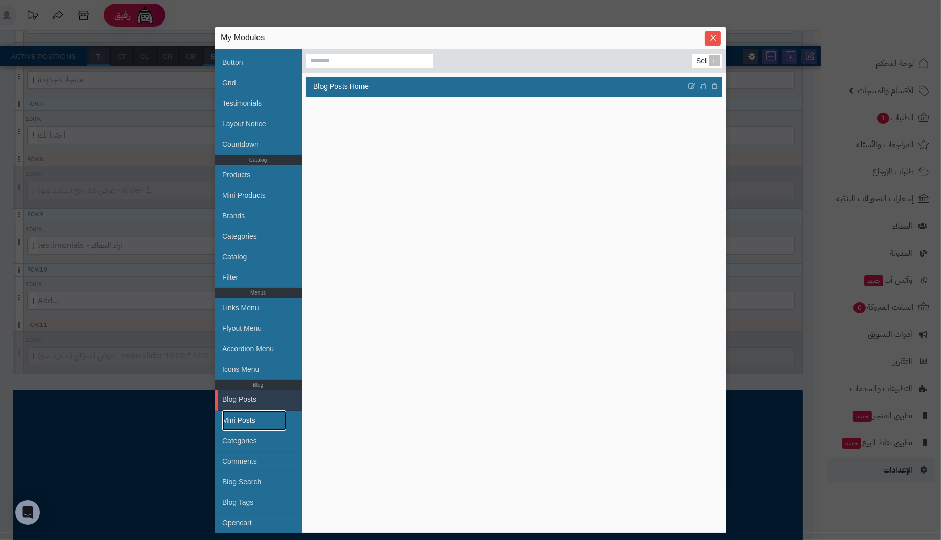
click at [251, 420] on link "Mini Posts" at bounding box center [254, 420] width 64 height 20
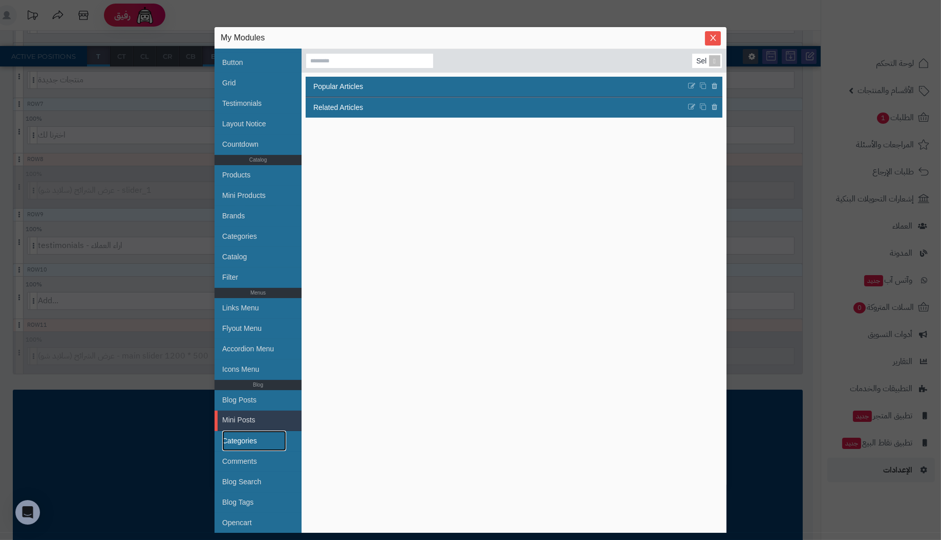
click at [253, 437] on link "Categories" at bounding box center [254, 441] width 64 height 20
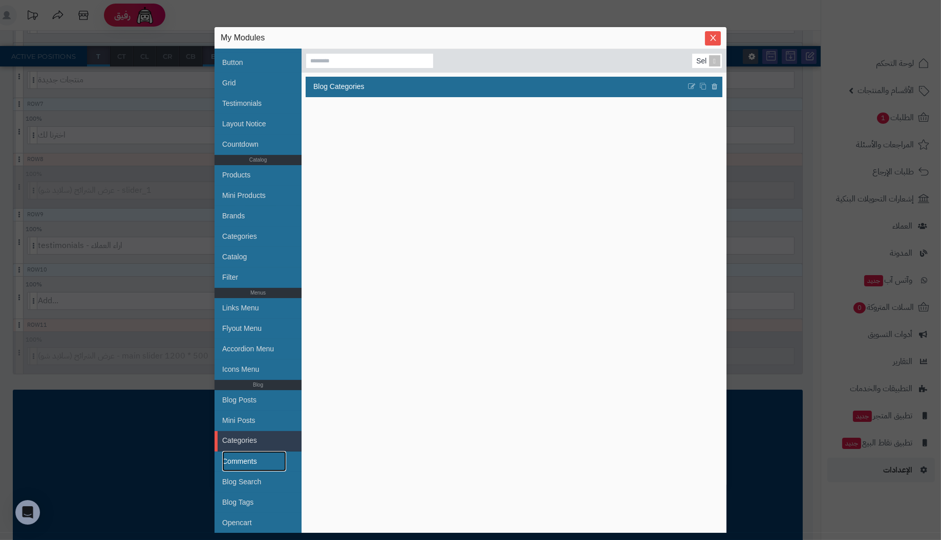
click at [253, 462] on link "Comments" at bounding box center [254, 461] width 64 height 20
click at [251, 482] on link "Blog Search" at bounding box center [254, 482] width 64 height 20
click at [247, 499] on link "Blog Tags" at bounding box center [254, 502] width 64 height 20
click at [247, 523] on link "Opencart" at bounding box center [254, 523] width 64 height 20
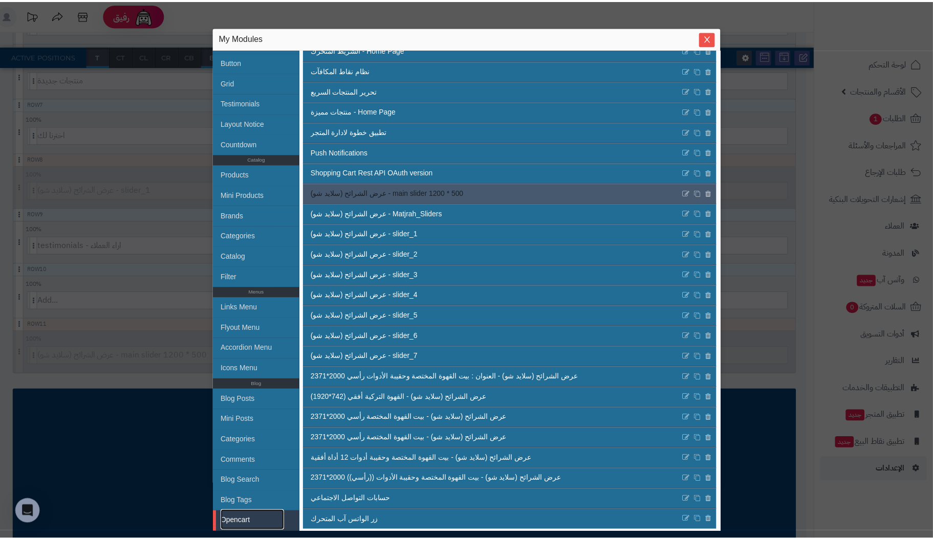
scroll to position [100, 0]
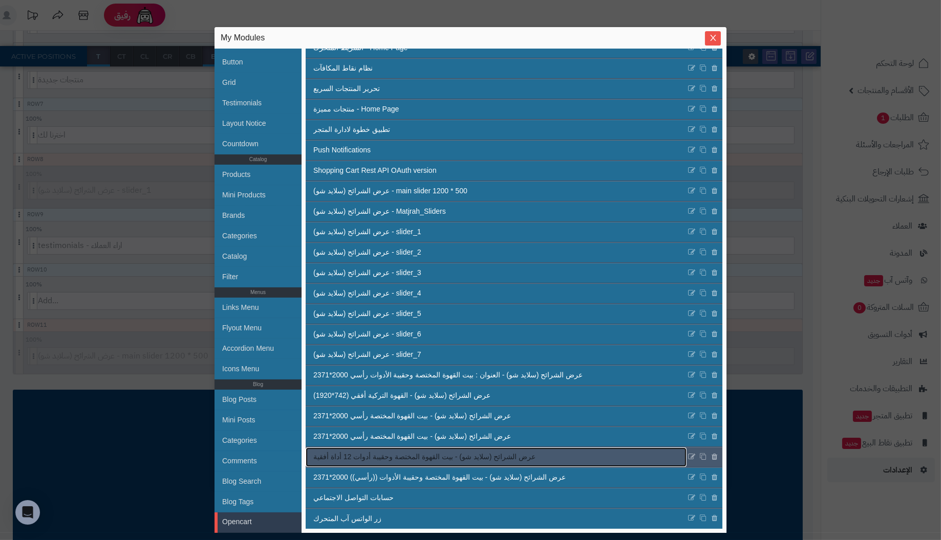
click at [522, 464] on link "عرض الشرائح (سلايد شو) - بيت القهوة المختصة وحقيبة أدوات 12 أداة أفقية" at bounding box center [496, 457] width 381 height 19
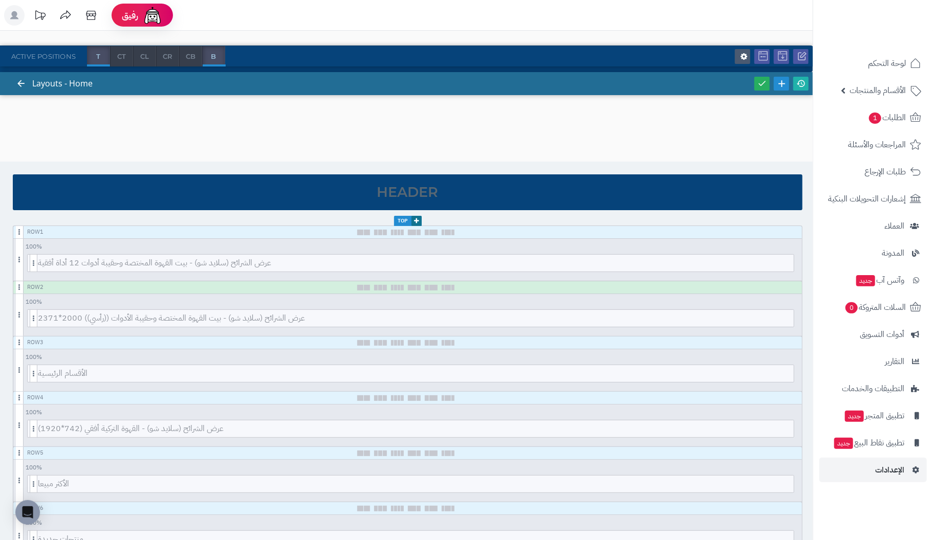
scroll to position [0, 0]
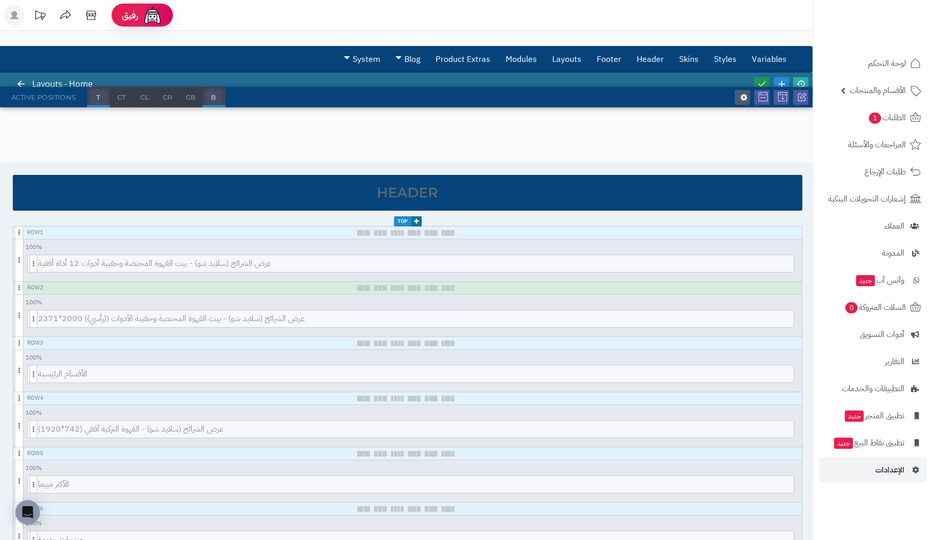
click at [763, 81] on icon at bounding box center [761, 83] width 9 height 9
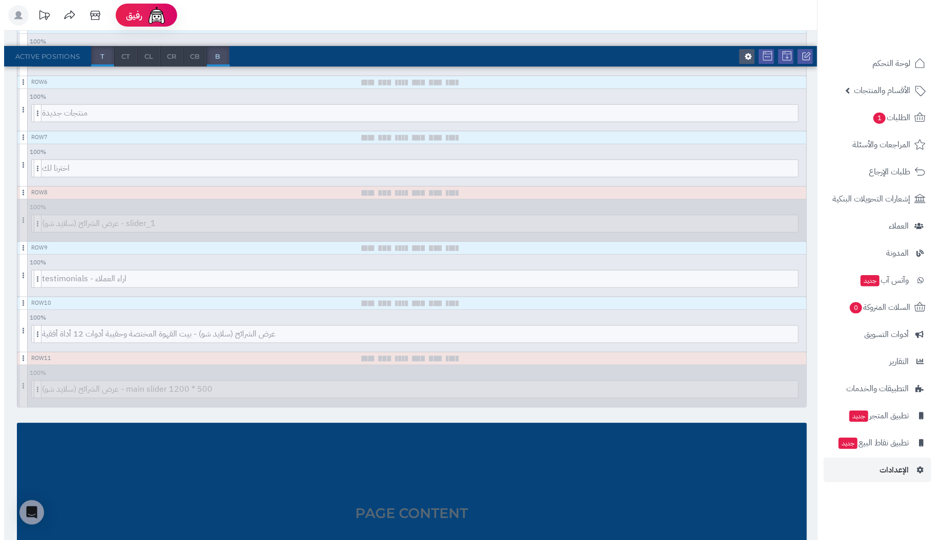
scroll to position [409, 0]
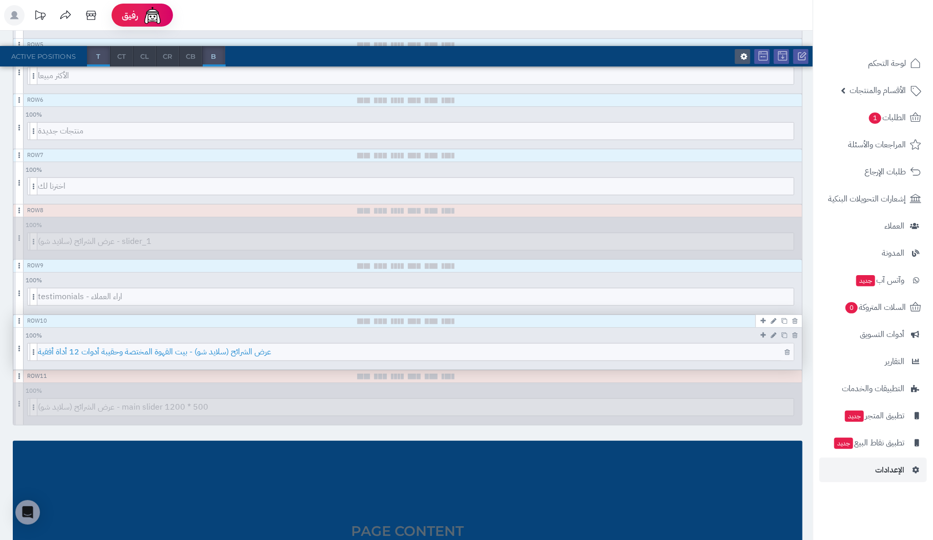
click at [670, 349] on span "عرض الشرائح (سلايد شو) - بيت القهوة المختصة وحقيبة أدوات 12 أداة أفقية" at bounding box center [416, 352] width 756 height 17
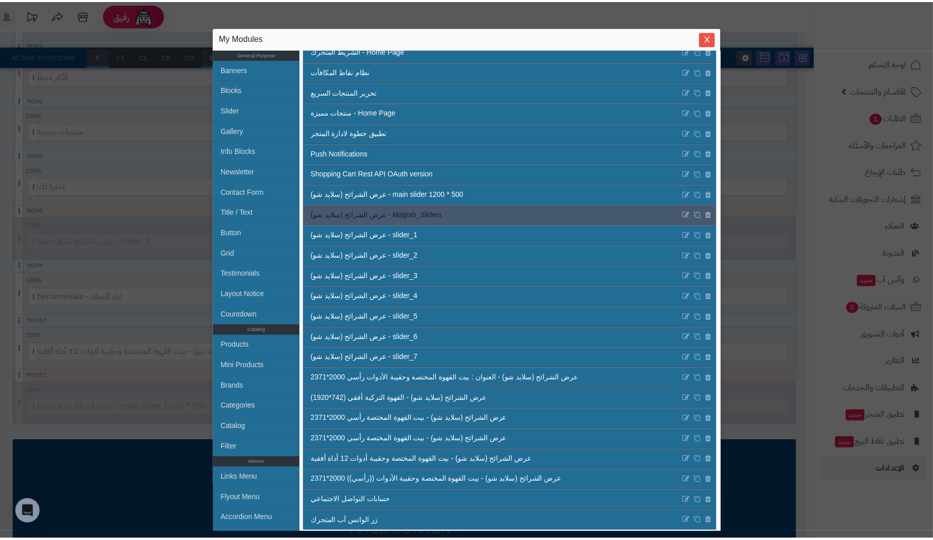
scroll to position [100, 0]
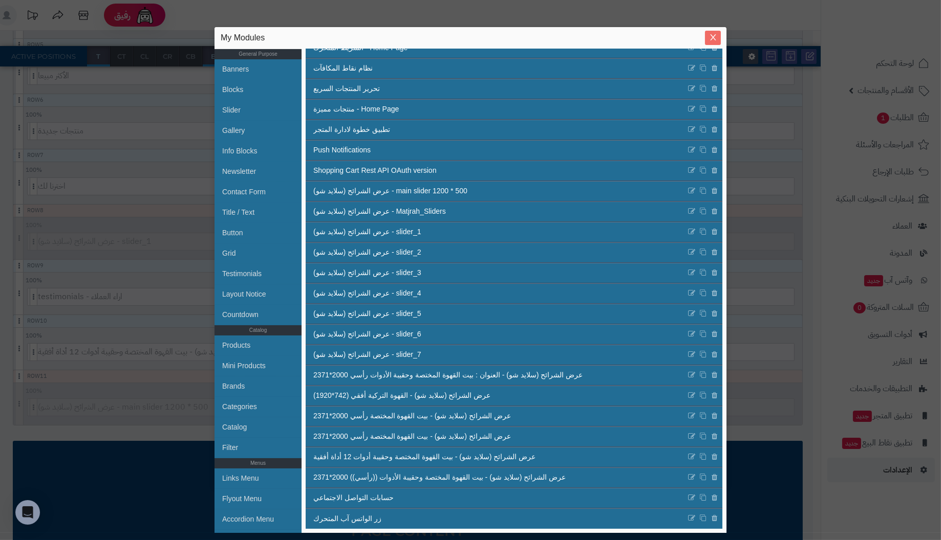
click at [710, 40] on icon "Close" at bounding box center [713, 37] width 6 height 6
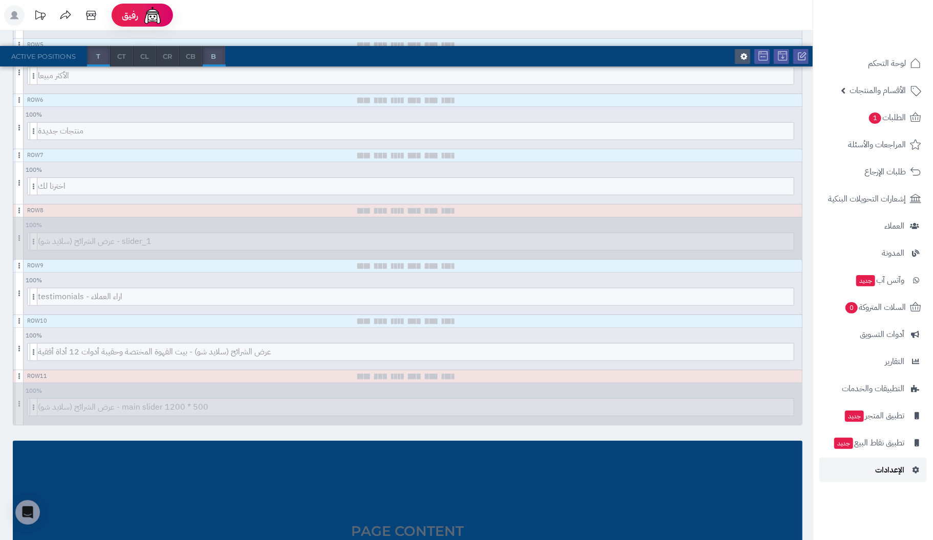
click at [888, 471] on span "الإعدادات" at bounding box center [889, 470] width 29 height 14
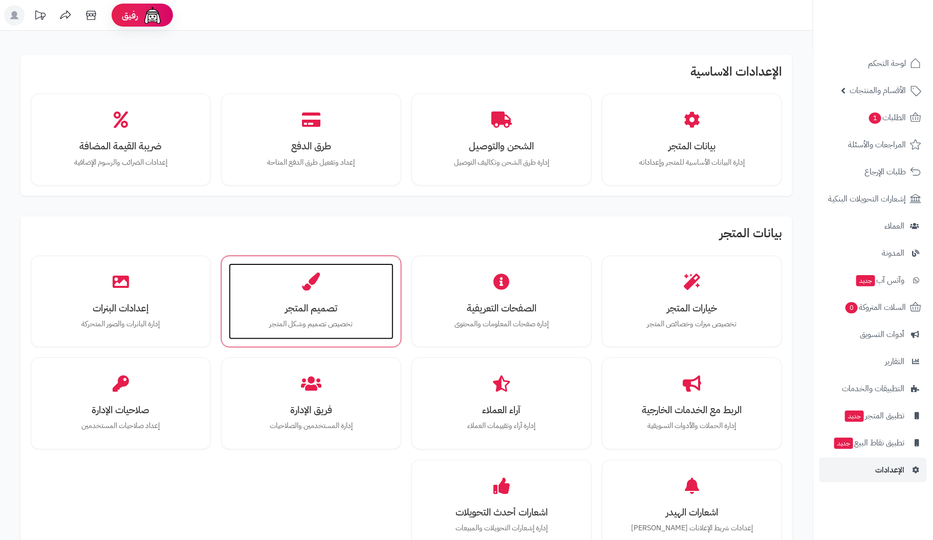
click at [308, 298] on div "تصميم المتجر تخصيص تصميم وشكل المتجر" at bounding box center [311, 302] width 165 height 77
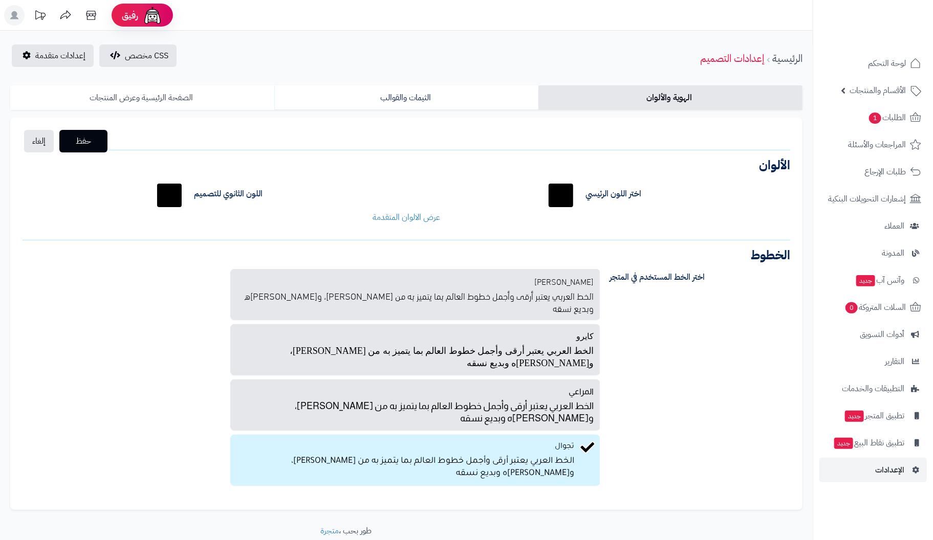
click at [127, 97] on link "الصفحة الرئيسية وعرض المنتجات" at bounding box center [142, 97] width 264 height 25
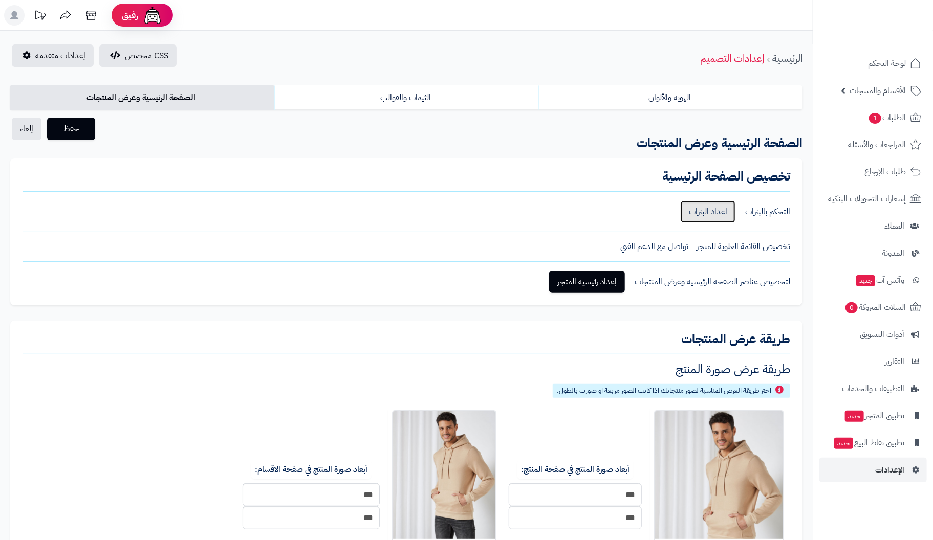
click at [710, 215] on link "اعداد البنرات" at bounding box center [708, 212] width 55 height 23
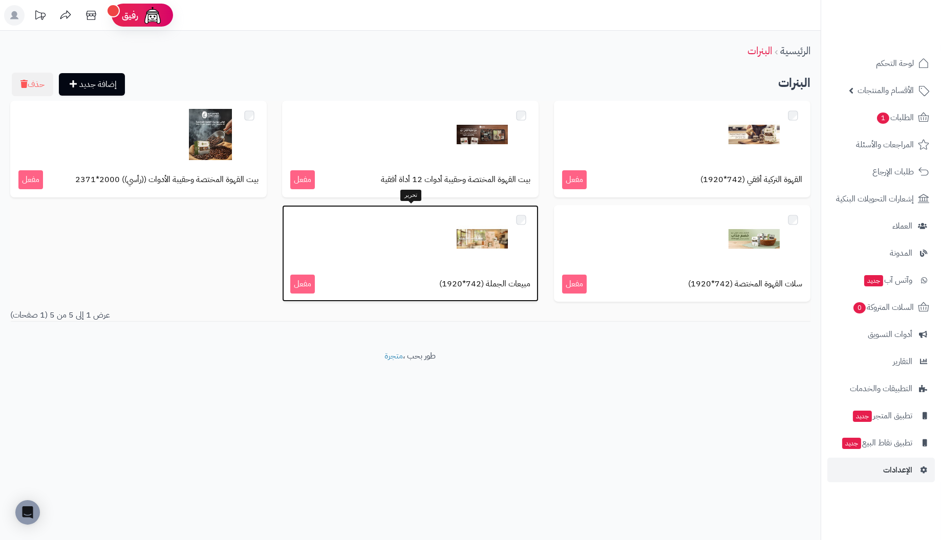
click at [458, 233] on img at bounding box center [481, 238] width 51 height 51
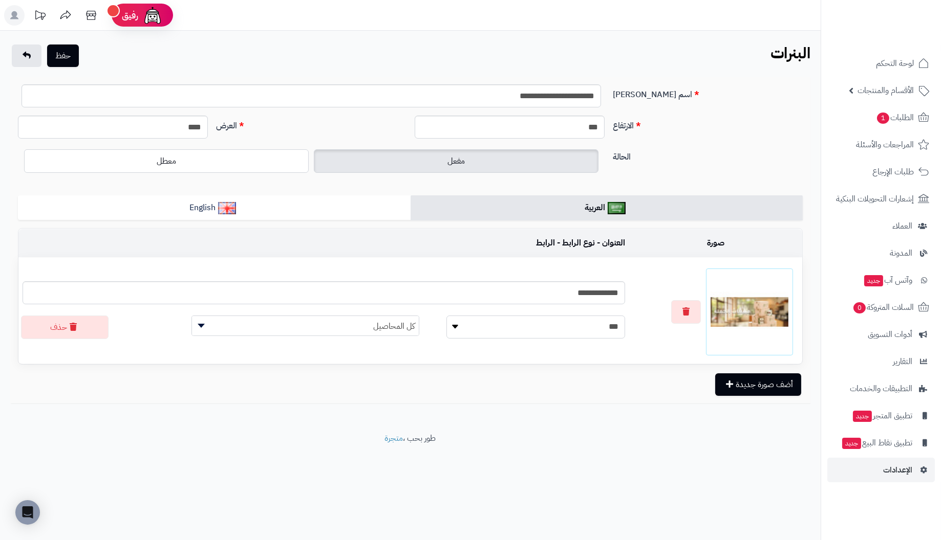
click at [534, 324] on select "**********" at bounding box center [535, 327] width 179 height 23
click at [275, 340] on td "**********" at bounding box center [323, 311] width 611 height 106
click at [70, 50] on button "حفظ" at bounding box center [63, 55] width 32 height 23
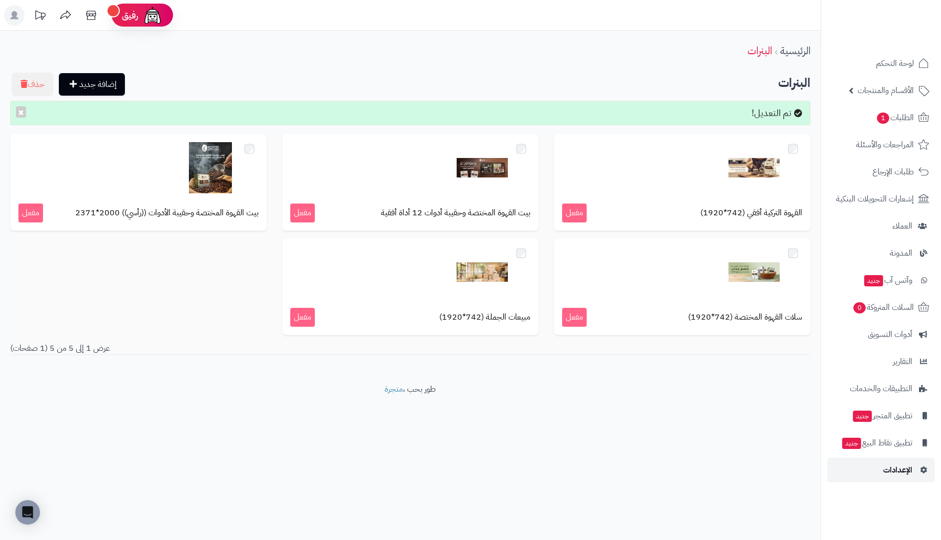
click at [892, 476] on span "الإعدادات" at bounding box center [897, 470] width 29 height 14
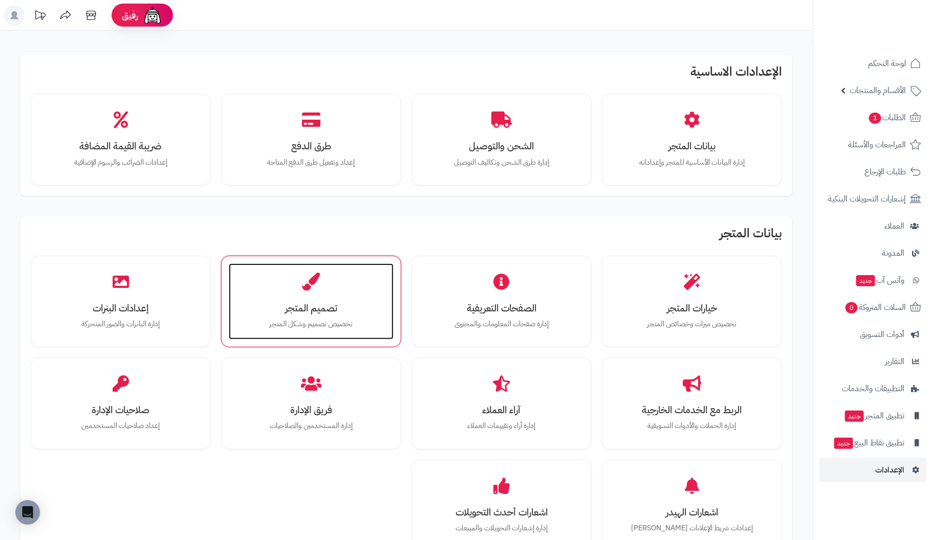
click at [262, 279] on div "تصميم المتجر تخصيص تصميم وشكل المتجر" at bounding box center [311, 302] width 165 height 77
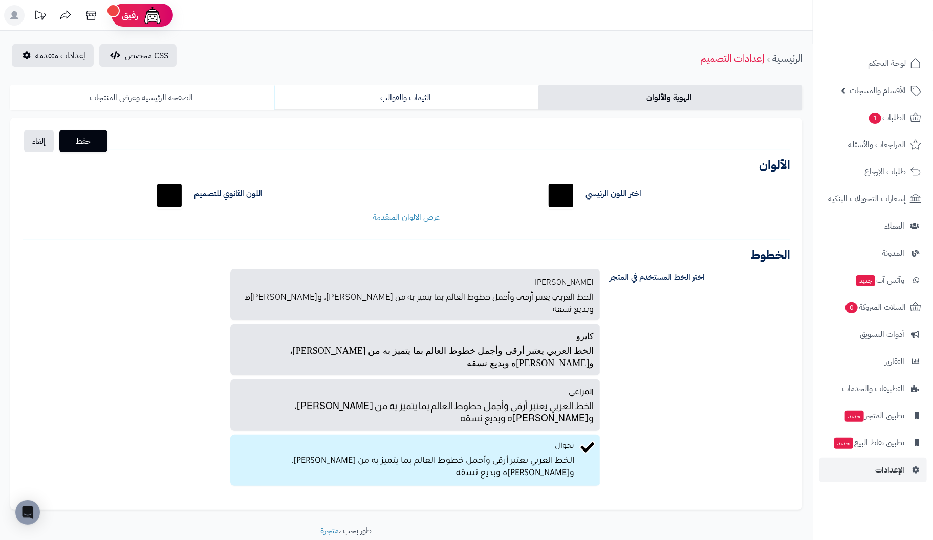
click at [167, 97] on link "الصفحة الرئيسية وعرض المنتجات" at bounding box center [142, 97] width 264 height 25
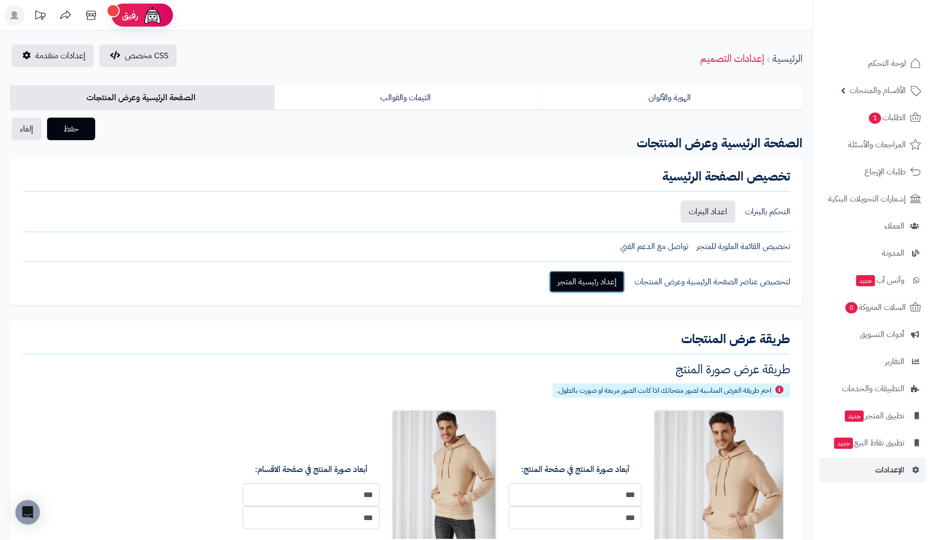
click at [594, 282] on link "إعداد رئيسية المتجر" at bounding box center [587, 282] width 76 height 23
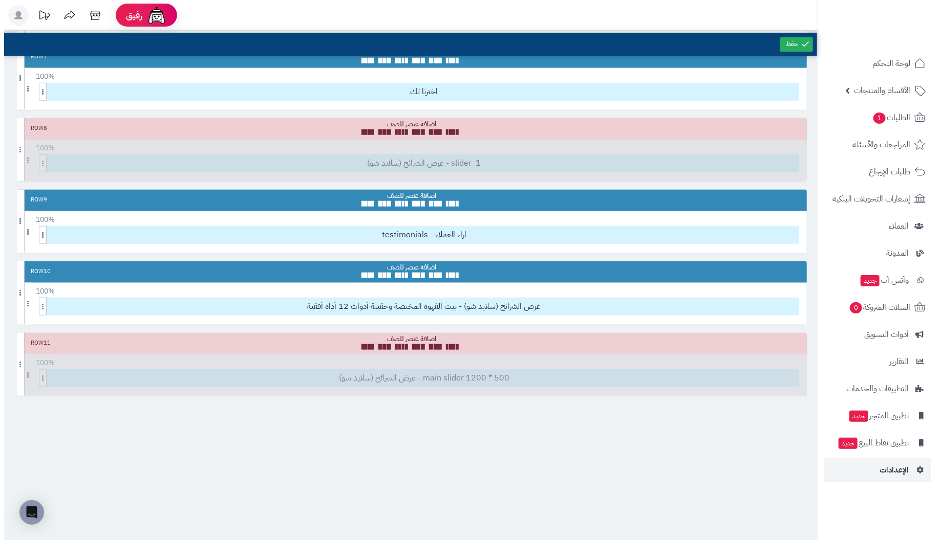
scroll to position [512, 0]
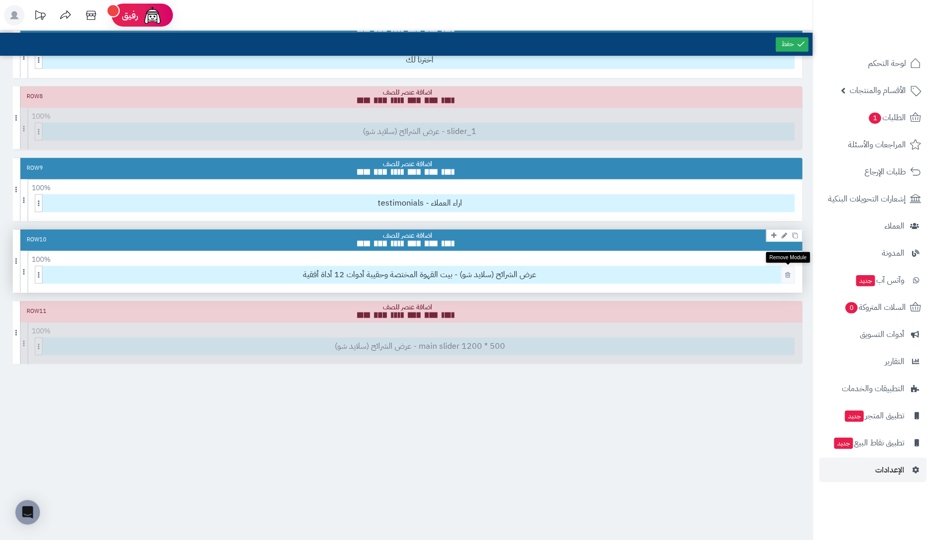
click at [788, 272] on icon at bounding box center [787, 275] width 5 height 7
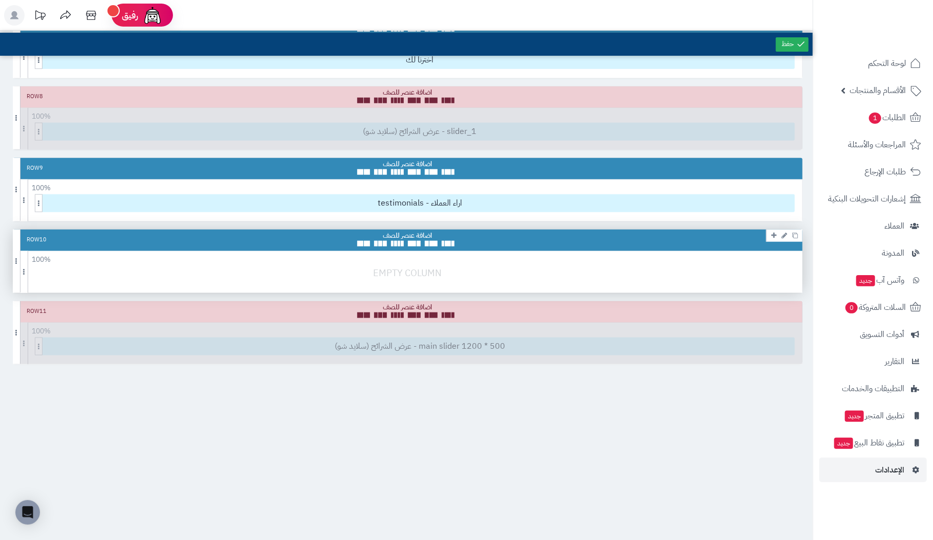
click at [413, 271] on div at bounding box center [410, 278] width 795 height 24
click at [772, 232] on icon at bounding box center [773, 235] width 5 height 7
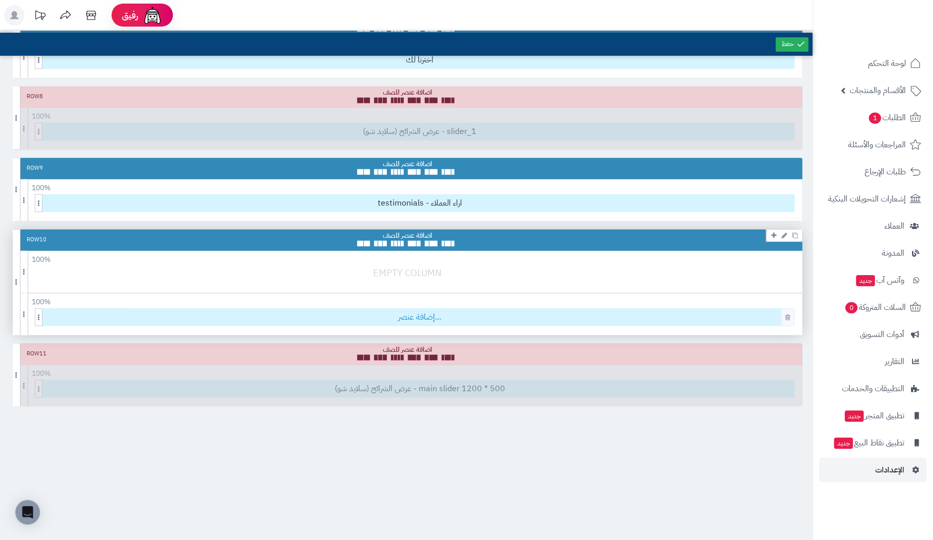
click at [542, 311] on span "إضافة عنصر..." at bounding box center [420, 317] width 749 height 17
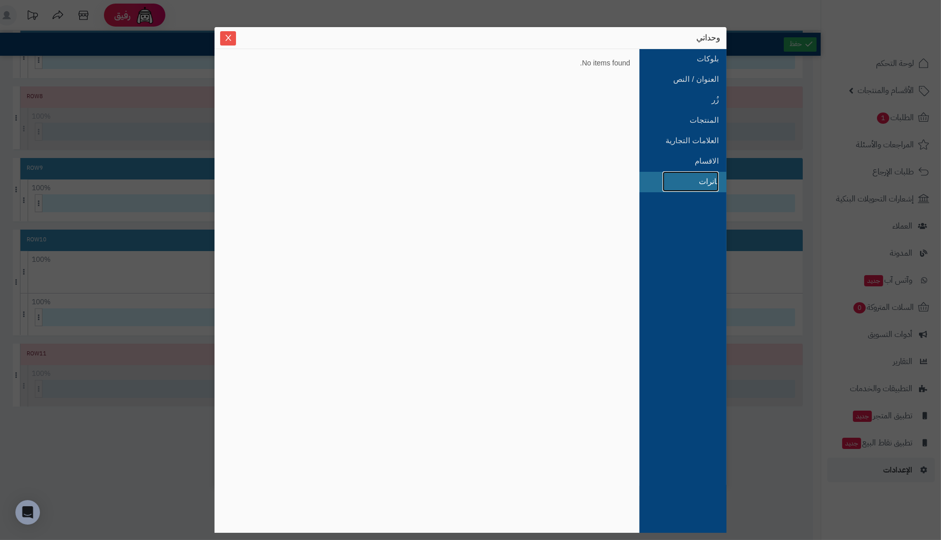
click at [699, 181] on link "بانرات" at bounding box center [690, 181] width 56 height 20
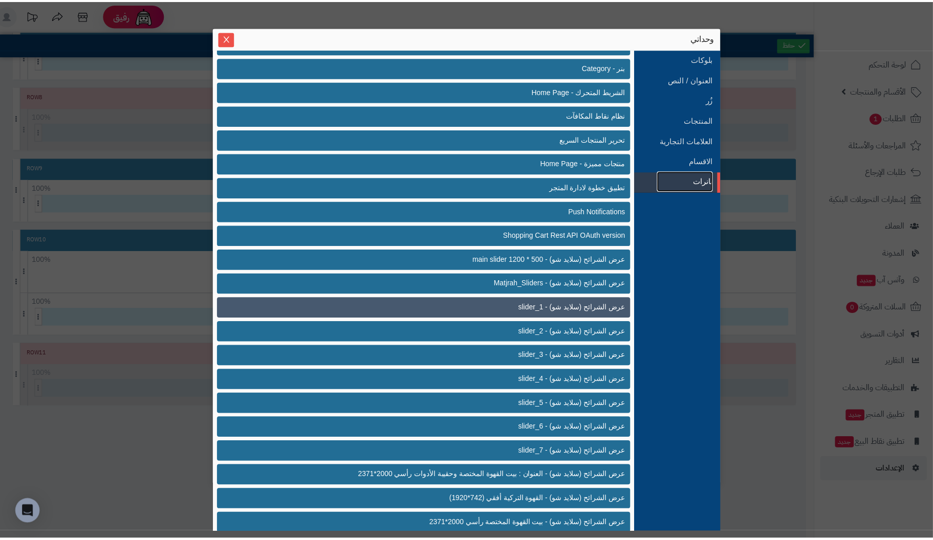
scroll to position [0, 0]
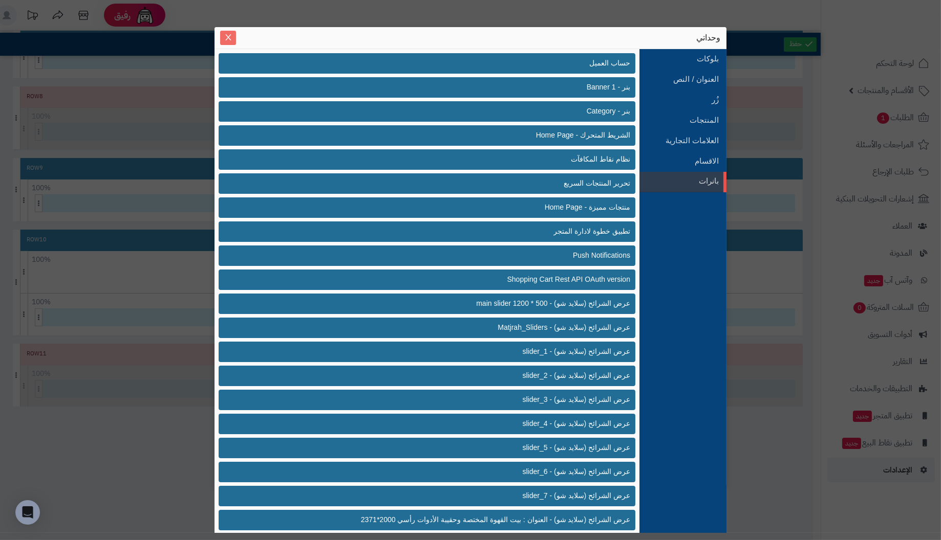
click at [227, 40] on icon "Close" at bounding box center [228, 37] width 8 height 8
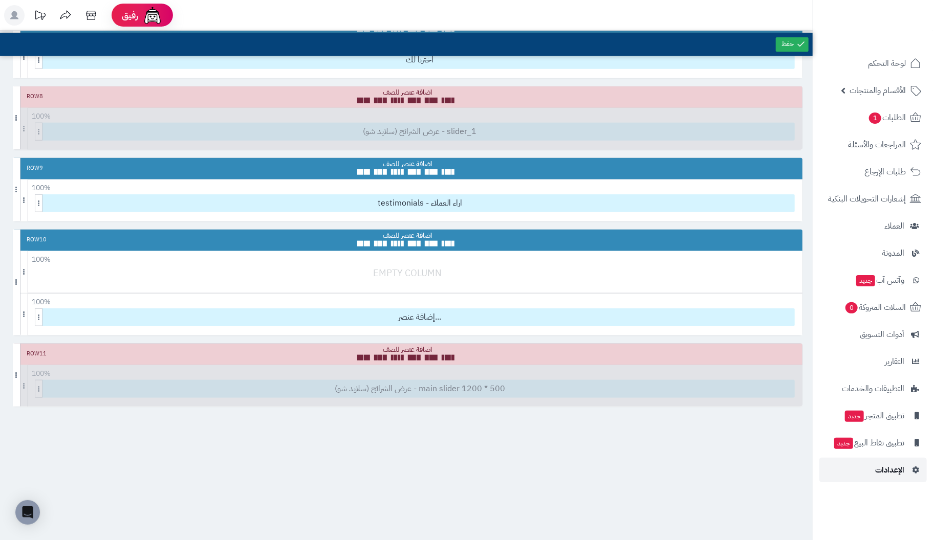
click at [896, 465] on span "الإعدادات" at bounding box center [889, 470] width 29 height 14
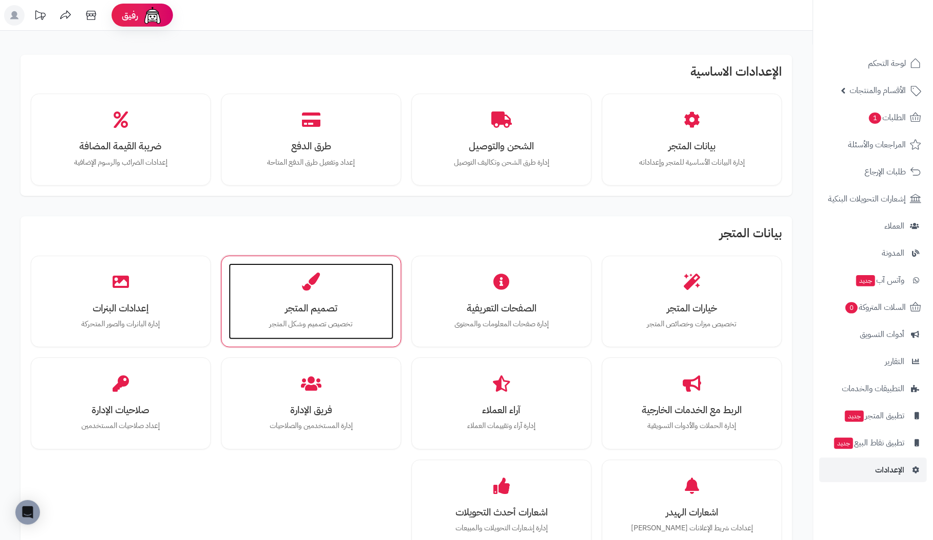
click at [299, 287] on div "تصميم المتجر تخصيص تصميم وشكل المتجر" at bounding box center [311, 302] width 165 height 77
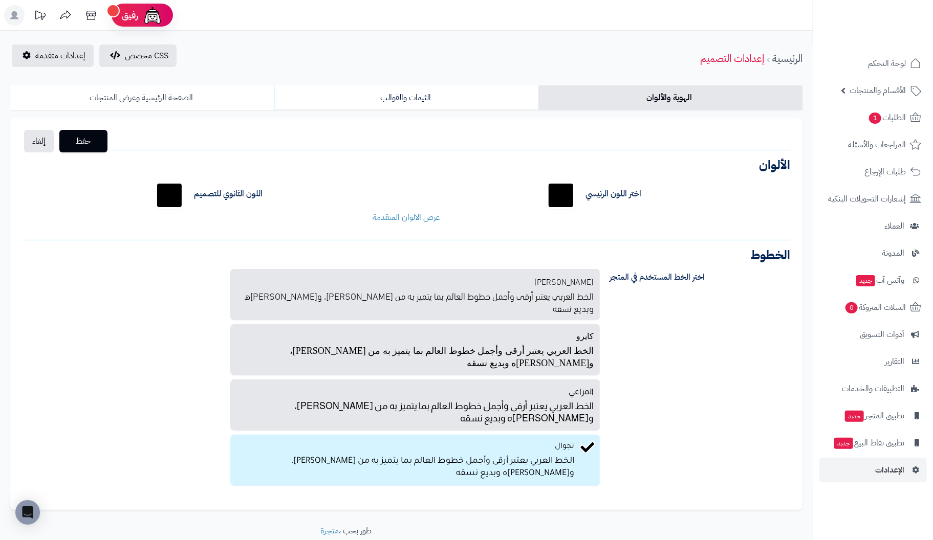
click at [163, 95] on link "الصفحة الرئيسية وعرض المنتجات" at bounding box center [142, 97] width 264 height 25
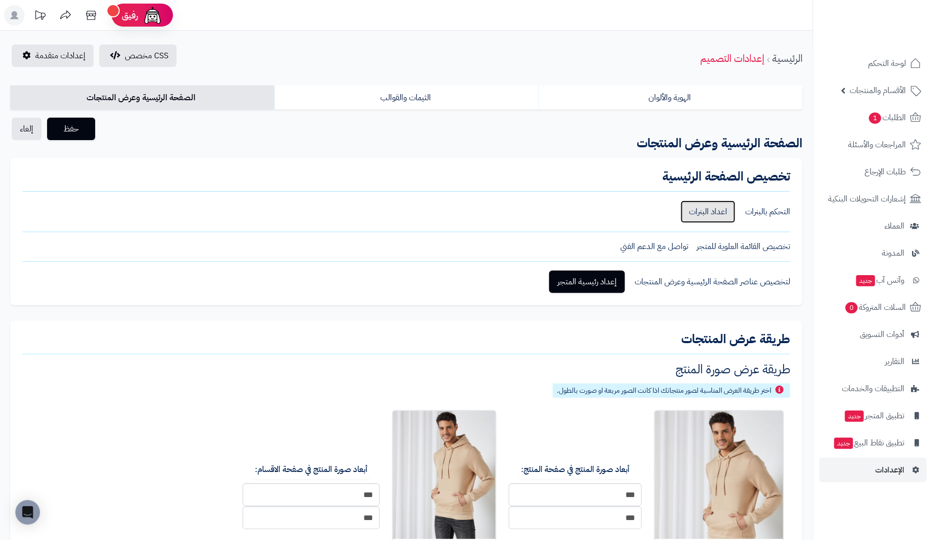
click at [702, 213] on link "اعداد البنرات" at bounding box center [708, 212] width 55 height 23
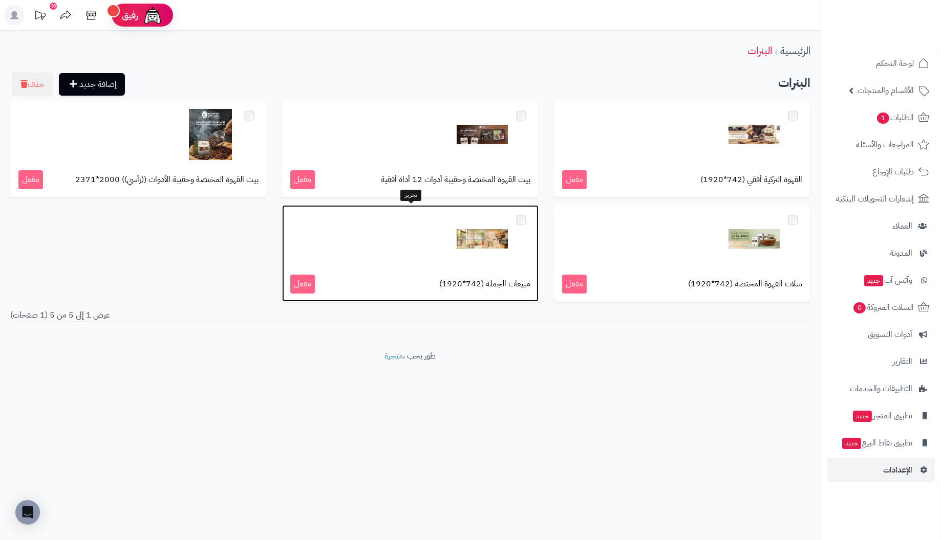
click at [479, 282] on span "مبيعات الجملة (742*1920)" at bounding box center [484, 284] width 91 height 12
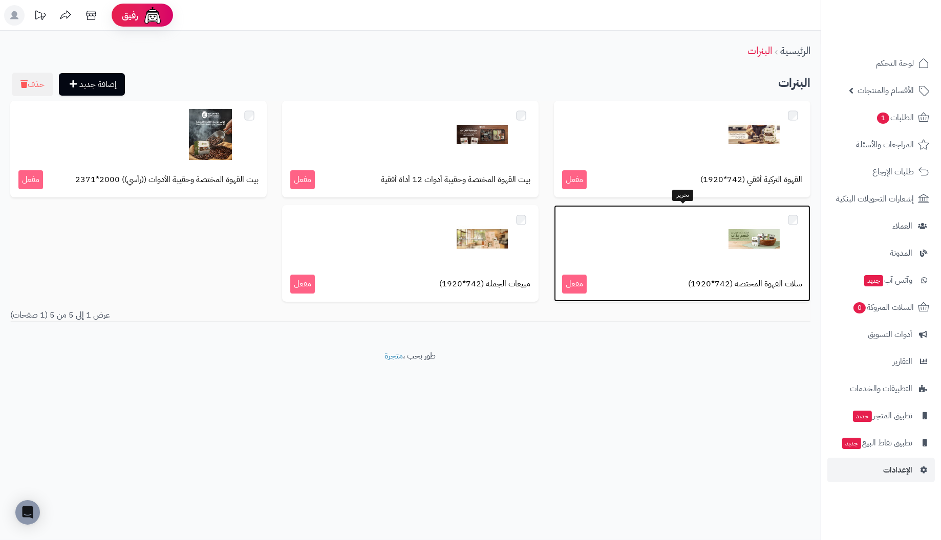
click at [666, 268] on div "سلات القهوة المختصة (742*1920) مفعل" at bounding box center [682, 253] width 256 height 97
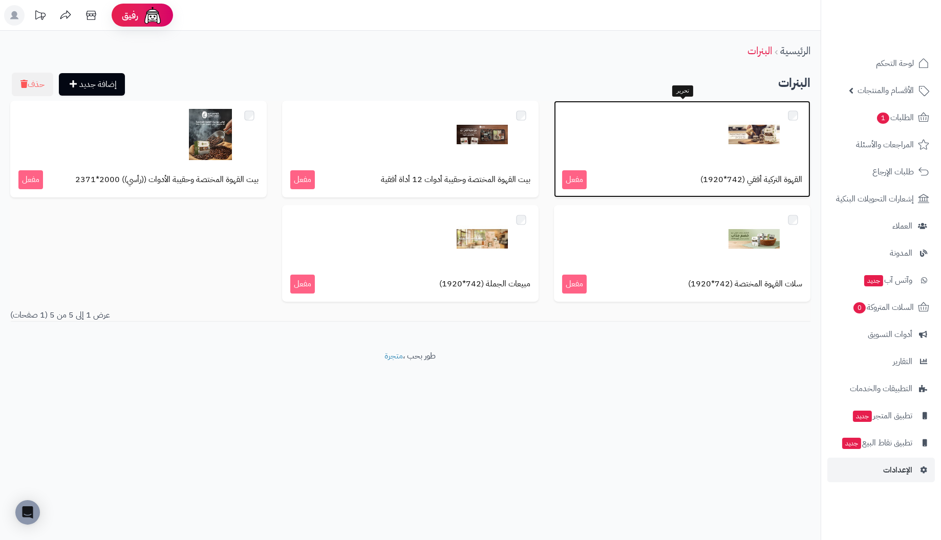
click at [679, 142] on div at bounding box center [682, 134] width 240 height 51
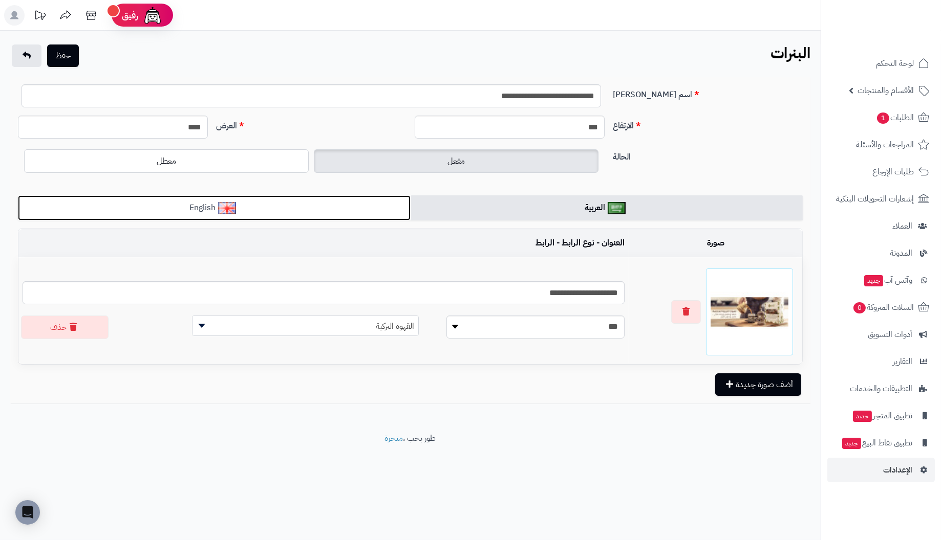
click at [329, 202] on link "English" at bounding box center [214, 207] width 393 height 25
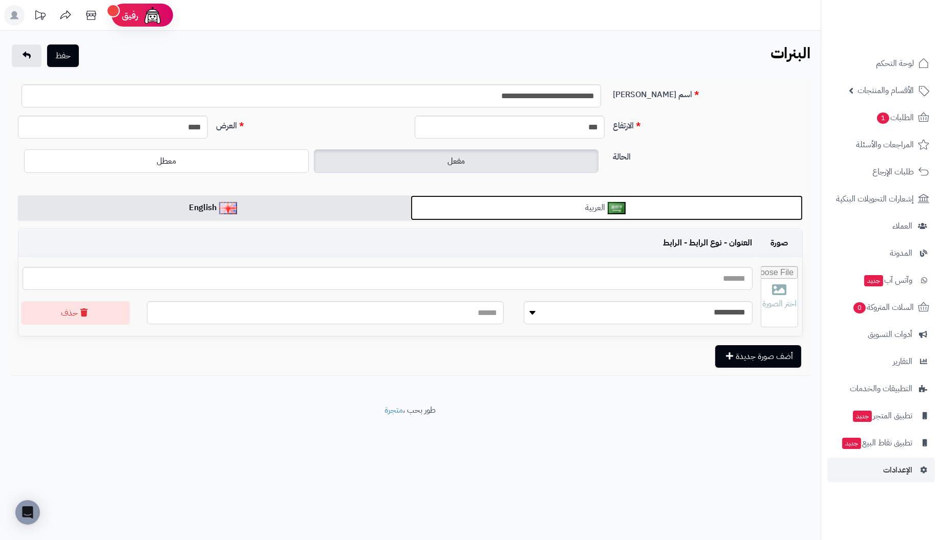
click at [438, 205] on link "العربية" at bounding box center [606, 207] width 393 height 25
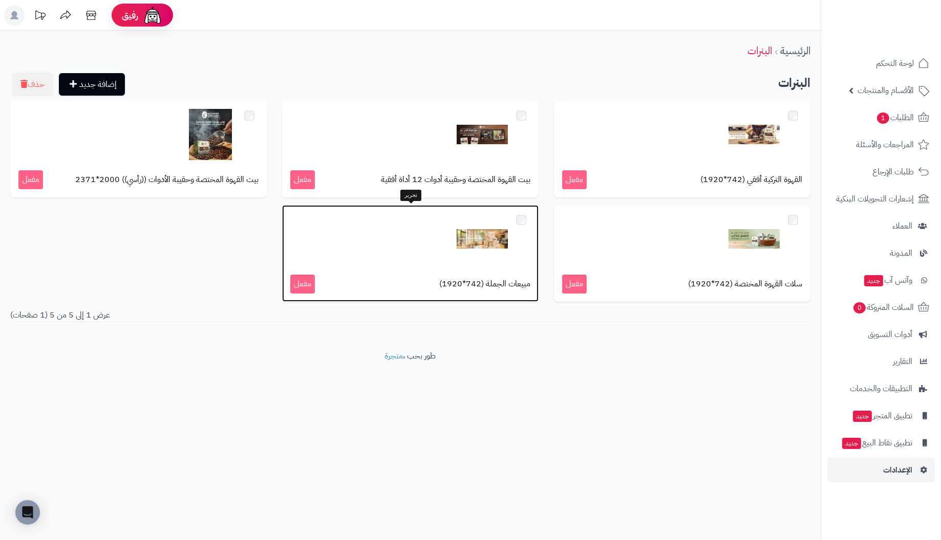
click at [475, 233] on img at bounding box center [481, 238] width 51 height 51
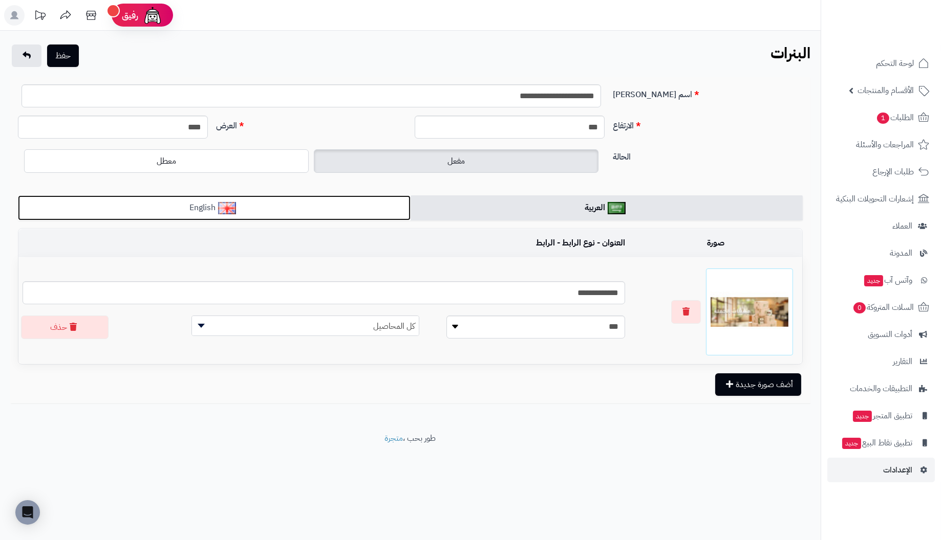
click at [328, 203] on link "English" at bounding box center [214, 207] width 393 height 25
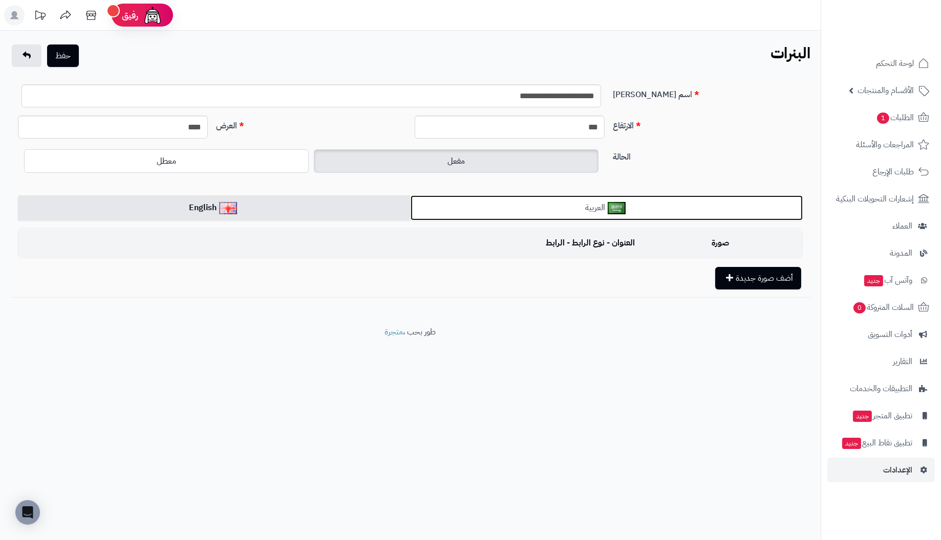
click at [513, 203] on link "العربية" at bounding box center [606, 207] width 393 height 25
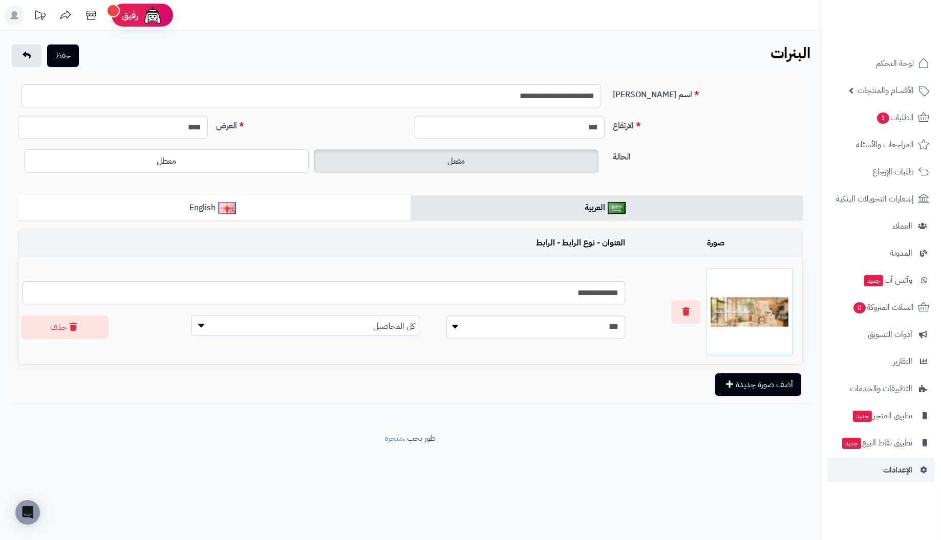
drag, startPoint x: 559, startPoint y: 243, endPoint x: 648, endPoint y: 241, distance: 88.6
click at [562, 242] on td "العنوان - نوع الرابط - الرابط" at bounding box center [323, 243] width 611 height 28
click at [690, 241] on td "صورة" at bounding box center [715, 243] width 173 height 28
click at [425, 297] on input "**********" at bounding box center [324, 292] width 602 height 23
click at [446, 328] on select "**********" at bounding box center [535, 327] width 179 height 23
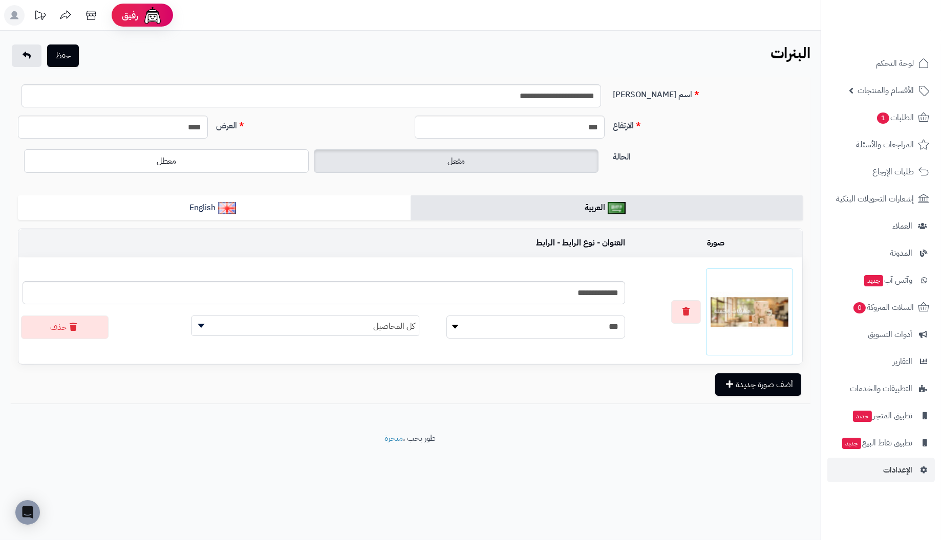
click at [446, 328] on select "**********" at bounding box center [535, 327] width 179 height 23
click at [202, 329] on span "كل المحاصيل" at bounding box center [305, 326] width 227 height 20
click at [63, 49] on button "حفظ" at bounding box center [63, 55] width 32 height 23
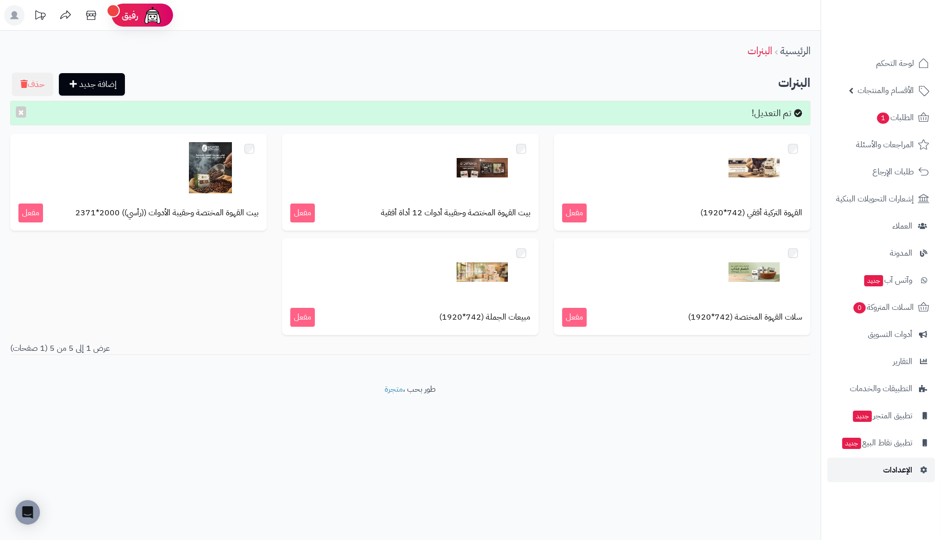
click at [900, 473] on span "الإعدادات" at bounding box center [897, 470] width 29 height 14
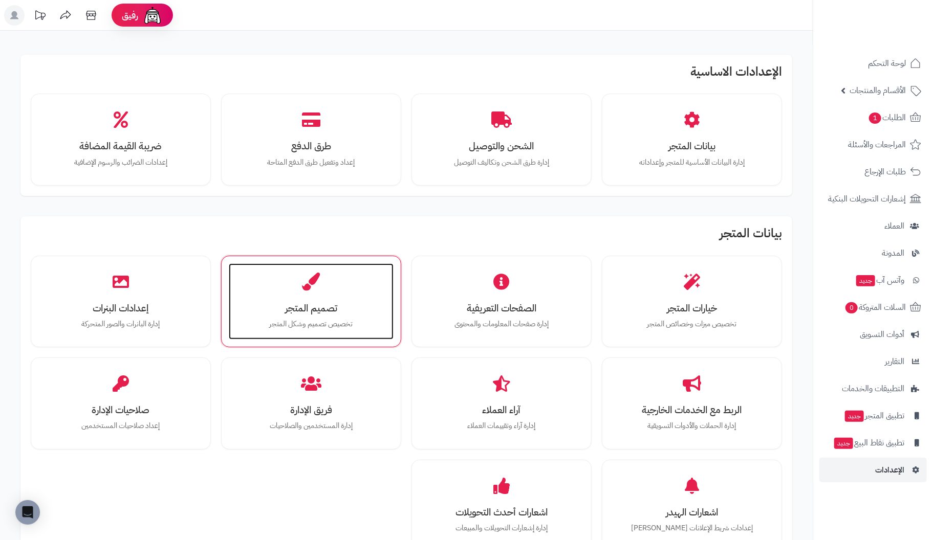
click at [317, 303] on h3 "تصميم المتجر" at bounding box center [311, 308] width 144 height 11
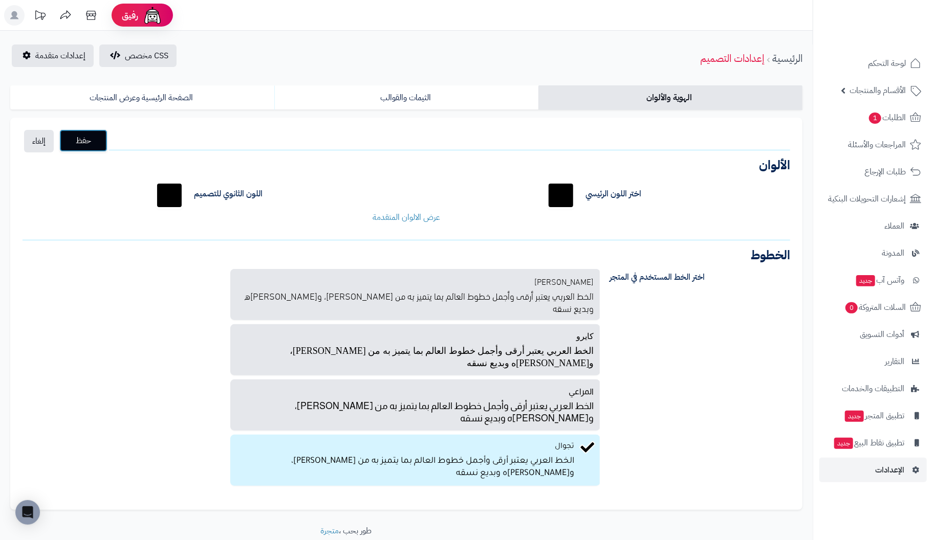
click at [92, 139] on span "حفظ" at bounding box center [84, 141] width 32 height 12
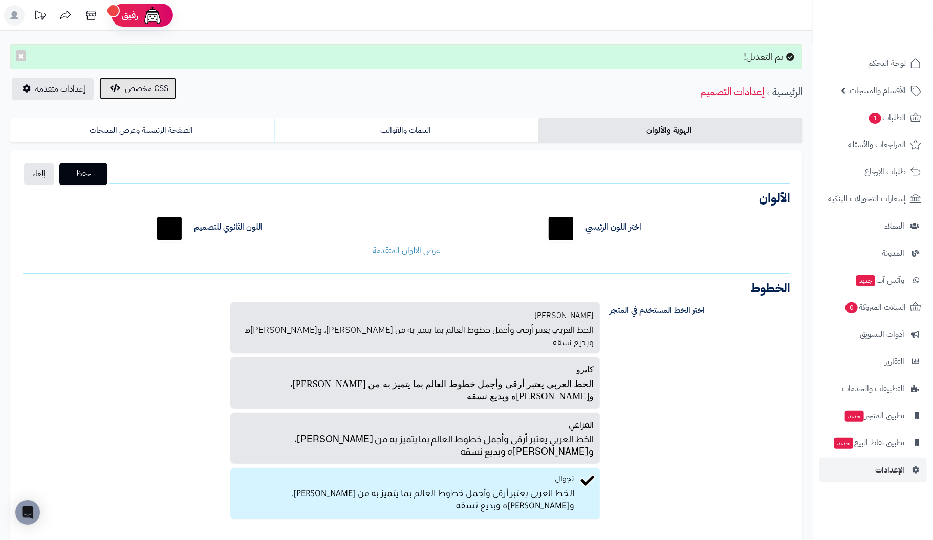
click at [148, 95] on button "CSS مخصص" at bounding box center [137, 88] width 77 height 23
click at [48, 84] on span "إعدادات متقدمة" at bounding box center [60, 89] width 50 height 12
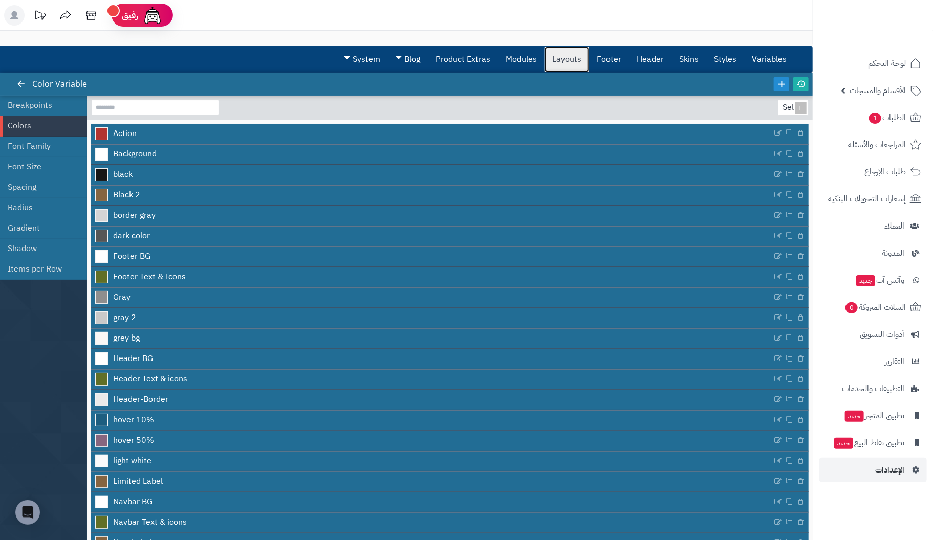
click at [569, 56] on link "Layouts" at bounding box center [567, 60] width 45 height 26
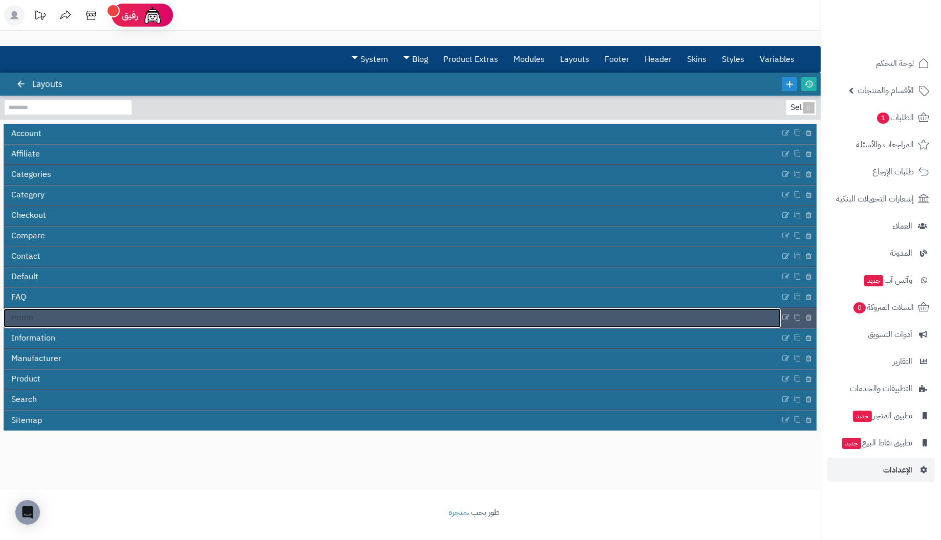
click at [79, 319] on link "Home" at bounding box center [392, 318] width 777 height 19
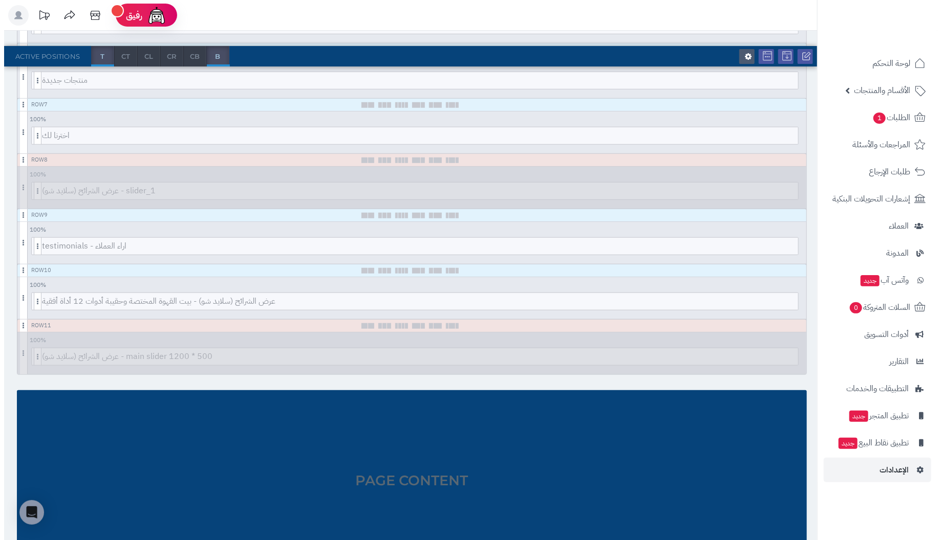
scroll to position [460, 0]
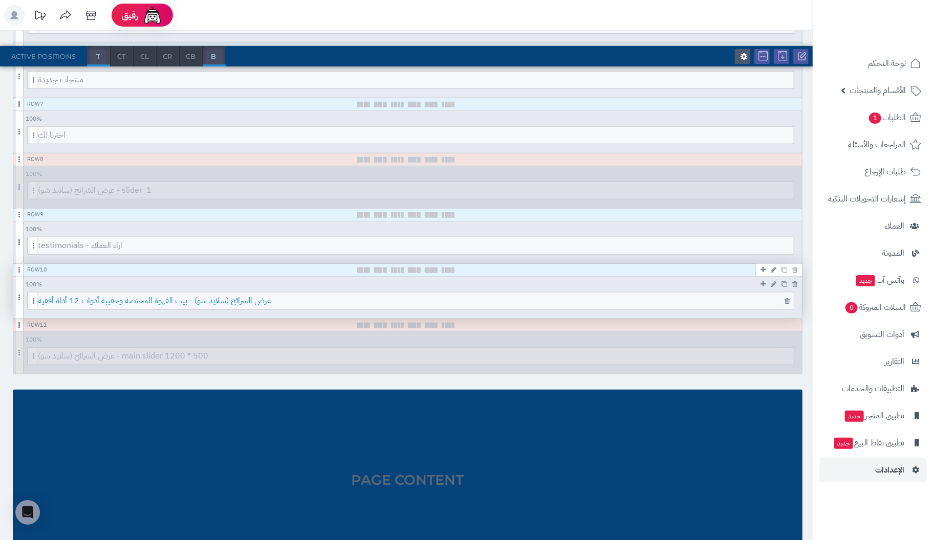
click at [626, 297] on span "عرض الشرائح (سلايد شو) - بيت القهوة المختصة وحقيبة أدوات 12 أداة أفقية" at bounding box center [416, 301] width 756 height 17
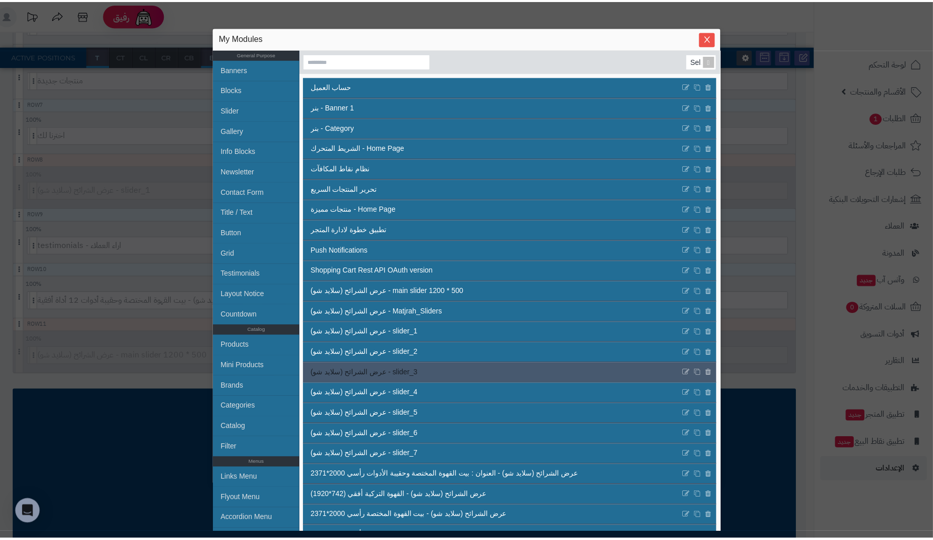
scroll to position [0, 0]
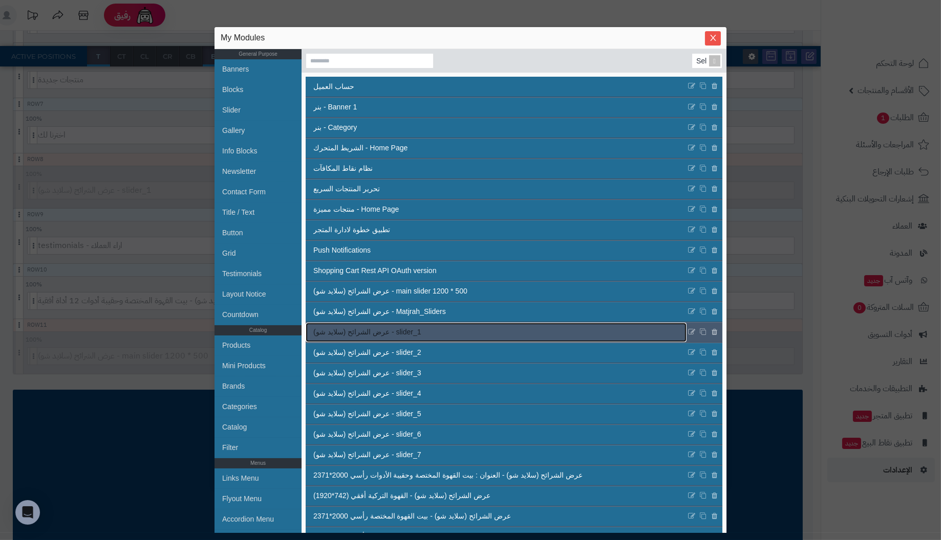
click at [574, 334] on link "عرض الشرائح (سلايد شو) - slider_1" at bounding box center [496, 332] width 381 height 19
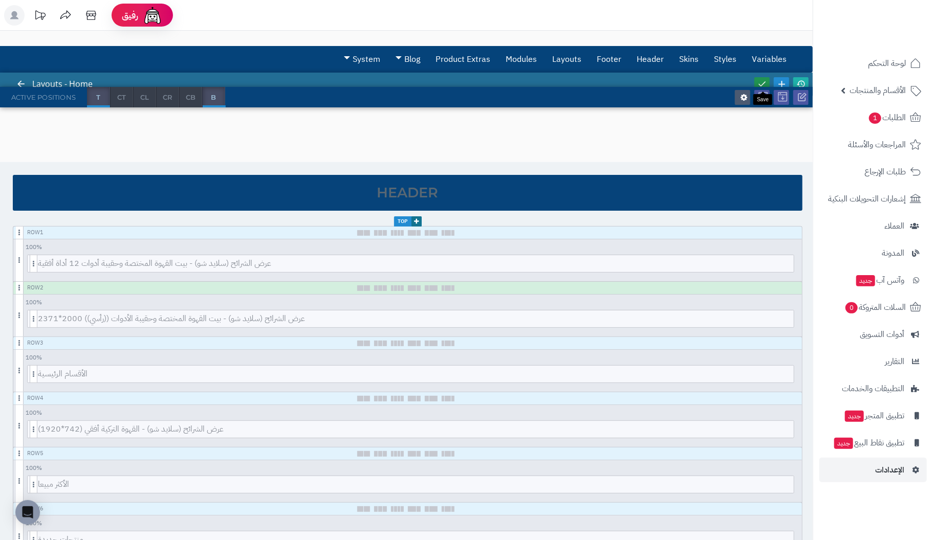
click at [764, 80] on icon at bounding box center [761, 83] width 9 height 9
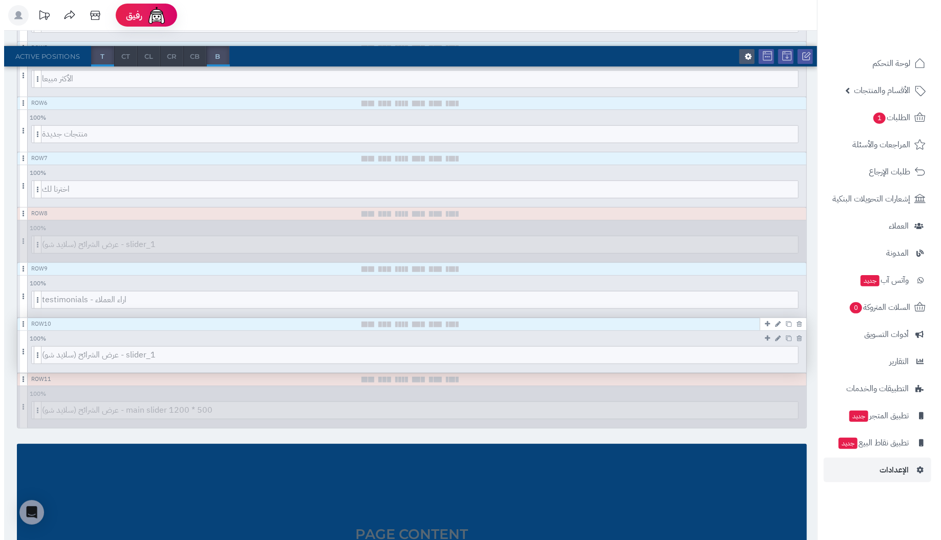
scroll to position [409, 0]
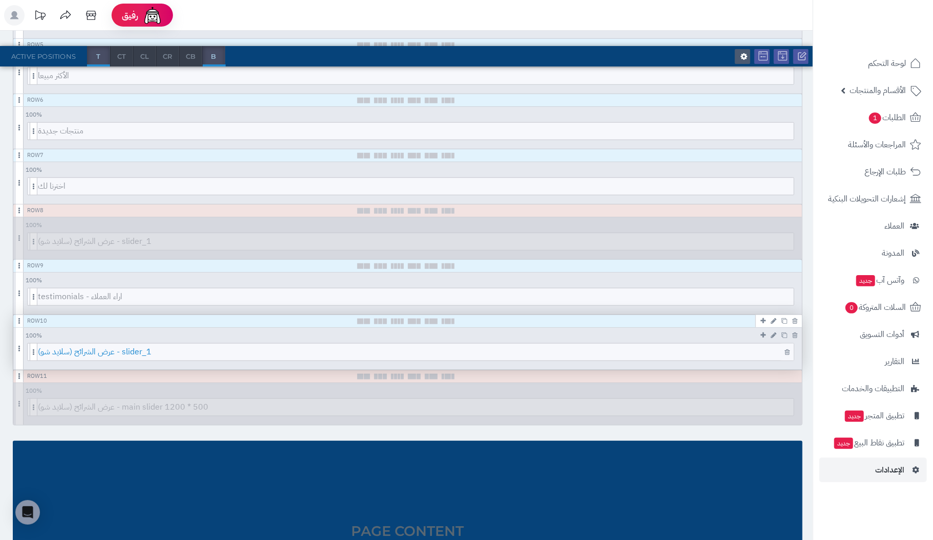
click at [703, 351] on span "عرض الشرائح (سلايد شو) - slider_1" at bounding box center [416, 352] width 756 height 17
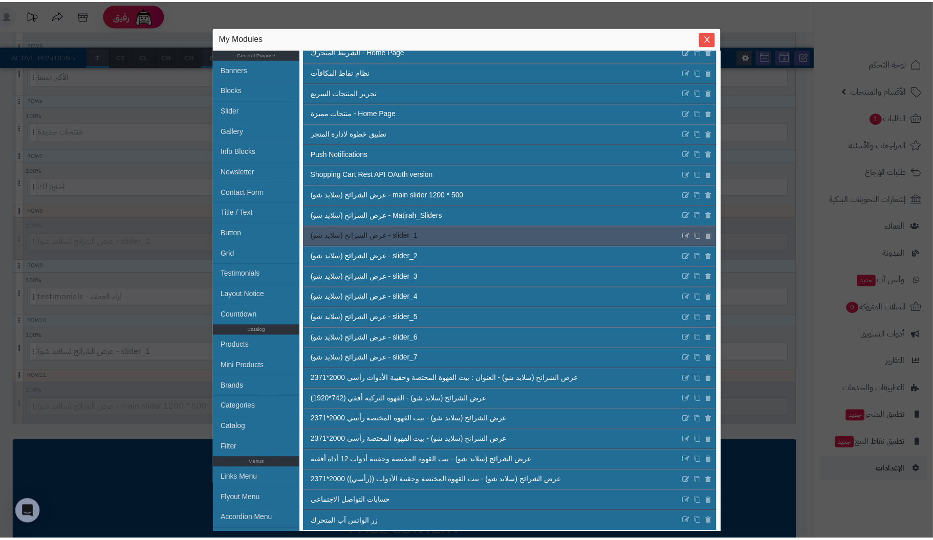
scroll to position [100, 0]
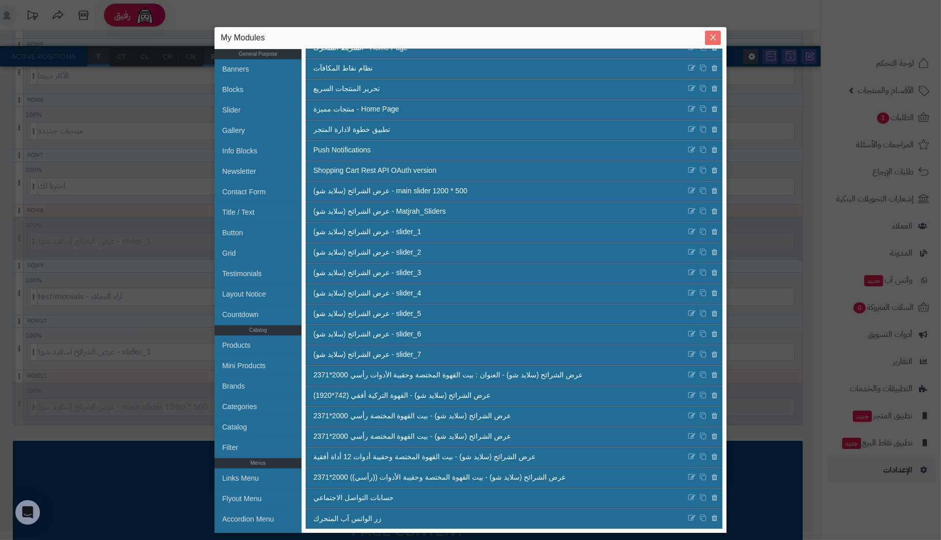
click at [712, 36] on icon "Close" at bounding box center [713, 37] width 8 height 8
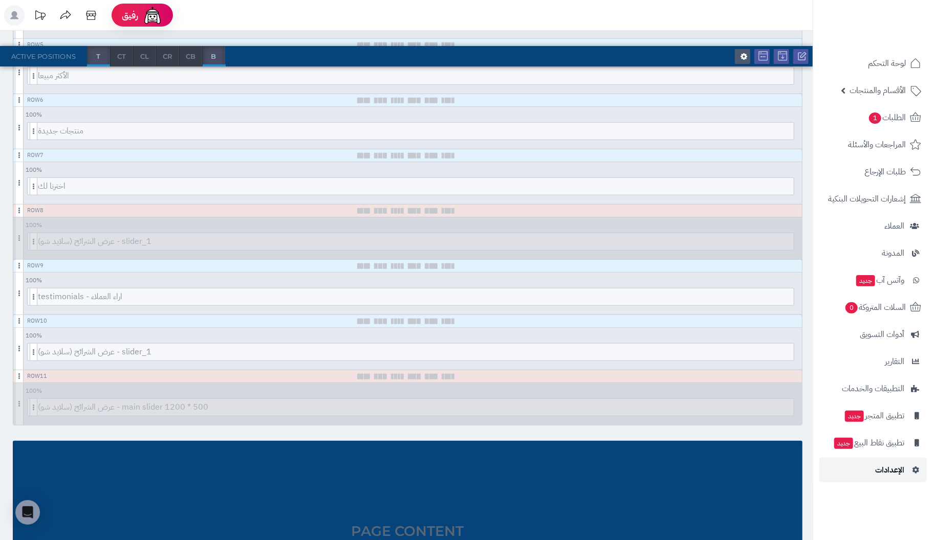
click at [879, 468] on span "الإعدادات" at bounding box center [889, 470] width 29 height 14
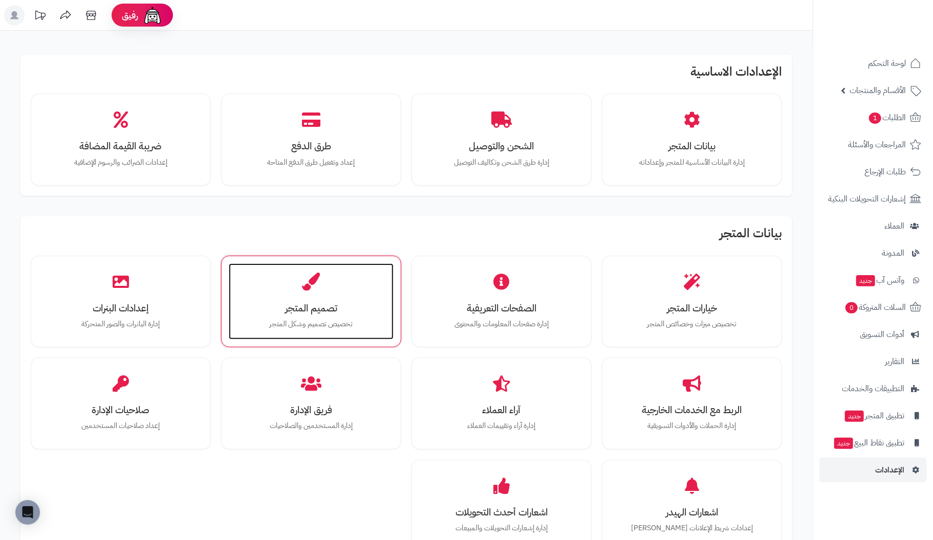
click at [344, 299] on div "تصميم المتجر تخصيص تصميم وشكل المتجر" at bounding box center [311, 302] width 165 height 77
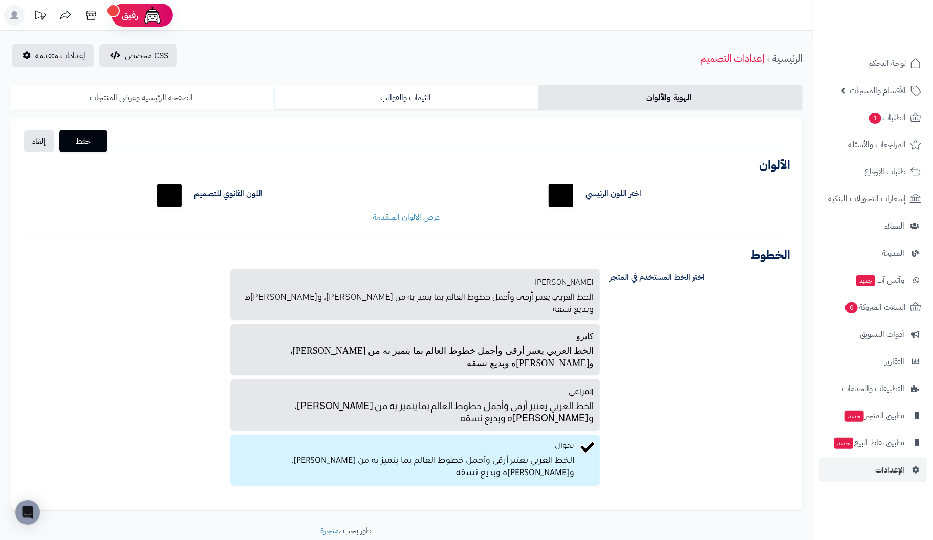
click at [173, 103] on link "الصفحة الرئيسية وعرض المنتجات" at bounding box center [142, 97] width 264 height 25
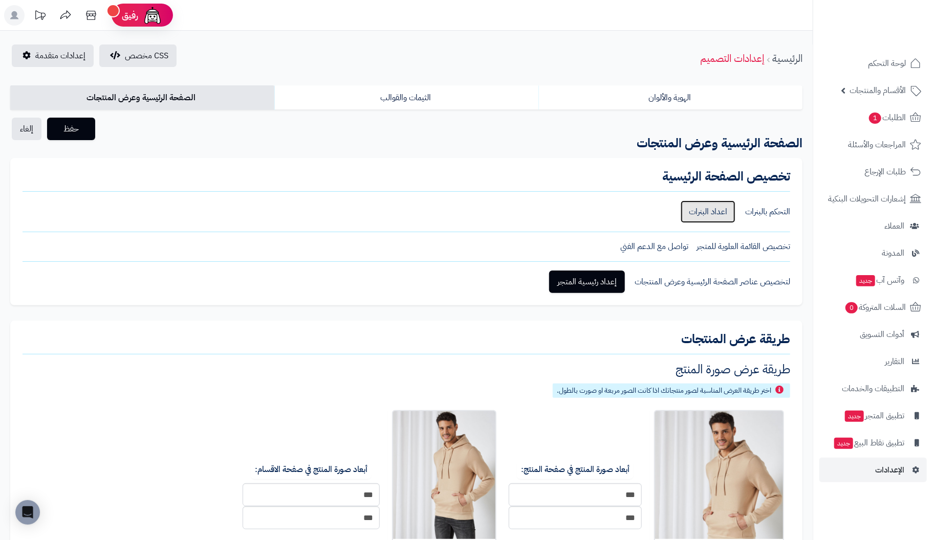
click at [706, 212] on link "اعداد البنرات" at bounding box center [708, 212] width 55 height 23
